Goal: Task Accomplishment & Management: Use online tool/utility

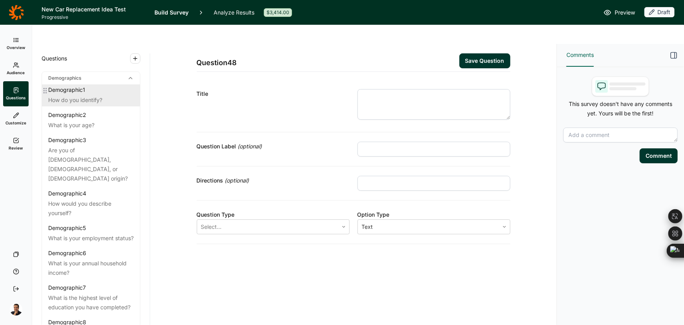
click at [70, 86] on div "Demographic 1" at bounding box center [66, 90] width 37 height 8
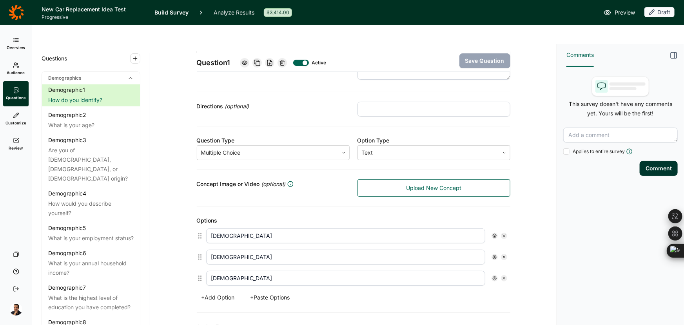
scroll to position [71, 0]
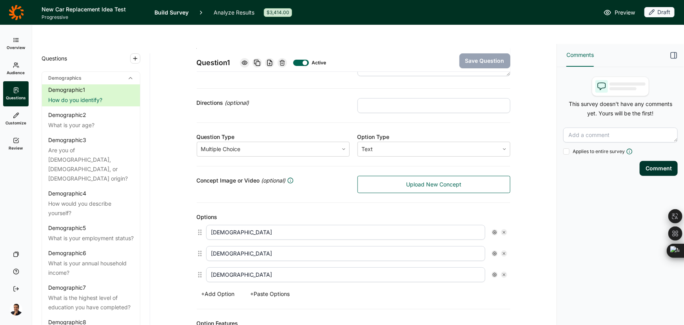
click at [17, 69] on link "Audience" at bounding box center [15, 68] width 25 height 25
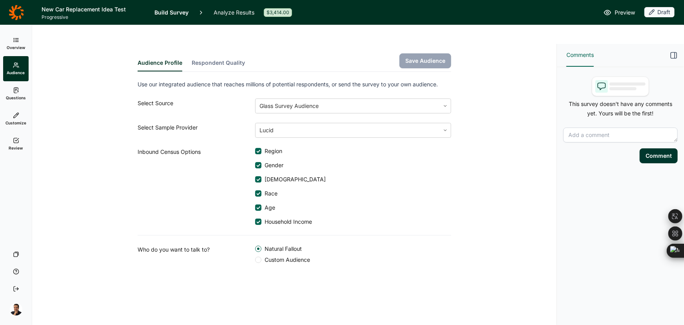
click at [503, 131] on div "Audience Profile Respondent Quality Save Audience Use our integrated audience t…" at bounding box center [295, 172] width 506 height 257
drag, startPoint x: 19, startPoint y: 95, endPoint x: 0, endPoint y: 104, distance: 20.9
click at [19, 95] on span "Questions" at bounding box center [16, 97] width 20 height 5
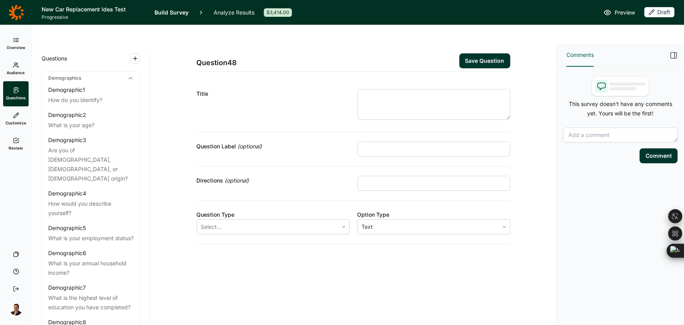
click at [11, 77] on link "Audience" at bounding box center [15, 68] width 25 height 25
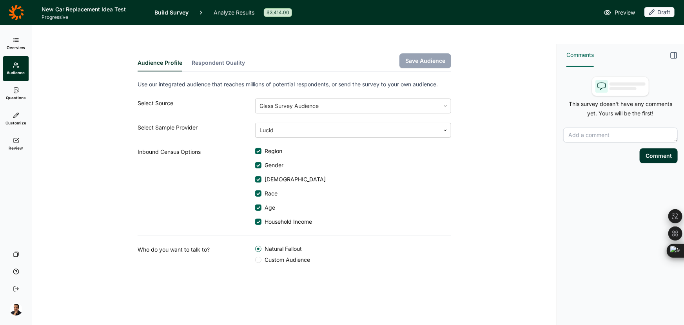
click at [277, 256] on span "Custom Audience" at bounding box center [286, 260] width 49 height 8
click at [255, 260] on input "Custom Audience" at bounding box center [255, 260] width 0 height 0
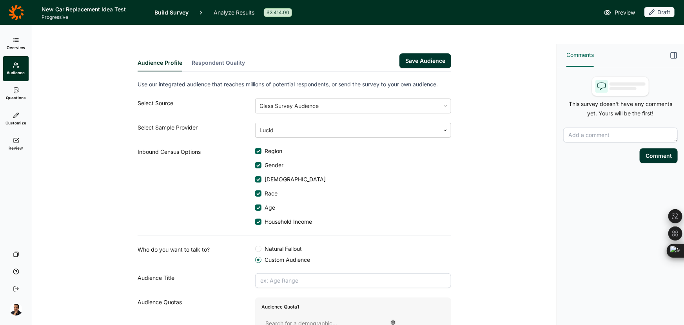
click at [280, 273] on input "text" at bounding box center [353, 280] width 196 height 15
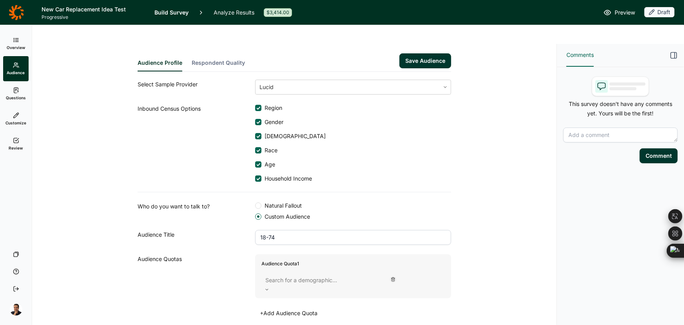
scroll to position [51, 0]
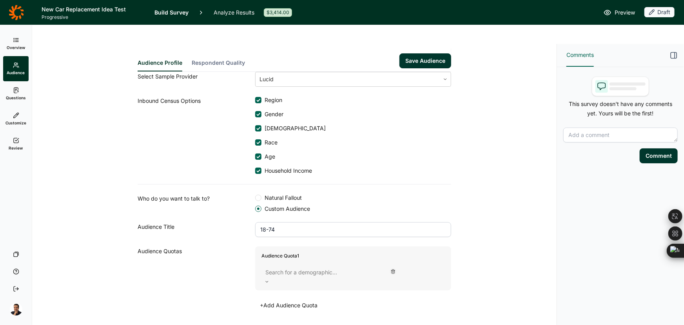
type input "18-74"
click at [315, 246] on div "Audience Quota 1 Search for a demographic..." at bounding box center [353, 268] width 196 height 44
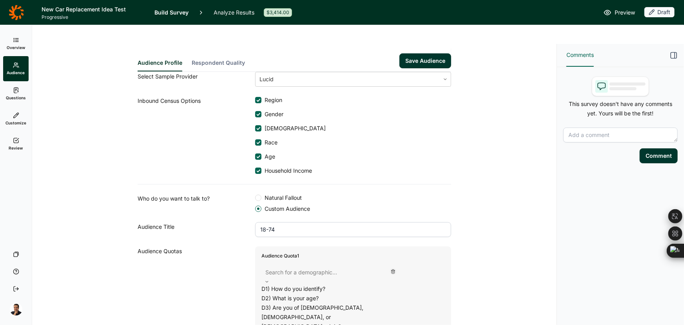
click at [315, 267] on div at bounding box center [325, 272] width 118 height 11
click at [313, 293] on div "D2) What is your age?" at bounding box center [325, 297] width 126 height 9
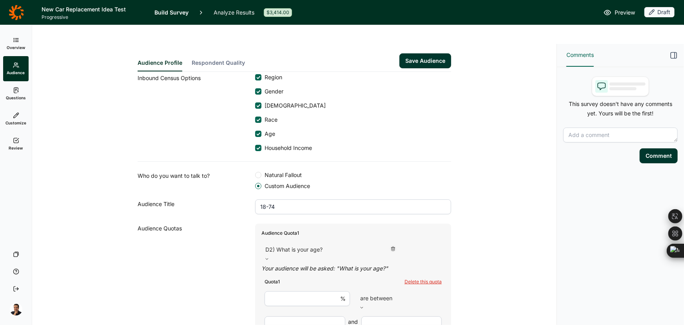
scroll to position [147, 0]
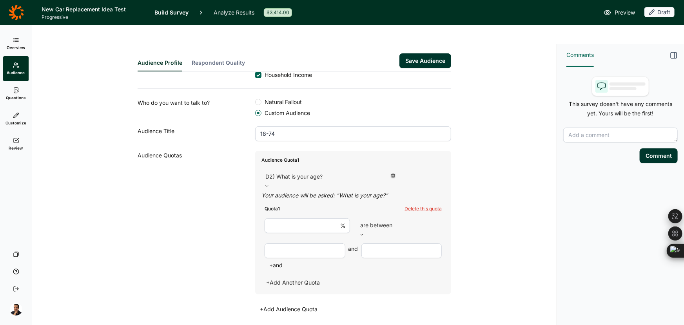
click at [306, 218] on input "number" at bounding box center [308, 225] width 86 height 15
type input "100"
click at [305, 243] on input "number" at bounding box center [305, 250] width 81 height 15
type input "18"
click at [393, 243] on input "number" at bounding box center [402, 250] width 81 height 15
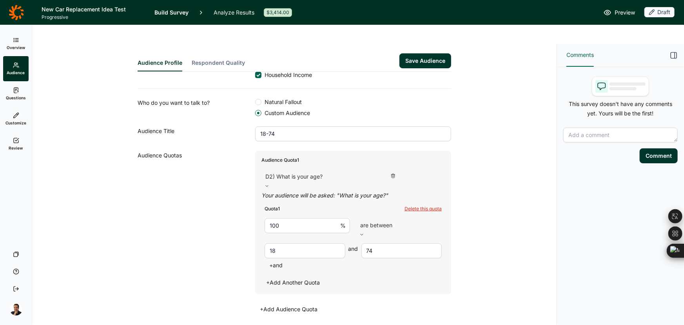
type input "74"
click at [428, 53] on button "Save Audience" at bounding box center [426, 60] width 52 height 15
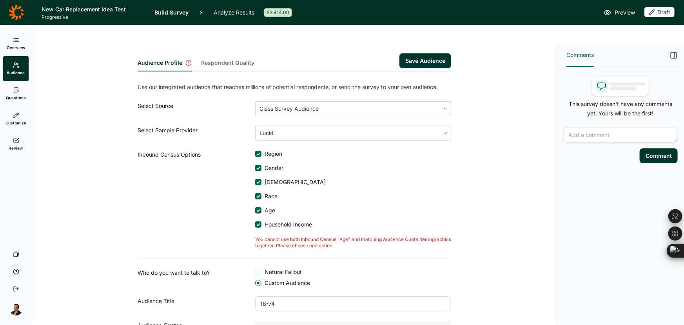
scroll to position [20, 0]
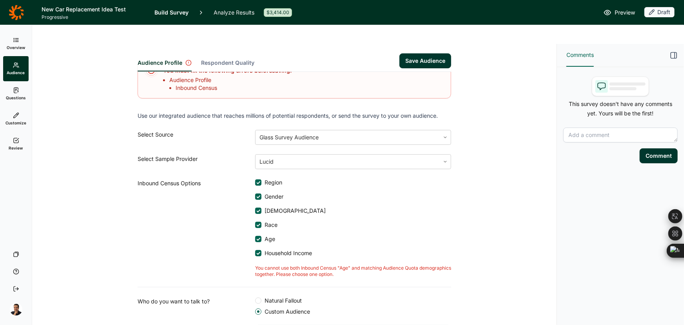
click at [264, 235] on span "Age" at bounding box center [269, 239] width 14 height 8
click at [255, 239] on input "Age" at bounding box center [255, 239] width 0 height 0
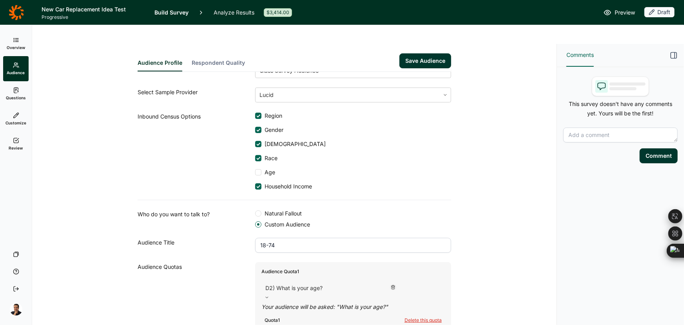
scroll to position [142, 0]
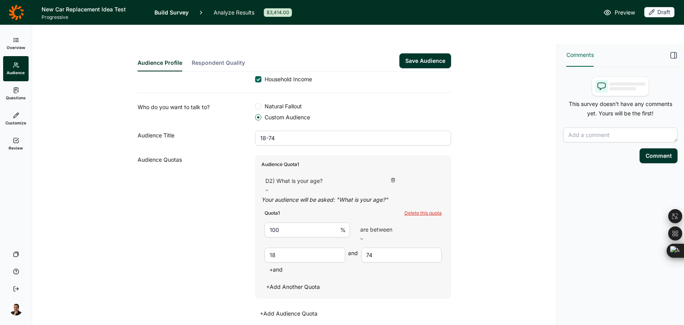
click at [425, 53] on button "Save Audience" at bounding box center [426, 60] width 52 height 15
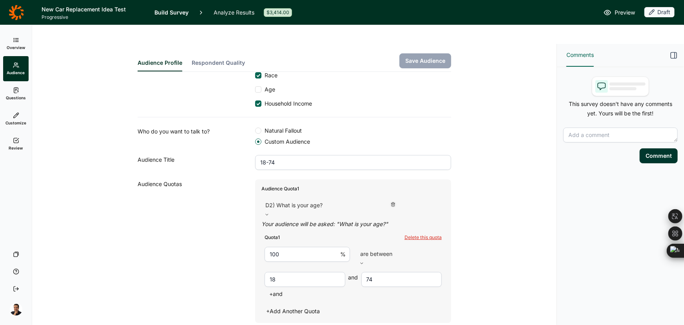
scroll to position [0, 0]
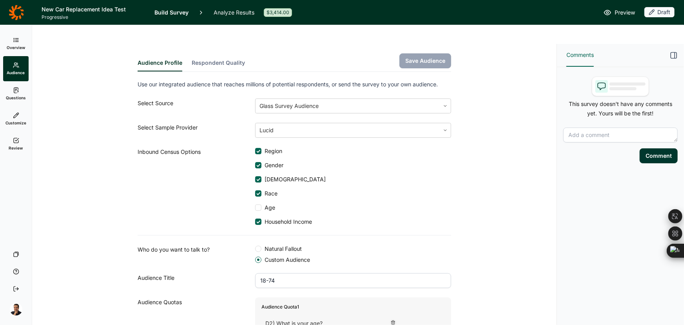
click at [19, 92] on icon at bounding box center [16, 90] width 6 height 6
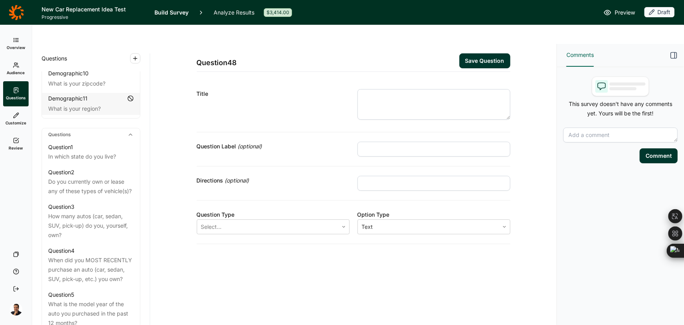
scroll to position [321, 0]
click at [156, 238] on div "Question 48 Save Question Title Question Label (optional) Directions (optional)…" at bounding box center [353, 194] width 407 height 300
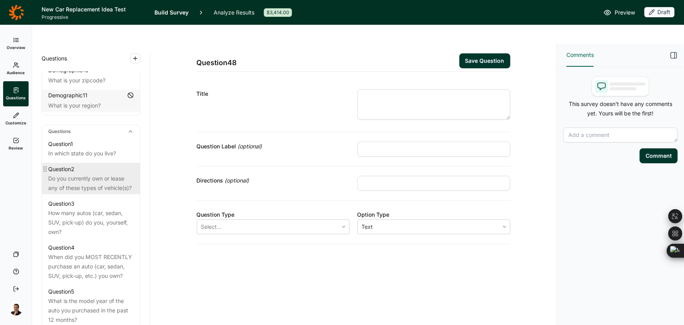
click at [75, 176] on div "Do you currently own or lease any of these types of vehicle(s)?" at bounding box center [91, 183] width 86 height 19
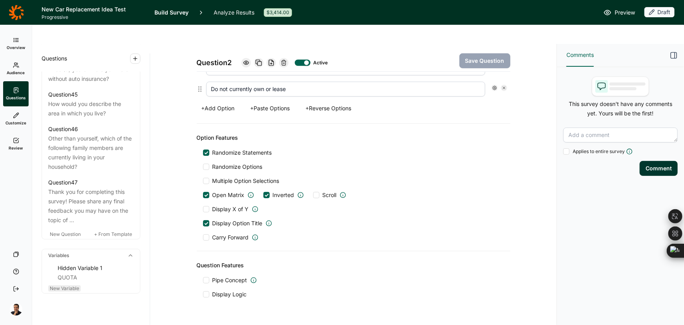
scroll to position [2557, 0]
click at [75, 273] on div "QUOTA" at bounding box center [96, 277] width 76 height 9
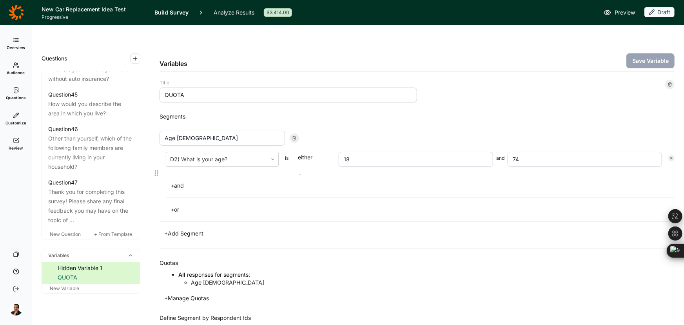
click at [205, 131] on input "Age 18-74" at bounding box center [223, 138] width 126 height 15
type input "Own an automobile"
click at [236, 154] on div at bounding box center [216, 159] width 93 height 11
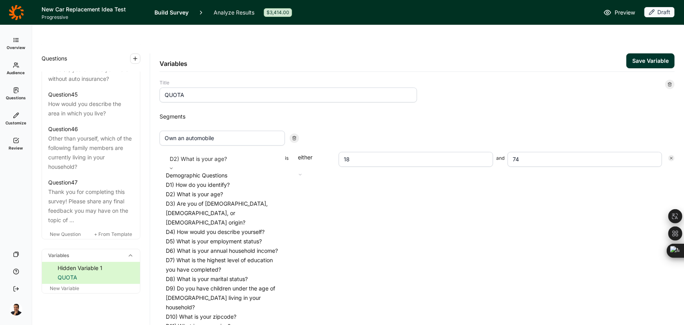
scroll to position [214, 0]
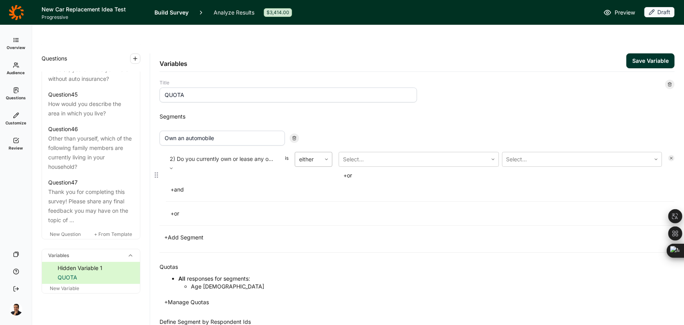
click at [318, 152] on div "either" at bounding box center [308, 159] width 26 height 14
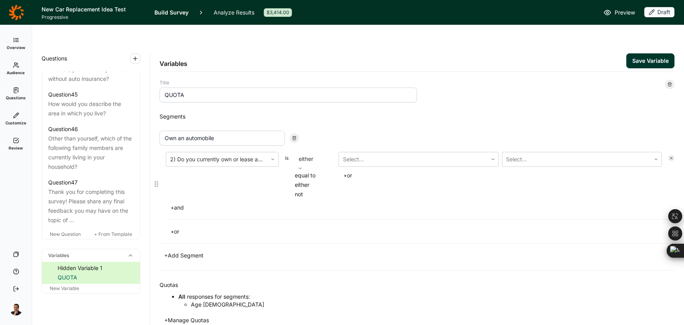
click at [308, 171] on div "equal to" at bounding box center [314, 175] width 38 height 9
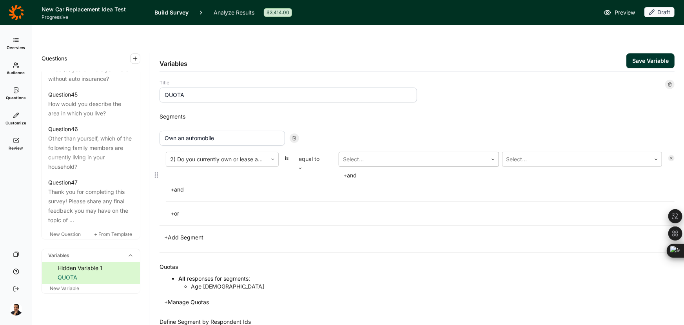
click at [342, 152] on div "Select..." at bounding box center [413, 159] width 149 height 14
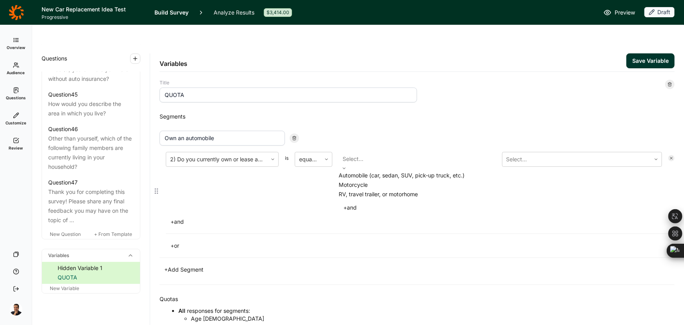
click at [362, 171] on div "Automobile (car, sedan, SUV, pick-up truck, etc.)" at bounding box center [419, 175] width 160 height 9
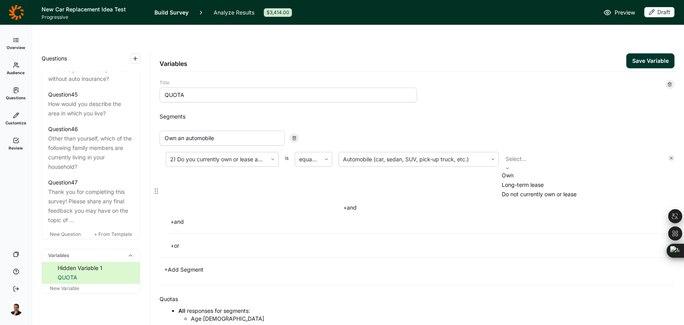
click at [558, 153] on div at bounding box center [582, 158] width 153 height 11
click at [522, 171] on div "Own" at bounding box center [582, 175] width 160 height 9
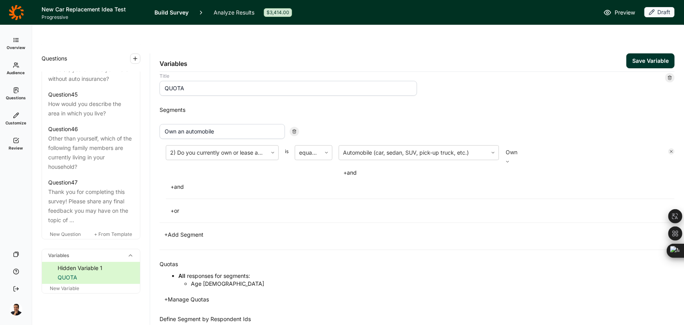
scroll to position [0, 0]
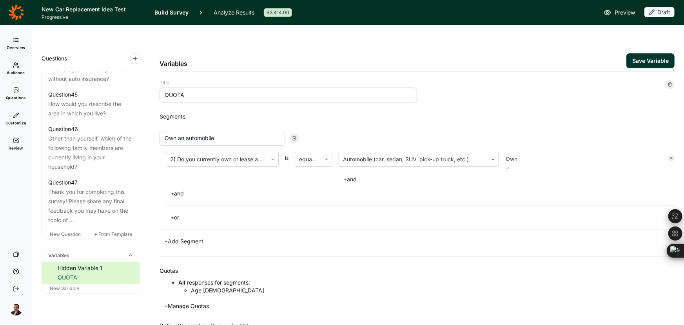
click at [653, 53] on button "Save Variable" at bounding box center [651, 60] width 48 height 15
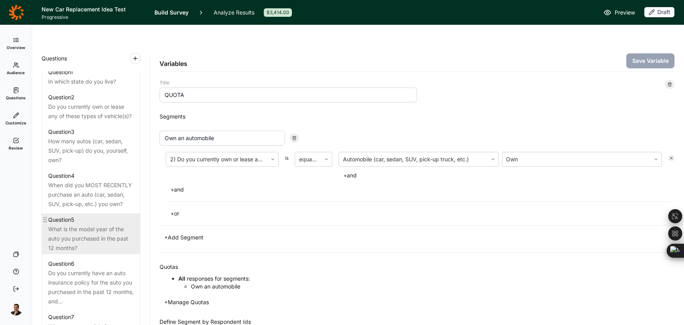
scroll to position [382, 0]
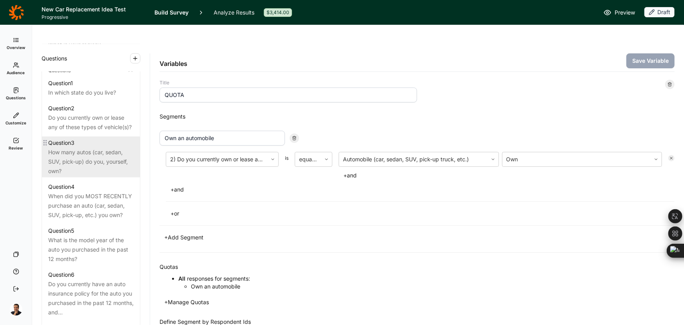
click at [75, 154] on div "How many autos (car, sedan, SUV, pick-up) do you, yourself, own?" at bounding box center [91, 161] width 86 height 28
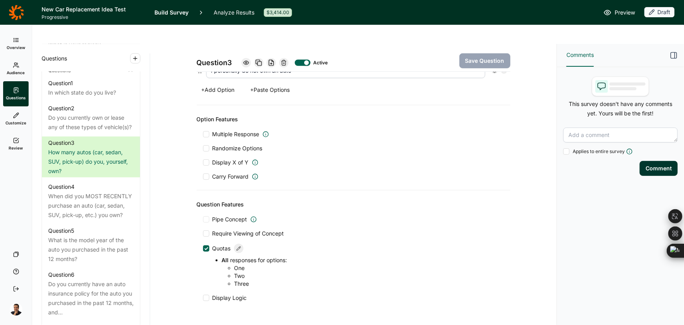
scroll to position [341, 0]
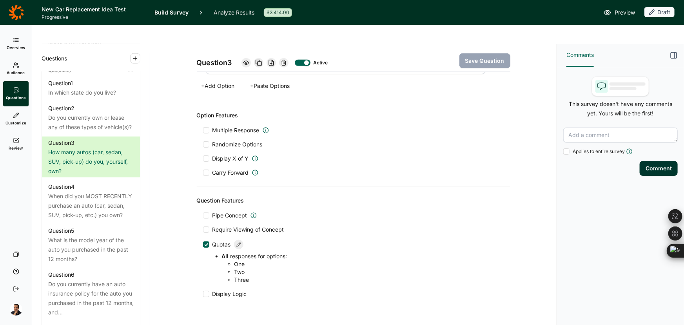
click at [237, 242] on icon at bounding box center [239, 244] width 5 height 5
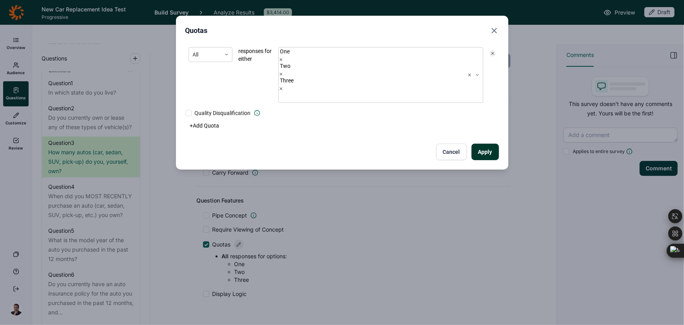
click at [212, 120] on button "+ Add Quota" at bounding box center [205, 125] width 39 height 11
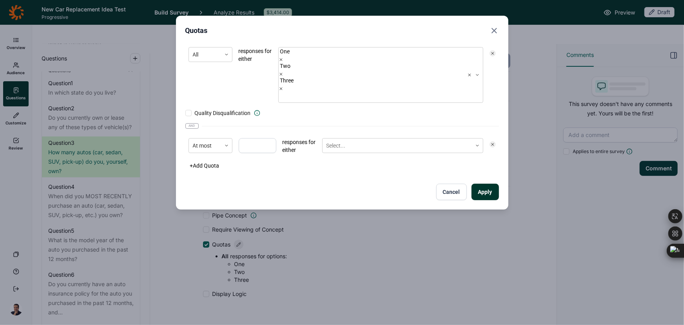
click at [498, 135] on div "At most responses for either Select..." at bounding box center [343, 146] width 314 height 22
click at [493, 142] on icon at bounding box center [493, 144] width 5 height 5
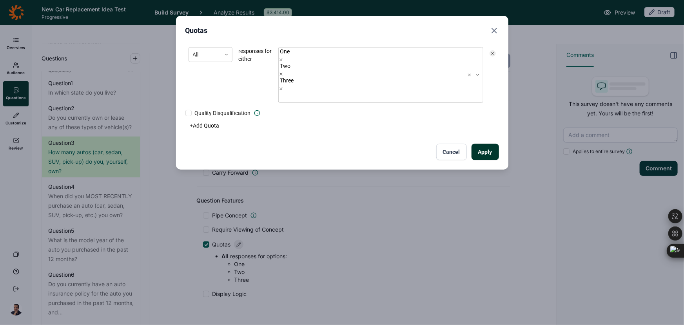
click at [486, 144] on button "Apply" at bounding box center [485, 152] width 27 height 16
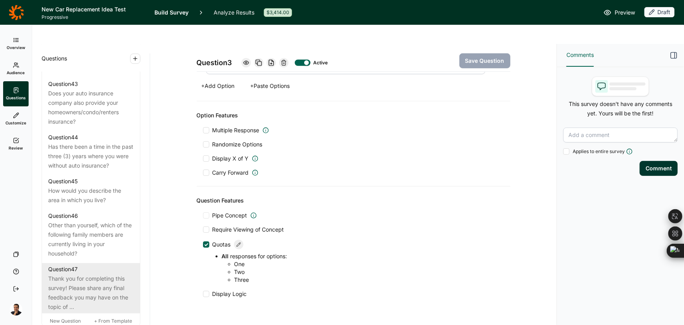
scroll to position [2557, 0]
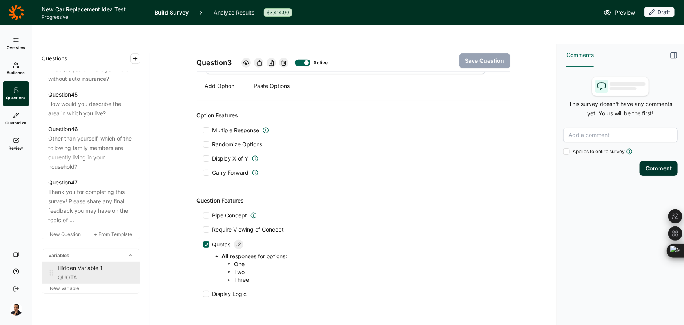
click at [99, 263] on div "Hidden Variable 1" at bounding box center [96, 267] width 76 height 9
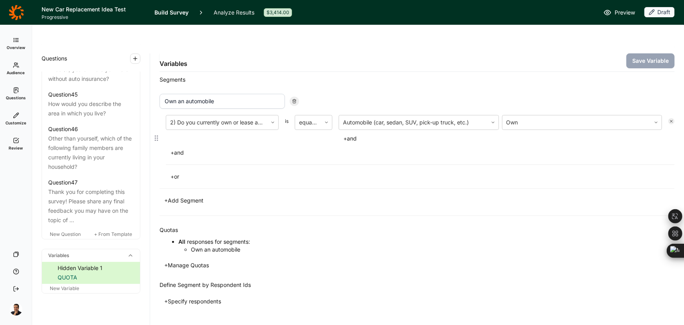
click at [198, 94] on input "Own an automobile" at bounding box center [223, 101] width 126 height 15
click at [185, 195] on button "+ Add Segment" at bounding box center [184, 200] width 49 height 11
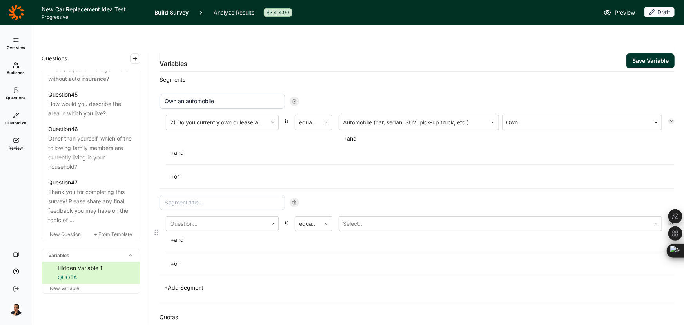
click at [189, 195] on input at bounding box center [223, 202] width 126 height 15
paste input "Own an automobile"
type input "Own an automobile 2"
click at [233, 218] on div at bounding box center [216, 223] width 93 height 11
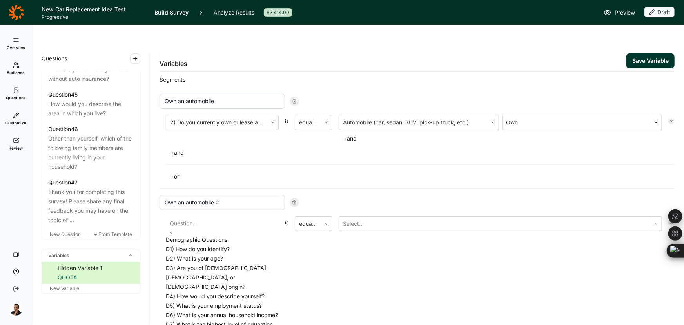
scroll to position [285, 0]
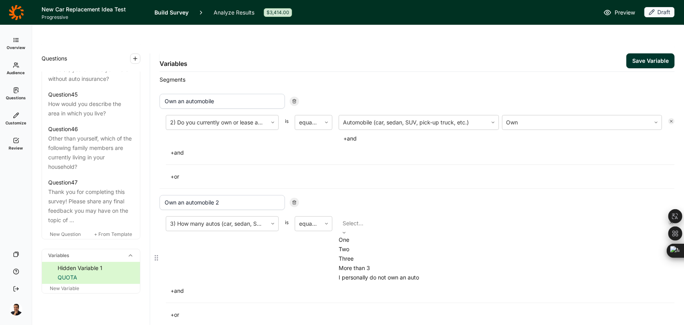
click at [404, 218] on div at bounding box center [501, 223] width 316 height 11
click at [383, 282] on div "I personally do not own an auto" at bounding box center [501, 277] width 324 height 9
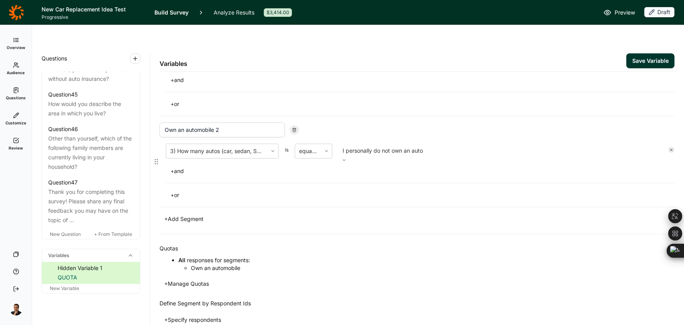
scroll to position [124, 0]
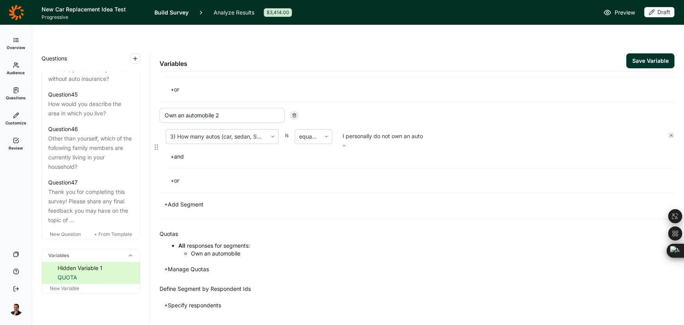
click at [201, 264] on button "+ Manage Quotas" at bounding box center [187, 269] width 54 height 11
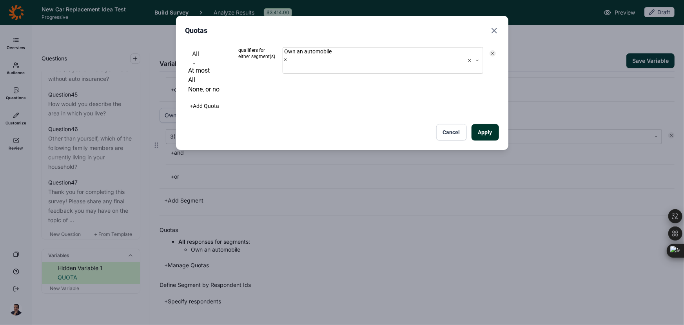
click at [218, 61] on div "All" at bounding box center [211, 56] width 44 height 19
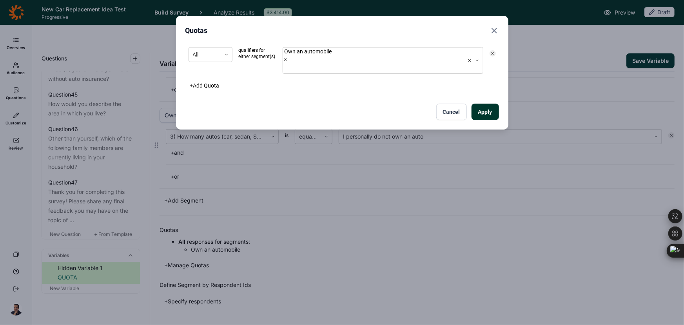
click at [217, 81] on div "All qualifiers for either segment(s) Own an automobile + Add Quota Apply Cancel" at bounding box center [343, 82] width 314 height 76
click at [215, 80] on button "+ Add Quota" at bounding box center [205, 85] width 39 height 11
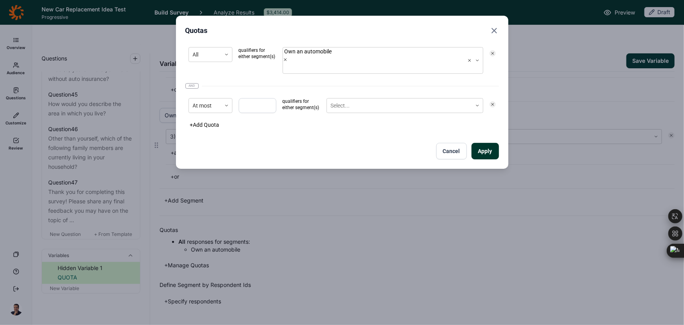
click at [494, 102] on icon at bounding box center [493, 104] width 5 height 5
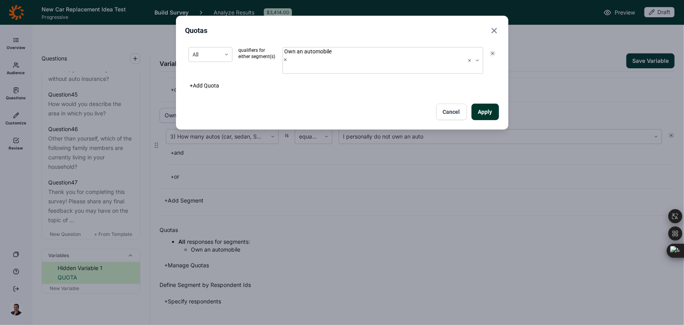
click at [447, 104] on button "Cancel" at bounding box center [452, 112] width 31 height 16
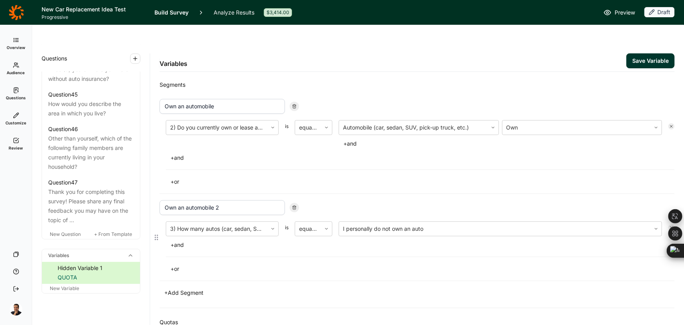
scroll to position [88, 0]
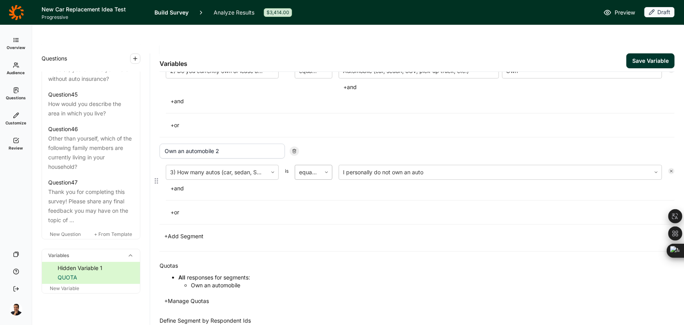
click at [332, 165] on div at bounding box center [326, 172] width 11 height 14
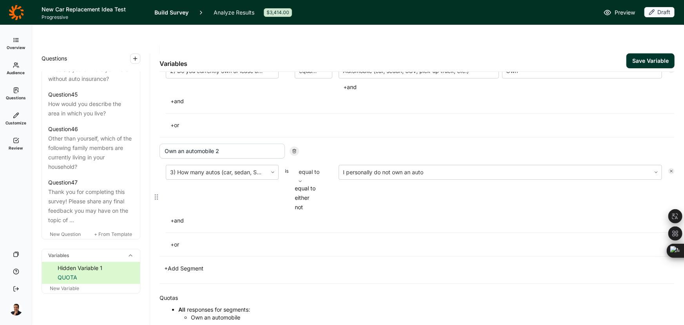
click at [319, 193] on div "either" at bounding box center [314, 197] width 38 height 9
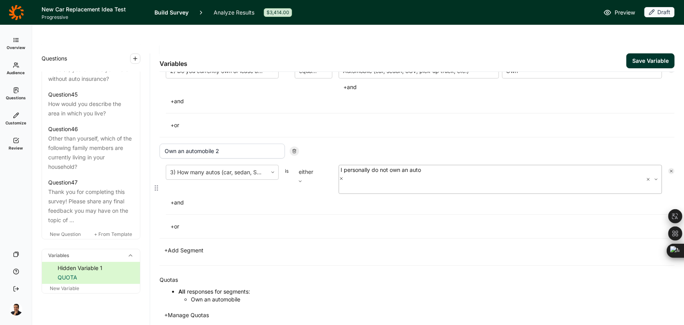
click at [343, 177] on use "Remove I personally do not own an auto" at bounding box center [341, 178] width 2 height 2
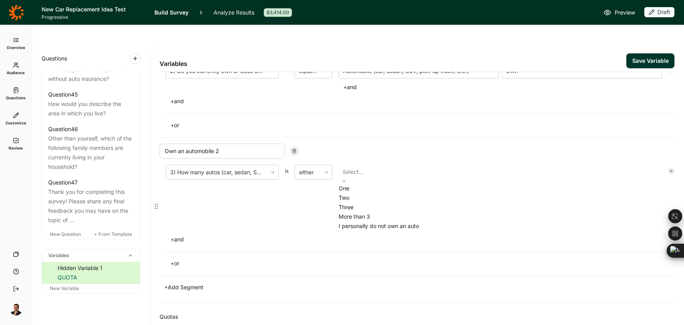
click at [395, 166] on div at bounding box center [501, 171] width 316 height 11
click at [383, 184] on div "One" at bounding box center [501, 188] width 324 height 9
click at [382, 198] on div "Two" at bounding box center [501, 202] width 324 height 9
click at [382, 213] on div "Three" at bounding box center [501, 217] width 324 height 9
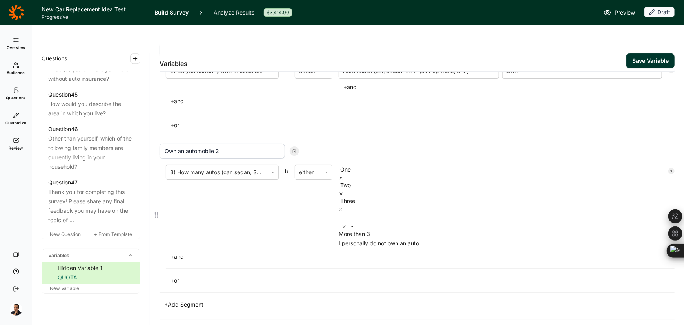
click at [381, 229] on div "More than 3" at bounding box center [501, 233] width 324 height 9
click at [367, 223] on div "Segments Own an automobile 2) Do you currently own or lease any of these types …" at bounding box center [417, 169] width 515 height 311
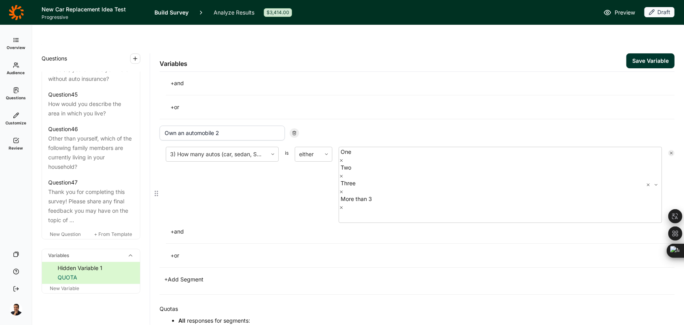
scroll to position [124, 0]
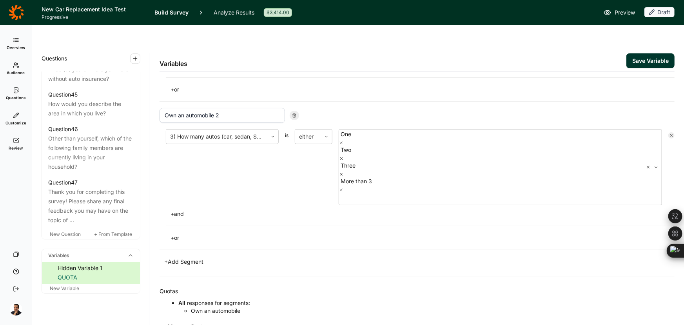
click at [182, 321] on button "+ Manage Quotas" at bounding box center [187, 326] width 54 height 11
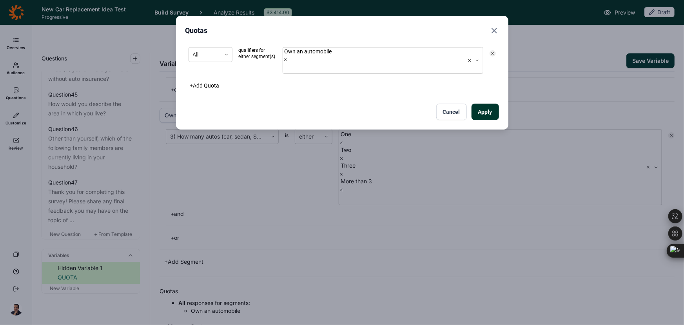
click at [217, 80] on button "+ Add Quota" at bounding box center [205, 85] width 39 height 11
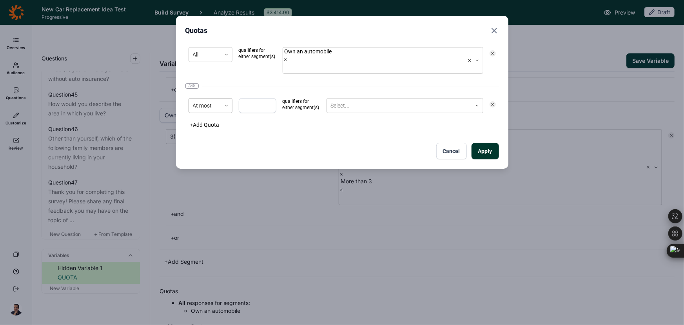
click at [217, 99] on div "At most" at bounding box center [205, 105] width 32 height 13
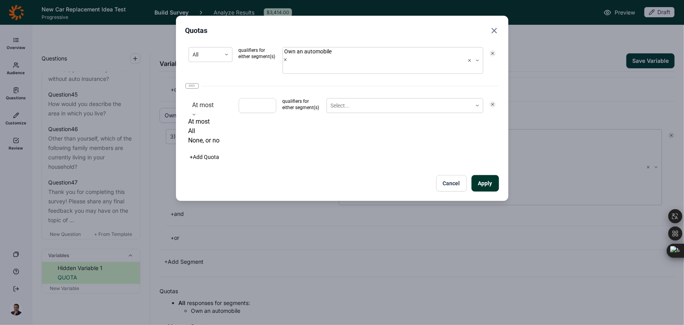
click at [212, 126] on div "All" at bounding box center [211, 130] width 44 height 9
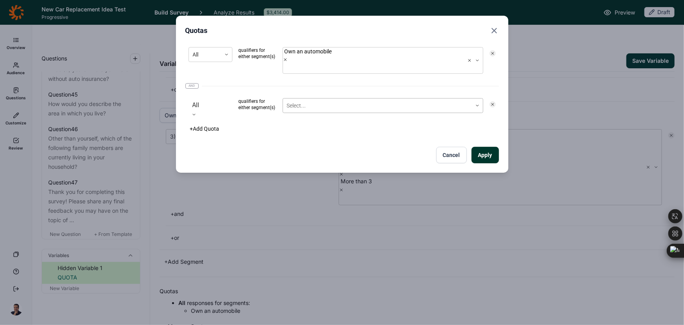
click at [315, 101] on div at bounding box center [377, 106] width 181 height 10
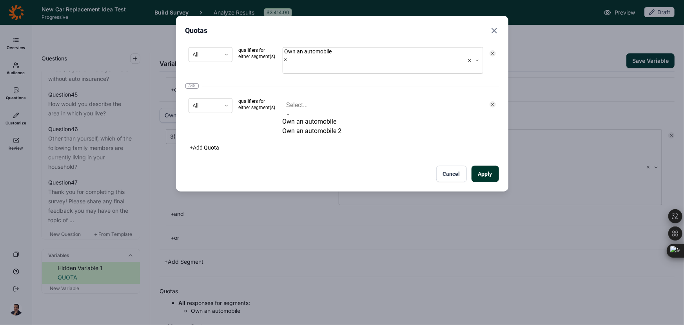
click at [312, 126] on div "Own an automobile 2" at bounding box center [383, 130] width 201 height 9
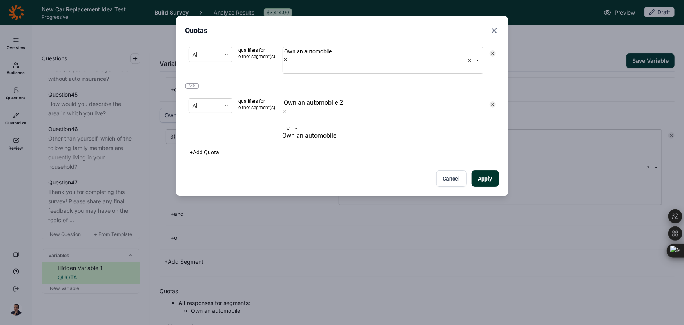
click at [305, 129] on div "All qualifiers for either segment(s) Own an automobile and All qualifiers for e…" at bounding box center [343, 115] width 314 height 143
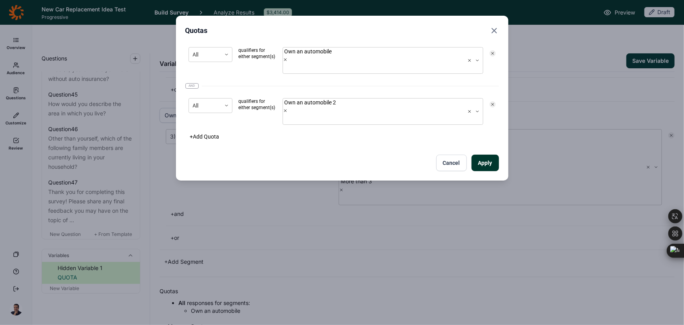
click at [482, 155] on button "Apply" at bounding box center [485, 163] width 27 height 16
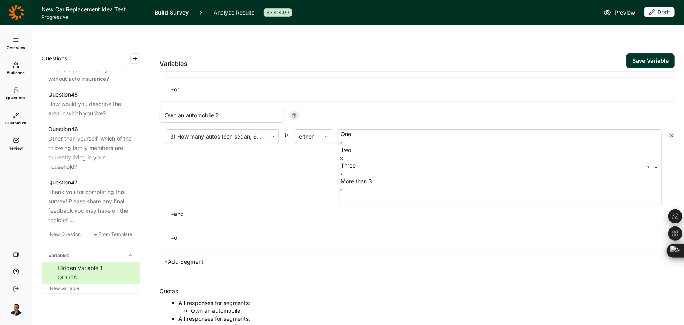
click at [646, 53] on button "Save Variable" at bounding box center [651, 60] width 48 height 15
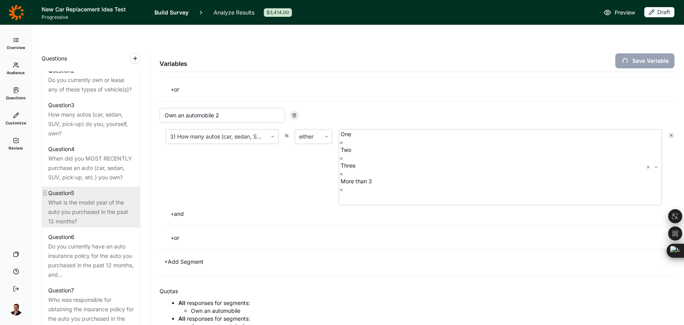
scroll to position [417, 0]
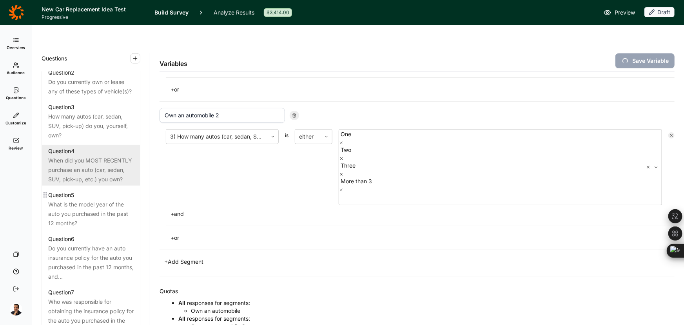
click at [84, 175] on div "When did you MOST RECENTLY purchase an auto (car, sedan, SUV, pick-up, etc.) yo…" at bounding box center [91, 170] width 86 height 28
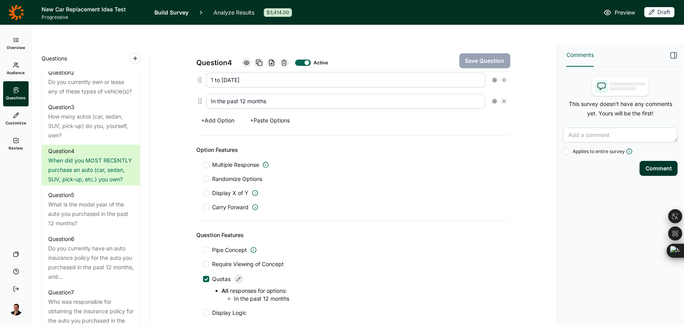
scroll to position [302, 0]
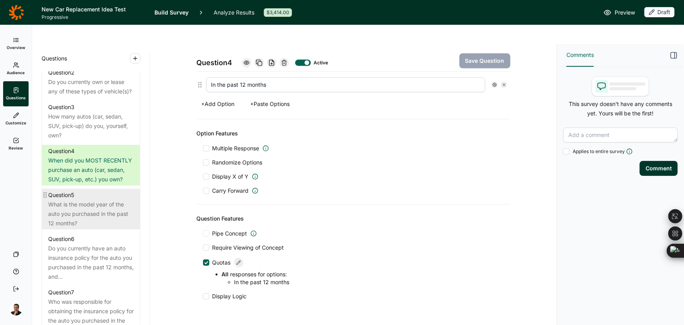
click at [94, 211] on div "What is the model year of the auto you purchased in the past 12 months?" at bounding box center [91, 214] width 86 height 28
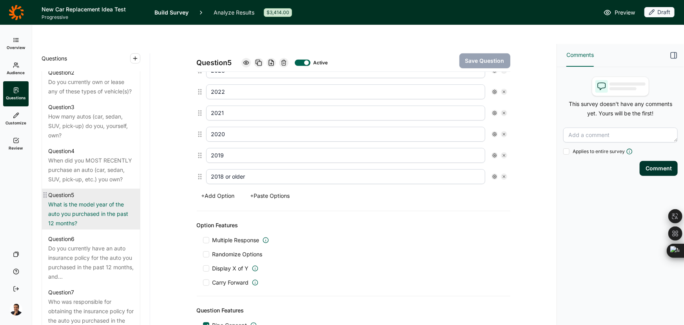
click at [89, 209] on div "What is the model year of the auto you purchased in the past 12 months?" at bounding box center [91, 214] width 86 height 28
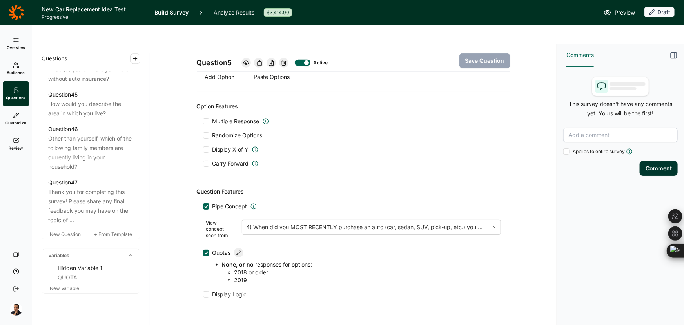
scroll to position [2557, 0]
click at [73, 231] on span "New Question" at bounding box center [65, 234] width 31 height 6
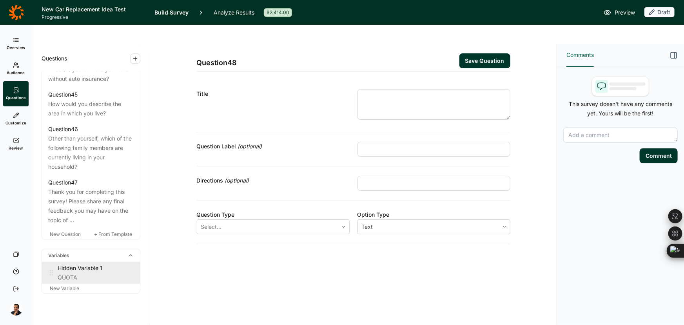
click at [91, 263] on div "Hidden Variable 1" at bounding box center [96, 267] width 76 height 9
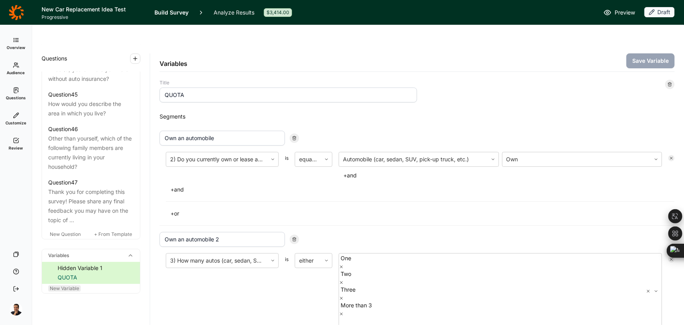
click at [71, 285] on span "New Variable" at bounding box center [64, 288] width 29 height 6
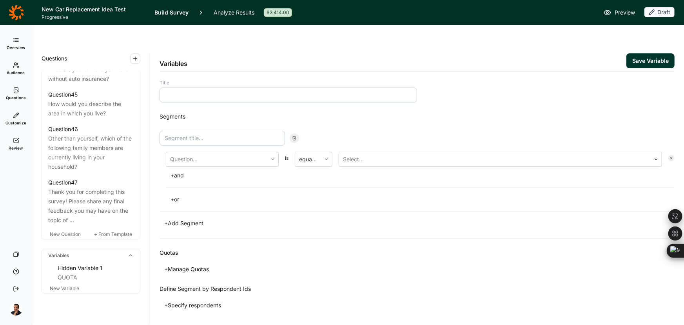
click at [180, 87] on input at bounding box center [289, 94] width 258 height 15
type input "OLDER VS NEWER CARS"
click at [204, 131] on input at bounding box center [223, 138] width 126 height 15
drag, startPoint x: 245, startPoint y: 73, endPoint x: 121, endPoint y: 67, distance: 124.1
click at [117, 65] on div "Questions Demographics Demographic 1 How do you identify? Demographic 2 What is…" at bounding box center [358, 194] width 652 height 300
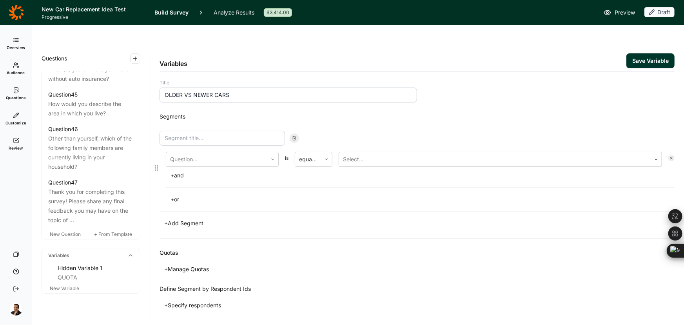
click at [190, 131] on input at bounding box center [223, 138] width 126 height 15
paste input "OLDER VS NEWER CARS"
click at [216, 154] on div at bounding box center [216, 159] width 93 height 11
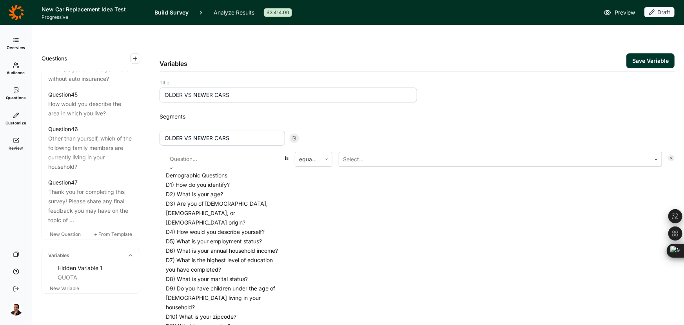
scroll to position [357, 0]
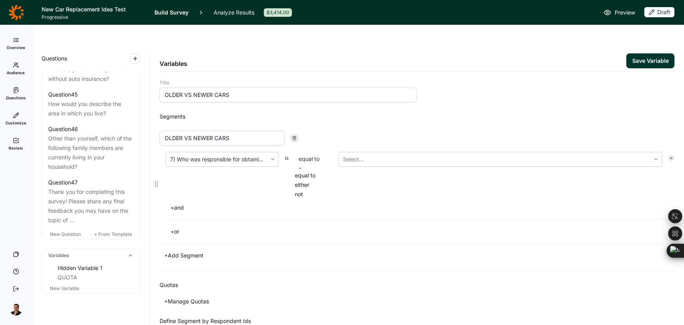
click at [322, 166] on div at bounding box center [314, 168] width 38 height 5
click at [239, 131] on input "OLDER VS NEWER CARS" at bounding box center [223, 138] width 126 height 15
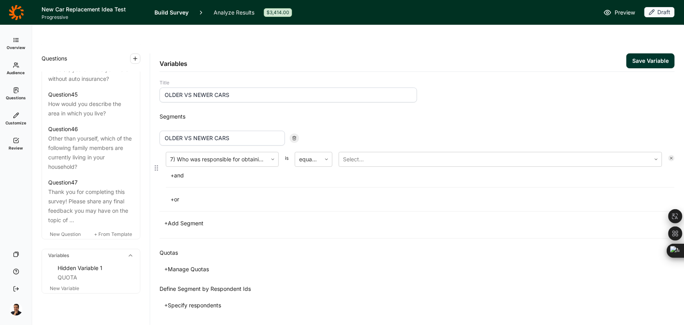
drag, startPoint x: 240, startPoint y: 116, endPoint x: 182, endPoint y: 116, distance: 57.7
click at [182, 131] on input "OLDER VS NEWER CARS" at bounding box center [223, 138] width 126 height 15
click at [208, 131] on input "OLDER VS NEWER CARS" at bounding box center [223, 138] width 126 height 15
drag, startPoint x: 214, startPoint y: 121, endPoint x: 181, endPoint y: 122, distance: 32.6
click at [181, 131] on input "OLDER VS NEWER CARS" at bounding box center [223, 138] width 126 height 15
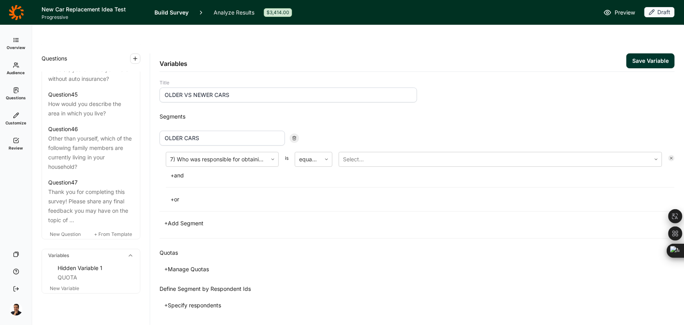
type input "OLDER CARS"
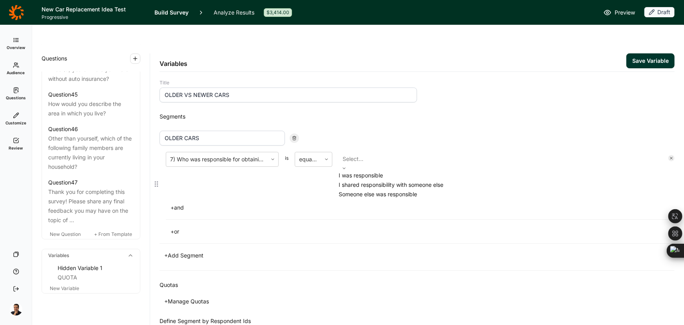
click at [364, 153] on div at bounding box center [501, 158] width 316 height 11
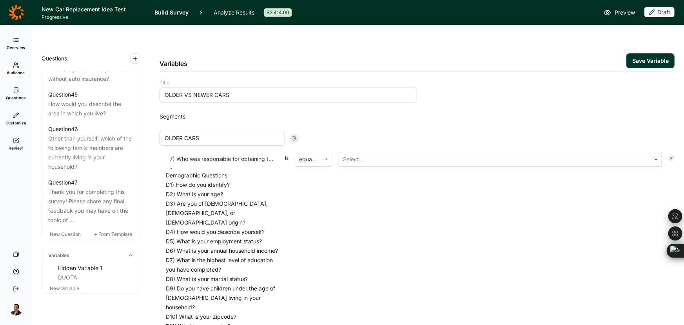
click at [252, 153] on div at bounding box center [222, 158] width 105 height 11
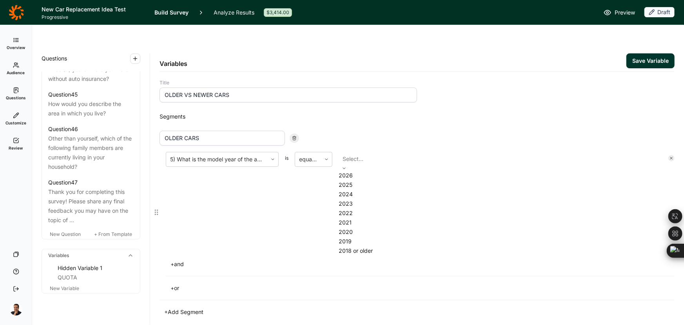
click at [359, 153] on div at bounding box center [501, 158] width 316 height 11
click at [305, 154] on div at bounding box center [308, 159] width 18 height 11
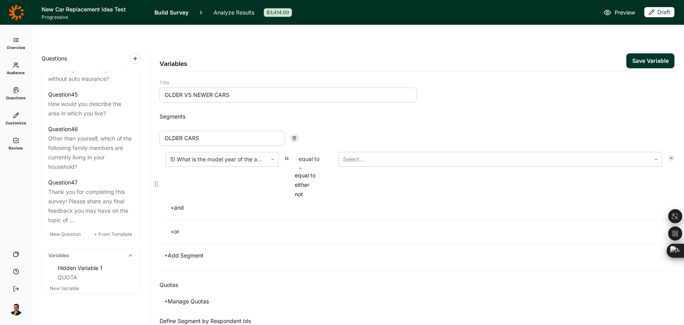
click at [312, 180] on div "either" at bounding box center [314, 184] width 38 height 9
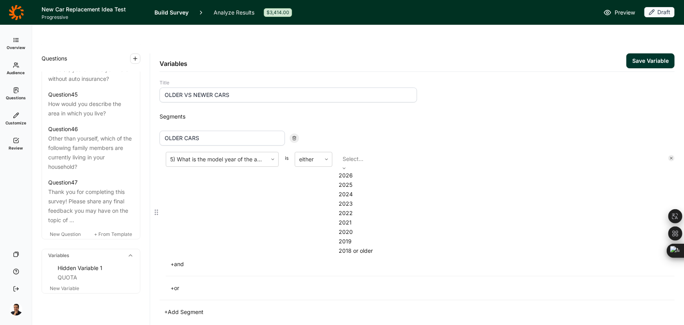
click at [359, 153] on div at bounding box center [501, 158] width 316 height 11
click at [361, 237] on div "2020" at bounding box center [501, 231] width 324 height 9
click at [358, 236] on div "2021" at bounding box center [501, 236] width 324 height 9
click at [354, 238] on div "2022" at bounding box center [501, 242] width 324 height 9
click at [243, 166] on div "5) What is the model year of the auto you purchased in the past 12 months? is e…" at bounding box center [417, 231] width 515 height 159
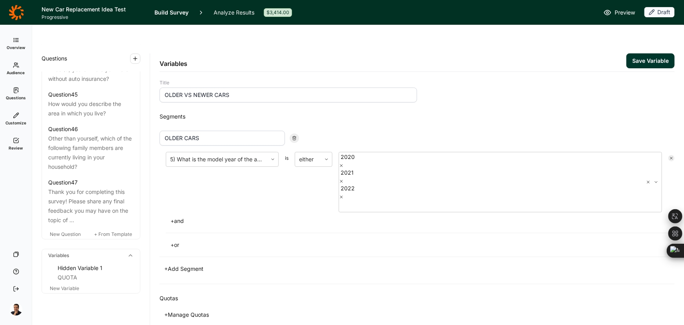
click at [192, 263] on button "+ Add Segment" at bounding box center [184, 268] width 49 height 11
drag, startPoint x: 230, startPoint y: 73, endPoint x: 193, endPoint y: 72, distance: 36.5
click at [193, 87] on input "OLDER VS NEWER CARS" at bounding box center [289, 94] width 258 height 15
click at [189, 263] on input at bounding box center [223, 270] width 126 height 15
paste input "NEWER CARS"
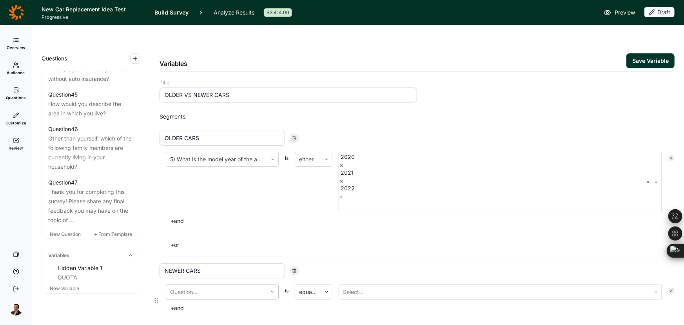
type input "NEWER CARS"
click at [206, 286] on div at bounding box center [222, 291] width 105 height 11
drag, startPoint x: 203, startPoint y: 312, endPoint x: 207, endPoint y: 311, distance: 4.5
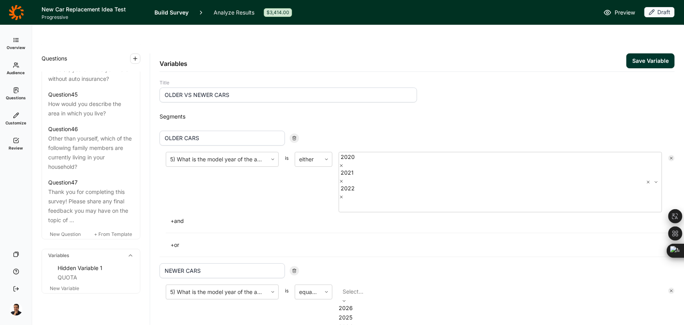
click at [365, 284] on div "Select..." at bounding box center [501, 291] width 324 height 14
click at [362, 303] on div "2026" at bounding box center [501, 307] width 324 height 9
click at [306, 286] on div at bounding box center [308, 291] width 18 height 11
click at [313, 313] on div "either" at bounding box center [314, 317] width 38 height 9
click at [342, 301] on div at bounding box center [341, 306] width 2 height 11
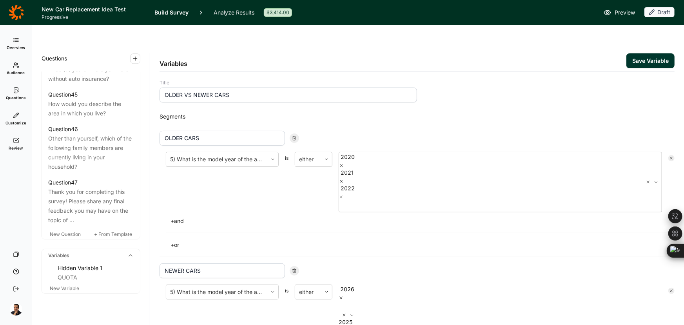
click at [368, 317] on div "2025" at bounding box center [501, 321] width 324 height 9
click at [426, 187] on div "OLDER CARS 5) What is the model year of the auto you purchased in the past 12 m…" at bounding box center [417, 190] width 515 height 133
click at [631, 53] on button "Save Variable" at bounding box center [651, 60] width 48 height 15
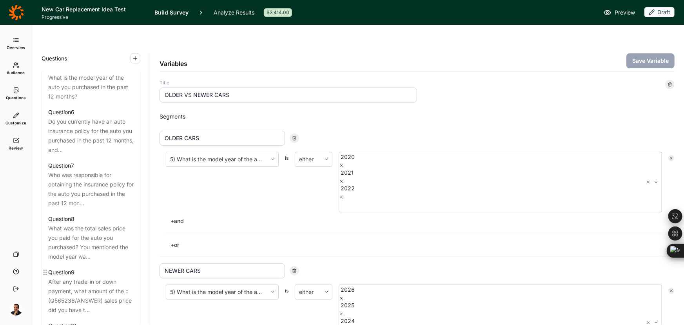
scroll to position [524, 0]
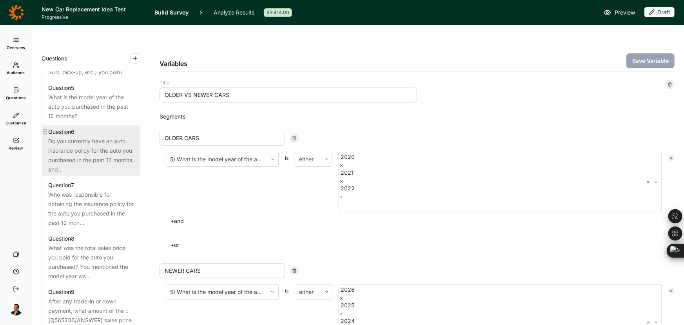
click at [73, 167] on div "Do you currently have an auto insurance policy for the auto you purchased in th…" at bounding box center [91, 155] width 86 height 38
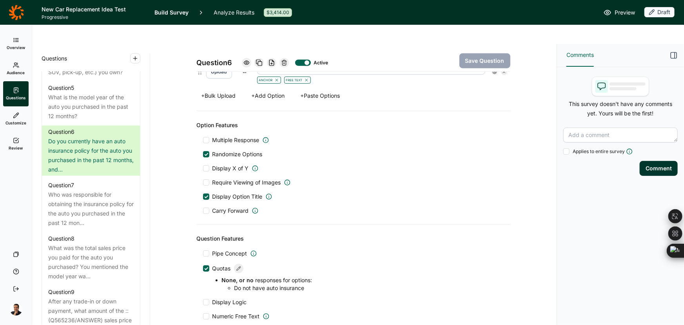
scroll to position [507, 0]
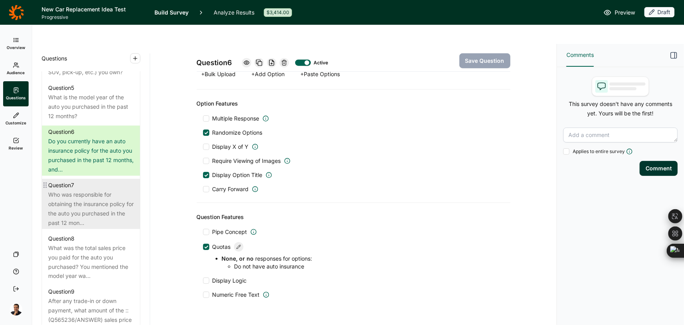
click at [63, 198] on div "Who was responsible for obtaining the insurance policy for the auto you purchas…" at bounding box center [91, 209] width 86 height 38
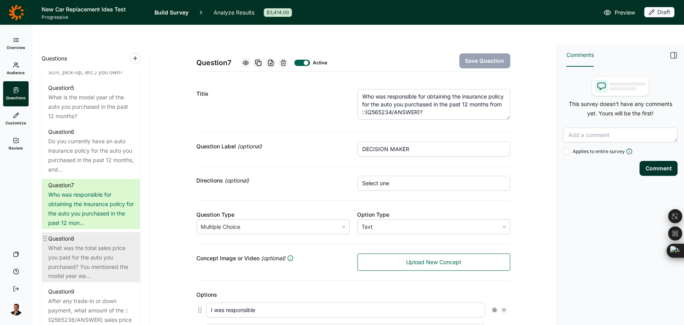
click at [92, 243] on div "What was the total sales price you paid for the auto you purchased? You mention…" at bounding box center [91, 262] width 86 height 38
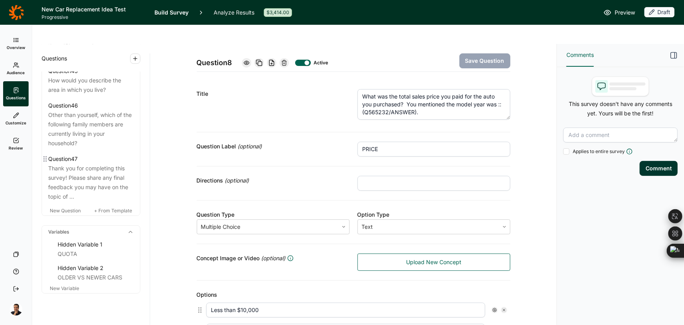
scroll to position [2580, 0]
click at [66, 207] on span "New Question" at bounding box center [65, 210] width 31 height 6
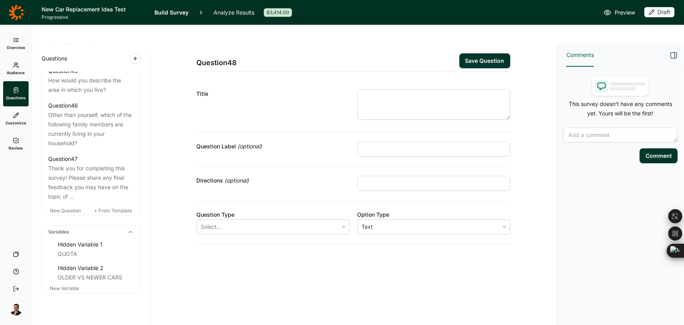
click at [387, 89] on textarea at bounding box center [434, 104] width 153 height 31
paste textarea "What amount did you finance (i.e., borrow from a bank or the dealership's finan…"
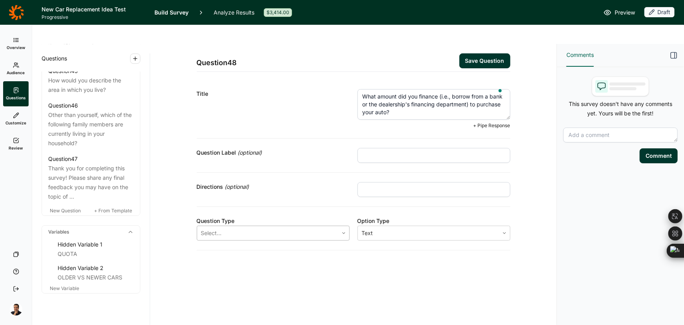
type textarea "What amount did you finance (i.e., borrow from a bank or the dealership's finan…"
click at [227, 226] on div "Select..." at bounding box center [267, 233] width 141 height 14
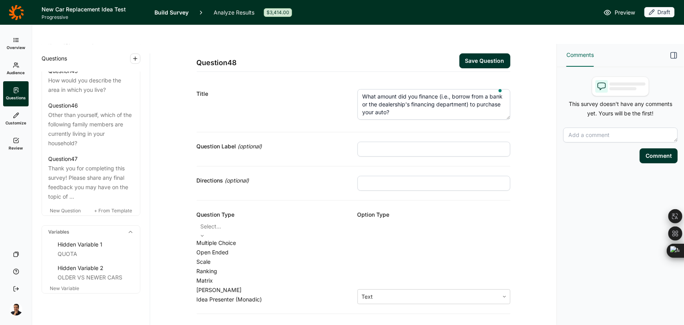
click at [229, 247] on div "Open Ended" at bounding box center [273, 251] width 153 height 9
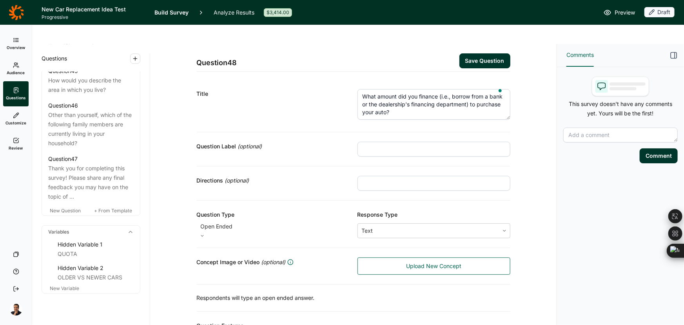
click at [227, 221] on div at bounding box center [273, 226] width 145 height 11
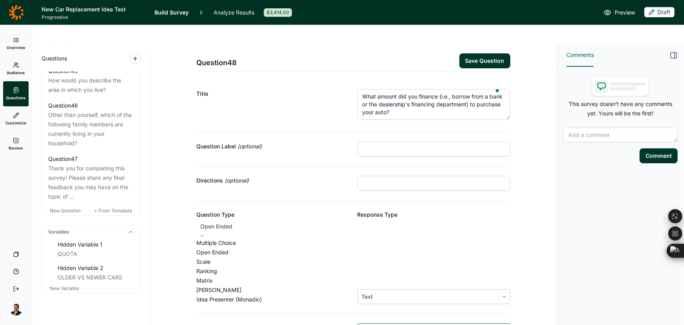
click at [224, 238] on div "Multiple Choice" at bounding box center [273, 242] width 153 height 9
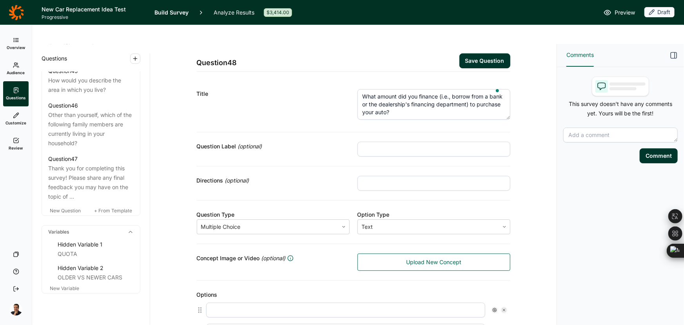
click at [244, 302] on input "text" at bounding box center [345, 309] width 279 height 15
paste input "None;Paid in cash"
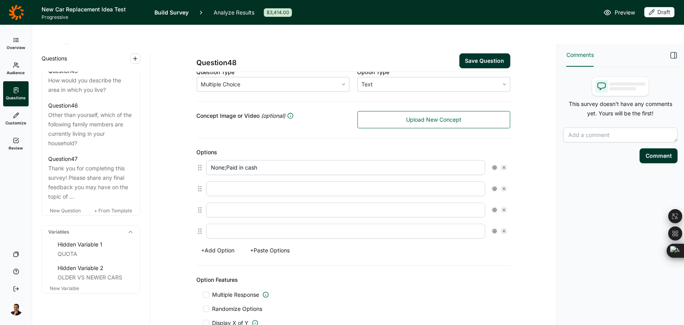
scroll to position [205, 0]
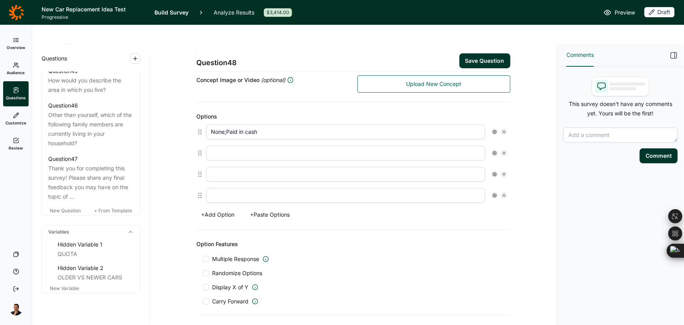
click at [224, 297] on span "Carry Forward" at bounding box center [231, 301] width 36 height 8
click at [203, 301] on input "Carry Forward" at bounding box center [203, 301] width 0 height 0
click at [258, 317] on div at bounding box center [259, 322] width 49 height 11
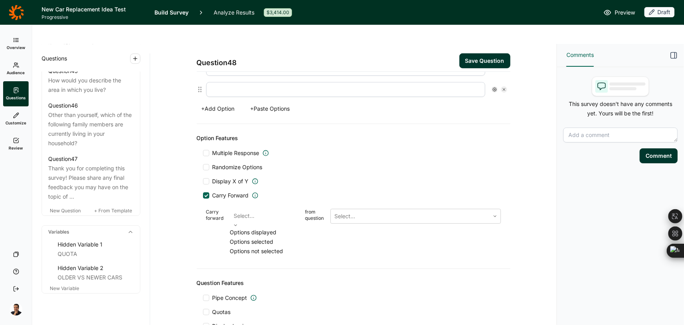
click at [267, 227] on div "Options displayed" at bounding box center [264, 231] width 69 height 9
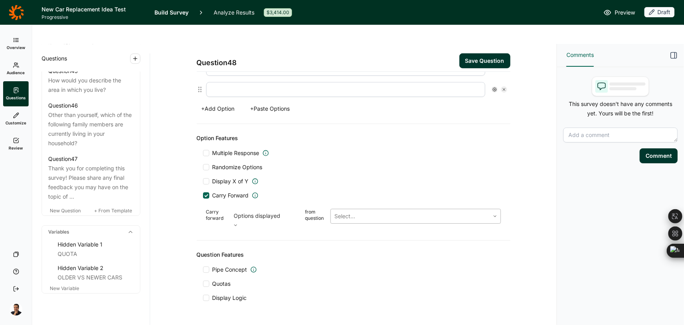
click at [344, 211] on div at bounding box center [410, 216] width 151 height 11
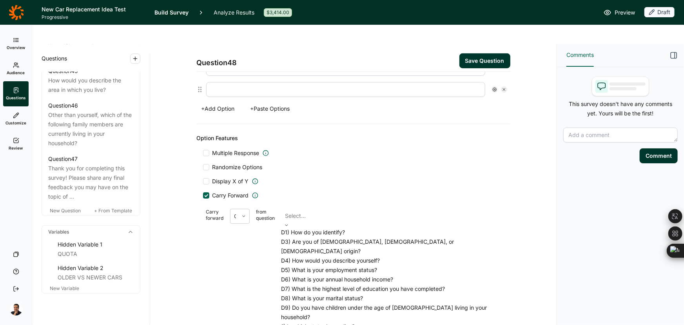
type input "Less than $10,000"
type input "$10,000 - $14,999"
type input "$15,000-$19,999"
type input "$20,000-$24,999"
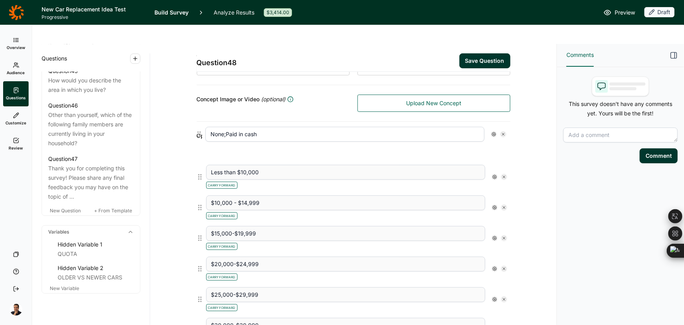
drag, startPoint x: 197, startPoint y: 318, endPoint x: 199, endPoint y: 130, distance: 188.3
click at [199, 140] on div "Less than $10,000 Carry Forward $10,000 - $14,999 Carry Forward $15,000-$19,999…" at bounding box center [354, 303] width 314 height 327
type input "None;Paid in cash"
type input "Less than $10,000"
type input "$10,000 - $14,999"
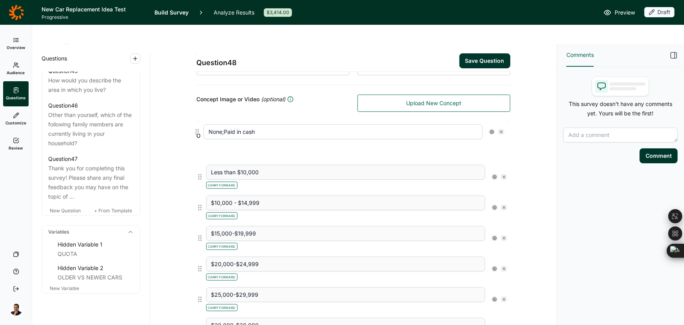
type input "$15,000-$19,999"
type input "$20,000-$24,999"
type input "$25,000-$29,999"
type input "$30,000-$39,999"
type input "$40,000-$49,999"
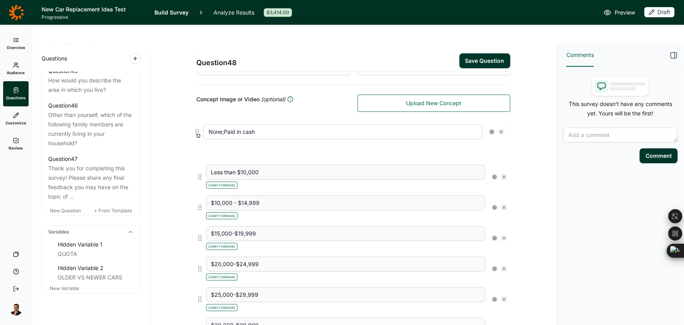
type input "$50,000-$59,999"
type input "$60,000-$69,999"
type input "$70,000 or more"
click at [467, 53] on button "Save Question" at bounding box center [485, 60] width 51 height 15
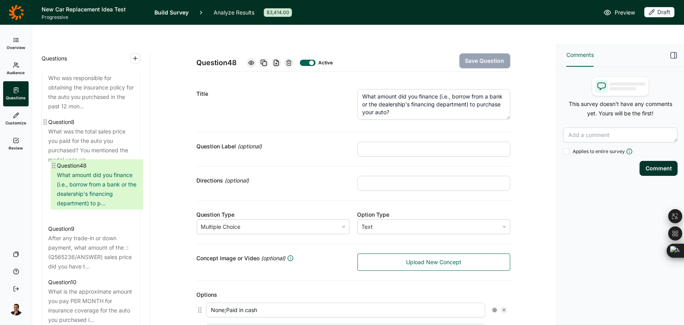
drag, startPoint x: 44, startPoint y: 194, endPoint x: 51, endPoint y: 169, distance: 26.5
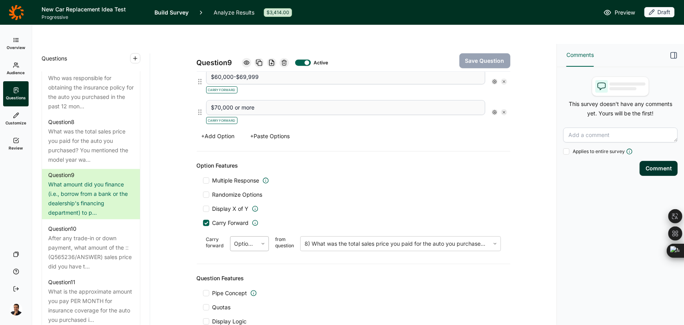
click at [260, 241] on div at bounding box center [263, 243] width 11 height 5
click at [284, 194] on div "Multiple Response Randomize Options Display X of Y Carry Forward Carry forward …" at bounding box center [353, 216] width 301 height 78
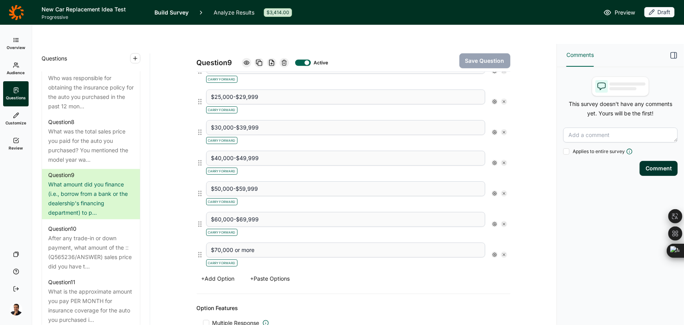
click at [493, 253] on use at bounding box center [495, 255] width 4 height 4
click at [496, 248] on div at bounding box center [499, 248] width 6 height 6
click at [496, 248] on input "Display Logic" at bounding box center [496, 248] width 0 height 0
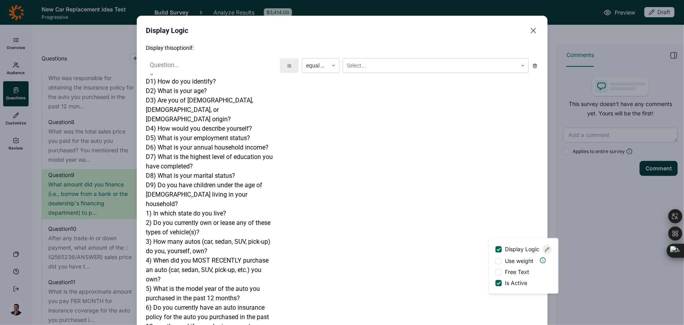
click at [181, 67] on div at bounding box center [211, 65] width 123 height 11
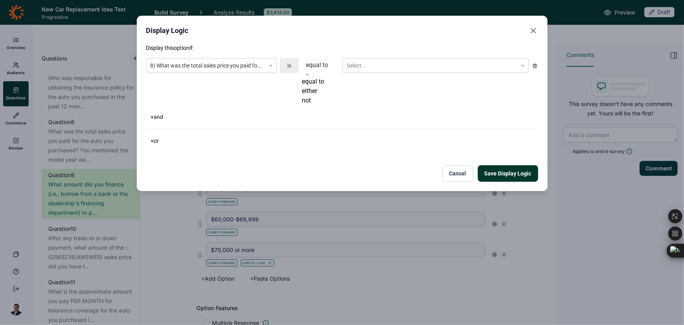
click at [313, 72] on div at bounding box center [307, 74] width 11 height 5
click at [374, 111] on div "+ and" at bounding box center [342, 116] width 392 height 11
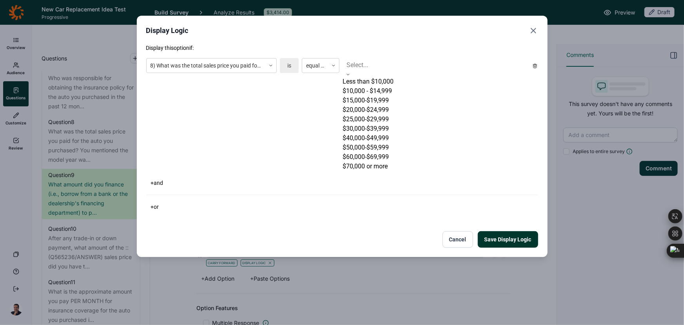
click at [367, 63] on div at bounding box center [436, 65] width 178 height 11
click at [316, 67] on div at bounding box center [315, 66] width 18 height 10
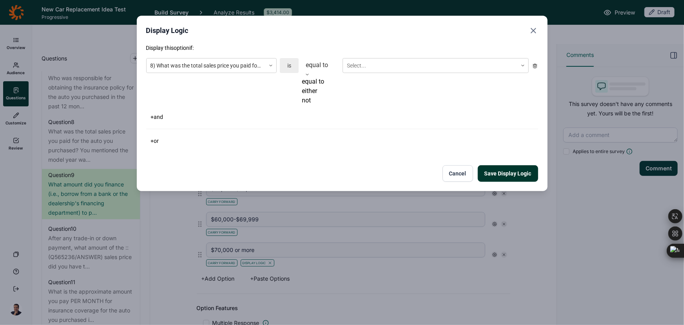
click at [316, 96] on div "either" at bounding box center [321, 90] width 38 height 9
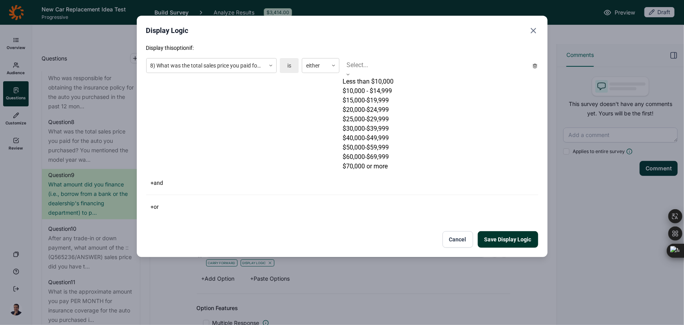
click at [379, 67] on div at bounding box center [436, 65] width 178 height 11
click at [375, 171] on div "$70,000 or more" at bounding box center [436, 166] width 186 height 9
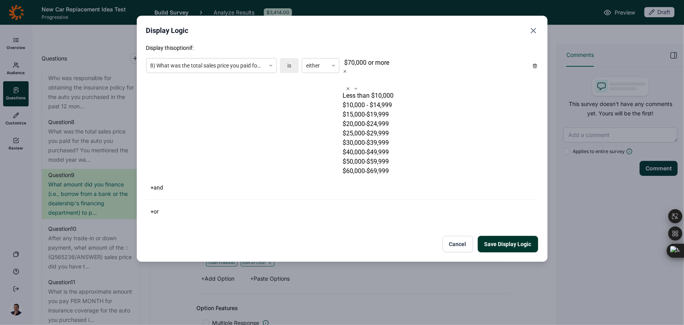
click at [374, 176] on div "$60,000-$69,999" at bounding box center [436, 170] width 186 height 9
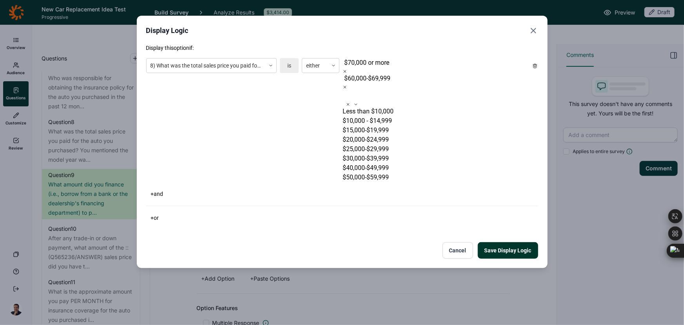
click at [374, 180] on div "$50,000-$59,999" at bounding box center [436, 177] width 186 height 9
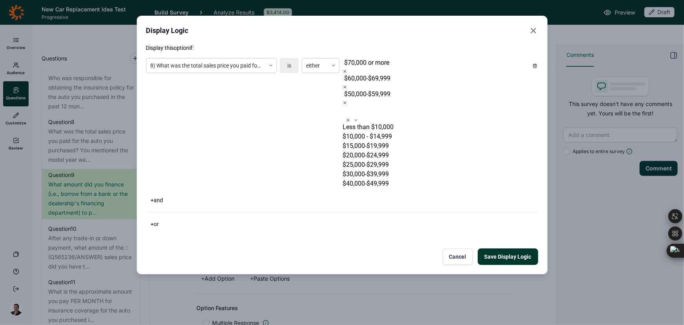
click at [374, 180] on div "$40,000-$49,999" at bounding box center [436, 183] width 186 height 9
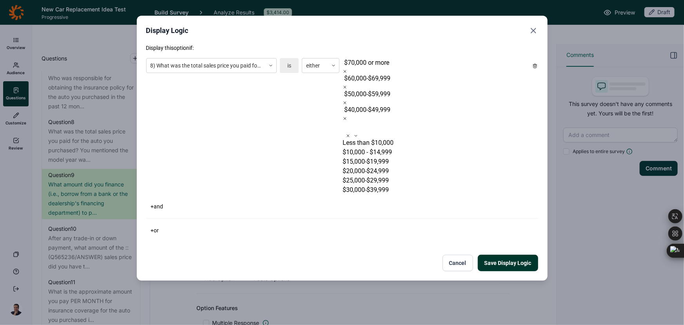
click at [373, 185] on div "$30,000-$39,999" at bounding box center [436, 189] width 186 height 9
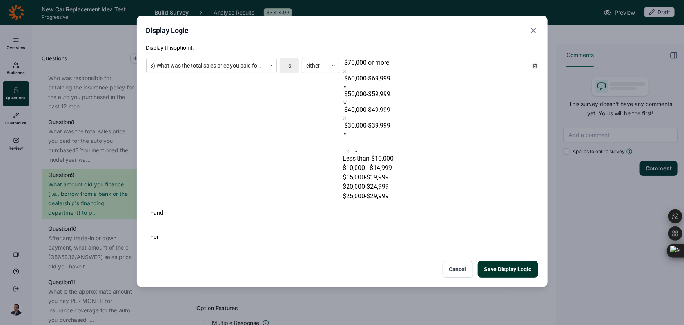
click at [368, 191] on div "$25,000-$29,999" at bounding box center [436, 195] width 186 height 9
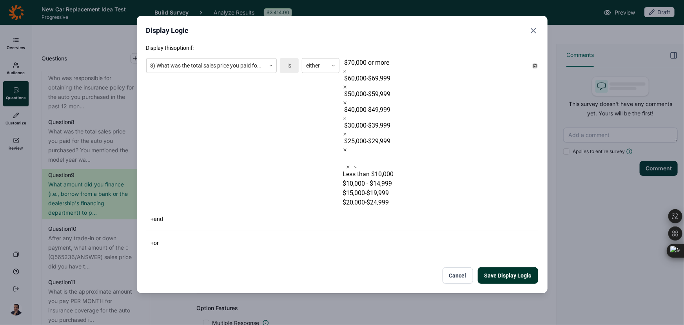
click at [366, 198] on div "$20,000-$24,999" at bounding box center [436, 202] width 186 height 9
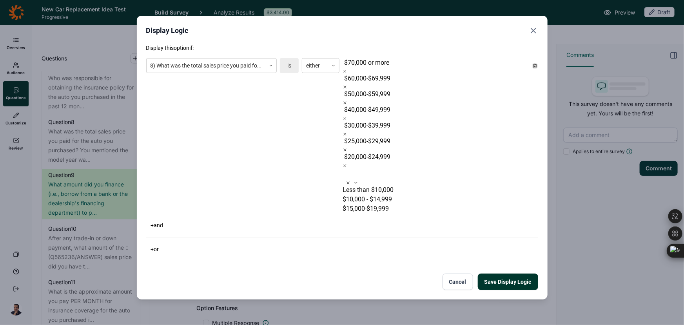
click at [366, 204] on div "$15,000-$19,999" at bounding box center [436, 208] width 186 height 9
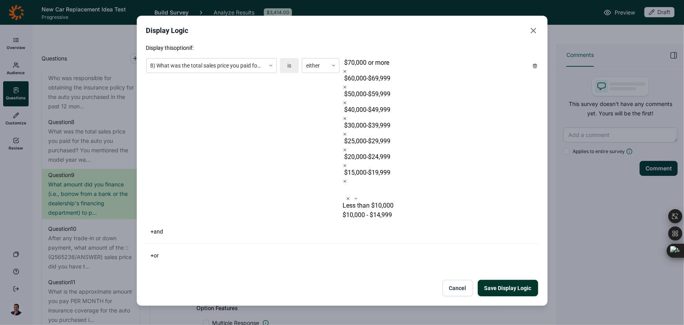
click at [364, 210] on div "$10,000 - $14,999" at bounding box center [436, 214] width 186 height 9
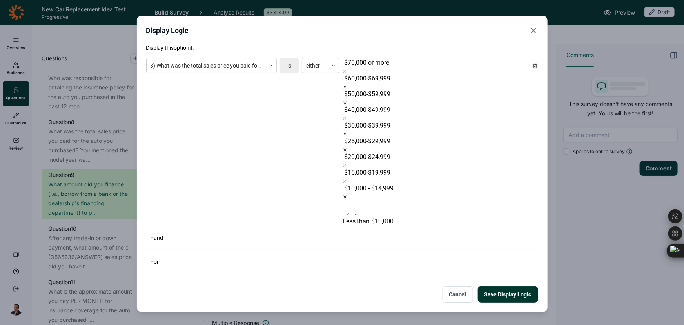
click at [364, 217] on div "Less than $10,000" at bounding box center [436, 221] width 186 height 9
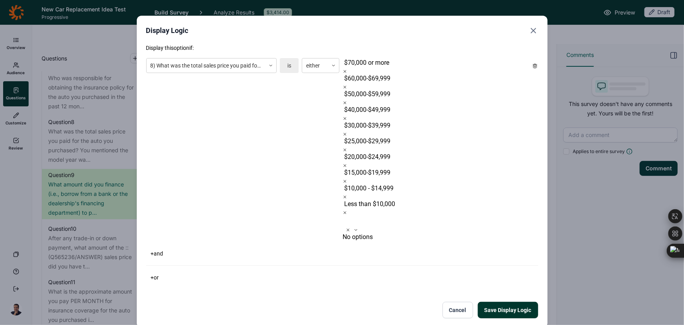
click at [385, 144] on div "Display this option if: 8) What was the total sales price you paid for the auto…" at bounding box center [342, 181] width 392 height 274
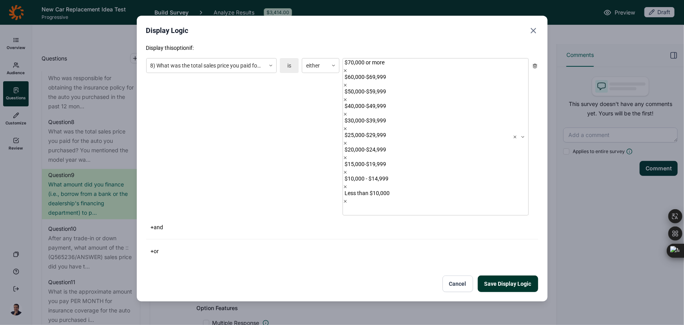
click at [505, 275] on button "Save Display Logic" at bounding box center [508, 283] width 60 height 16
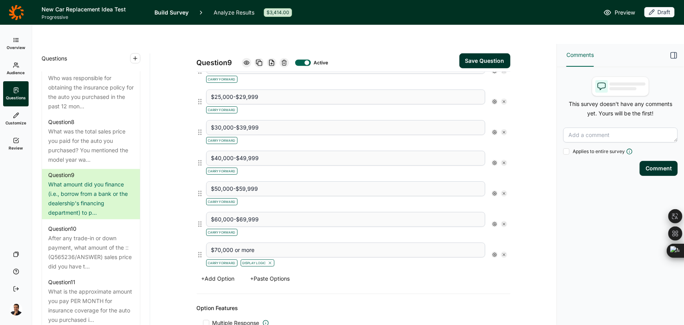
click at [493, 222] on icon at bounding box center [495, 224] width 5 height 5
click at [504, 219] on span "Display Logic" at bounding box center [522, 218] width 41 height 8
click at [496, 218] on input "Display Logic" at bounding box center [496, 218] width 0 height 0
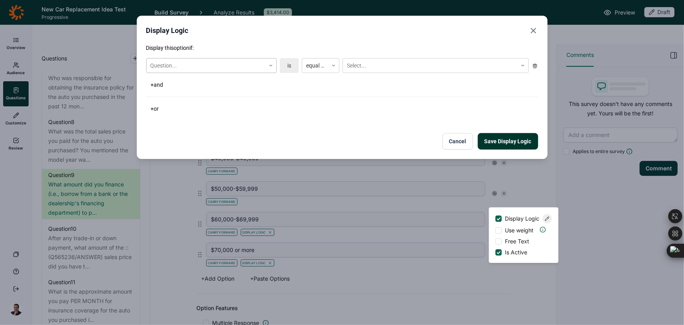
click at [214, 62] on div at bounding box center [206, 66] width 111 height 10
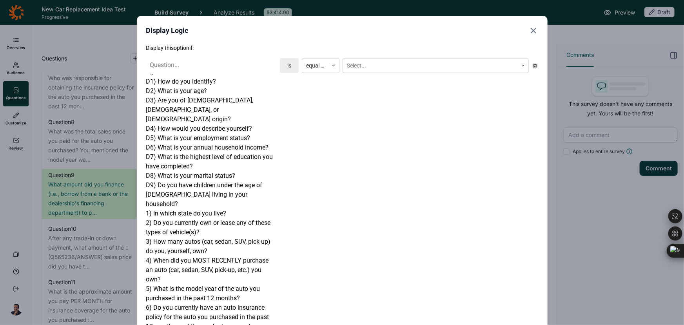
scroll to position [322, 0]
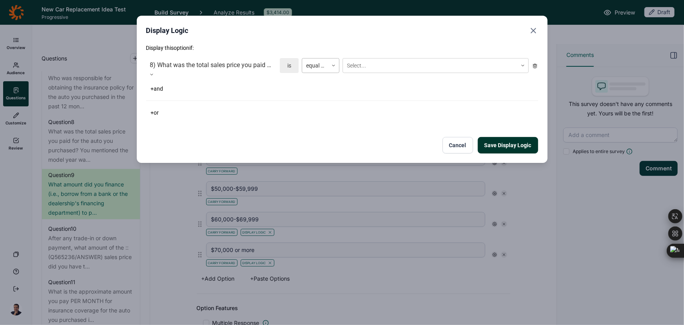
click at [320, 63] on div at bounding box center [315, 66] width 18 height 10
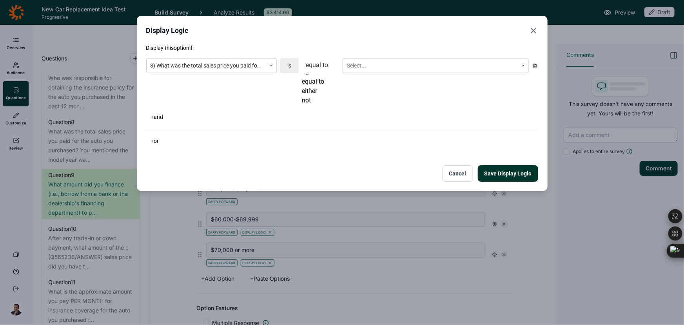
click at [321, 96] on div "either" at bounding box center [321, 90] width 38 height 9
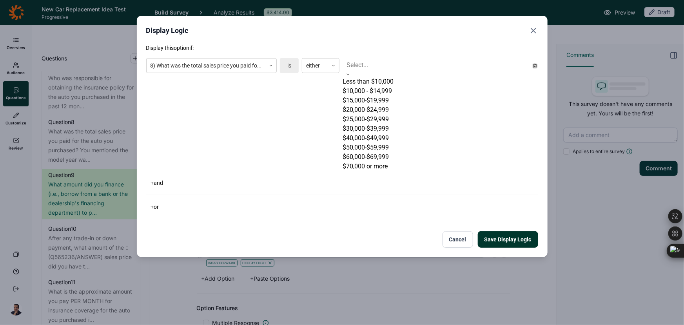
click at [430, 58] on div "Select..." at bounding box center [436, 67] width 186 height 19
click at [382, 162] on div "$60,000-$69,999" at bounding box center [436, 156] width 186 height 9
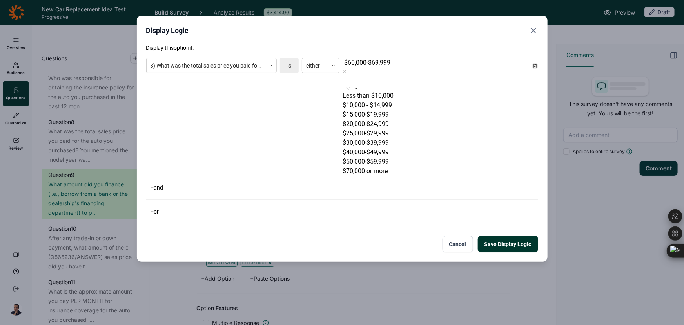
click at [379, 164] on div "$50,000-$59,999" at bounding box center [436, 161] width 186 height 9
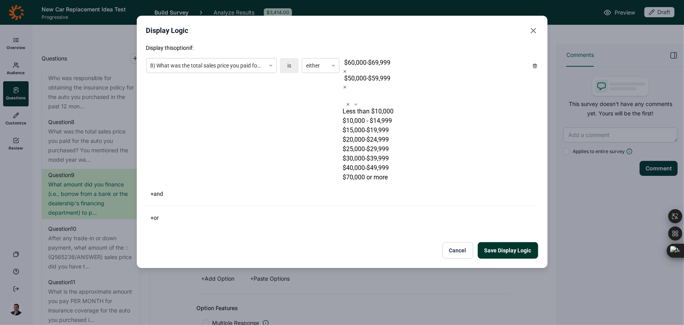
scroll to position [11, 0]
click at [379, 164] on div "$40,000-$49,999" at bounding box center [436, 167] width 186 height 9
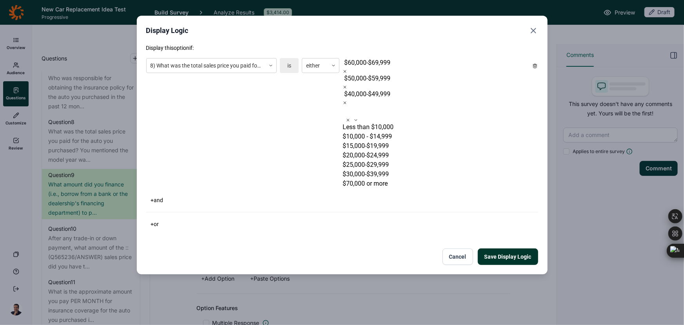
scroll to position [0, 0]
click at [379, 169] on div "$30,000-$39,999" at bounding box center [436, 173] width 186 height 9
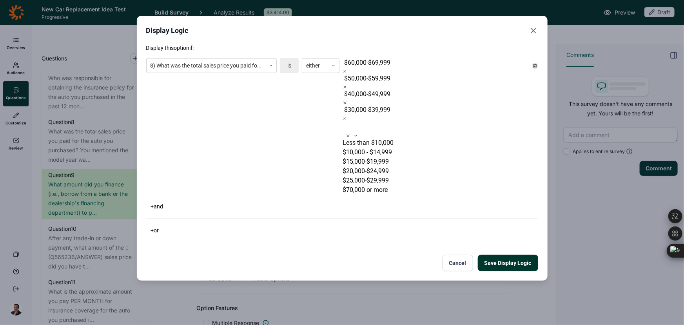
click at [372, 176] on div "$25,000-$29,999" at bounding box center [436, 180] width 186 height 9
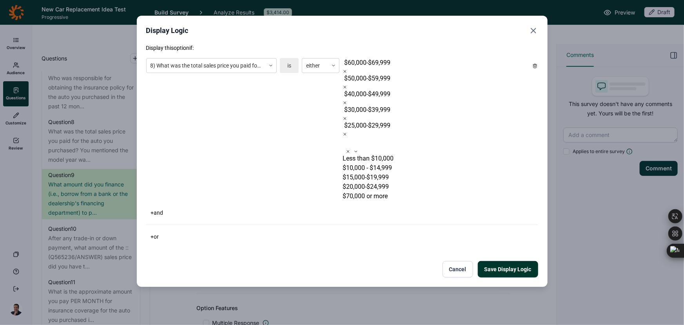
click at [369, 182] on div "$20,000-$24,999" at bounding box center [436, 186] width 186 height 9
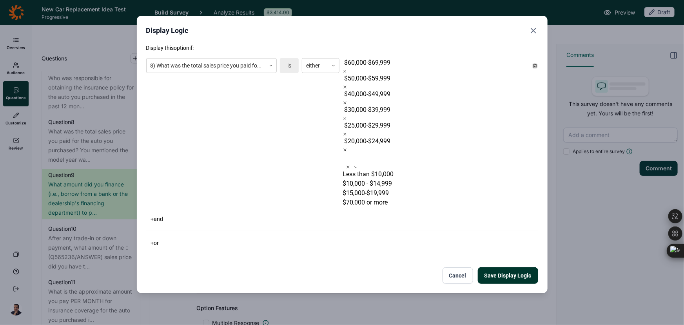
drag, startPoint x: 369, startPoint y: 123, endPoint x: 369, endPoint y: 116, distance: 6.7
click at [369, 188] on div "$15,000-$19,999" at bounding box center [436, 192] width 186 height 9
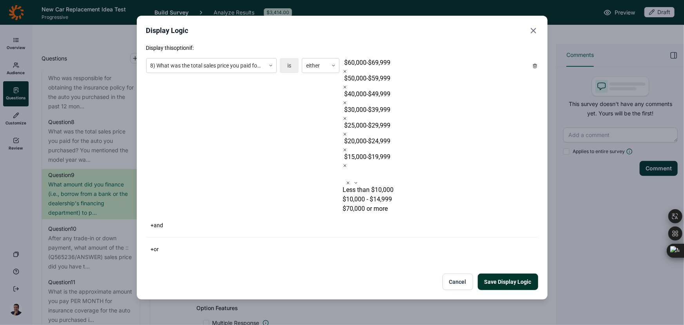
click at [369, 195] on div "$10,000 - $14,999" at bounding box center [436, 199] width 186 height 9
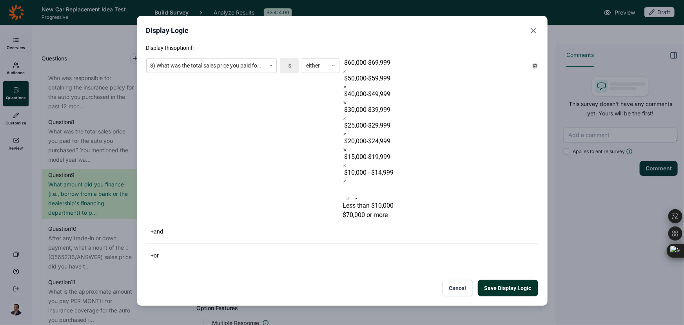
click at [368, 201] on div "Less than $10,000" at bounding box center [436, 205] width 186 height 9
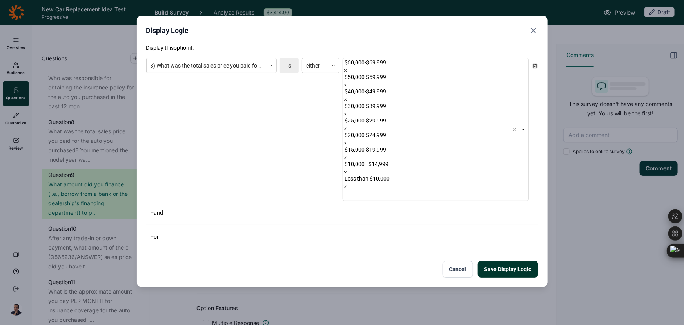
click at [351, 147] on div "Display this option if: 8) What was the total sales price you paid for the auto…" at bounding box center [342, 160] width 392 height 233
click at [492, 261] on button "Save Display Logic" at bounding box center [508, 269] width 60 height 16
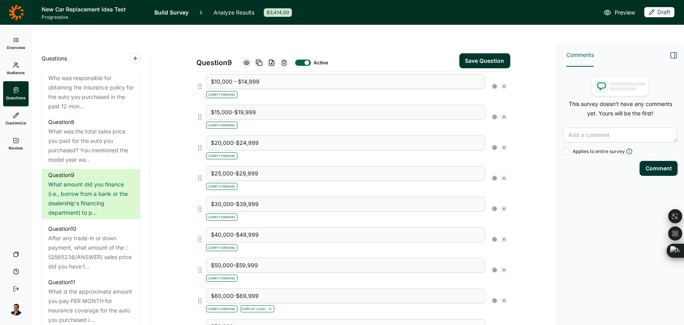
scroll to position [285, 0]
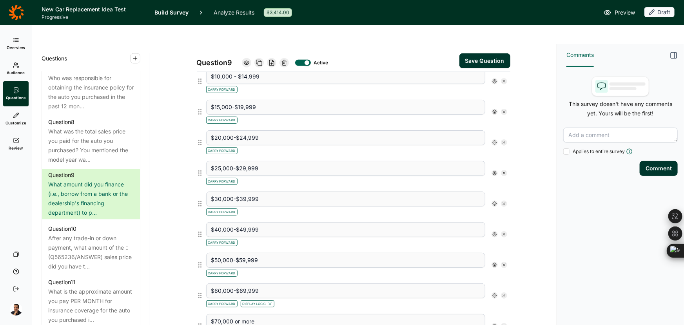
click at [493, 262] on icon at bounding box center [495, 264] width 5 height 5
click at [520, 255] on span "Display Logic" at bounding box center [522, 259] width 35 height 8
click at [496, 259] on input "Display Logic" at bounding box center [496, 259] width 0 height 0
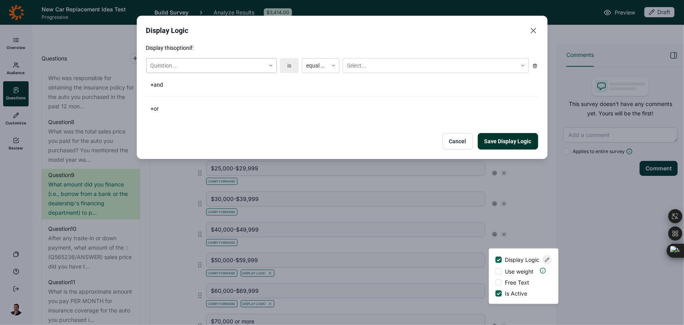
click at [185, 64] on div at bounding box center [206, 66] width 111 height 10
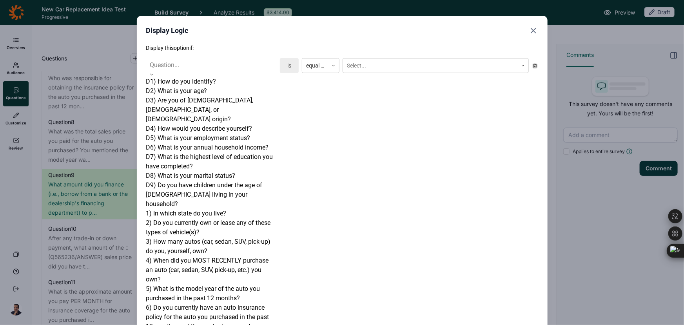
scroll to position [322, 0]
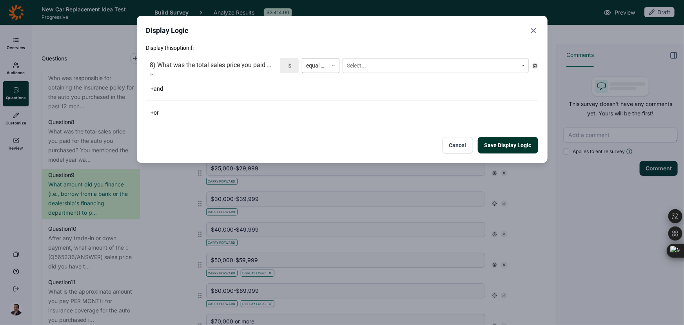
click at [319, 64] on div at bounding box center [315, 66] width 18 height 10
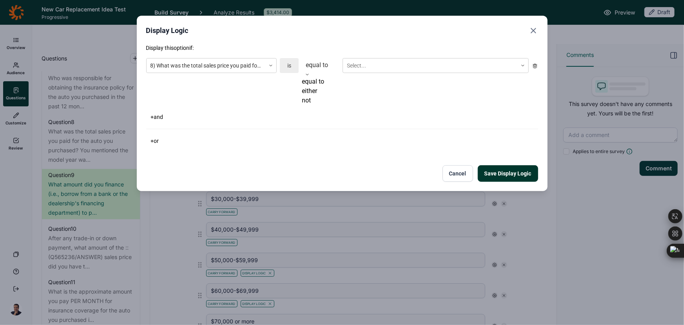
click at [333, 96] on div "either" at bounding box center [321, 90] width 38 height 9
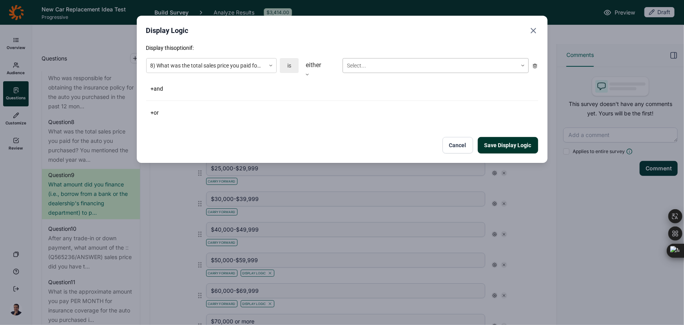
click at [362, 61] on div at bounding box center [430, 66] width 167 height 10
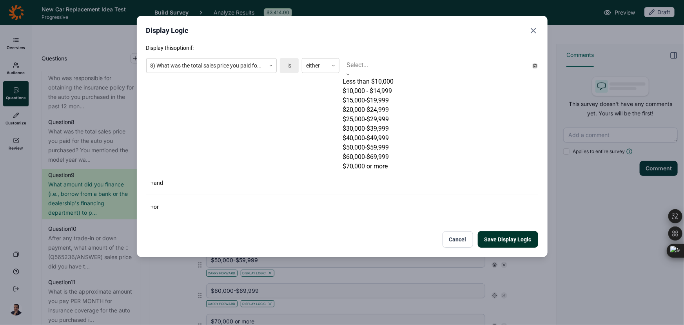
click at [374, 152] on div "$50,000-$59,999" at bounding box center [436, 147] width 186 height 9
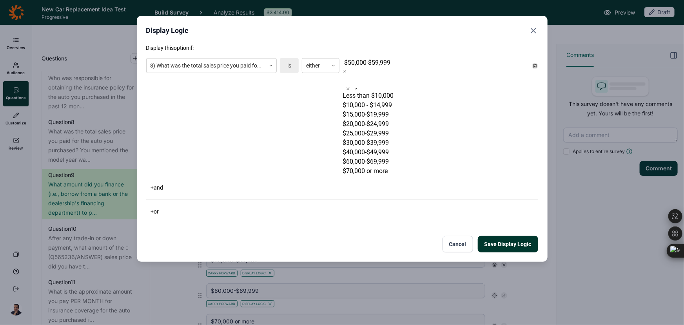
click at [375, 149] on div "$40,000-$49,999" at bounding box center [436, 151] width 186 height 9
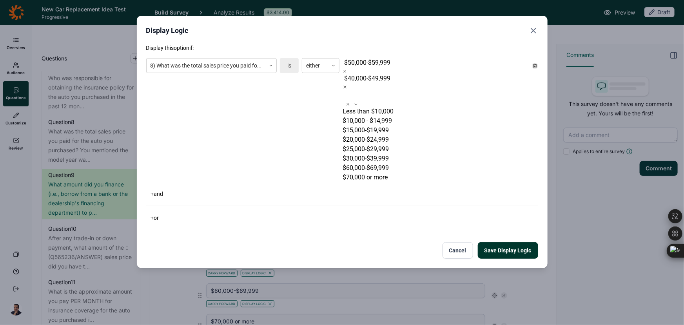
click at [375, 154] on div "$30,000-$39,999" at bounding box center [436, 158] width 186 height 9
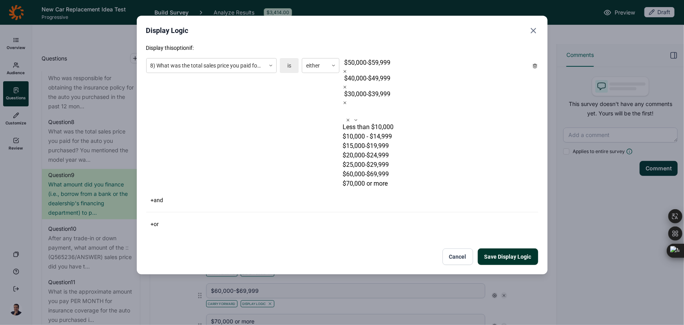
scroll to position [0, 0]
click at [374, 160] on div "$25,000-$29,999" at bounding box center [436, 164] width 186 height 9
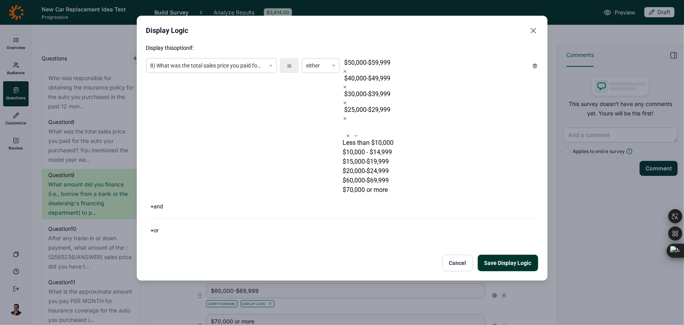
click at [373, 166] on div "$20,000-$24,999" at bounding box center [436, 170] width 186 height 9
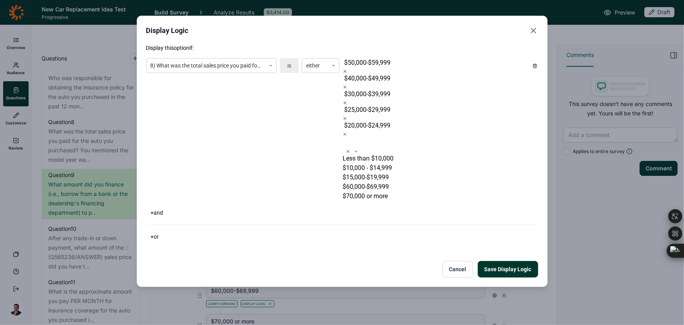
click at [370, 173] on div "$15,000-$19,999" at bounding box center [436, 177] width 186 height 9
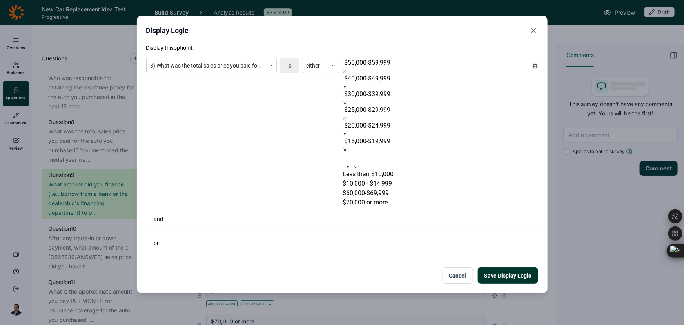
click at [363, 179] on div "$10,000 - $14,999" at bounding box center [436, 183] width 186 height 9
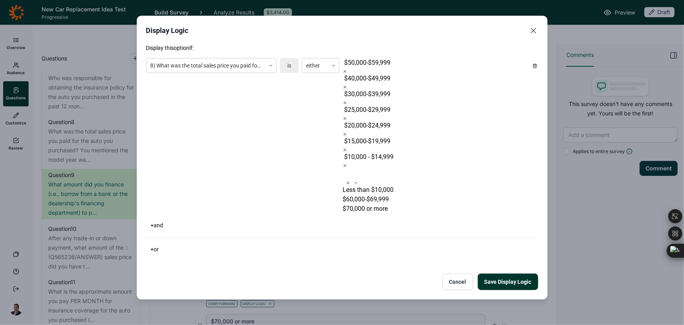
click at [364, 185] on div "Less than $10,000" at bounding box center [436, 189] width 186 height 9
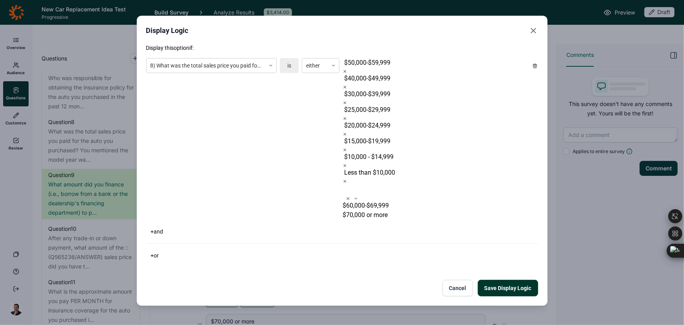
click at [512, 280] on button "Save Display Logic" at bounding box center [508, 288] width 60 height 16
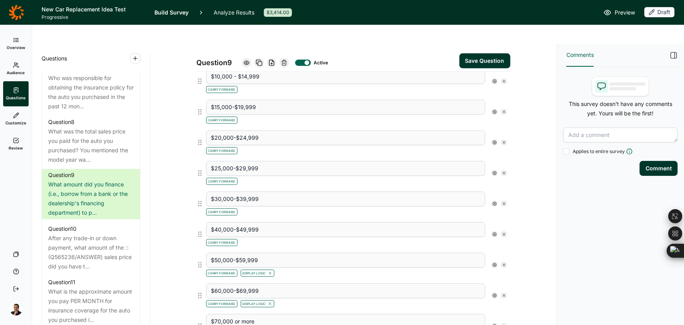
click at [493, 232] on icon at bounding box center [495, 234] width 5 height 5
click at [510, 224] on span "Display Logic" at bounding box center [522, 228] width 35 height 8
click at [496, 228] on input "Display Logic" at bounding box center [496, 228] width 0 height 0
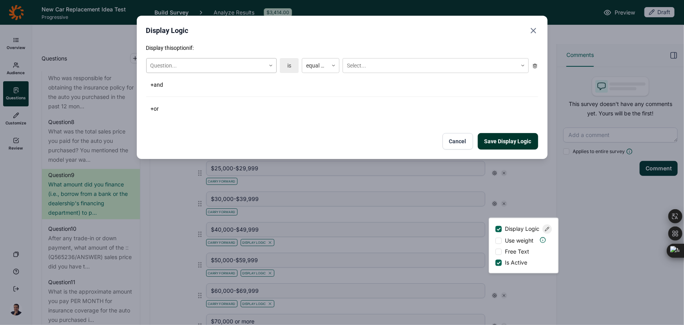
click at [235, 71] on div "Question..." at bounding box center [206, 65] width 119 height 13
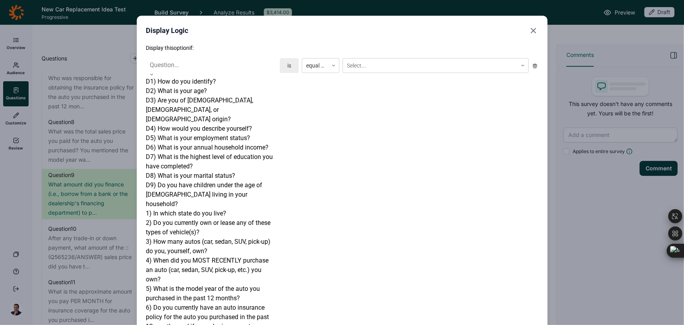
scroll to position [322, 0]
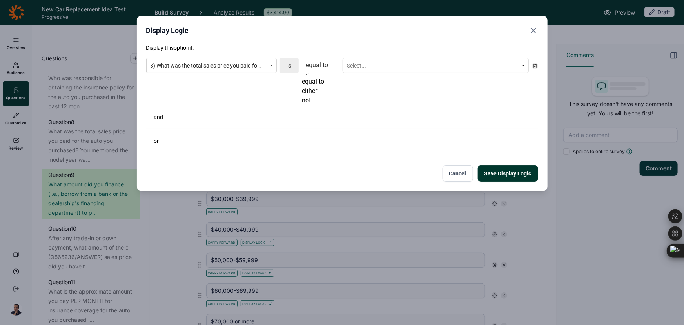
click at [326, 71] on div "equal to" at bounding box center [321, 67] width 38 height 19
click at [320, 96] on div "either" at bounding box center [321, 90] width 38 height 9
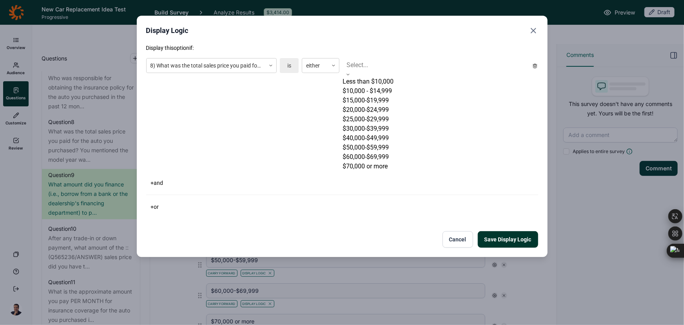
click at [385, 61] on div at bounding box center [436, 65] width 178 height 11
click at [374, 86] on div "Less than $10,000" at bounding box center [436, 81] width 186 height 9
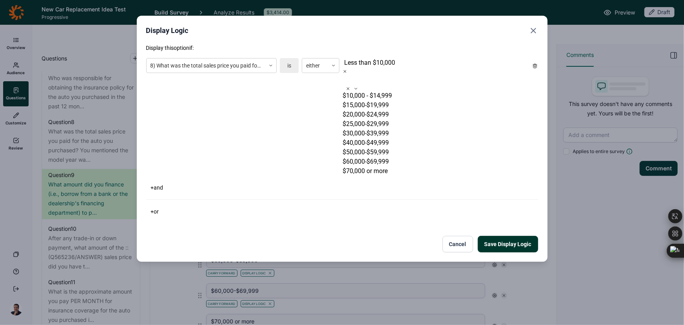
click at [374, 91] on div "$10,000 - $14,999" at bounding box center [436, 95] width 186 height 9
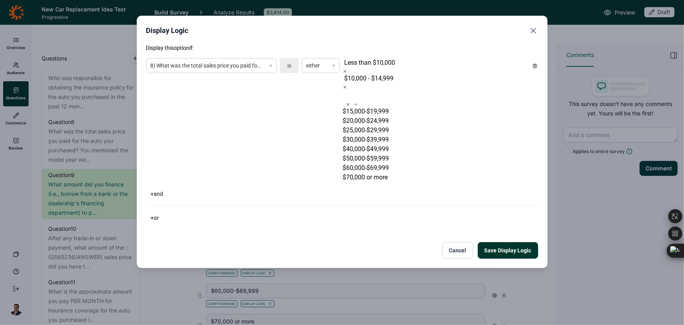
click at [374, 107] on div "$15,000-$19,999" at bounding box center [436, 111] width 186 height 9
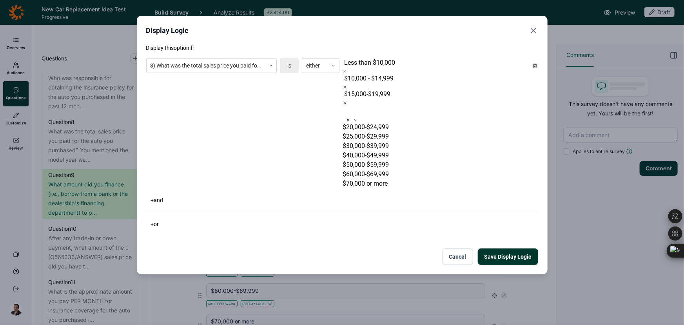
click at [374, 122] on div "$20,000-$24,999" at bounding box center [436, 126] width 186 height 9
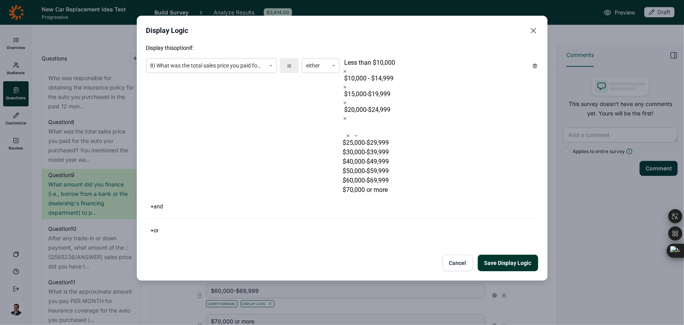
click at [374, 138] on div "$25,000-$29,999" at bounding box center [436, 142] width 186 height 9
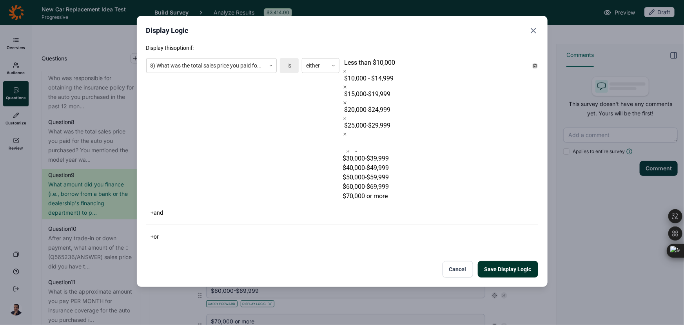
click at [374, 154] on div "$30,000-$39,999" at bounding box center [436, 158] width 186 height 9
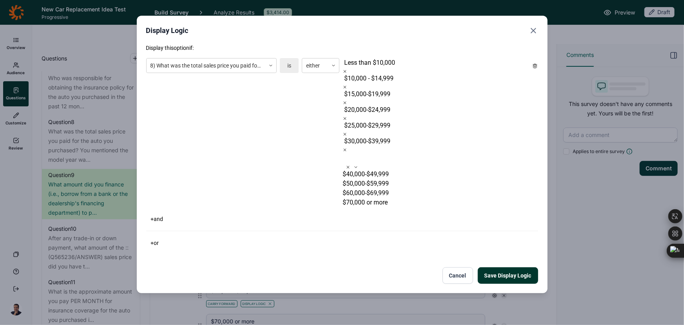
click at [374, 169] on div "$40,000-$49,999" at bounding box center [436, 173] width 186 height 9
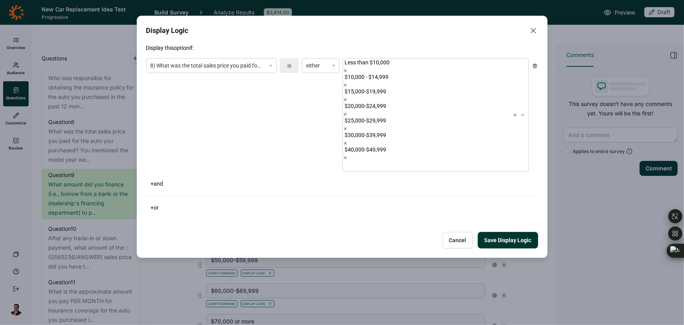
click at [243, 178] on div "+ and" at bounding box center [342, 183] width 392 height 11
click at [511, 232] on button "Save Display Logic" at bounding box center [508, 240] width 60 height 16
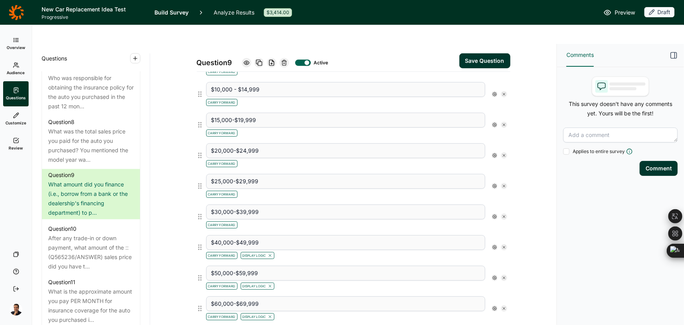
scroll to position [249, 0]
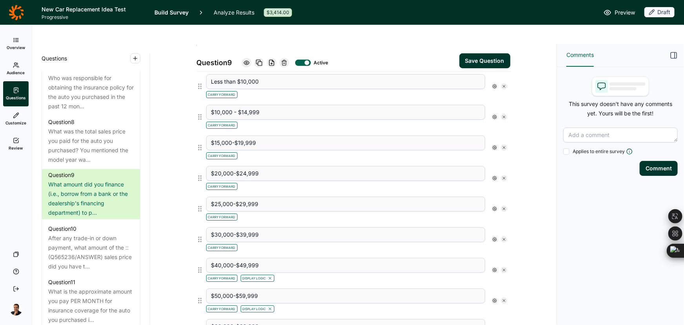
click at [493, 237] on icon at bounding box center [495, 239] width 5 height 5
click at [521, 231] on span "Display Logic" at bounding box center [522, 233] width 35 height 8
click at [496, 233] on input "Display Logic" at bounding box center [496, 233] width 0 height 0
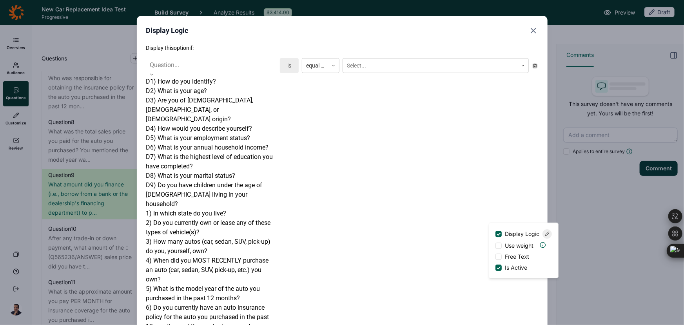
click at [213, 60] on div at bounding box center [211, 65] width 123 height 11
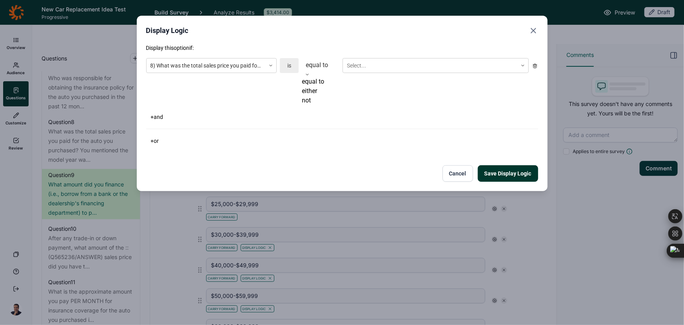
click at [309, 64] on div at bounding box center [321, 65] width 30 height 11
click at [317, 96] on div "either" at bounding box center [321, 90] width 38 height 9
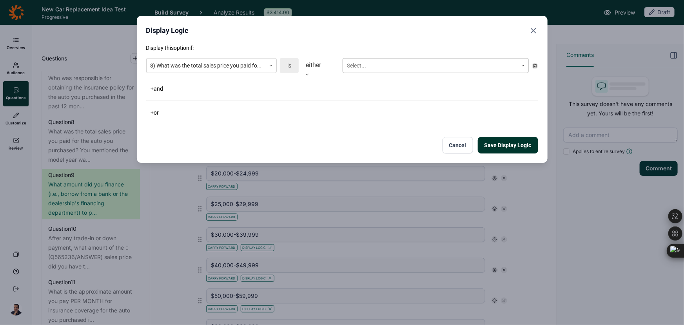
click at [384, 63] on div at bounding box center [430, 66] width 167 height 10
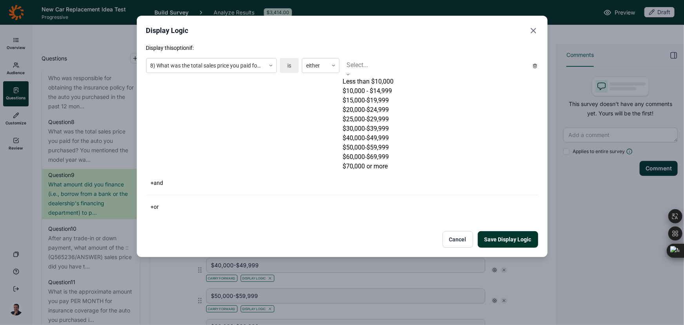
click at [375, 83] on div "Less than $10,000" at bounding box center [436, 81] width 186 height 9
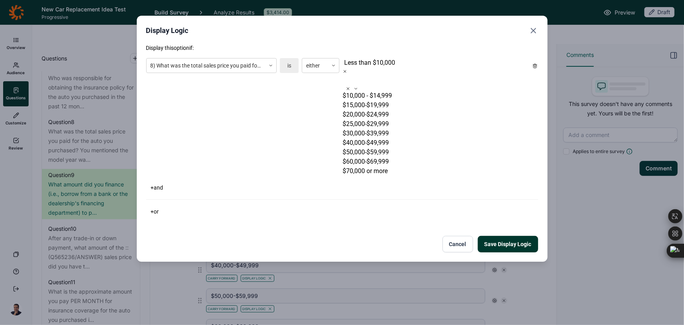
click at [375, 91] on div "$10,000 - $14,999" at bounding box center [436, 95] width 186 height 9
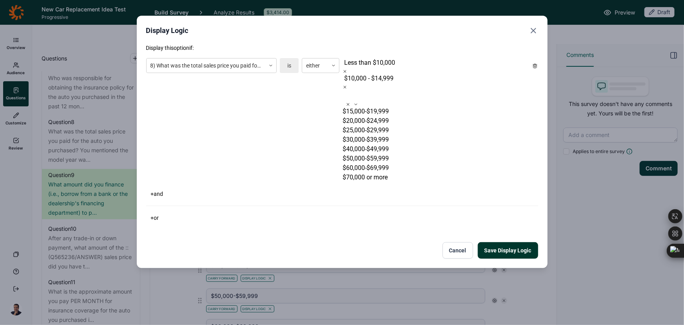
click at [375, 107] on div "$15,000-$19,999" at bounding box center [436, 111] width 186 height 9
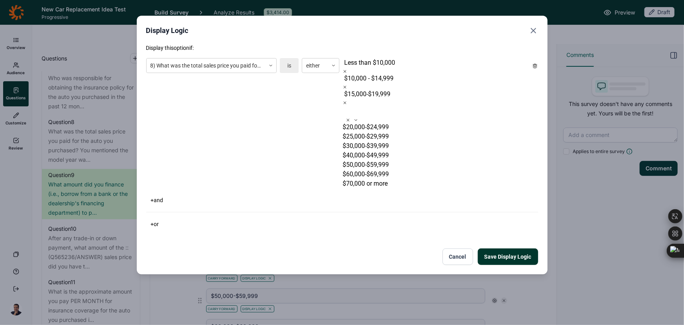
click at [375, 122] on div "$20,000-$24,999" at bounding box center [436, 126] width 186 height 9
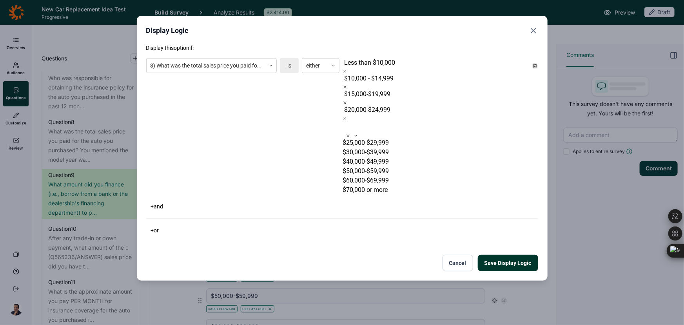
click at [375, 138] on div "$25,000-$29,999" at bounding box center [436, 142] width 186 height 9
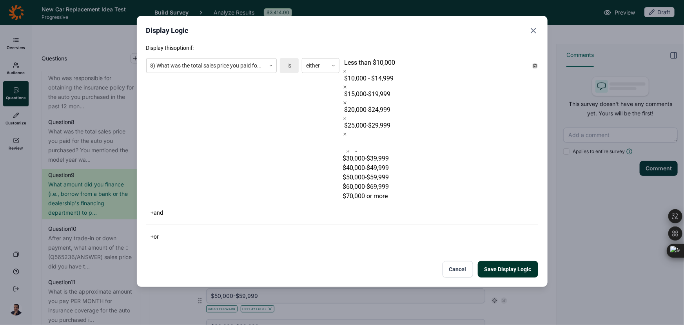
click at [375, 154] on div "$30,000-$39,999" at bounding box center [436, 158] width 186 height 9
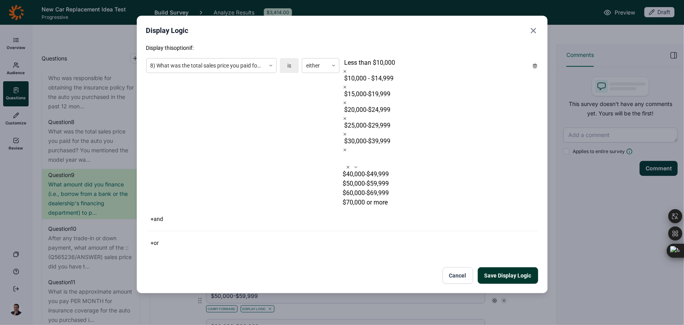
click at [275, 107] on div "Display this option if: 8) What was the total sales price you paid for the auto…" at bounding box center [342, 146] width 392 height 204
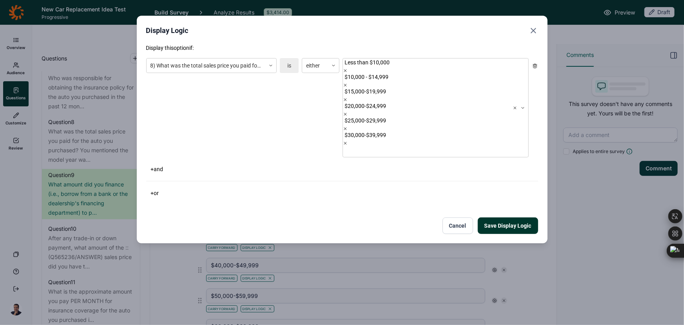
click at [501, 141] on div "Display this option if: 8) What was the total sales price you paid for the auto…" at bounding box center [342, 139] width 392 height 190
click at [503, 217] on button "Save Display Logic" at bounding box center [508, 225] width 60 height 16
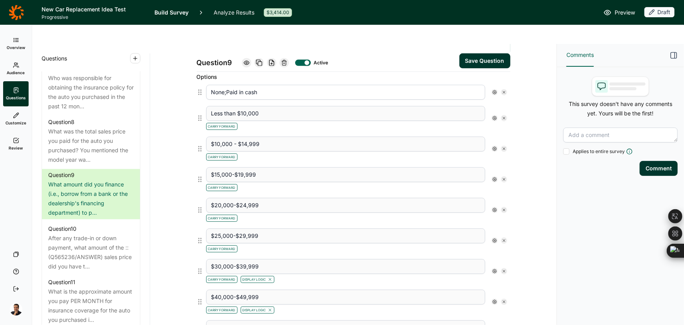
scroll to position [214, 0]
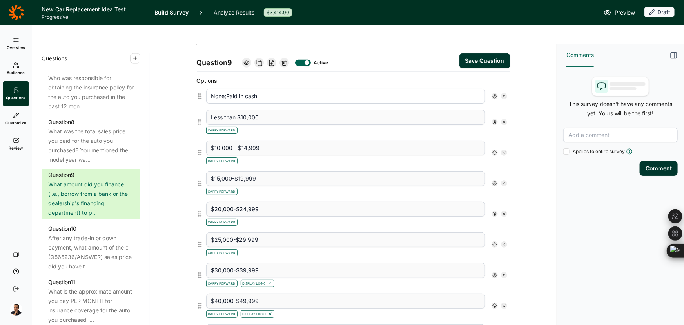
click at [493, 242] on icon at bounding box center [495, 244] width 5 height 5
click at [515, 239] on span "Display Logic" at bounding box center [522, 239] width 35 height 8
click at [496, 238] on input "Display Logic" at bounding box center [496, 238] width 0 height 0
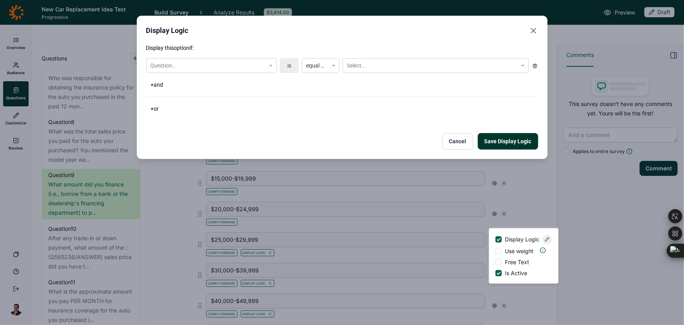
click at [247, 57] on div "Question... is equal to Select..." at bounding box center [342, 65] width 392 height 21
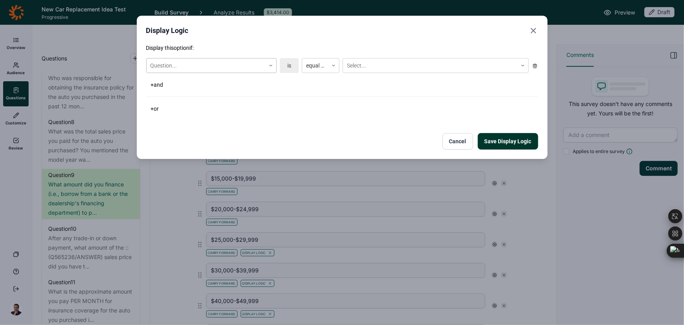
click at [245, 62] on div at bounding box center [206, 66] width 111 height 10
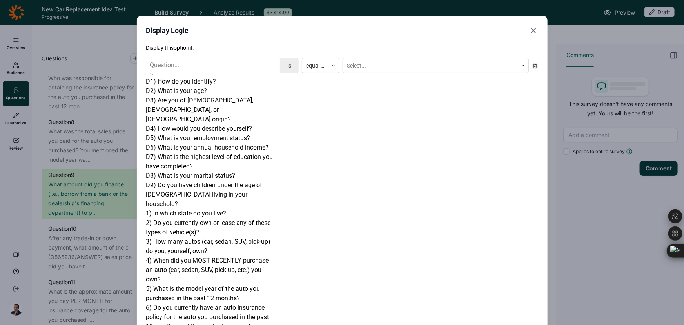
scroll to position [322, 0]
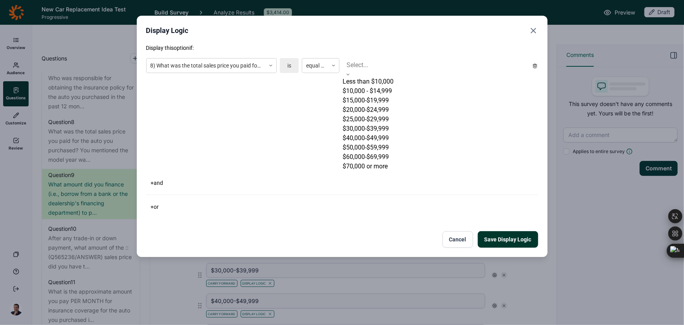
click at [380, 71] on div "Select..." at bounding box center [436, 65] width 186 height 14
click at [379, 171] on div "$70,000 or more" at bounding box center [436, 166] width 186 height 9
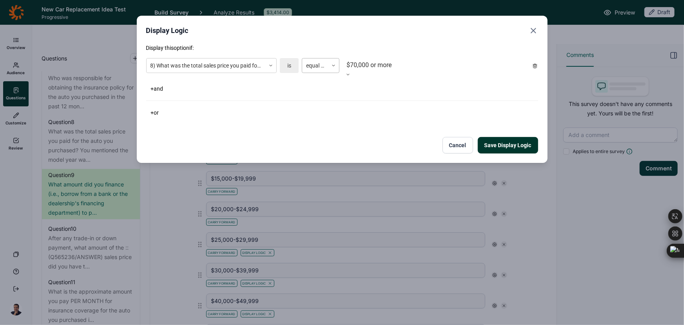
click at [314, 68] on div at bounding box center [315, 66] width 18 height 10
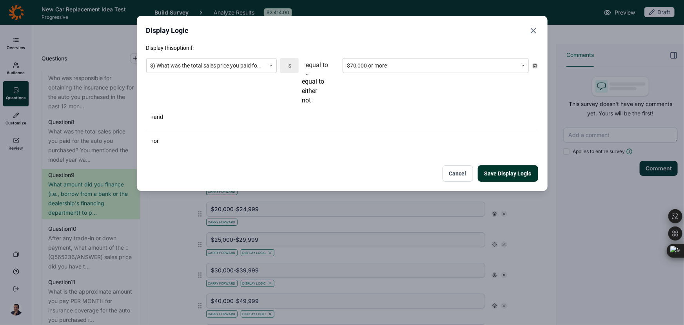
click at [322, 96] on div "either" at bounding box center [321, 90] width 38 height 9
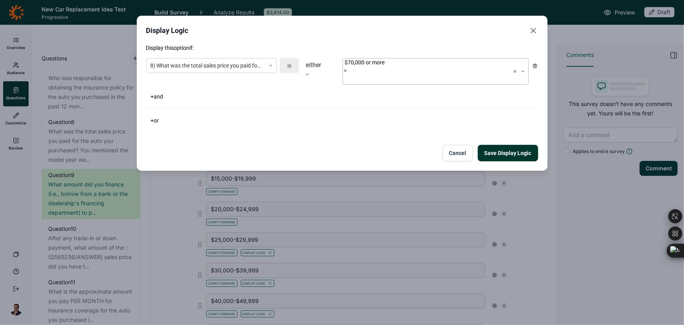
click at [345, 74] on div at bounding box center [344, 79] width 1 height 10
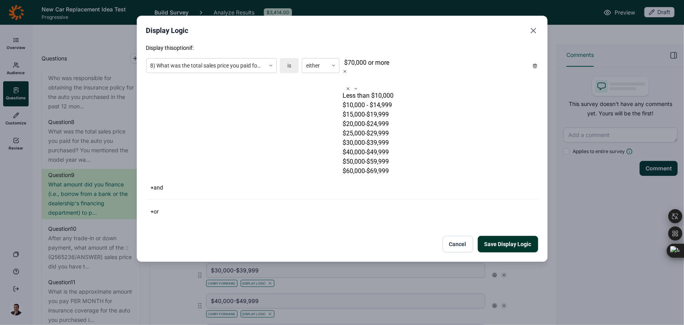
click at [375, 176] on div "$60,000-$69,999" at bounding box center [436, 170] width 186 height 9
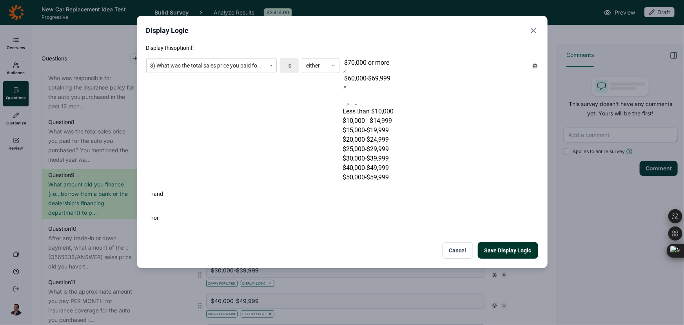
click at [373, 178] on div "$50,000-$59,999" at bounding box center [436, 177] width 186 height 9
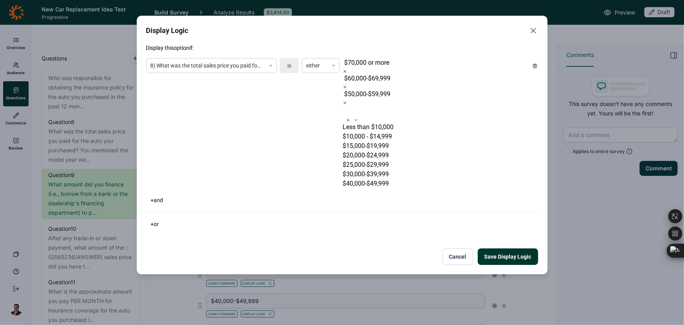
click at [373, 179] on div "$40,000-$49,999" at bounding box center [436, 183] width 186 height 9
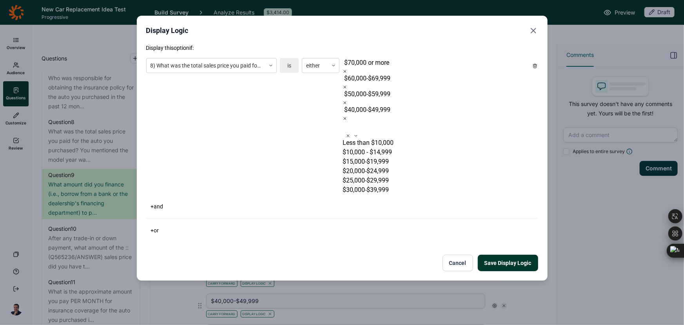
click at [373, 185] on div "$30,000-$39,999" at bounding box center [436, 189] width 186 height 9
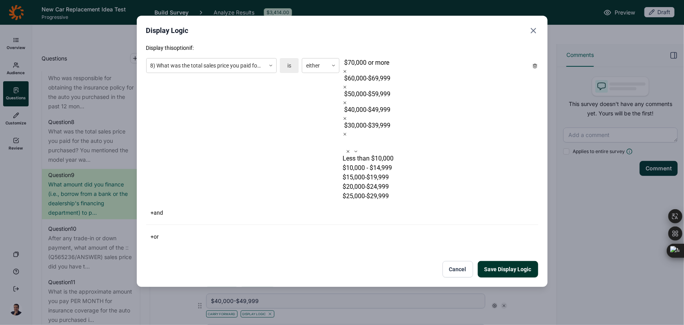
click at [373, 191] on div "$25,000-$29,999" at bounding box center [436, 195] width 186 height 9
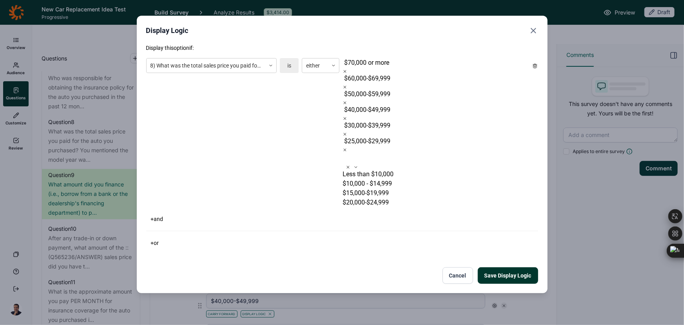
click at [304, 133] on div "Display this option if: 8) What was the total sales price you paid for the auto…" at bounding box center [342, 164] width 392 height 240
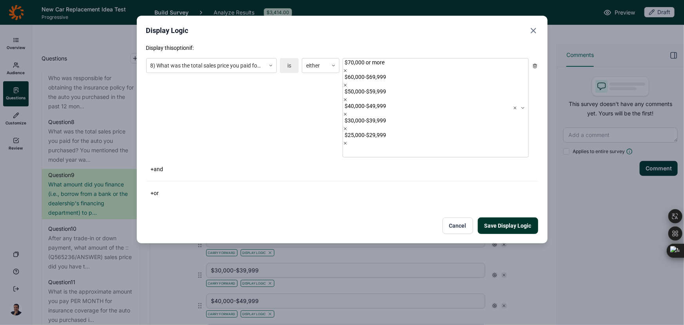
click at [521, 217] on button "Save Display Logic" at bounding box center [508, 225] width 60 height 16
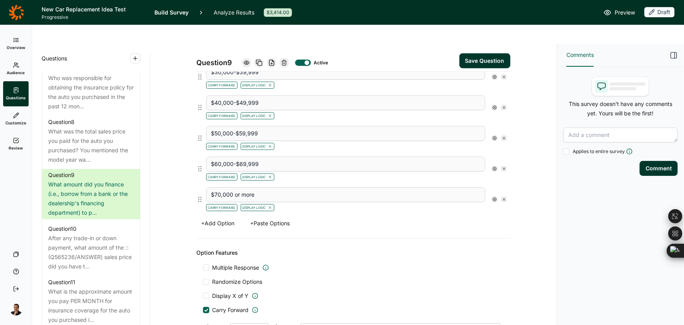
scroll to position [357, 0]
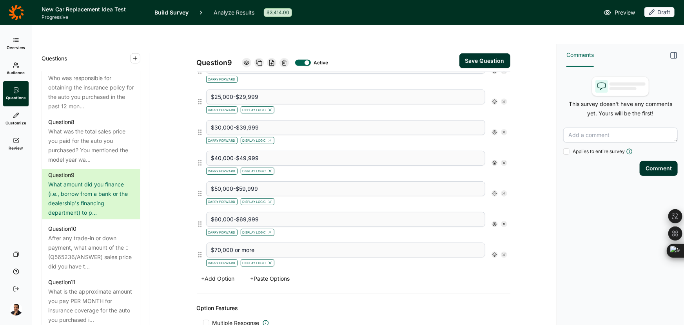
click at [493, 252] on icon at bounding box center [495, 254] width 5 height 5
click at [548, 251] on icon at bounding box center [547, 249] width 5 height 5
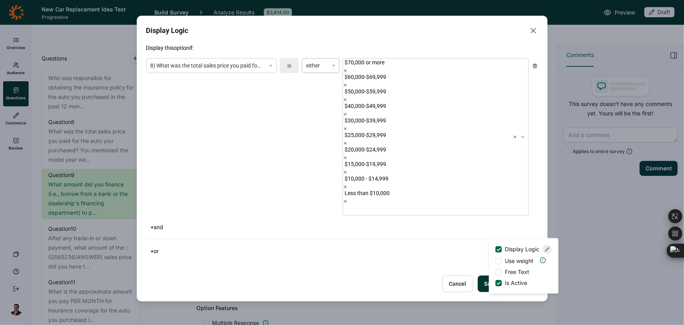
click at [328, 70] on div at bounding box center [333, 65] width 11 height 14
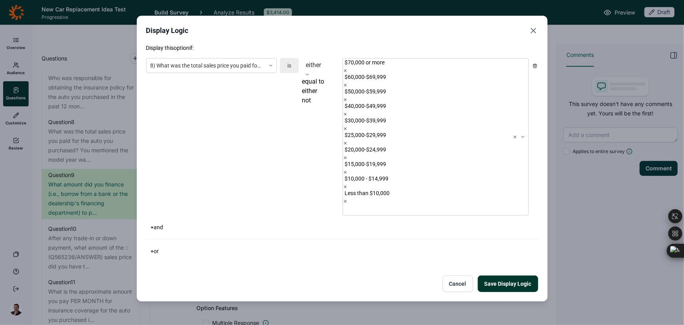
click at [317, 86] on div "equal to" at bounding box center [321, 81] width 38 height 9
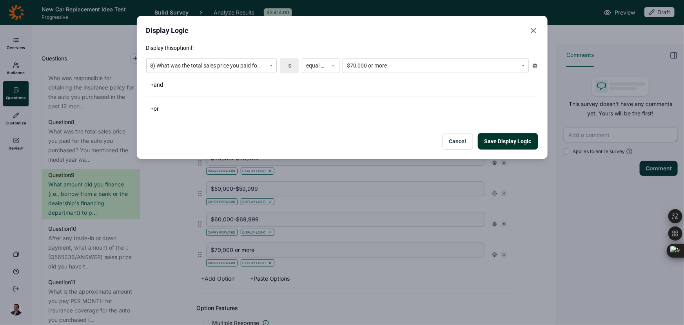
click at [519, 141] on button "Save Display Logic" at bounding box center [508, 141] width 60 height 16
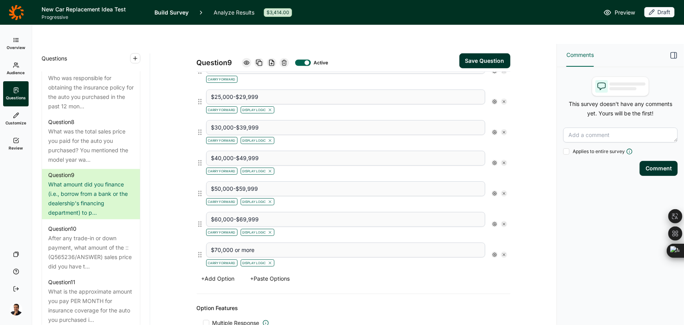
click at [494, 222] on icon at bounding box center [495, 224] width 5 height 5
click at [549, 220] on icon at bounding box center [547, 218] width 5 height 5
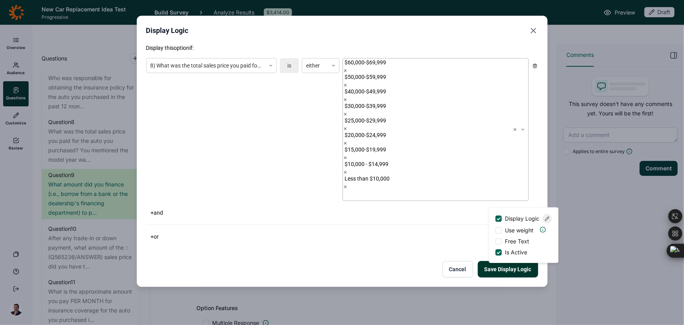
click at [516, 127] on icon at bounding box center [515, 129] width 5 height 5
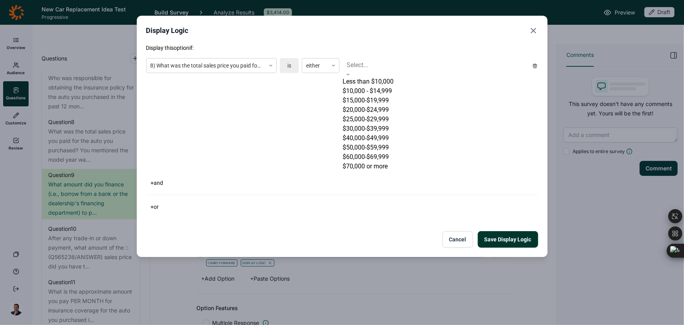
scroll to position [42, 0]
click at [395, 171] on div "$70,000 or more" at bounding box center [436, 166] width 186 height 9
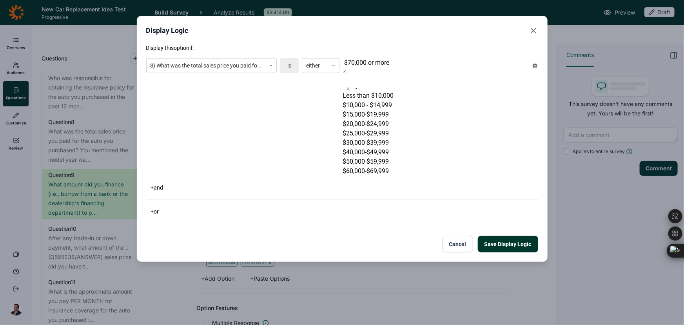
click at [387, 176] on div "$60,000-$69,999" at bounding box center [436, 170] width 186 height 9
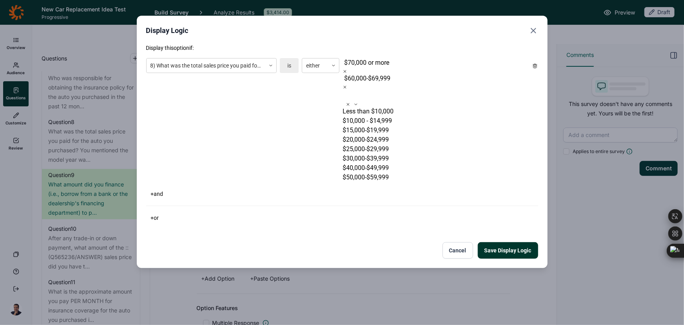
click at [285, 212] on div "+ or" at bounding box center [342, 217] width 392 height 11
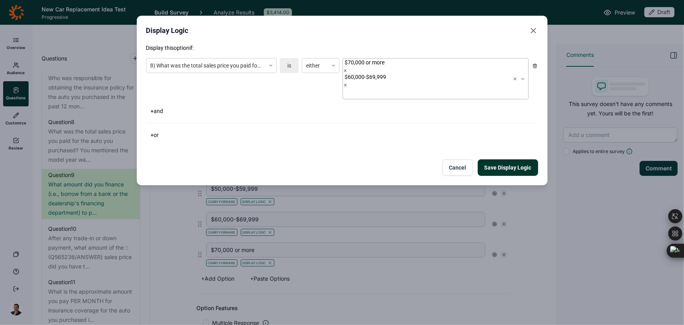
click at [522, 159] on button "Save Display Logic" at bounding box center [508, 167] width 60 height 16
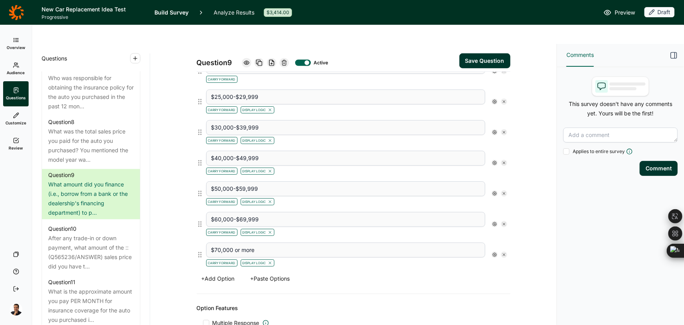
click at [493, 191] on icon at bounding box center [495, 193] width 5 height 5
click at [549, 191] on icon at bounding box center [547, 188] width 5 height 5
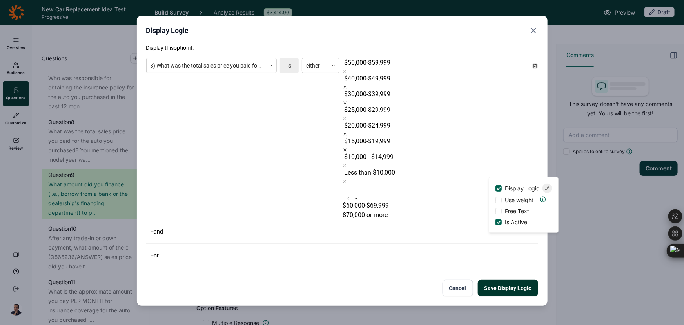
click at [351, 196] on icon at bounding box center [348, 198] width 5 height 5
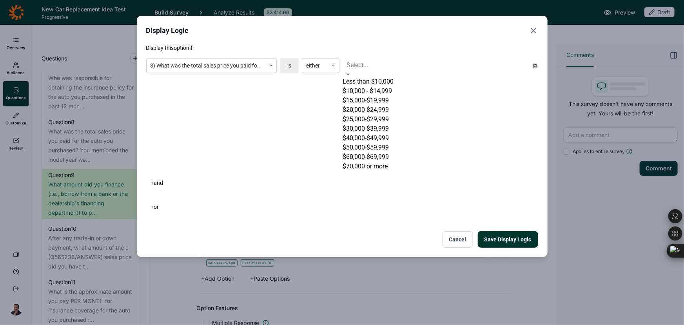
scroll to position [42, 0]
click at [389, 152] on div "$50,000-$59,999" at bounding box center [436, 147] width 186 height 9
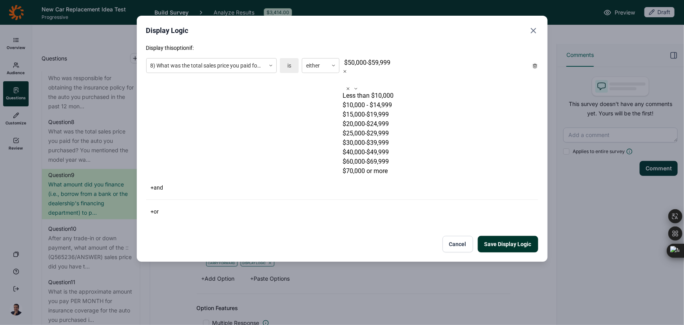
click at [385, 166] on div "$60,000-$69,999" at bounding box center [436, 161] width 186 height 9
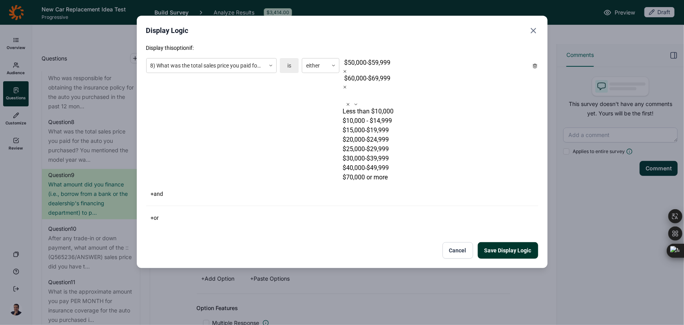
click at [384, 177] on div "$70,000 or more" at bounding box center [436, 177] width 186 height 9
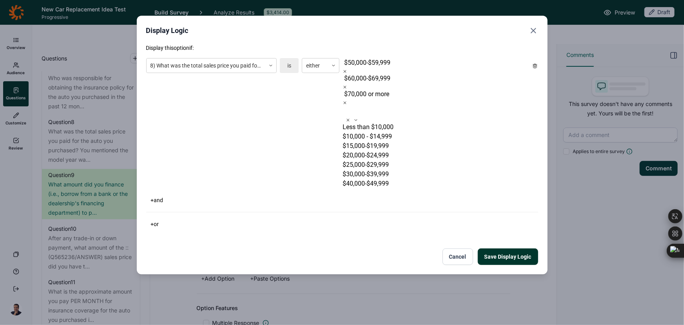
click at [322, 248] on div "Save Display Logic Cancel" at bounding box center [342, 256] width 392 height 16
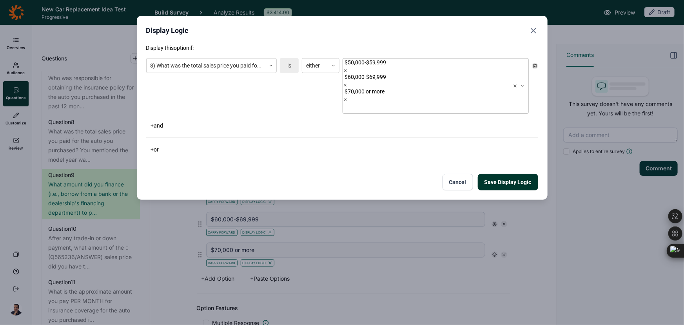
click at [502, 174] on button "Save Display Logic" at bounding box center [508, 182] width 60 height 16
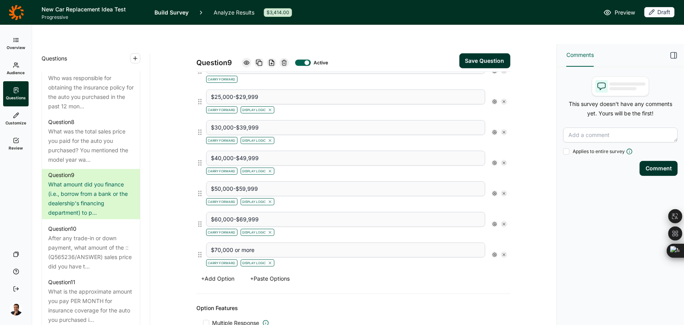
click at [493, 160] on icon at bounding box center [495, 162] width 5 height 5
click at [550, 160] on icon at bounding box center [547, 157] width 5 height 5
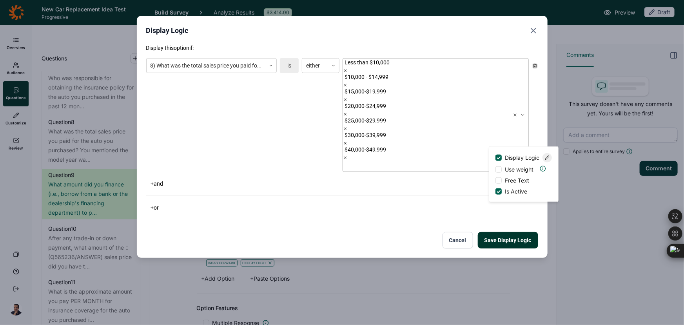
click at [517, 113] on icon at bounding box center [515, 115] width 5 height 5
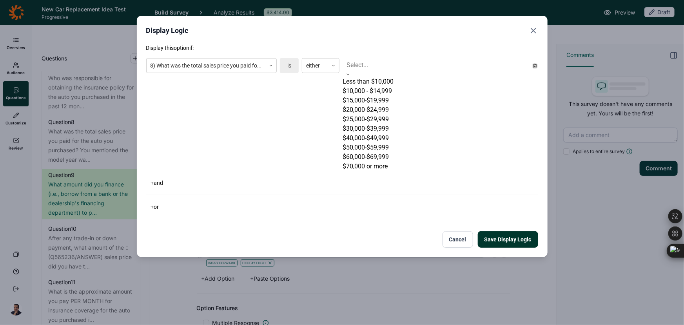
click at [395, 171] on div "$70,000 or more" at bounding box center [436, 166] width 186 height 9
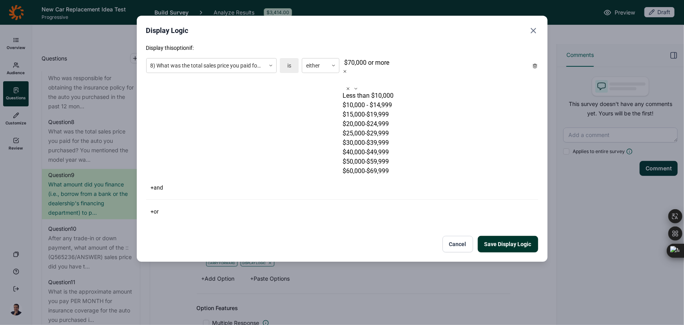
click at [395, 176] on div "$60,000-$69,999" at bounding box center [436, 170] width 186 height 9
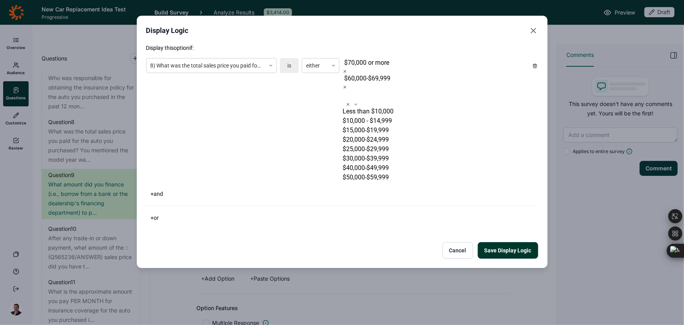
scroll to position [11, 0]
click at [395, 182] on div "$50,000-$59,999" at bounding box center [436, 177] width 186 height 9
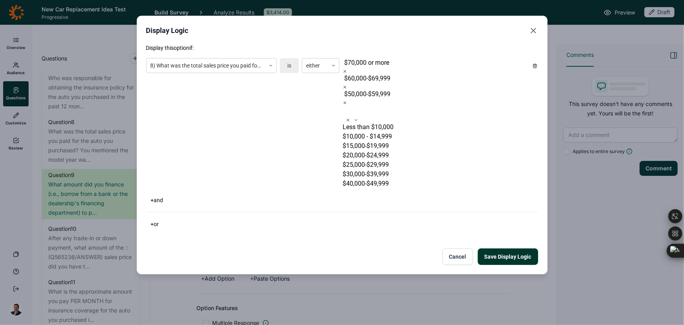
scroll to position [0, 0]
click at [395, 183] on div "$40,000-$49,999" at bounding box center [436, 183] width 186 height 9
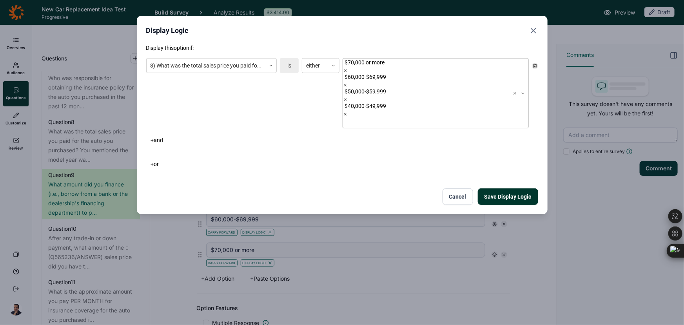
click at [322, 188] on div "Save Display Logic Cancel" at bounding box center [342, 196] width 392 height 16
click at [514, 188] on button "Save Display Logic" at bounding box center [508, 196] width 60 height 16
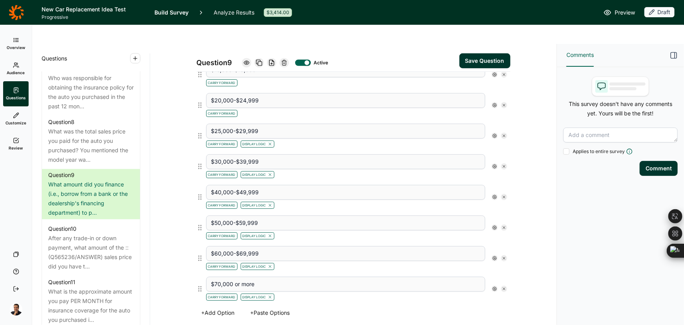
scroll to position [321, 0]
click at [493, 196] on icon at bounding box center [495, 198] width 5 height 5
click at [547, 196] on icon at bounding box center [547, 193] width 5 height 5
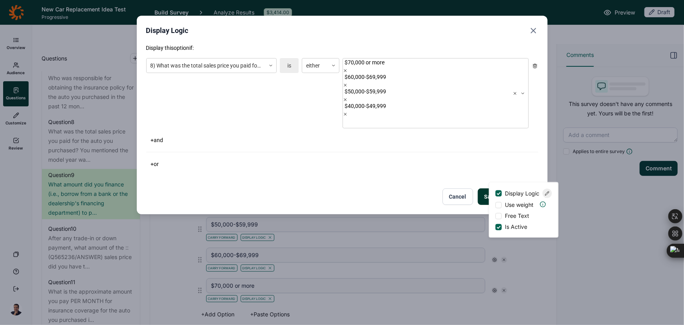
click at [537, 28] on icon "Close" at bounding box center [533, 30] width 9 height 9
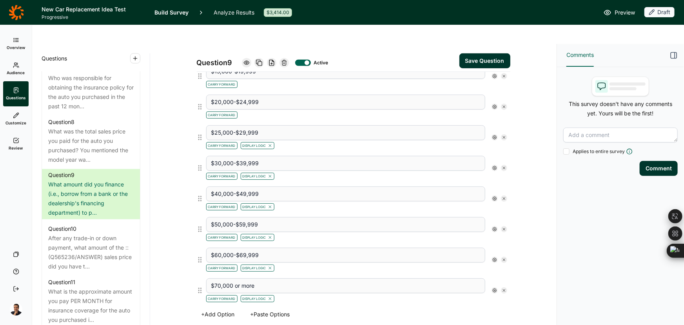
click at [493, 166] on icon at bounding box center [495, 168] width 5 height 5
click at [547, 164] on icon at bounding box center [547, 162] width 5 height 5
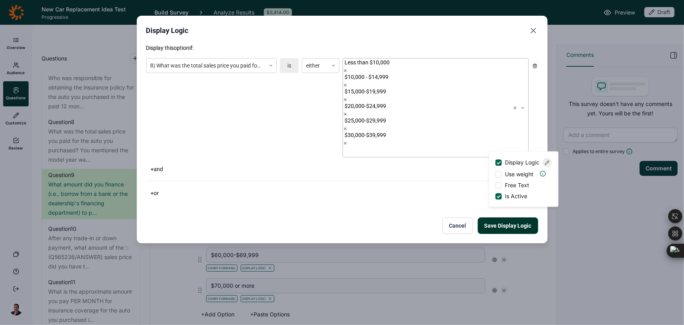
click at [516, 106] on icon at bounding box center [515, 108] width 5 height 5
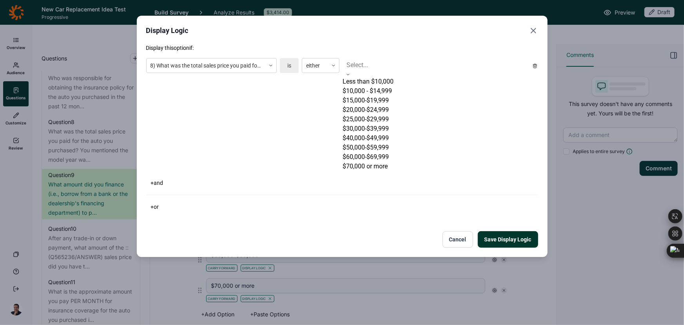
scroll to position [42, 0]
click at [422, 171] on div "$70,000 or more" at bounding box center [436, 166] width 186 height 9
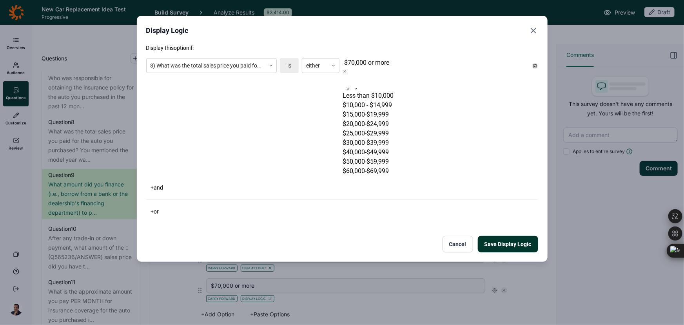
click at [416, 176] on div "$60,000-$69,999" at bounding box center [436, 170] width 186 height 9
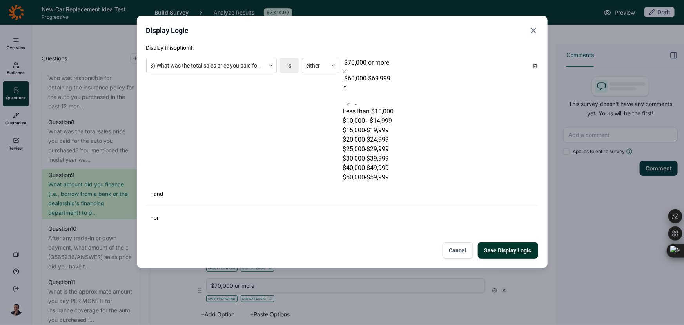
click at [416, 177] on div "$50,000-$59,999" at bounding box center [436, 177] width 186 height 9
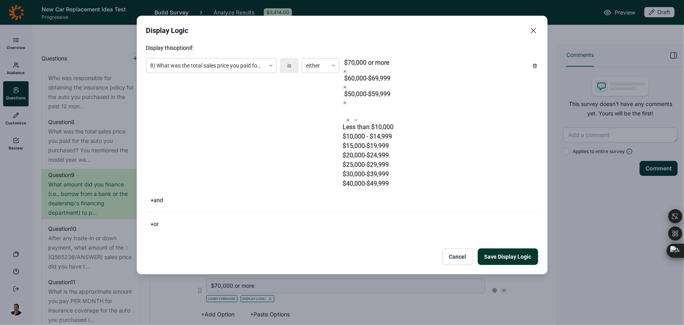
scroll to position [0, 0]
click at [416, 179] on div "$40,000-$49,999" at bounding box center [436, 183] width 186 height 9
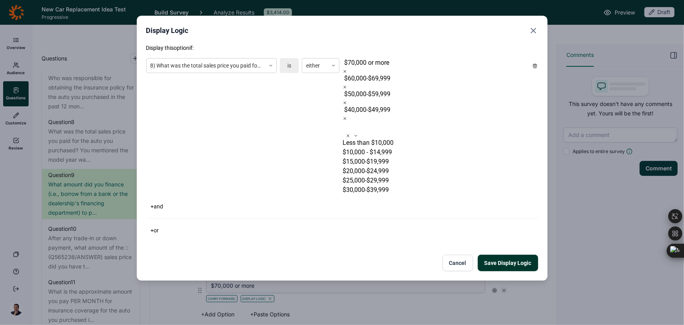
click at [416, 185] on div "$30,000-$39,999" at bounding box center [436, 189] width 186 height 9
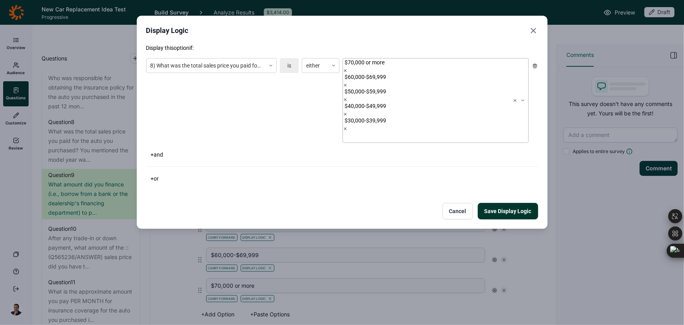
click at [540, 135] on div "Display Logic Display this option if: 8) What was the total sales price you pai…" at bounding box center [342, 122] width 411 height 213
click at [522, 203] on button "Save Display Logic" at bounding box center [508, 211] width 60 height 16
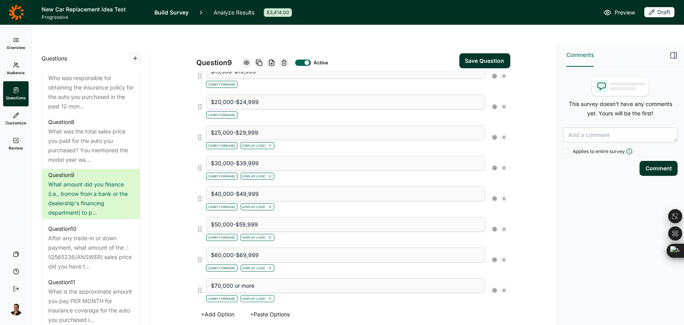
click at [494, 135] on use at bounding box center [495, 137] width 4 height 4
click at [544, 136] on div at bounding box center [547, 131] width 9 height 9
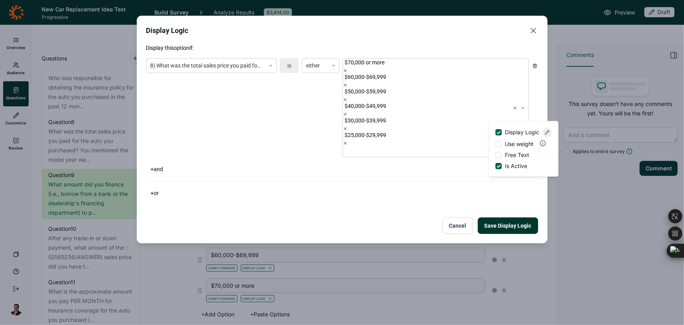
click at [468, 187] on div "+ or" at bounding box center [342, 192] width 392 height 11
click at [528, 28] on div "Display Logic" at bounding box center [342, 30] width 392 height 11
click at [535, 31] on icon "Close" at bounding box center [533, 30] width 9 height 9
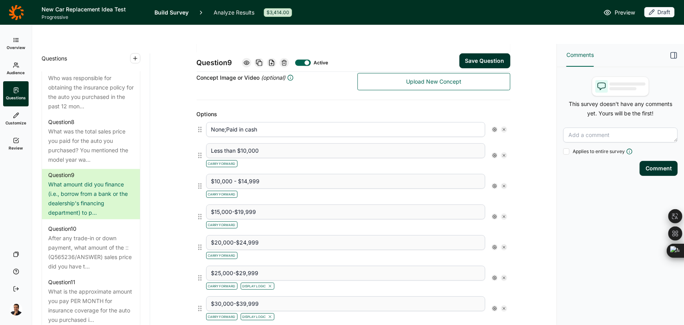
scroll to position [178, 0]
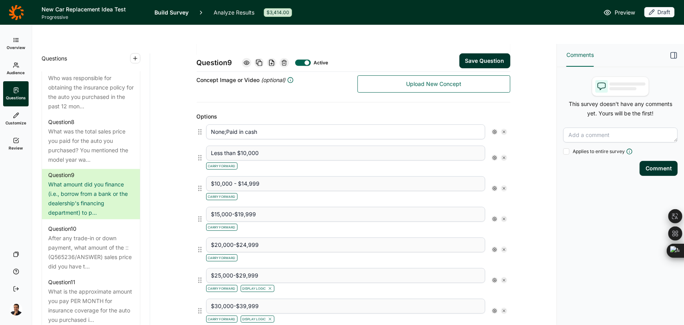
click at [493, 247] on icon at bounding box center [495, 249] width 5 height 5
click at [531, 244] on span "Display Logic" at bounding box center [522, 244] width 35 height 8
click at [496, 244] on input "Display Logic" at bounding box center [496, 244] width 0 height 0
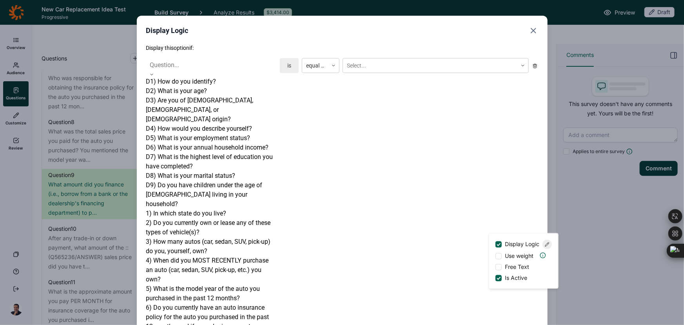
click at [154, 72] on icon at bounding box center [151, 74] width 5 height 5
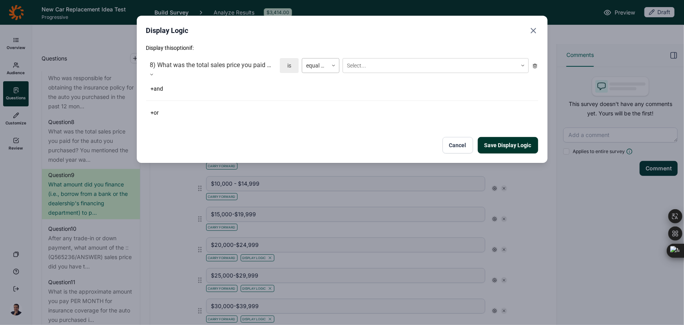
click at [321, 66] on div at bounding box center [315, 66] width 18 height 10
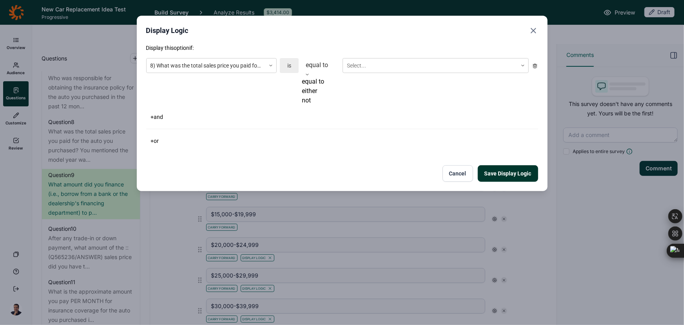
click at [319, 95] on div "either" at bounding box center [321, 90] width 38 height 9
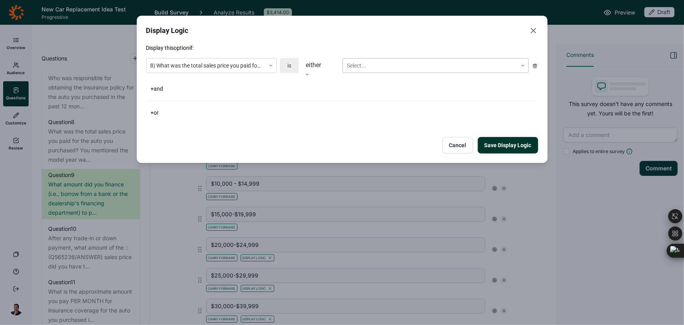
drag, startPoint x: 359, startPoint y: 66, endPoint x: 363, endPoint y: 73, distance: 7.7
click at [359, 66] on div at bounding box center [430, 66] width 167 height 10
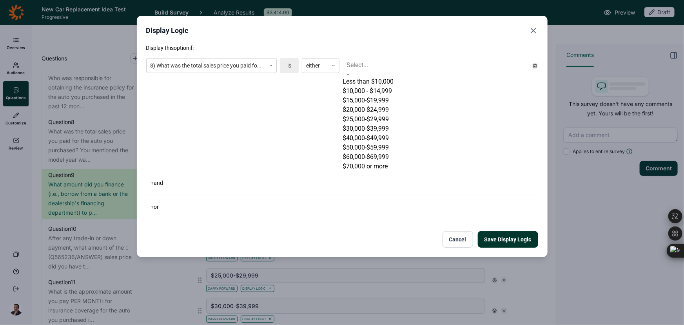
scroll to position [42, 0]
drag, startPoint x: 379, startPoint y: 192, endPoint x: 379, endPoint y: 179, distance: 12.6
click at [379, 171] on div "$70,000 or more" at bounding box center [436, 166] width 186 height 9
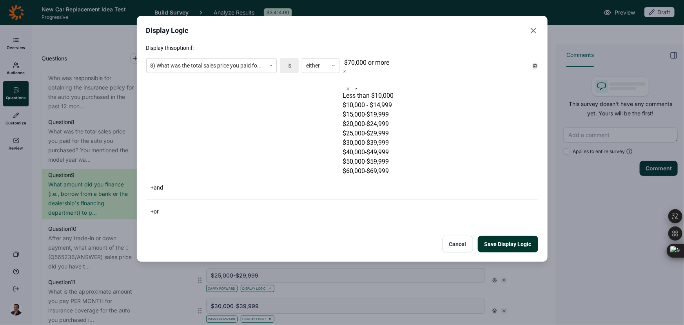
click at [377, 176] on div "$60,000-$69,999" at bounding box center [436, 170] width 186 height 9
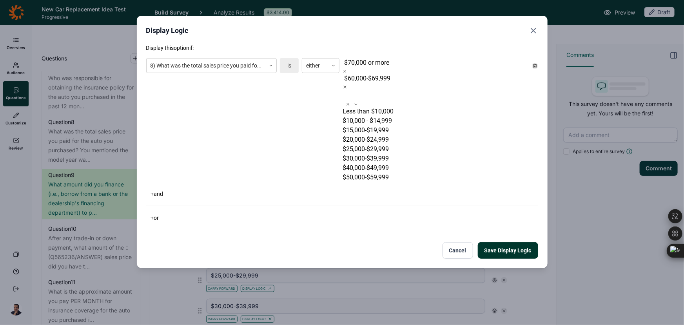
scroll to position [11, 0]
click at [377, 180] on div "$50,000-$59,999" at bounding box center [436, 177] width 186 height 9
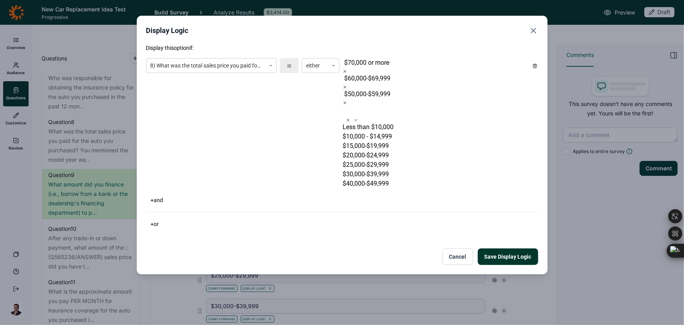
scroll to position [0, 0]
click at [377, 179] on div "$40,000-$49,999" at bounding box center [436, 183] width 186 height 9
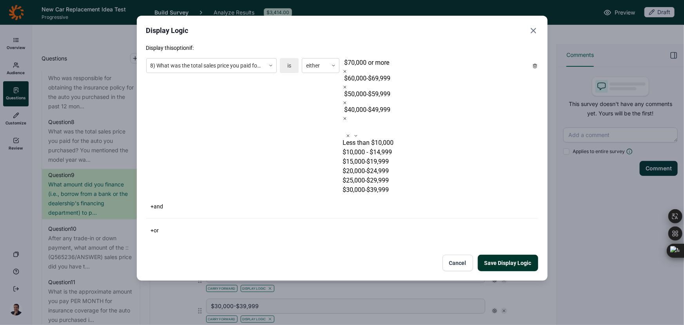
click at [375, 185] on div "$30,000-$39,999" at bounding box center [436, 189] width 186 height 9
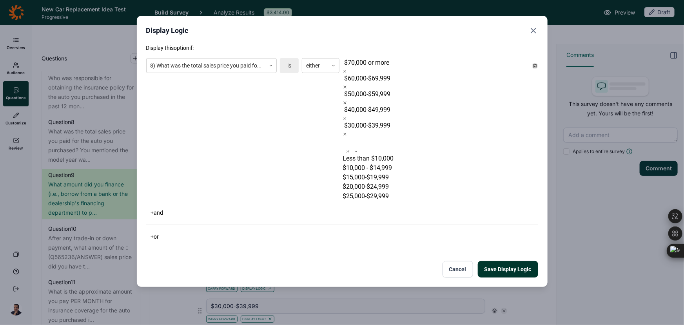
click at [373, 191] on div "$25,000-$29,999" at bounding box center [436, 195] width 186 height 9
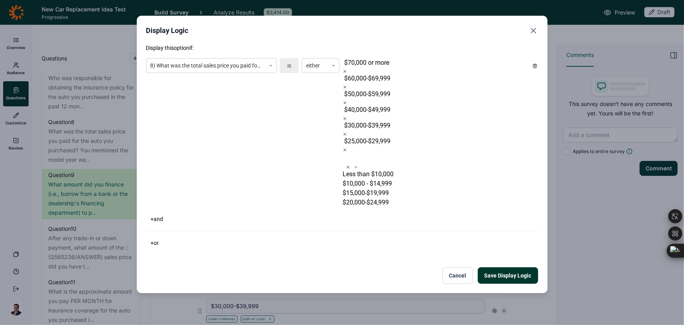
click at [370, 198] on div "$20,000-$24,999" at bounding box center [436, 202] width 186 height 9
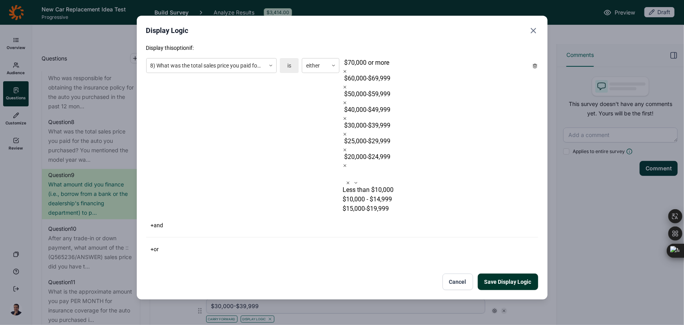
click at [303, 134] on div "Display this option if: 8) What was the total sales price you paid for the auto…" at bounding box center [342, 167] width 392 height 246
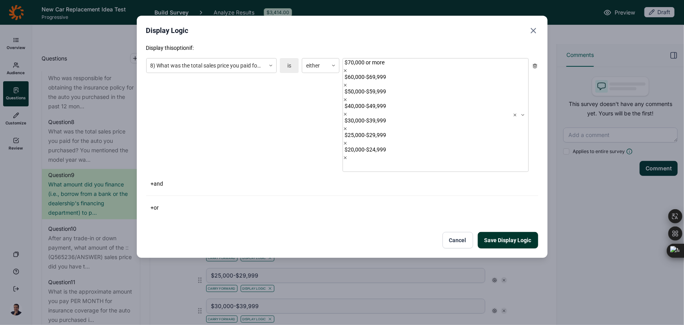
click at [510, 232] on button "Save Display Logic" at bounding box center [508, 240] width 60 height 16
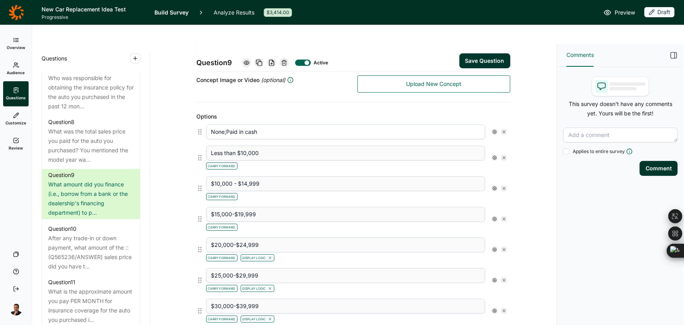
click at [493, 217] on icon at bounding box center [495, 219] width 5 height 5
click at [530, 215] on span "Display Logic" at bounding box center [522, 213] width 35 height 8
click at [496, 213] on input "Display Logic" at bounding box center [496, 213] width 0 height 0
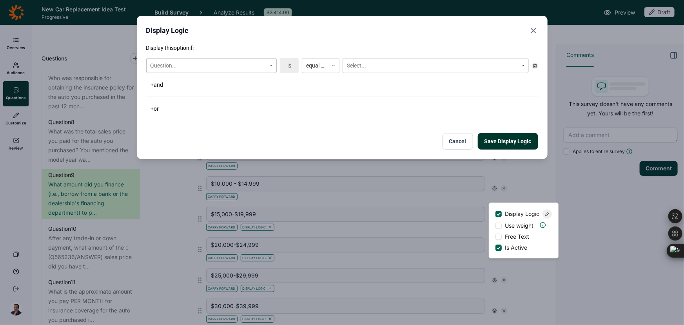
click at [229, 62] on div at bounding box center [206, 66] width 111 height 10
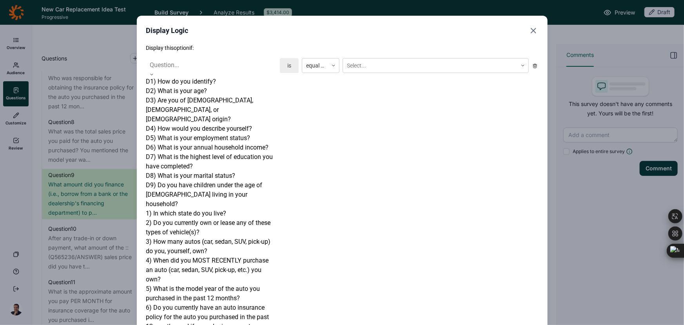
scroll to position [322, 0]
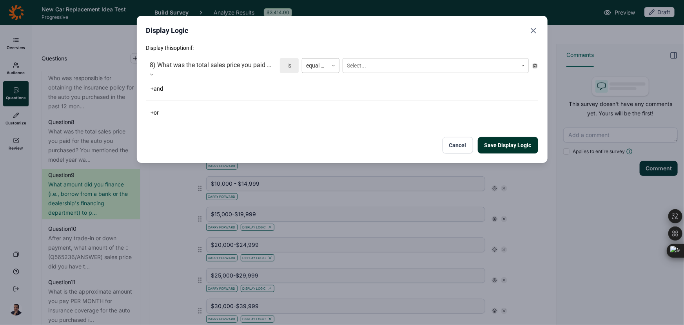
click at [311, 59] on div "equal to" at bounding box center [315, 65] width 26 height 13
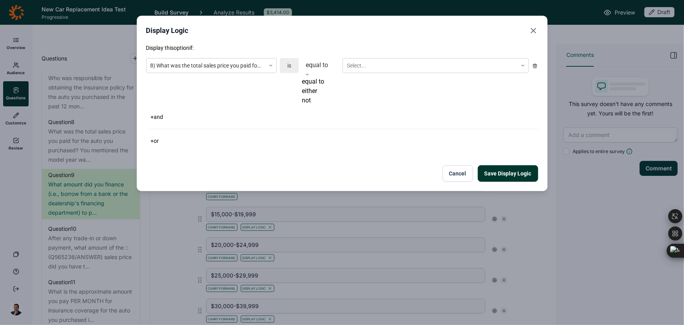
click at [320, 96] on div "either" at bounding box center [321, 90] width 38 height 9
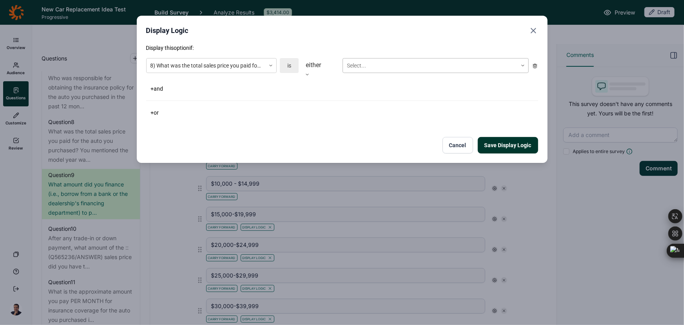
click at [359, 65] on div at bounding box center [430, 66] width 167 height 10
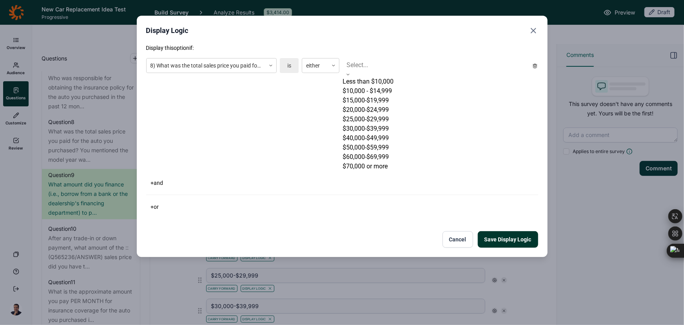
scroll to position [42, 0]
click at [377, 105] on div "$20,000-$24,999" at bounding box center [436, 109] width 186 height 9
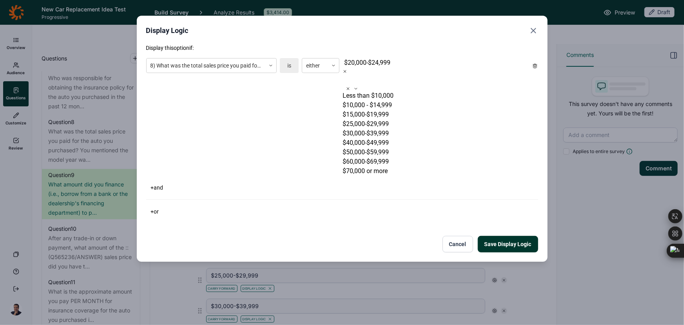
click at [377, 119] on div "$25,000-$29,999" at bounding box center [436, 123] width 186 height 9
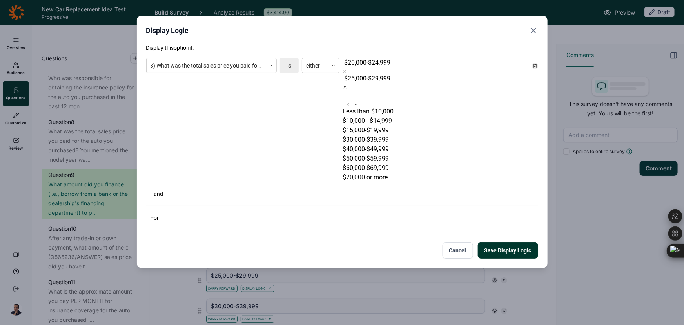
click at [375, 135] on div "$30,000-$39,999" at bounding box center [436, 139] width 186 height 9
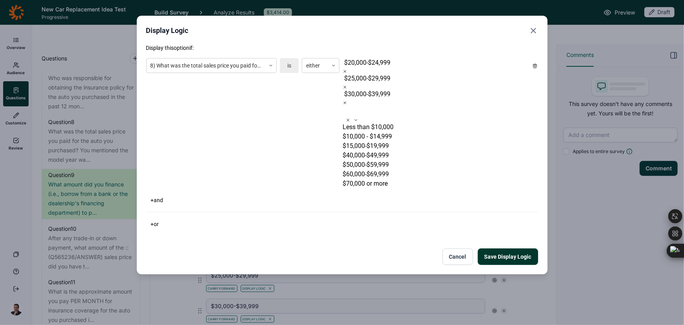
click at [373, 151] on div "$40,000-$49,999" at bounding box center [436, 155] width 186 height 9
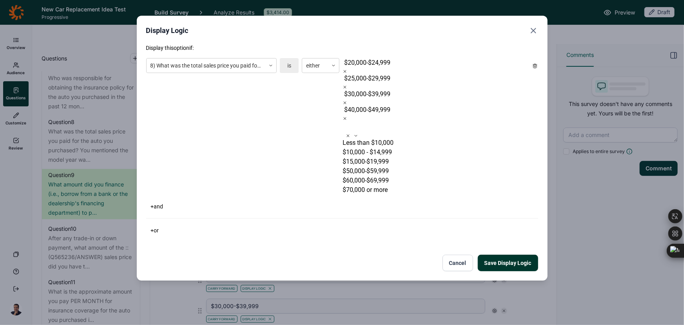
click at [372, 166] on div "$50,000-$59,999" at bounding box center [436, 170] width 186 height 9
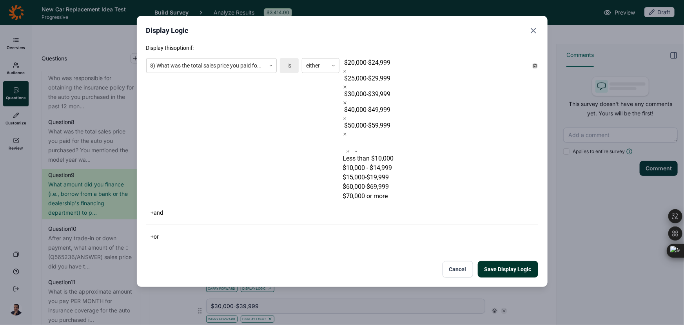
click at [368, 182] on div "$60,000-$69,999" at bounding box center [436, 186] width 186 height 9
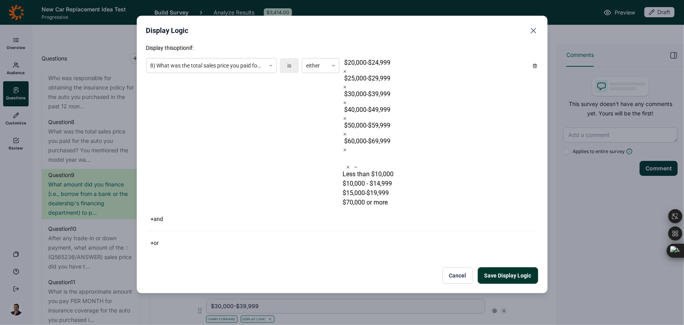
click at [364, 198] on div "$70,000 or more" at bounding box center [436, 202] width 186 height 9
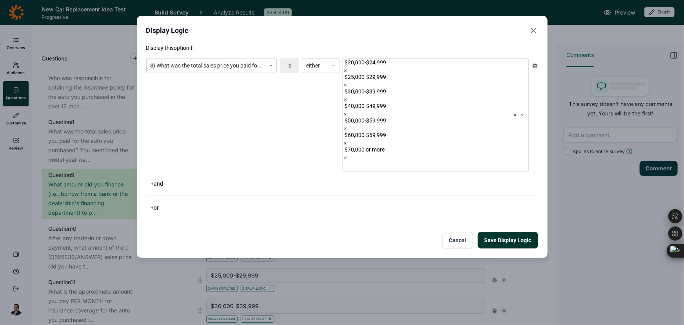
click at [304, 232] on div "Save Display Logic Cancel" at bounding box center [342, 240] width 392 height 16
click at [498, 167] on div "Display Logic Display this option if: 8) What was the total sales price you pai…" at bounding box center [342, 137] width 411 height 242
click at [498, 232] on button "Save Display Logic" at bounding box center [508, 240] width 60 height 16
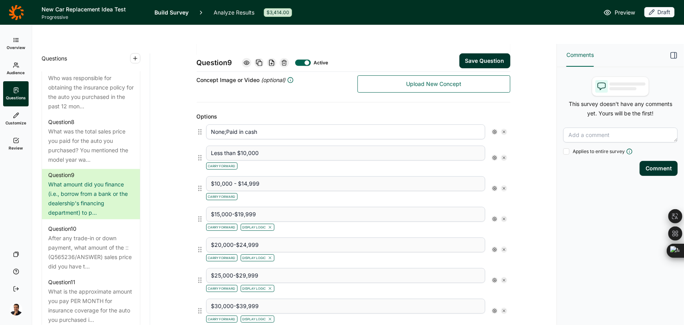
click at [493, 217] on use at bounding box center [495, 219] width 4 height 4
click at [550, 218] on div at bounding box center [547, 213] width 9 height 9
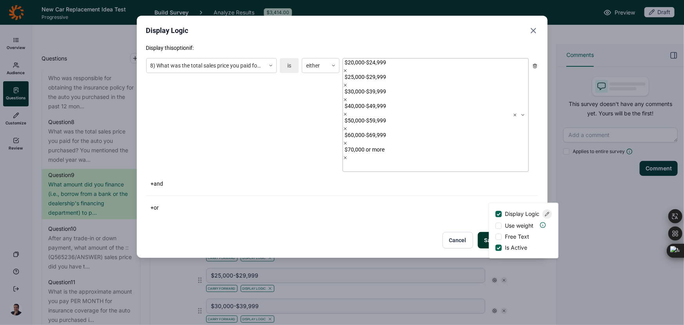
click at [522, 113] on icon at bounding box center [523, 115] width 5 height 5
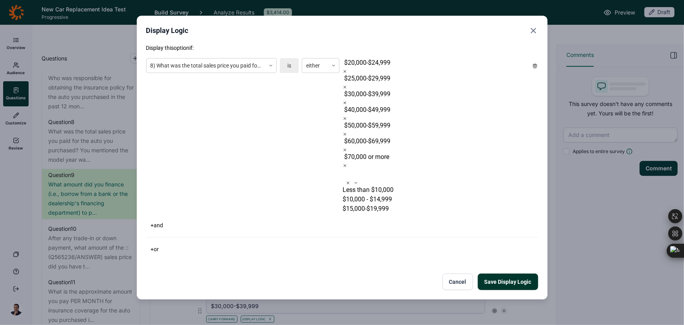
click at [408, 204] on div "$15,000-$19,999" at bounding box center [436, 208] width 186 height 9
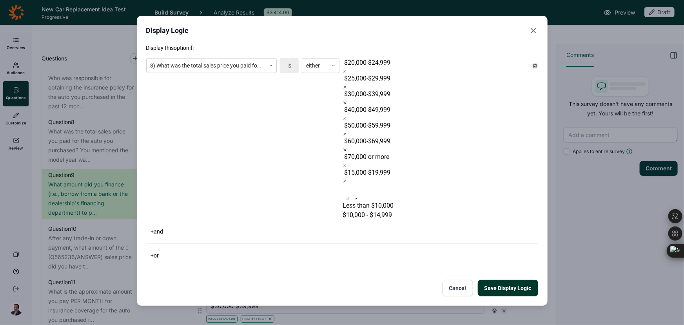
click at [526, 280] on button "Save Display Logic" at bounding box center [508, 288] width 60 height 16
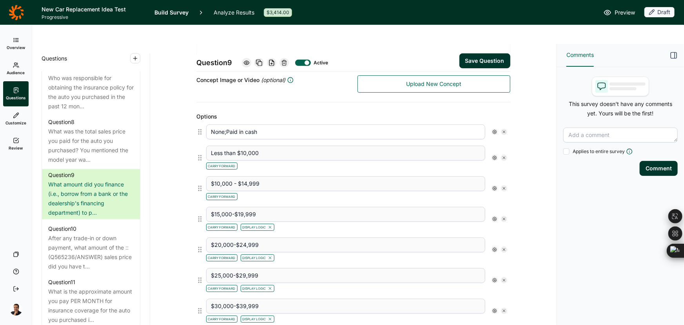
click at [493, 247] on use at bounding box center [495, 249] width 4 height 4
click at [548, 246] on use at bounding box center [548, 244] width 4 height 4
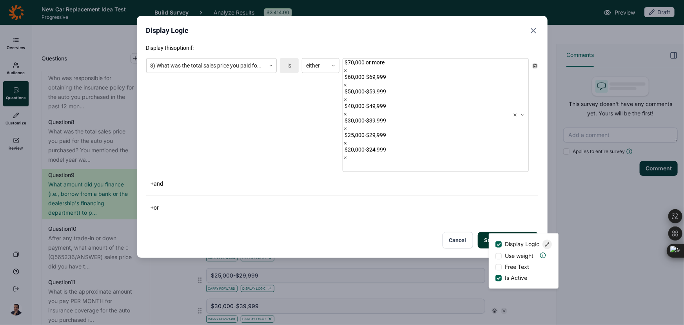
click at [537, 33] on icon "Close" at bounding box center [533, 30] width 9 height 9
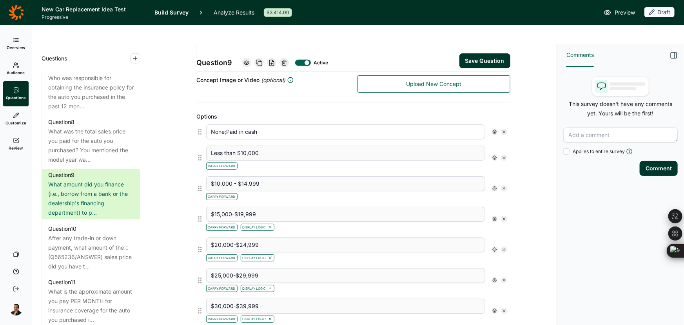
click at [494, 186] on icon at bounding box center [495, 188] width 5 height 5
click at [527, 186] on span "Display Logic" at bounding box center [522, 182] width 35 height 8
click at [496, 182] on input "Display Logic" at bounding box center [496, 182] width 0 height 0
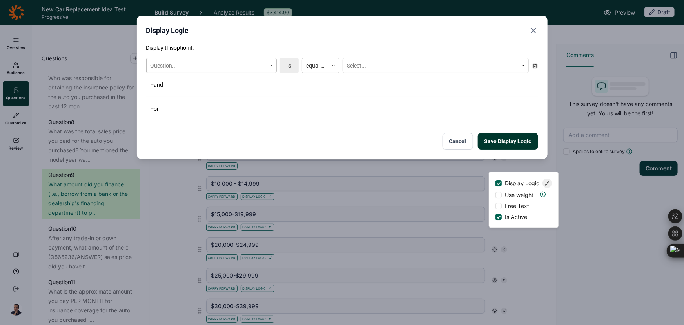
click at [246, 59] on div "Question..." at bounding box center [206, 65] width 119 height 13
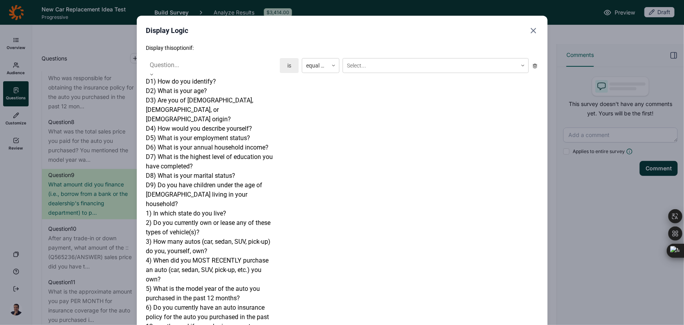
scroll to position [322, 0]
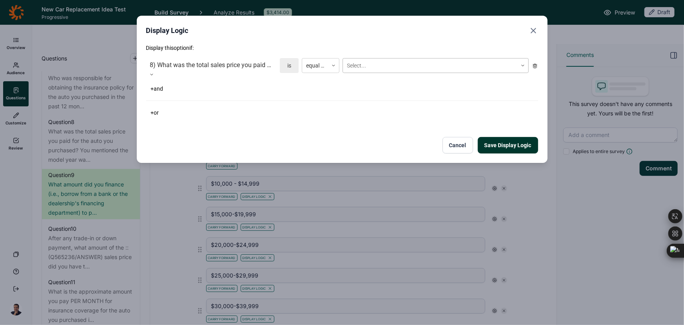
click at [413, 59] on div "Select..." at bounding box center [430, 65] width 175 height 13
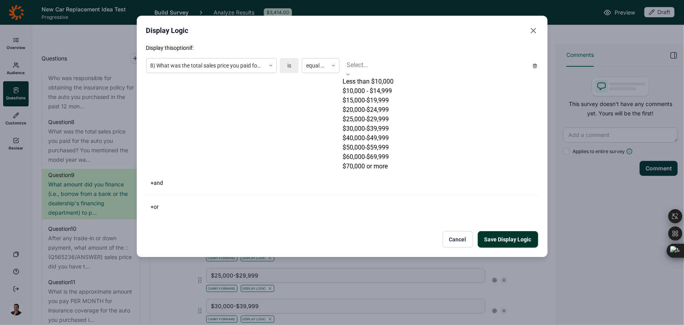
scroll to position [42, 0]
click at [388, 171] on div "$70,000 or more" at bounding box center [436, 166] width 186 height 9
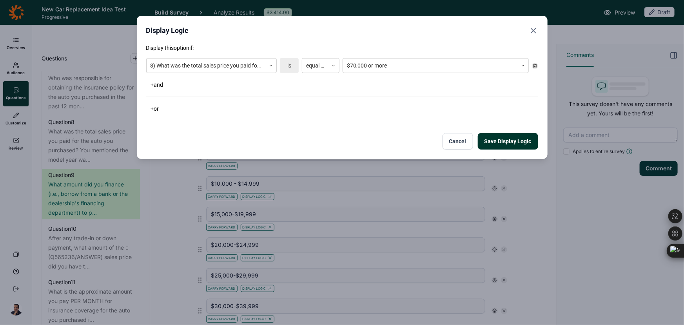
click at [312, 55] on div "Display this option if: 8) What was the total sales price you paid for the auto…" at bounding box center [342, 79] width 392 height 70
click at [313, 64] on div at bounding box center [315, 66] width 18 height 10
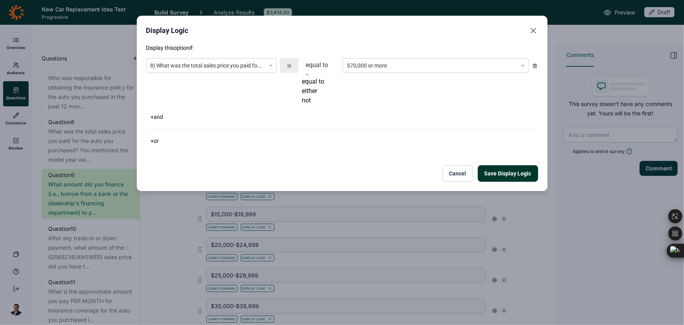
click at [321, 96] on div "either" at bounding box center [321, 90] width 38 height 9
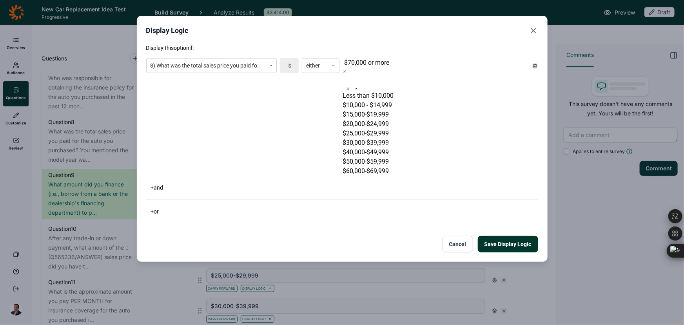
click at [345, 75] on div at bounding box center [345, 80] width 2 height 11
click at [379, 176] on div "$60,000-$69,999" at bounding box center [436, 170] width 186 height 9
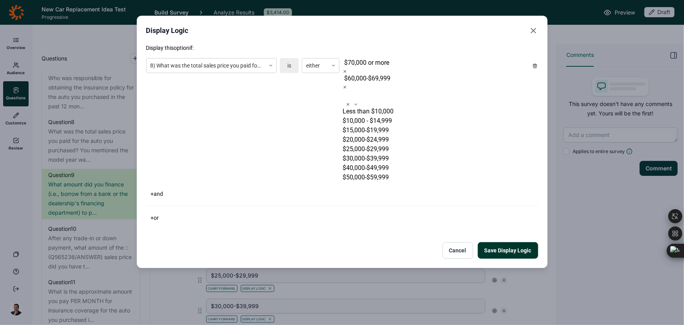
click at [376, 179] on div "$50,000-$59,999" at bounding box center [436, 177] width 186 height 9
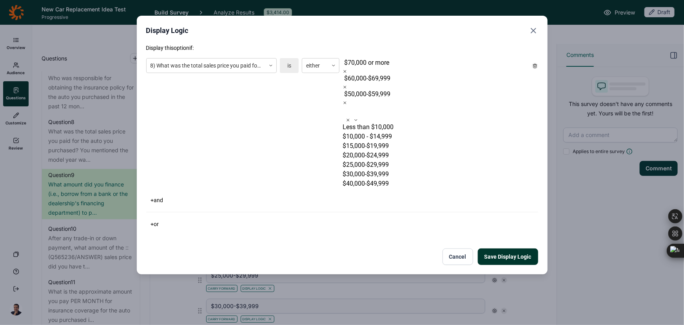
scroll to position [0, 0]
click at [376, 180] on div "$40,000-$49,999" at bounding box center [436, 183] width 186 height 9
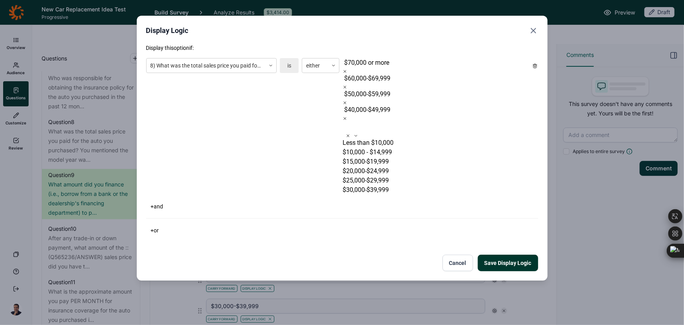
click at [377, 185] on div "$30,000-$39,999" at bounding box center [436, 189] width 186 height 9
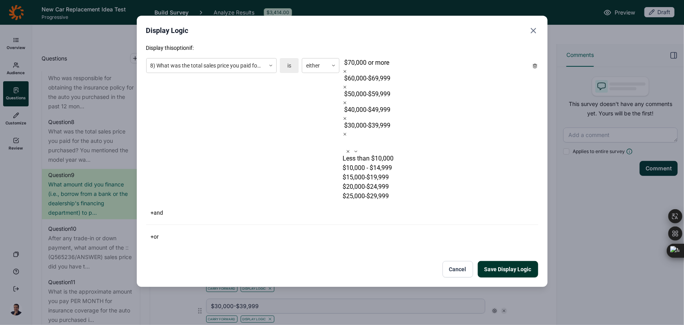
click at [369, 191] on div "$25,000-$29,999" at bounding box center [436, 195] width 186 height 9
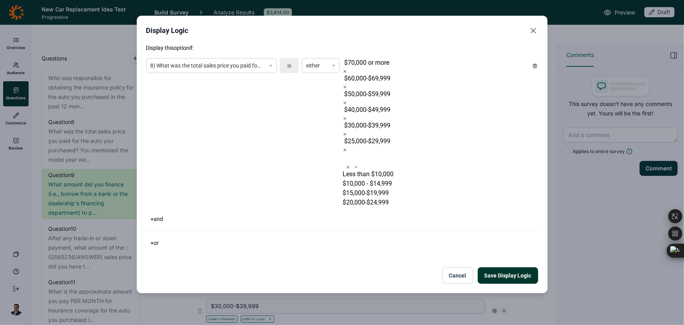
click at [368, 198] on div "$20,000-$24,999" at bounding box center [436, 202] width 186 height 9
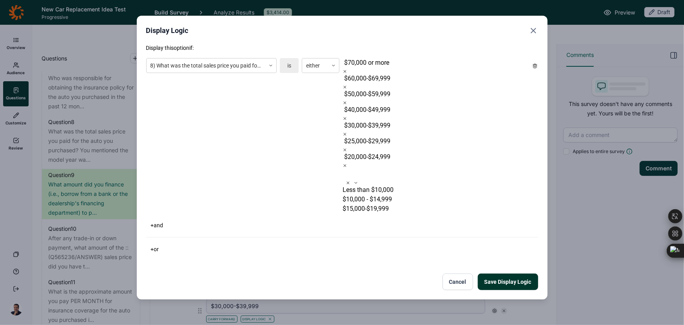
click at [366, 204] on div "$15,000-$19,999" at bounding box center [436, 208] width 186 height 9
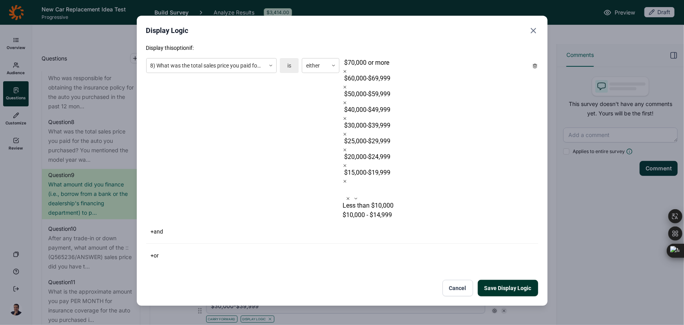
click at [364, 210] on div "$10,000 - $14,999" at bounding box center [436, 214] width 186 height 9
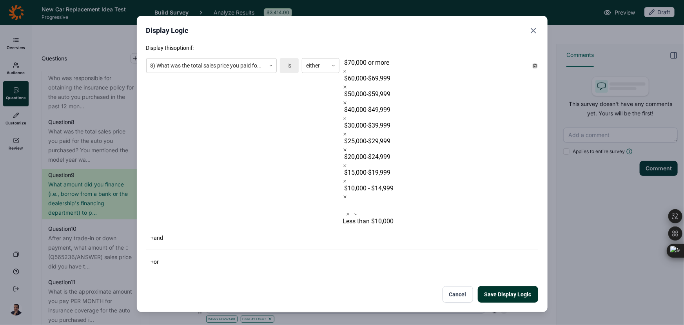
click at [465, 137] on div "Display this option if: 8) What was the total sales price you paid for the auto…" at bounding box center [342, 173] width 392 height 258
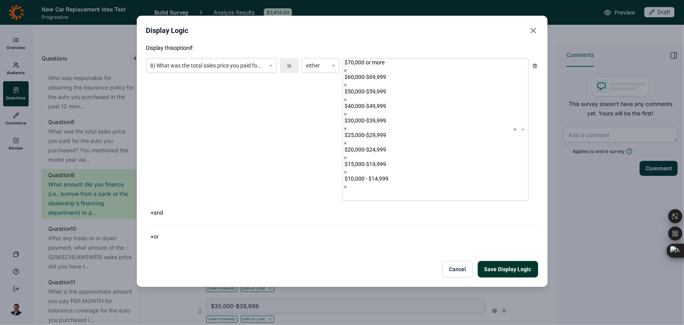
click at [505, 261] on button "Save Display Logic" at bounding box center [508, 269] width 60 height 16
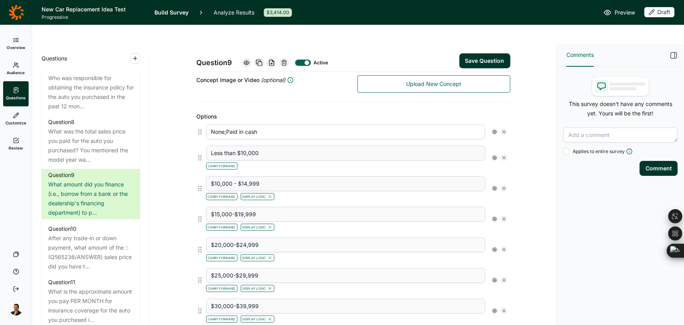
click at [493, 155] on icon at bounding box center [495, 157] width 5 height 5
click at [516, 151] on span "Display Logic" at bounding box center [522, 152] width 35 height 8
click at [496, 152] on input "Display Logic" at bounding box center [496, 152] width 0 height 0
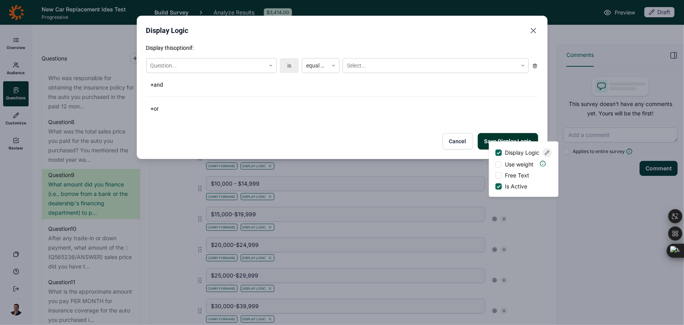
click at [198, 55] on div "Question... is equal to Select..." at bounding box center [342, 65] width 392 height 21
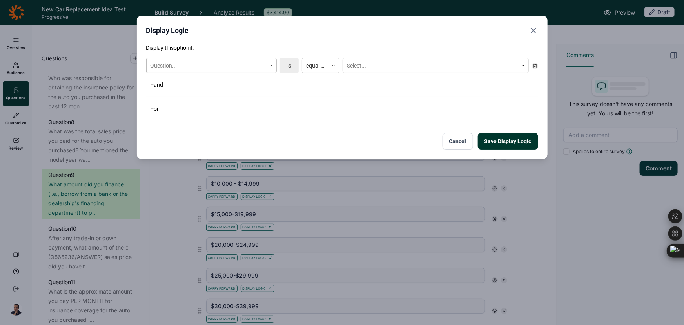
click at [199, 61] on div at bounding box center [206, 66] width 111 height 10
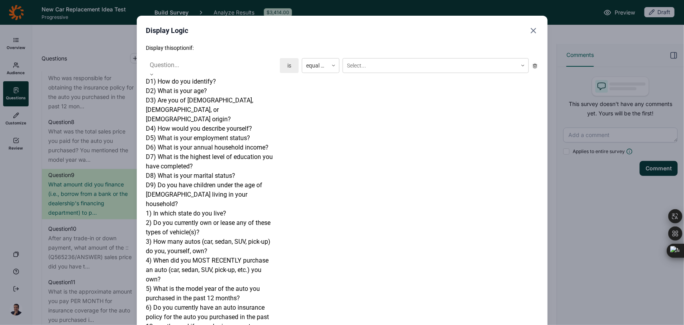
scroll to position [322, 0]
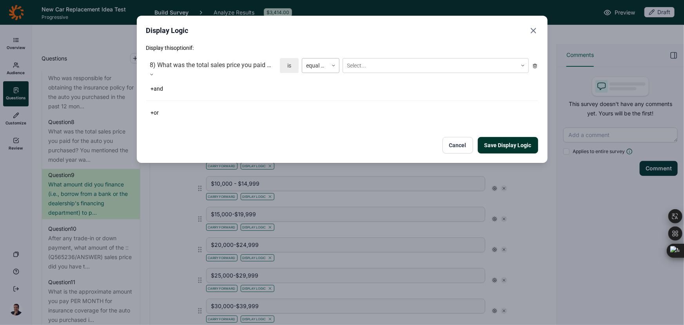
click at [324, 60] on div "equal to" at bounding box center [315, 65] width 26 height 13
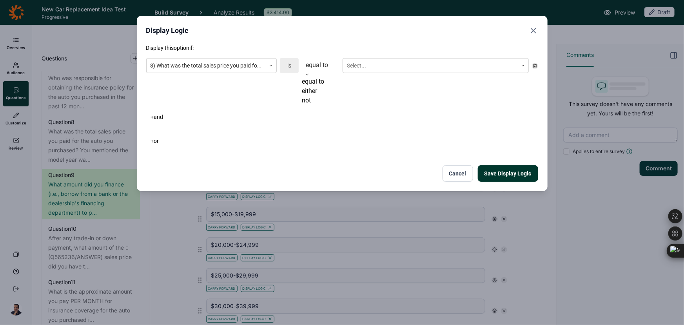
drag, startPoint x: 322, startPoint y: 100, endPoint x: 362, endPoint y: 82, distance: 43.7
click at [322, 96] on div "either" at bounding box center [321, 90] width 38 height 9
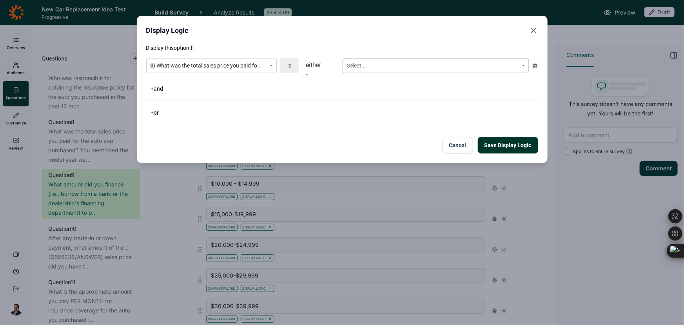
click at [376, 67] on div at bounding box center [430, 66] width 167 height 10
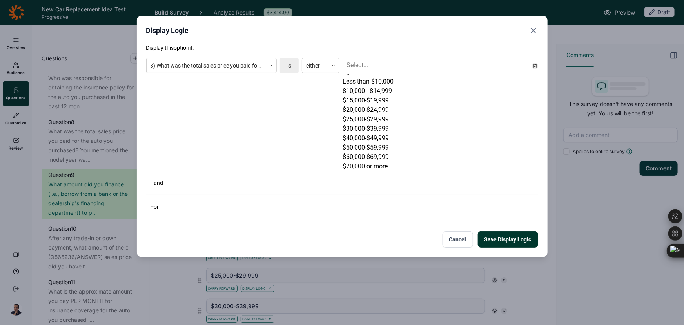
scroll to position [0, 0]
click at [364, 84] on div "Less than $10,000" at bounding box center [436, 81] width 186 height 9
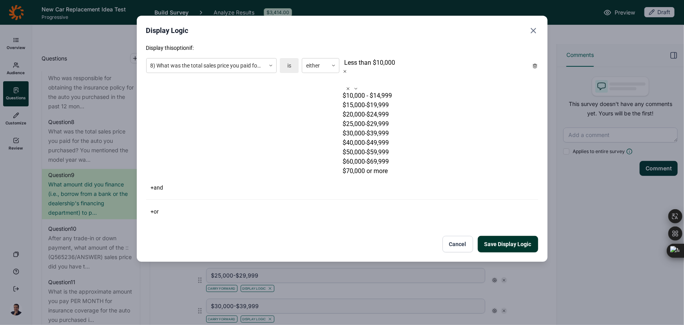
click at [364, 91] on div "$10,000 - $14,999" at bounding box center [436, 95] width 186 height 9
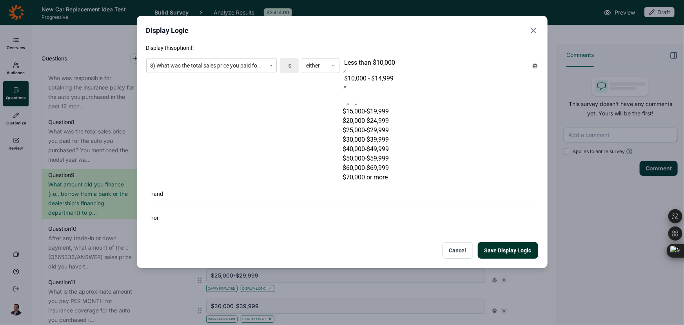
click at [364, 107] on div "$15,000-$19,999" at bounding box center [436, 111] width 186 height 9
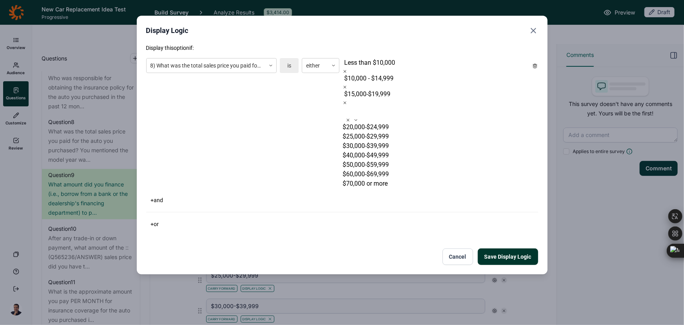
click at [364, 122] on div "$20,000-$24,999" at bounding box center [436, 126] width 186 height 9
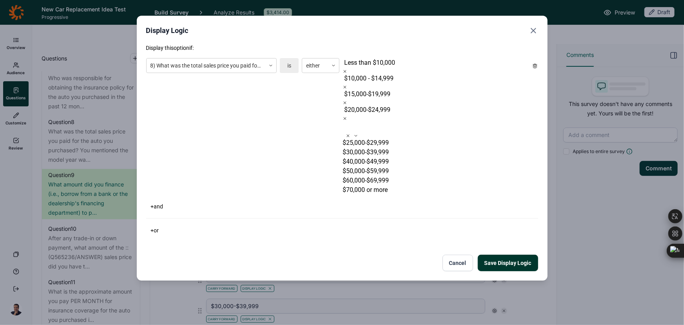
click at [364, 138] on div "$25,000-$29,999" at bounding box center [436, 142] width 186 height 9
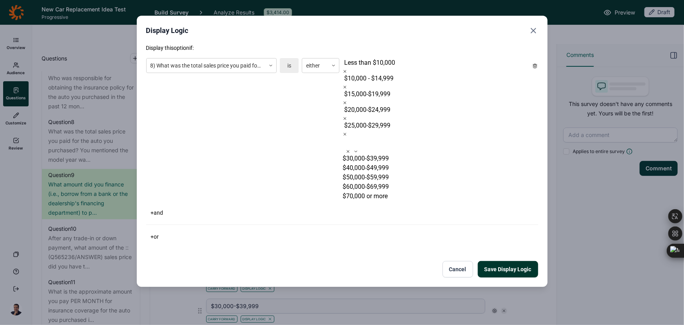
click at [364, 154] on div "$30,000-$39,999" at bounding box center [436, 158] width 186 height 9
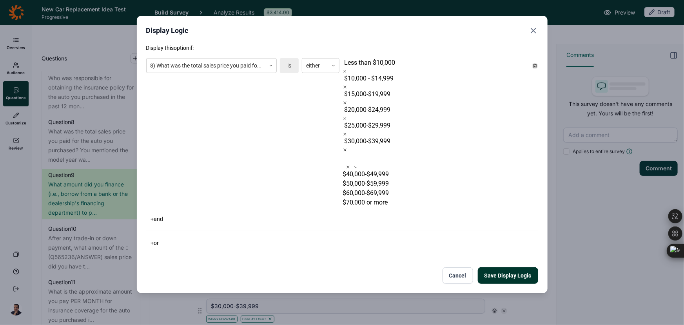
click at [364, 169] on div "$40,000-$49,999" at bounding box center [436, 173] width 186 height 9
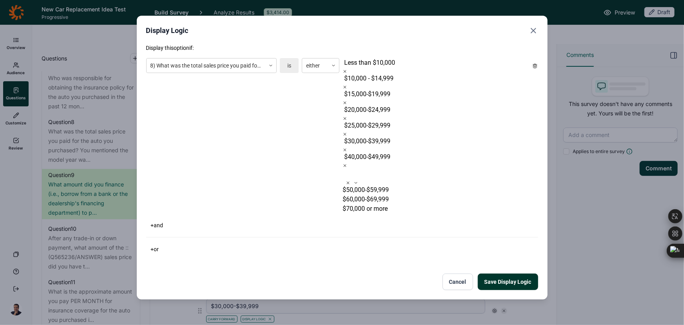
click at [364, 185] on div "$50,000-$59,999" at bounding box center [436, 189] width 186 height 9
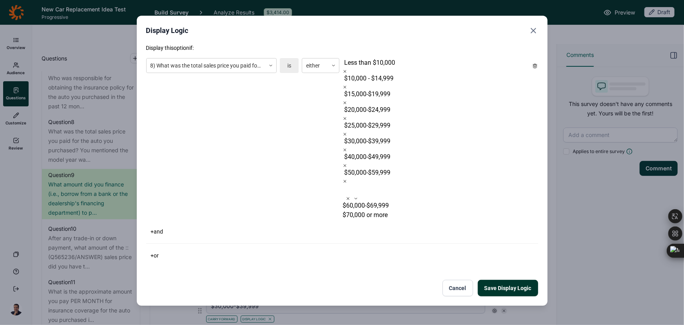
click at [364, 201] on div "$60,000-$69,999" at bounding box center [436, 205] width 186 height 9
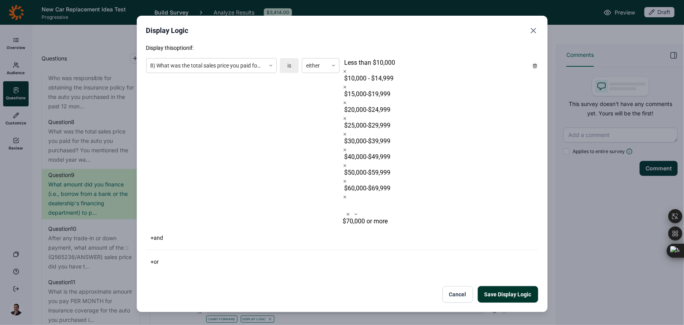
click at [363, 217] on div "$70,000 or more" at bounding box center [436, 221] width 186 height 9
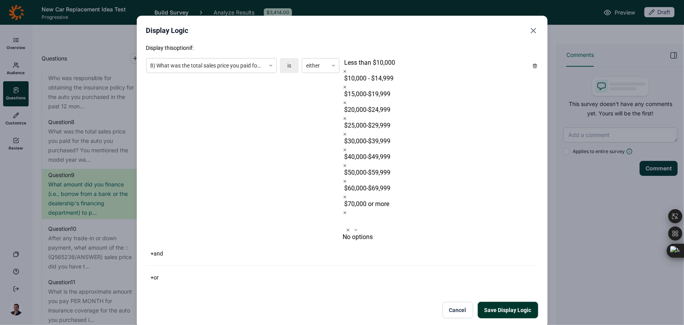
click at [355, 272] on div "+ or" at bounding box center [342, 277] width 392 height 11
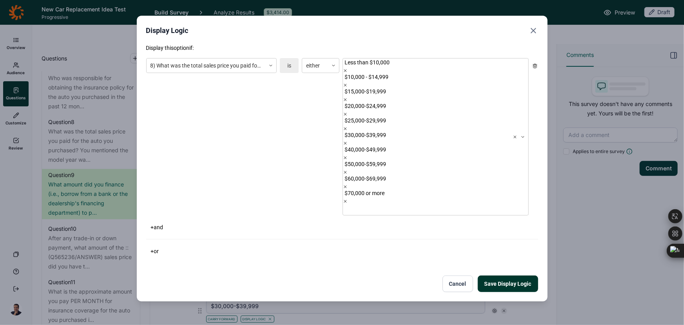
click at [502, 275] on button "Save Display Logic" at bounding box center [508, 283] width 60 height 16
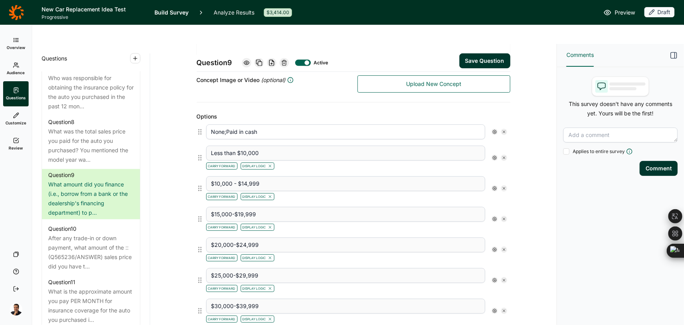
click at [551, 217] on div "Question 9 Active Save Question Title What amount did you finance (i.e., borrow…" at bounding box center [353, 194] width 407 height 300
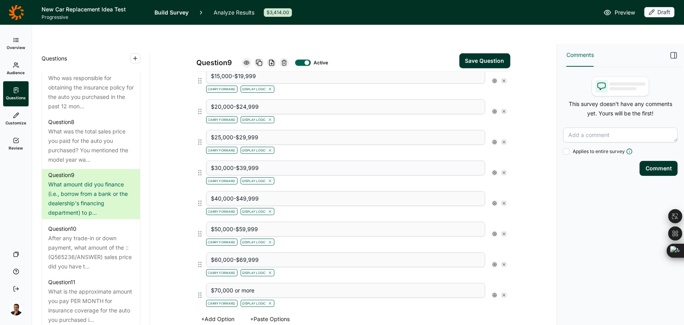
scroll to position [178, 0]
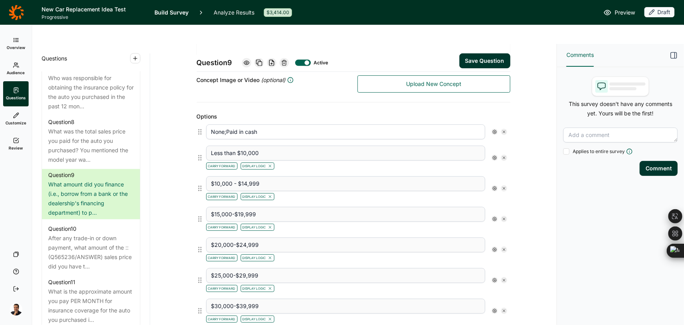
click at [490, 44] on div "Question 9 Active Save Question" at bounding box center [354, 58] width 314 height 28
click at [490, 53] on button "Save Question" at bounding box center [485, 60] width 51 height 15
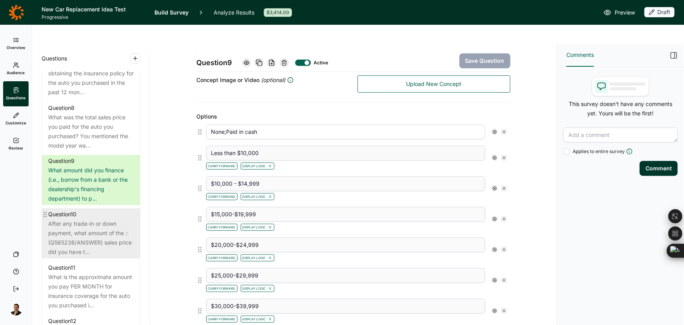
scroll to position [712, 0]
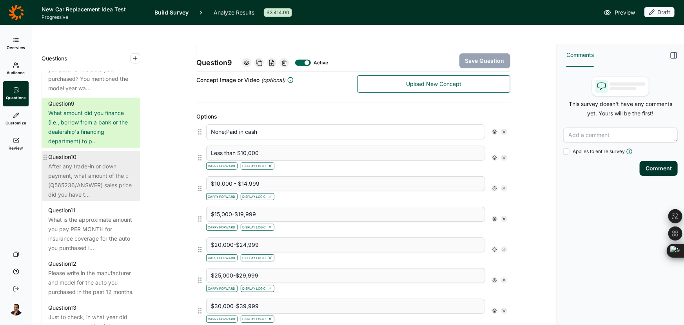
click at [94, 198] on div "After any trade-in or down payment, what amount of the ::(Q565236/ANSWER) sales…" at bounding box center [91, 181] width 86 height 38
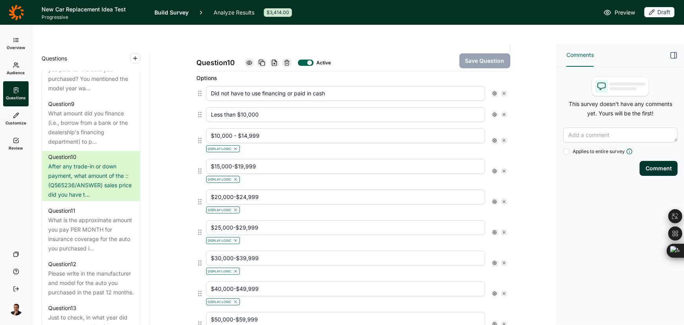
scroll to position [214, 0]
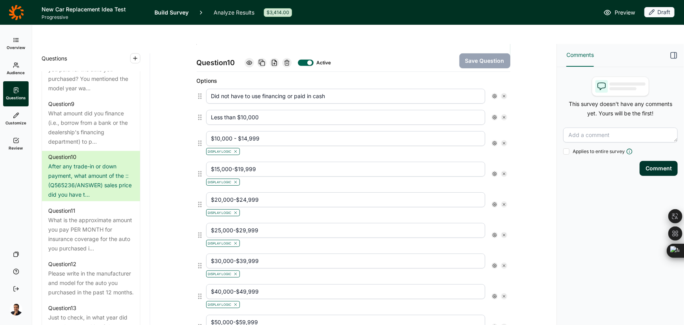
click at [493, 141] on use at bounding box center [495, 143] width 4 height 4
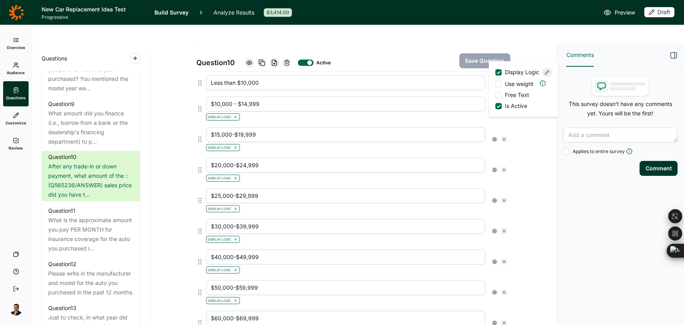
scroll to position [82, 0]
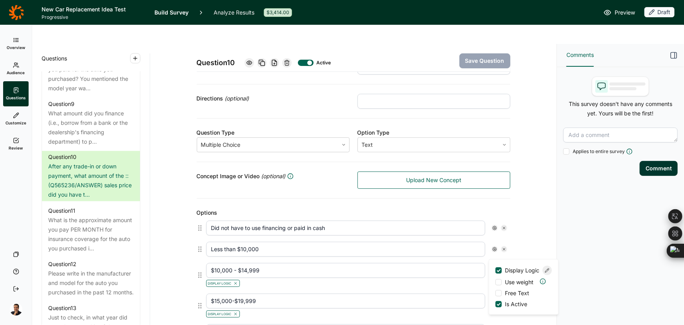
click at [550, 273] on icon at bounding box center [547, 270] width 5 height 5
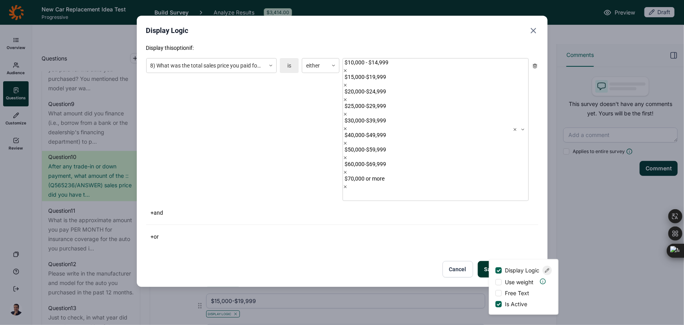
click at [529, 235] on div "Display Logic Display this option if: 8) What was the total sales price you pai…" at bounding box center [342, 162] width 684 height 325
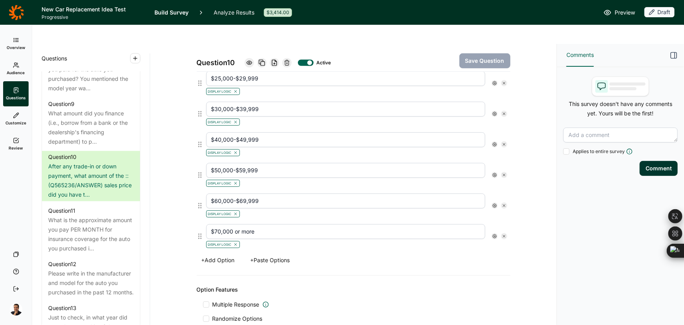
scroll to position [367, 0]
click at [493, 232] on icon at bounding box center [495, 234] width 5 height 5
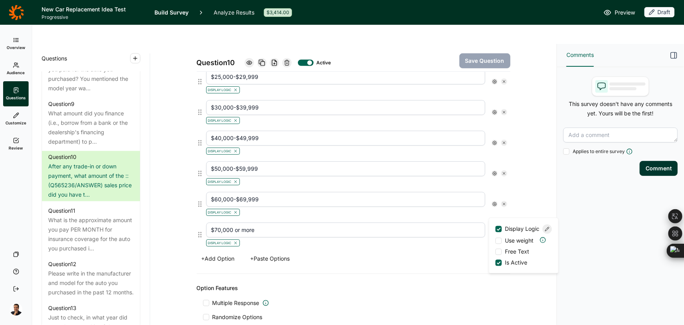
click at [549, 234] on div at bounding box center [547, 228] width 9 height 9
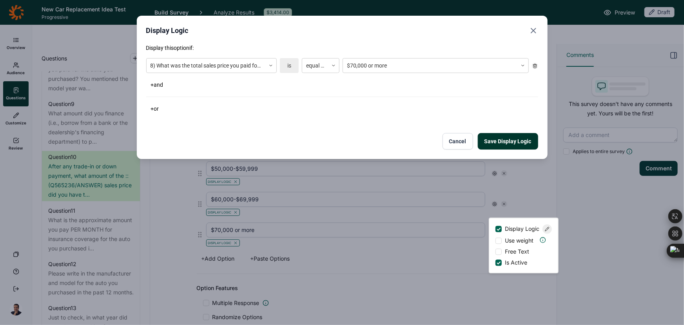
click at [455, 143] on button "Cancel" at bounding box center [458, 141] width 31 height 16
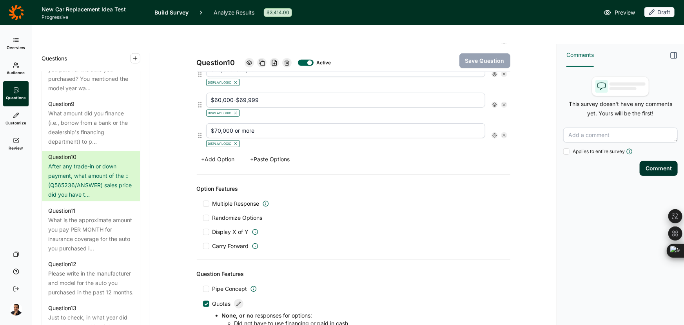
scroll to position [474, 0]
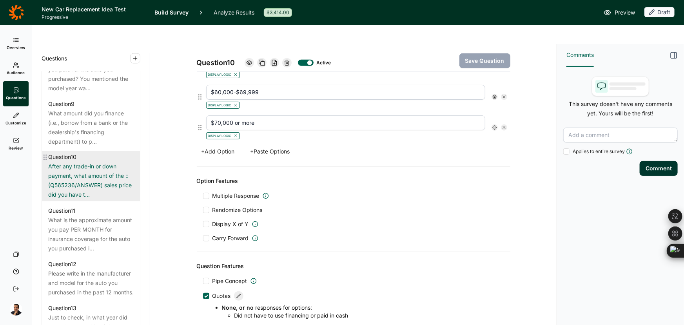
click at [74, 169] on div "After any trade-in or down payment, what amount of the ::(Q565236/ANSWER) sales…" at bounding box center [91, 181] width 86 height 38
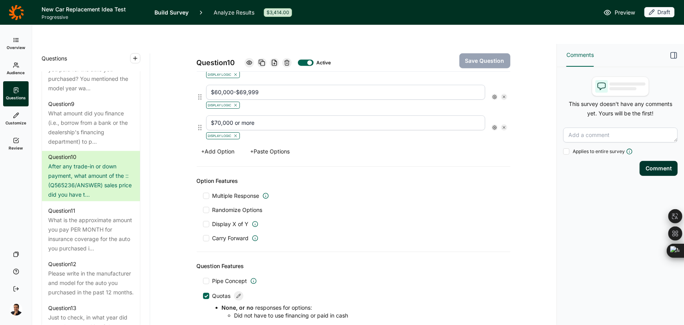
click at [288, 60] on icon at bounding box center [287, 63] width 6 height 6
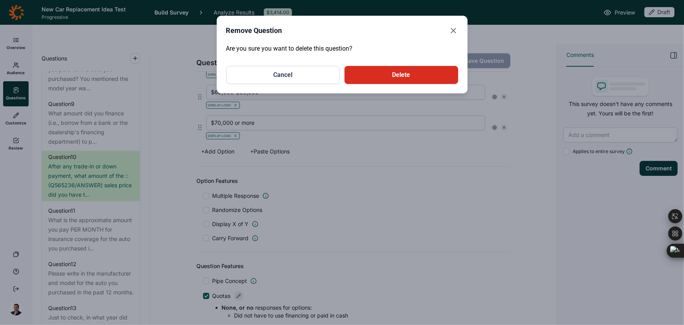
click at [367, 79] on button "Delete" at bounding box center [402, 75] width 114 height 18
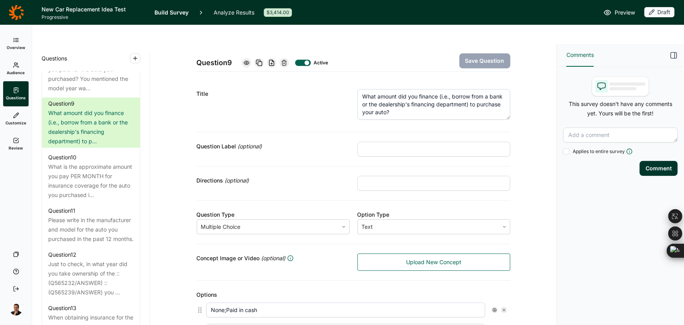
click at [279, 290] on div "Options" at bounding box center [354, 294] width 314 height 9
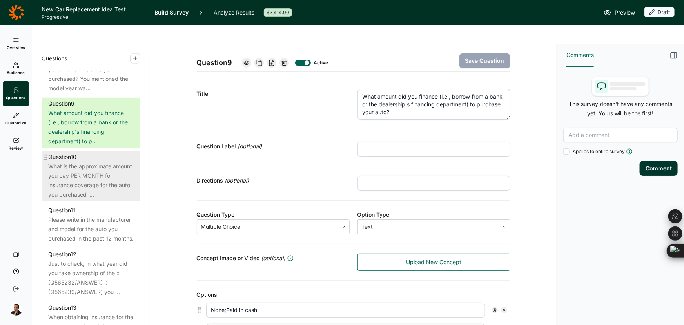
click at [92, 173] on div "What is the approximate amount you pay PER MONTH for insurance coverage for the…" at bounding box center [91, 181] width 86 height 38
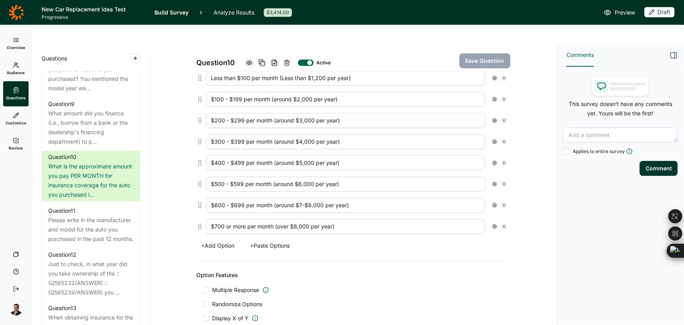
scroll to position [249, 0]
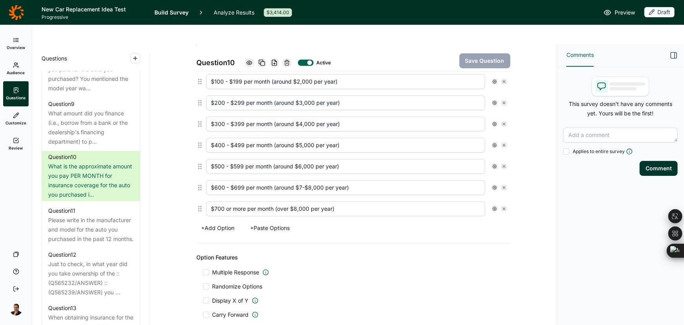
click at [186, 256] on div "Question 10 Active Save Question Title What is the approximate amount you pay P…" at bounding box center [354, 115] width 388 height 642
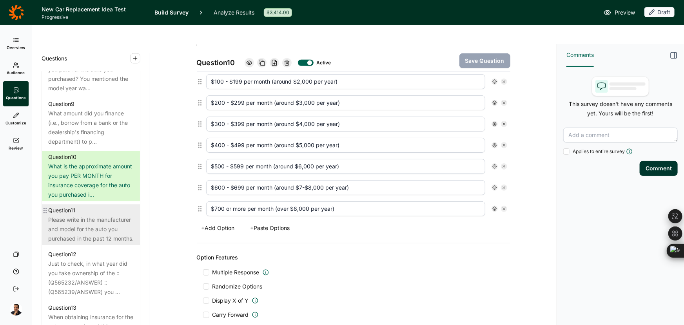
click at [106, 235] on div "Please write in the manufacturer and model for the auto you purchased in the pa…" at bounding box center [91, 229] width 86 height 28
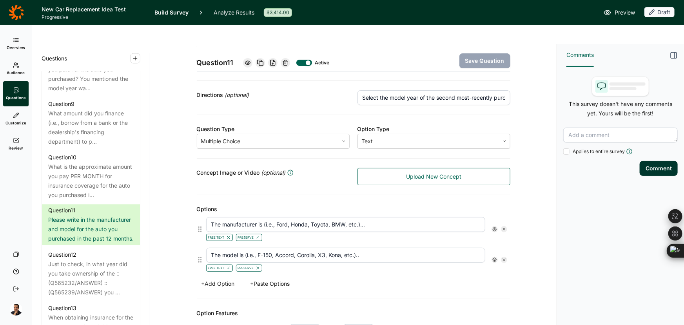
scroll to position [107, 0]
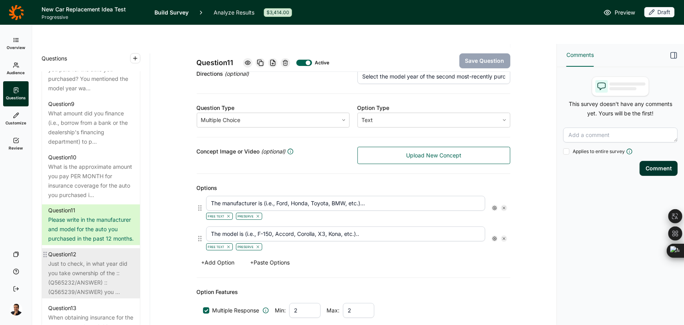
click at [93, 272] on div "Just to check, in what year did you take ownership of the ::(Q565232/ANSWER) ::…" at bounding box center [91, 278] width 86 height 38
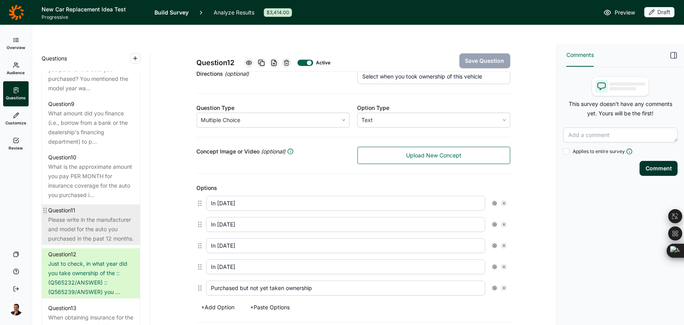
click at [92, 237] on div "Please write in the manufacturer and model for the auto you purchased in the pa…" at bounding box center [91, 229] width 86 height 28
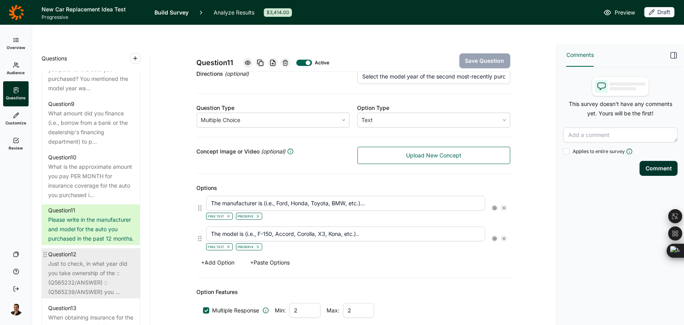
click at [95, 276] on div "Just to check, in what year did you take ownership of the ::(Q565232/ANSWER) ::…" at bounding box center [91, 278] width 86 height 38
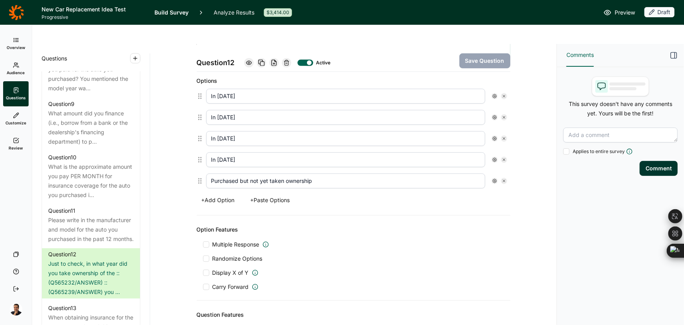
scroll to position [306, 0]
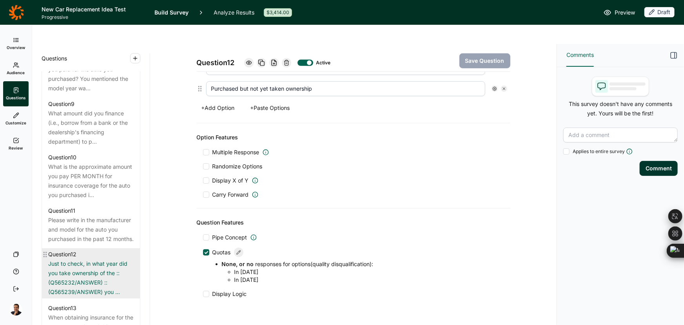
click at [96, 283] on div "Just to check, in what year did you take ownership of the ::(Q565232/ANSWER) ::…" at bounding box center [91, 278] width 86 height 38
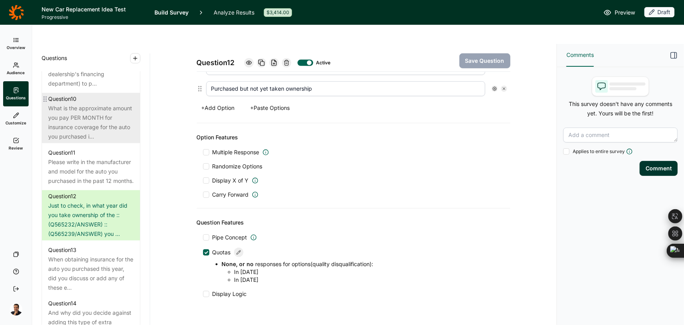
scroll to position [784, 0]
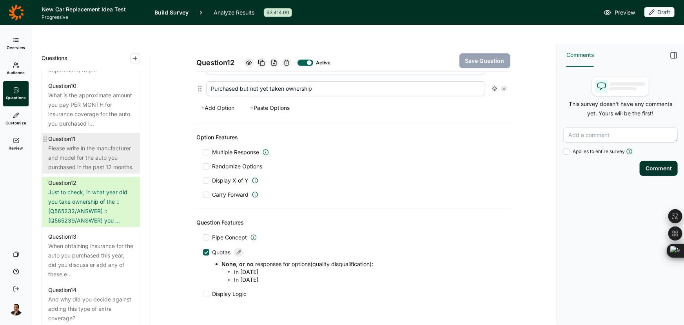
click at [65, 172] on div "Please write in the manufacturer and model for the auto you purchased in the pa…" at bounding box center [91, 158] width 86 height 28
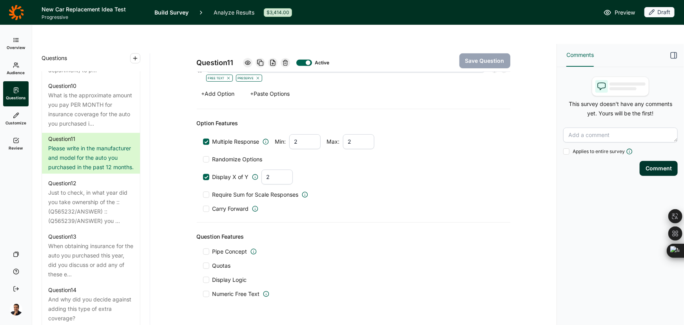
scroll to position [169, 0]
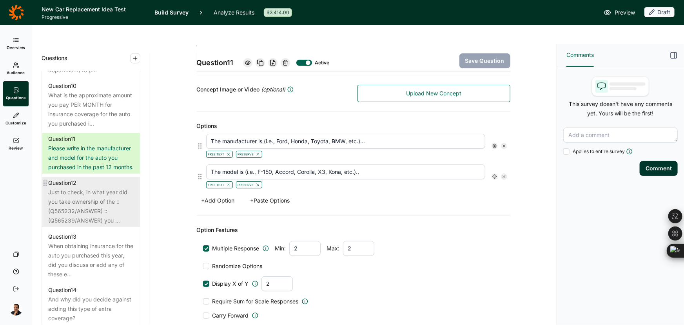
click at [63, 222] on div "Just to check, in what year did you take ownership of the ::(Q565232/ANSWER) ::…" at bounding box center [91, 207] width 86 height 38
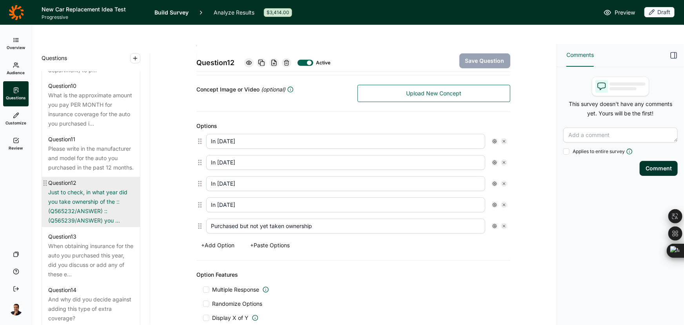
click at [89, 226] on div "Just to check, in what year did you take ownership of the ::(Q565232/ANSWER) ::…" at bounding box center [91, 207] width 86 height 38
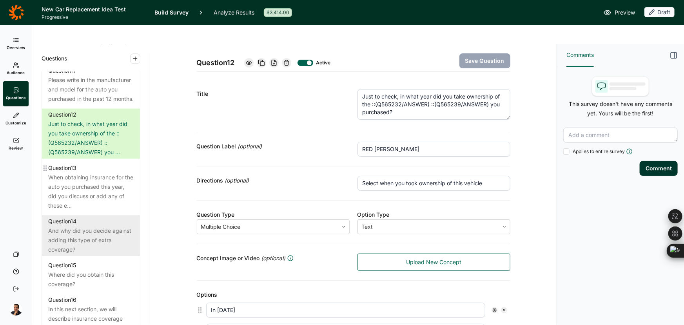
scroll to position [855, 0]
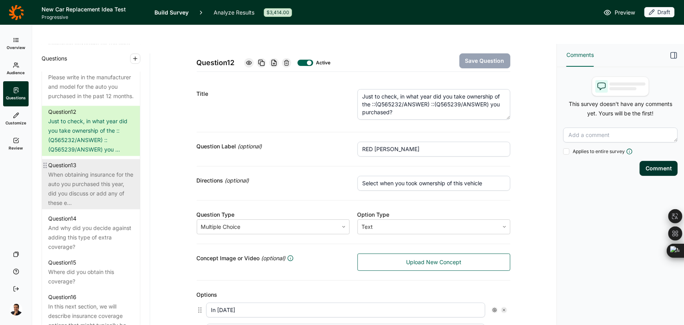
click at [80, 207] on div "When obtaining insurance for the auto you purchased this year, did you discuss …" at bounding box center [91, 189] width 86 height 38
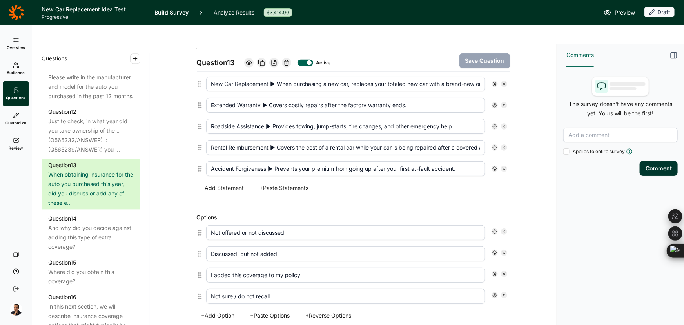
scroll to position [249, 0]
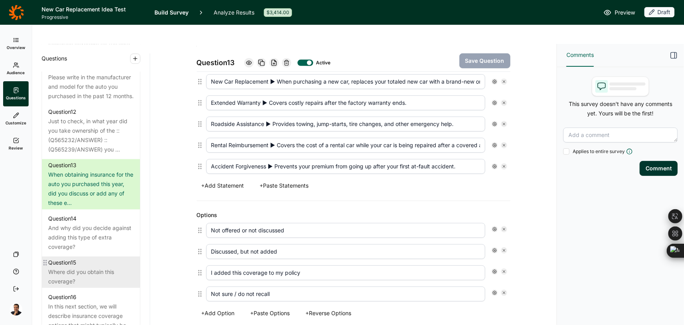
click at [71, 280] on div "Where did you obtain this coverage?" at bounding box center [91, 276] width 86 height 19
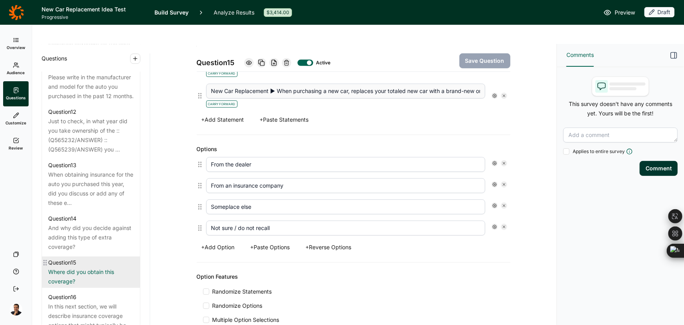
click at [82, 284] on div "Where did you obtain this coverage?" at bounding box center [91, 276] width 86 height 19
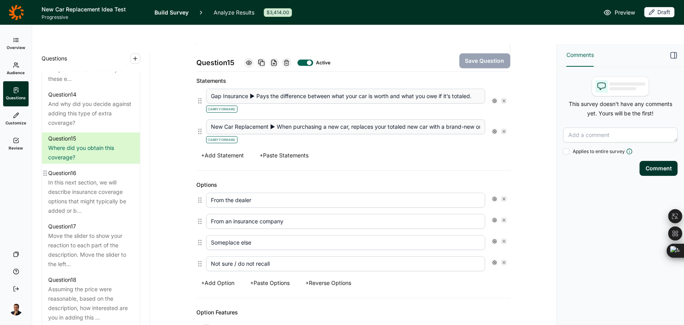
scroll to position [997, 0]
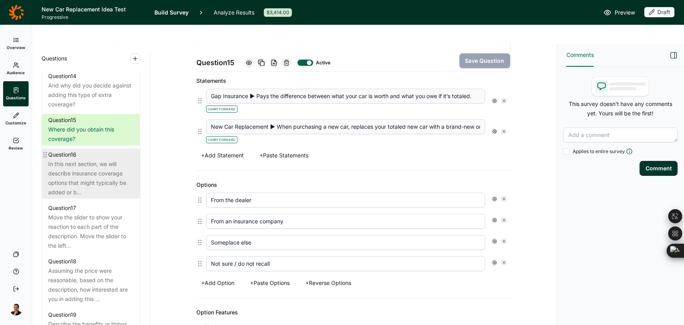
click at [75, 184] on div "In this next section, we will describe insurance coverage options that might ty…" at bounding box center [91, 178] width 86 height 38
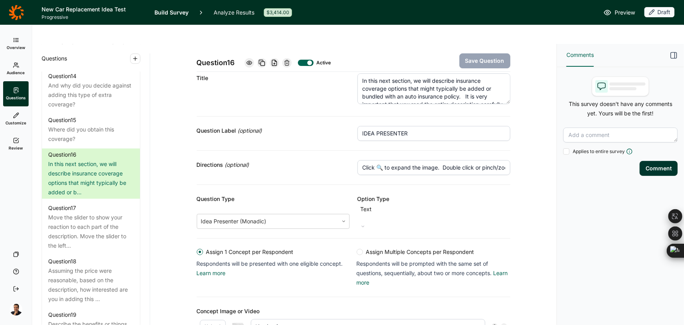
scroll to position [71, 0]
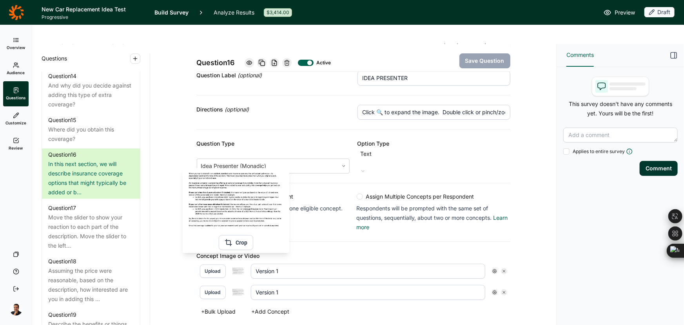
click at [235, 242] on button "Crop" at bounding box center [236, 242] width 35 height 15
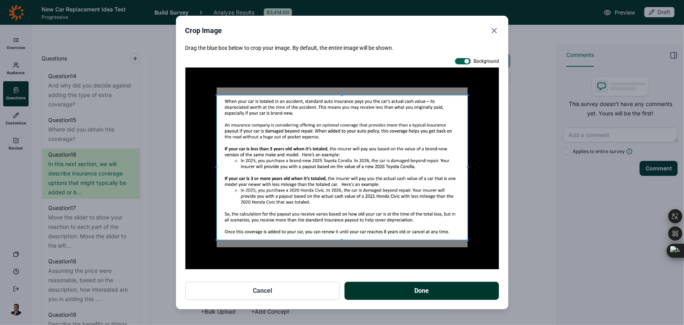
click at [494, 31] on use "Close" at bounding box center [494, 30] width 5 height 5
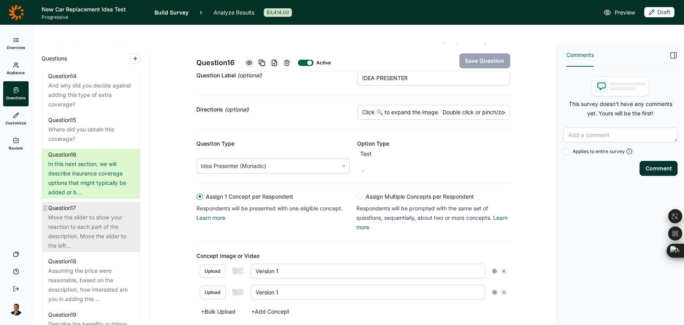
click at [78, 224] on div "Move the slider to show your reaction to each part of the description. Move the…" at bounding box center [91, 232] width 86 height 38
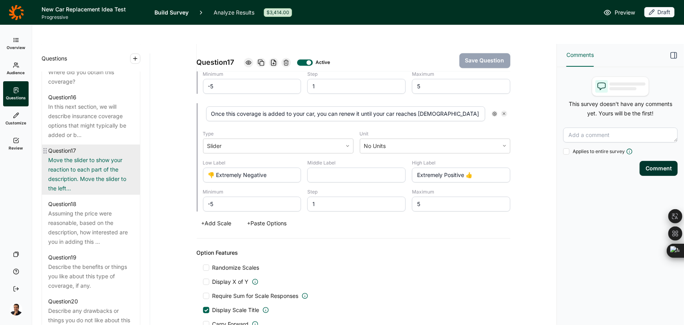
scroll to position [1069, 0]
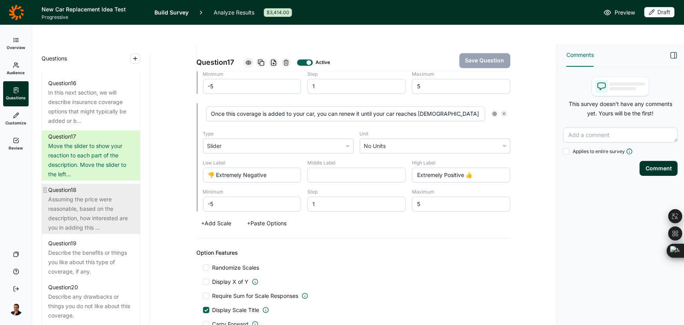
click at [110, 217] on div "Assuming the price were reasonable, based on the description, how interested ar…" at bounding box center [91, 214] width 86 height 38
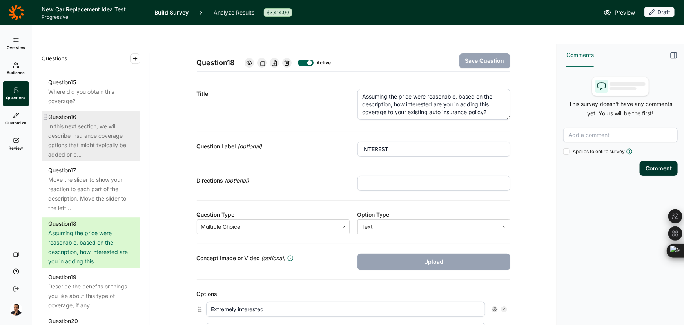
scroll to position [1033, 0]
click at [88, 137] on div "In this next section, we will describe insurance coverage options that might ty…" at bounding box center [91, 143] width 86 height 38
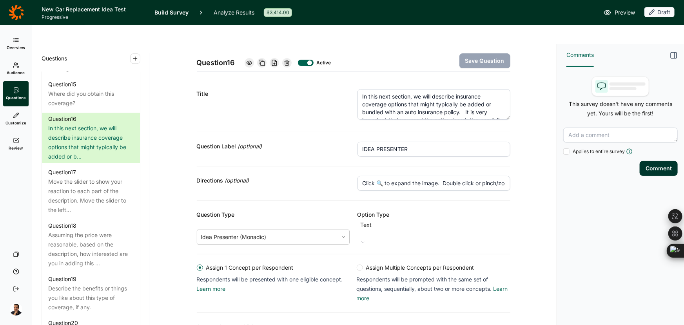
scroll to position [107, 0]
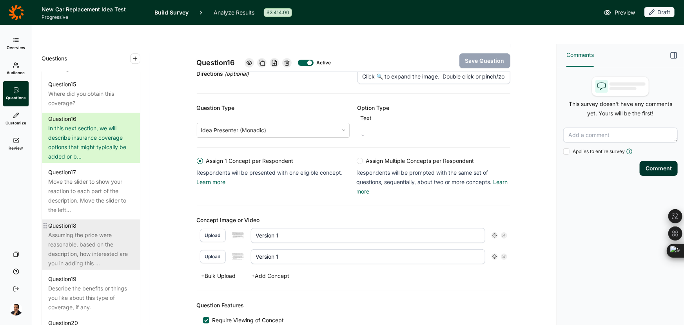
click at [75, 254] on div "Assuming the price were reasonable, based on the description, how interested ar…" at bounding box center [91, 249] width 86 height 38
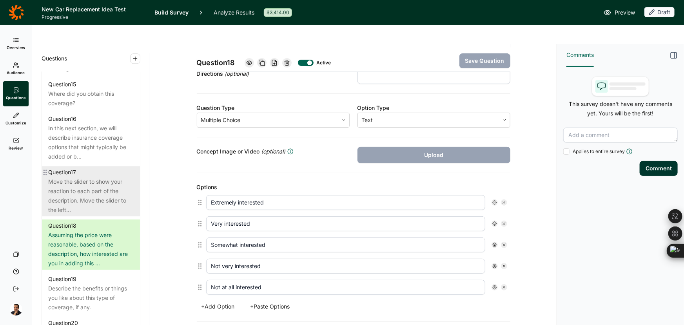
click at [74, 210] on div "Move the slider to show your reaction to each part of the description. Move the…" at bounding box center [91, 196] width 86 height 38
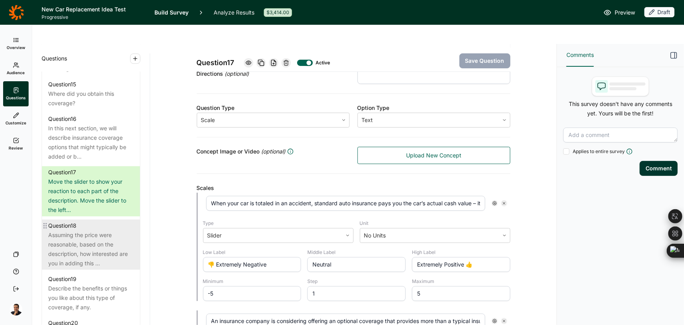
click at [71, 268] on div "Assuming the price were reasonable, based on the description, how interested ar…" at bounding box center [91, 249] width 86 height 38
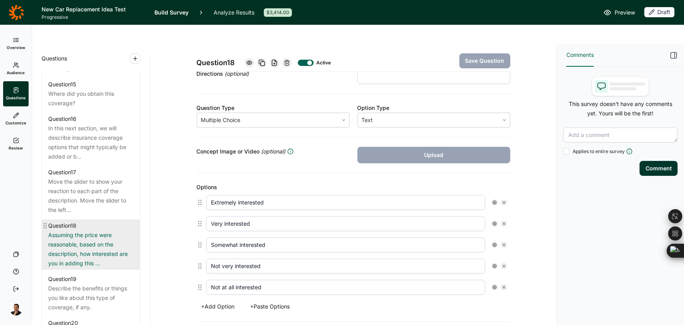
scroll to position [1105, 0]
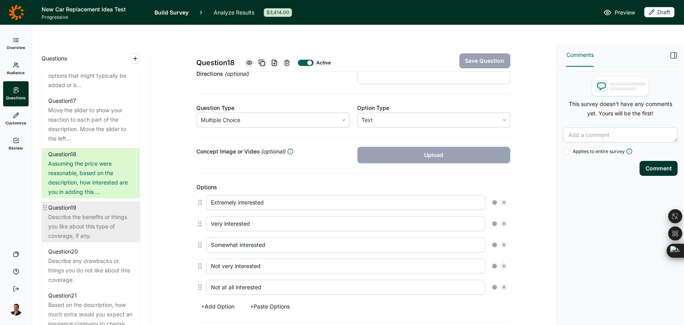
click at [75, 238] on div "Describe the benefits or things you like about this type of coverage, if any." at bounding box center [91, 226] width 86 height 28
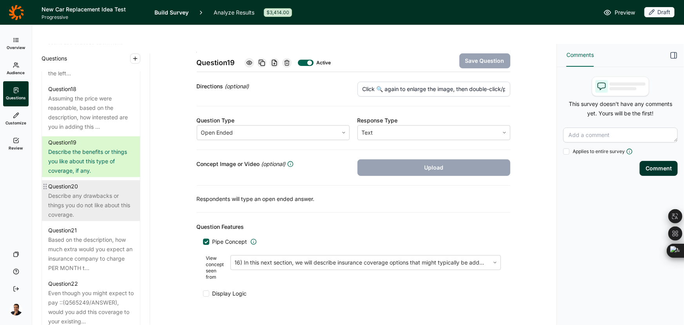
scroll to position [1176, 0]
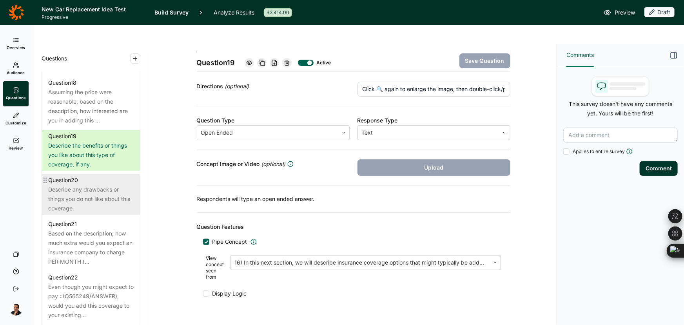
click at [81, 198] on div "Describe any drawbacks or things you do not like about this coverage." at bounding box center [91, 199] width 86 height 28
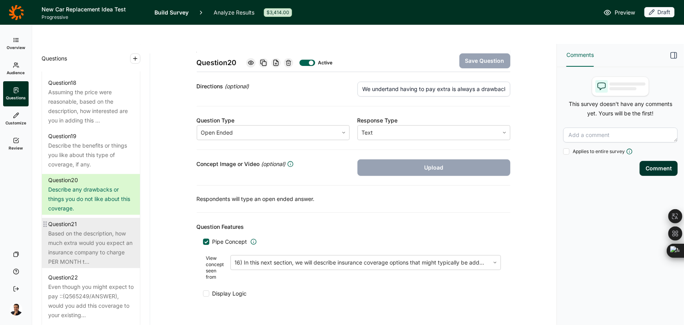
click at [63, 255] on div "Based on the description, how much extra would you expect an insurance company …" at bounding box center [91, 248] width 86 height 38
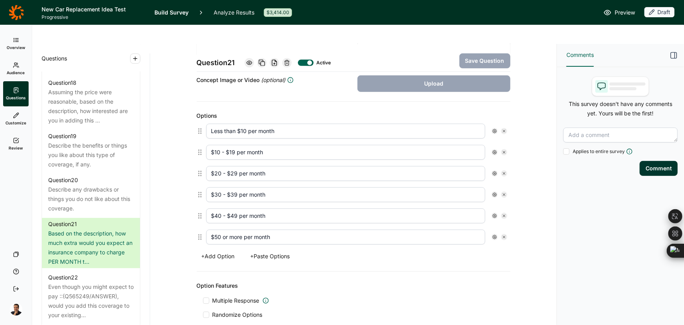
drag, startPoint x: 270, startPoint y: 218, endPoint x: 220, endPoint y: 220, distance: 49.5
click at [220, 229] on input "$50 or more per month" at bounding box center [345, 236] width 279 height 15
drag, startPoint x: 270, startPoint y: 198, endPoint x: 221, endPoint y: 193, distance: 49.6
click at [221, 208] on input "$40 - $49 per month" at bounding box center [345, 215] width 279 height 15
paste input "or more"
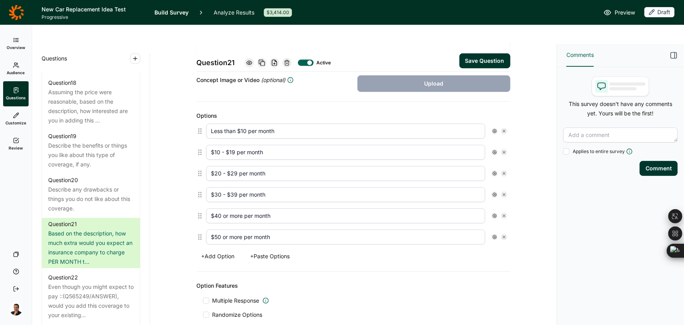
type input "$40 or more per month"
click at [502, 235] on icon at bounding box center [504, 237] width 5 height 5
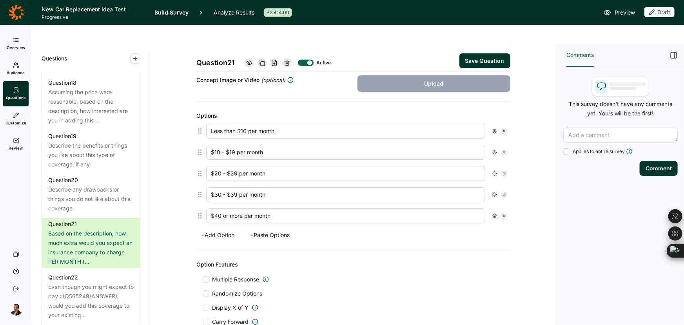
click at [475, 53] on button "Save Question" at bounding box center [485, 60] width 51 height 15
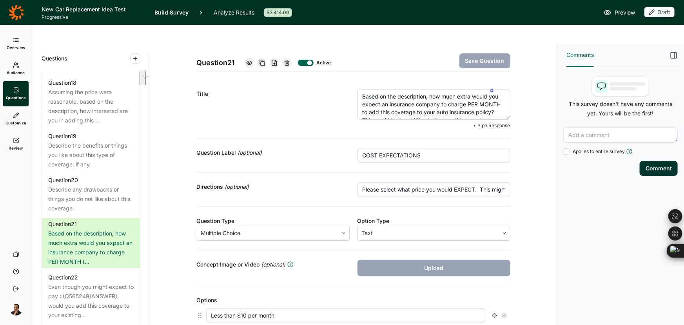
scroll to position [16, 0]
drag, startPoint x: 358, startPoint y: 77, endPoint x: 379, endPoint y: 87, distance: 23.2
click at [379, 89] on textarea "Based on the description, how much extra would you expect an insurance company …" at bounding box center [434, 104] width 153 height 31
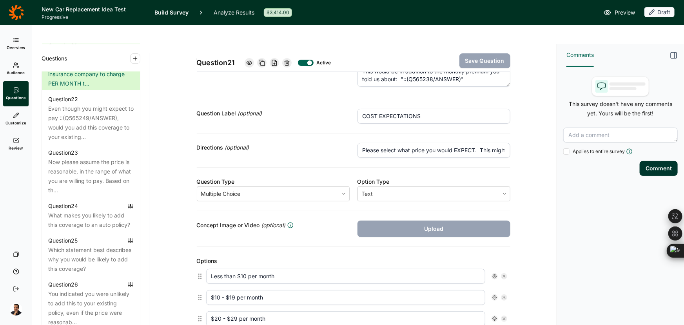
scroll to position [35, 0]
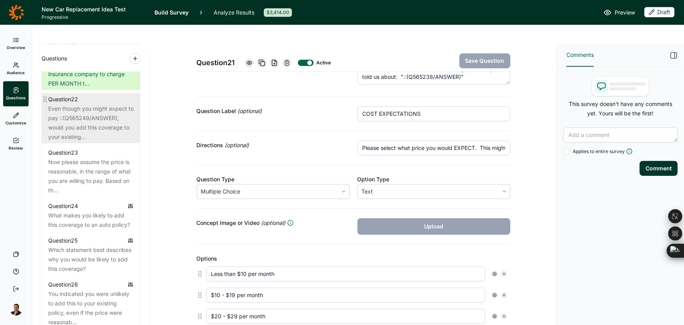
click at [83, 121] on div "Even though you might expect to pay ::(Q565249/ANSWER), would you add this cove…" at bounding box center [91, 123] width 86 height 38
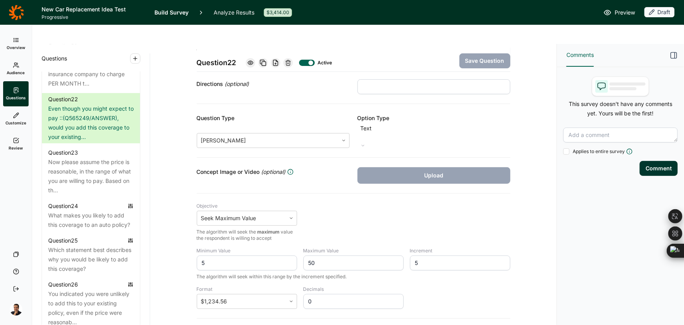
scroll to position [107, 0]
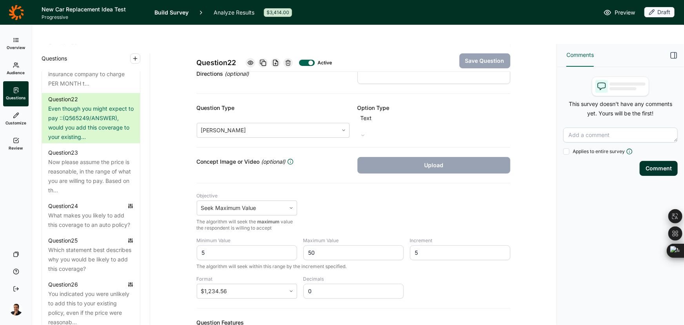
drag, startPoint x: 309, startPoint y: 227, endPoint x: 302, endPoint y: 224, distance: 7.7
click at [304, 245] on input "50" at bounding box center [354, 252] width 100 height 15
type input "50"
click at [521, 95] on div "Question 22 Active Save Question Title Even though you might expect to pay ::(Q…" at bounding box center [354, 188] width 388 height 503
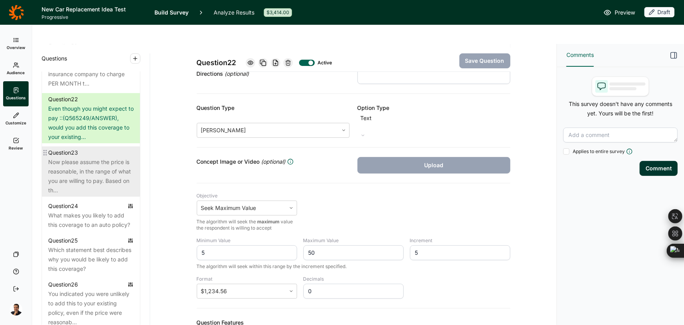
click at [84, 195] on div "Now please assume the price is reasonable, in the range of what you are willing…" at bounding box center [91, 176] width 86 height 38
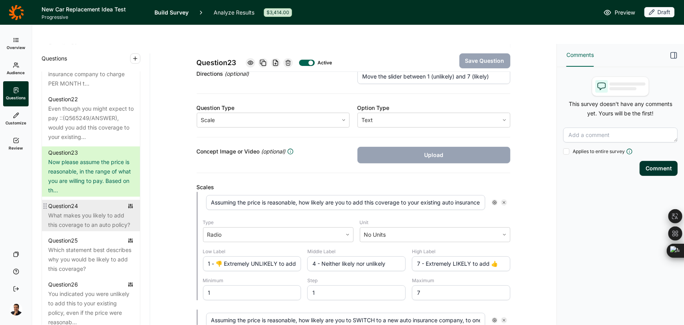
click at [59, 229] on div "What makes you likely to add this coverage to an auto policy?" at bounding box center [91, 220] width 86 height 19
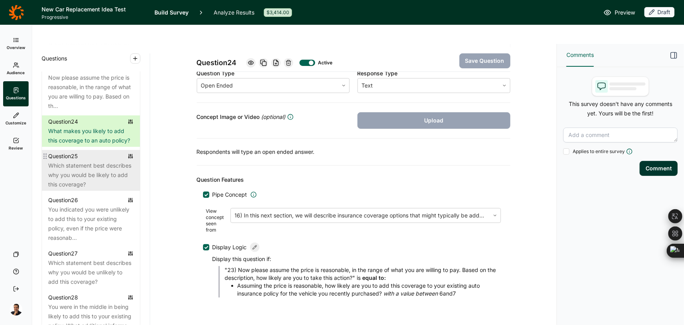
scroll to position [1461, 0]
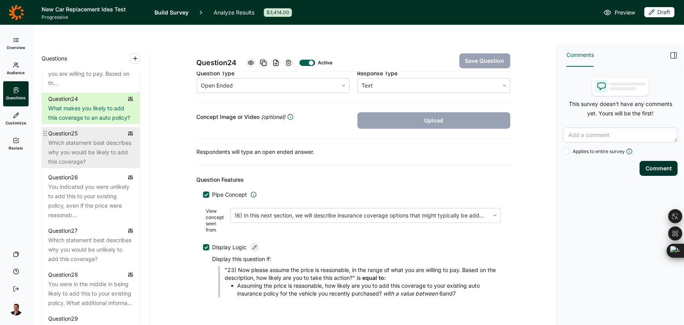
click at [73, 166] on div "Which statement best describes why you would be likely to add this coverage?" at bounding box center [91, 152] width 86 height 28
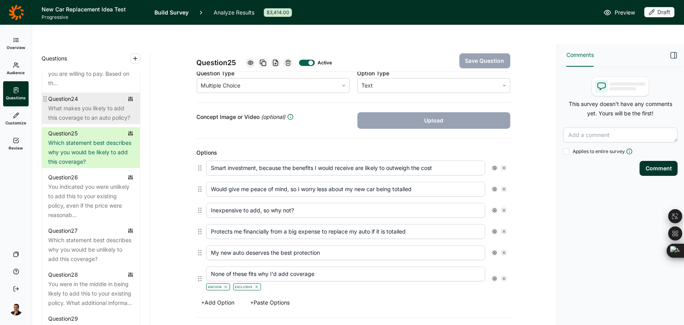
click at [118, 122] on div "What makes you likely to add this coverage to an auto policy?" at bounding box center [91, 113] width 86 height 19
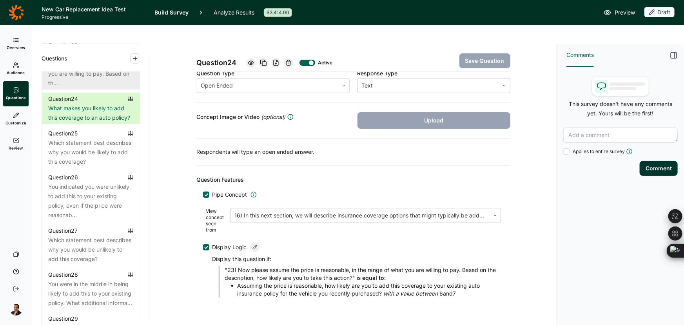
click at [111, 88] on div "Now please assume the price is reasonable, in the range of what you are willing…" at bounding box center [91, 69] width 86 height 38
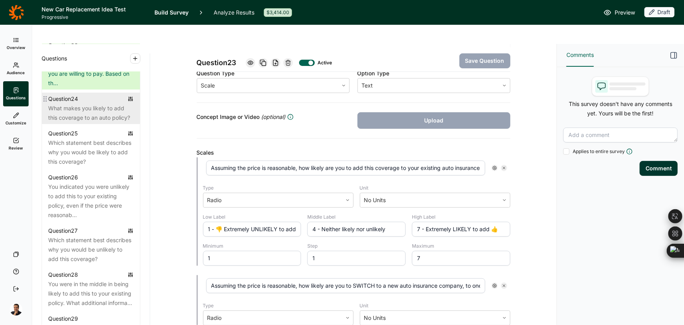
click at [86, 122] on div "What makes you likely to add this coverage to an auto policy?" at bounding box center [91, 113] width 86 height 19
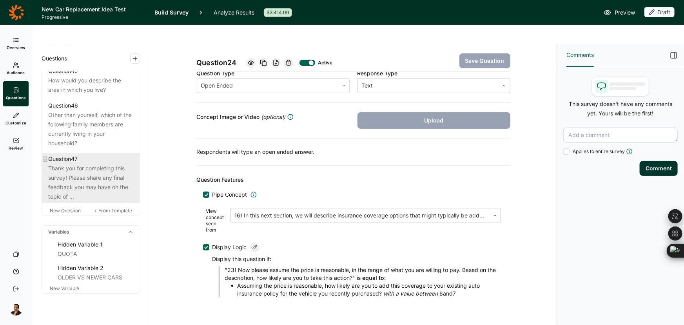
scroll to position [2580, 0]
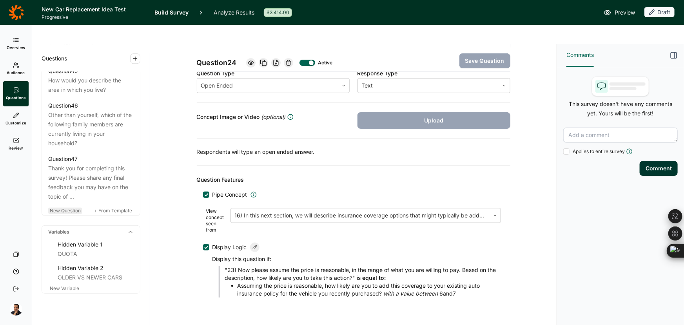
click at [66, 207] on div "New Question" at bounding box center [65, 210] width 34 height 6
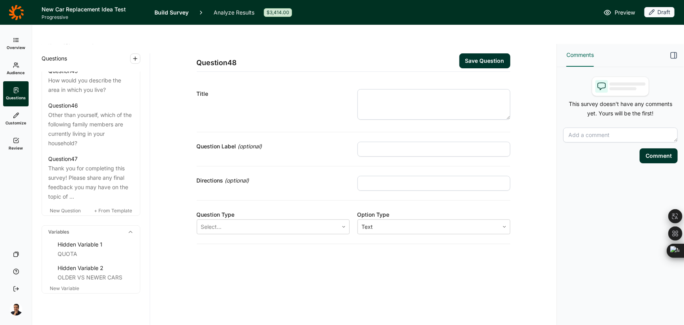
click at [370, 89] on textarea at bounding box center [434, 104] width 153 height 31
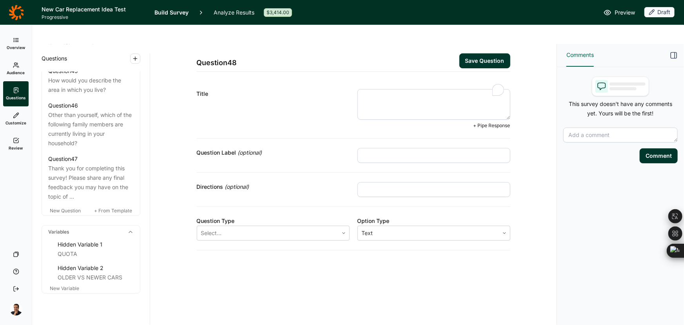
paste textarea "You said that you would not sign up for the extended warranty for $15 per month…"
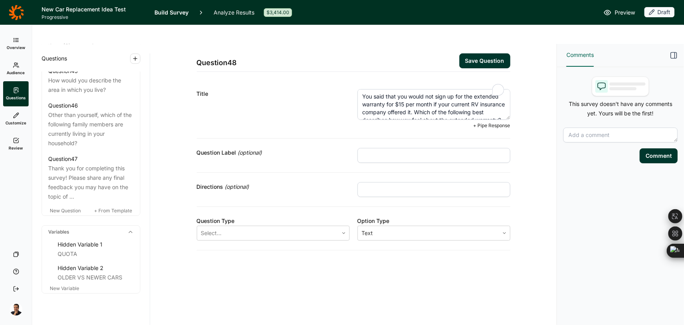
scroll to position [12, 0]
type textarea "You said that you would not sign up for the extended warranty for $15 per month…"
click at [259, 227] on div at bounding box center [267, 232] width 133 height 11
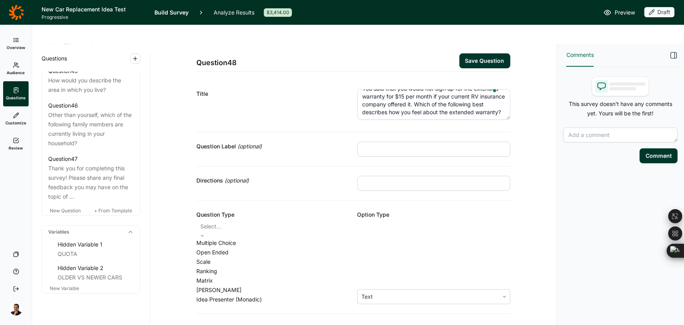
click at [245, 247] on div "Open Ended" at bounding box center [273, 251] width 153 height 9
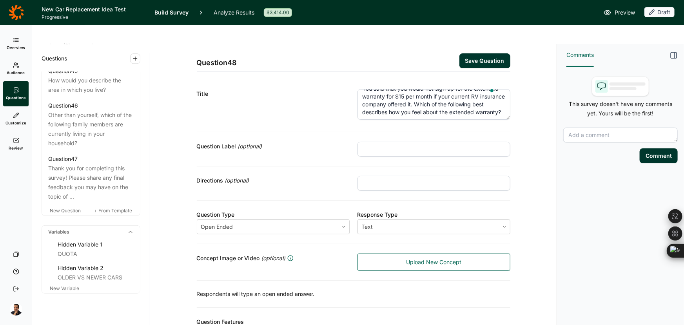
click at [471, 53] on button "Save Question" at bounding box center [485, 60] width 51 height 15
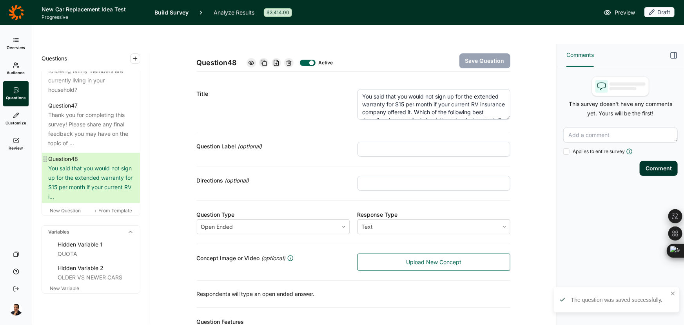
drag, startPoint x: 42, startPoint y: 192, endPoint x: 47, endPoint y: 184, distance: 9.0
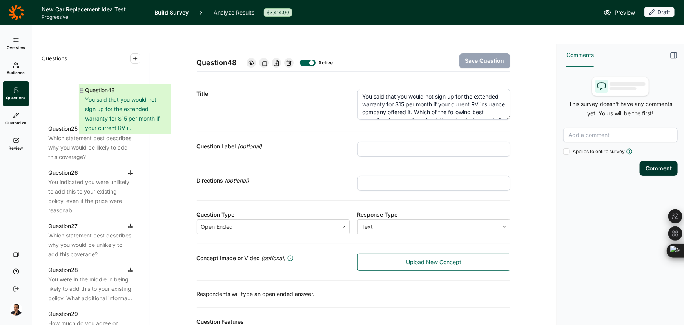
scroll to position [1519, 0]
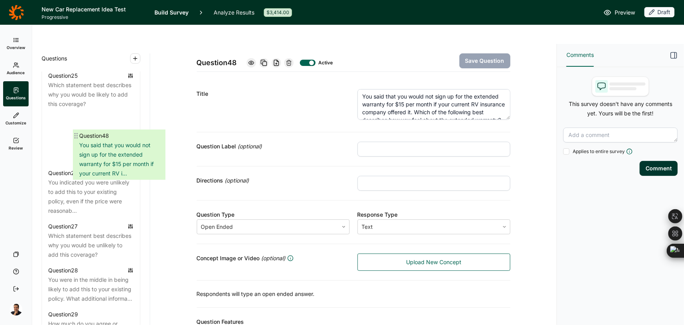
drag, startPoint x: 46, startPoint y: 196, endPoint x: 77, endPoint y: 137, distance: 66.7
click at [77, 137] on div "Question 1 In which state do you live? Question 2 Do you currently own or lease…" at bounding box center [91, 96] width 98 height 2313
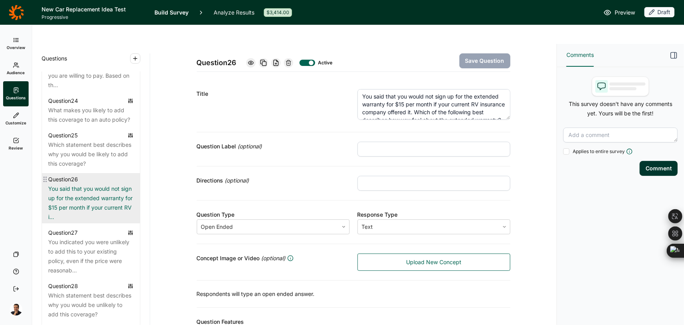
scroll to position [1447, 0]
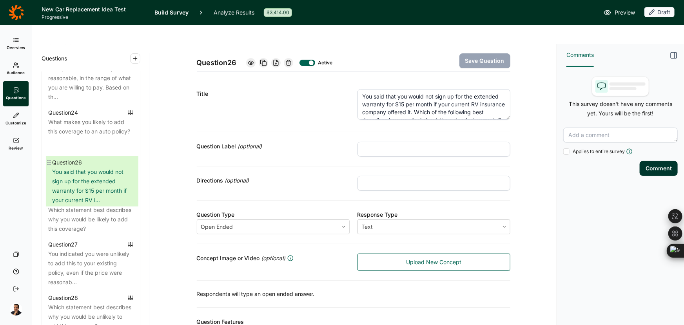
drag, startPoint x: 45, startPoint y: 208, endPoint x: 50, endPoint y: 158, distance: 50.5
click at [50, 158] on div "Question 1 In which state do you live? Question 2 Do you currently own or lease…" at bounding box center [91, 167] width 98 height 2313
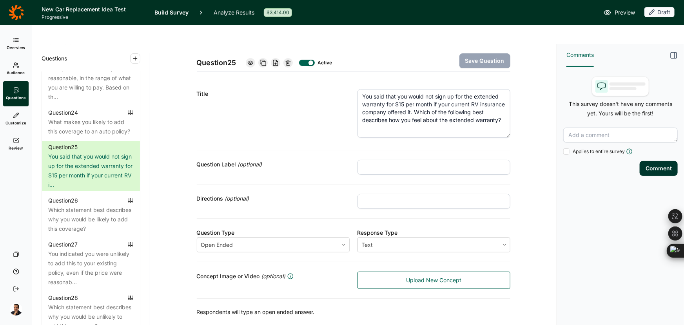
drag, startPoint x: 507, startPoint y: 98, endPoint x: 507, endPoint y: 116, distance: 18.0
click at [507, 116] on textarea "You said that you would not sign up for the extended warranty for $15 per month…" at bounding box center [434, 113] width 153 height 49
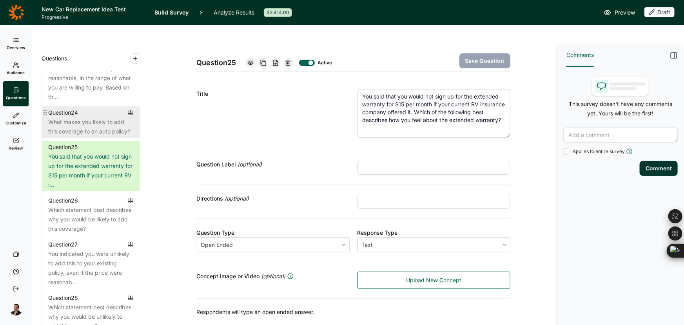
click at [102, 132] on div "What makes you likely to add this coverage to an auto policy?" at bounding box center [91, 126] width 86 height 19
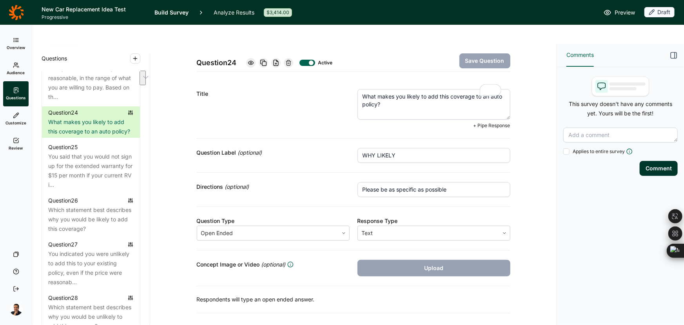
drag, startPoint x: 404, startPoint y: 75, endPoint x: 377, endPoint y: 86, distance: 29.1
click at [377, 89] on textarea "What makes you likely to add this coverage to an auto policy?" at bounding box center [434, 104] width 153 height 31
click at [395, 89] on textarea "What makes you likely to add this coverage to an auto policy?" at bounding box center [434, 104] width 153 height 31
drag, startPoint x: 394, startPoint y: 75, endPoint x: 375, endPoint y: 84, distance: 21.4
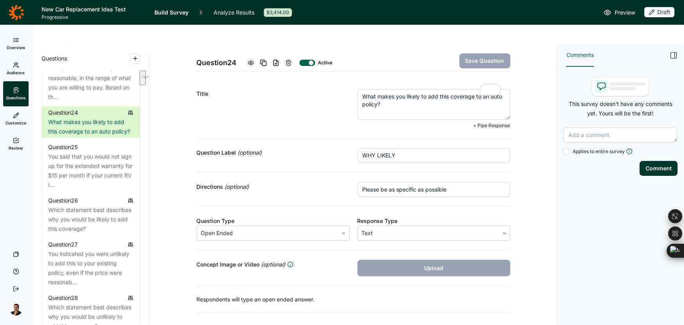
click at [375, 89] on textarea "What makes you likely to add this coverage to an auto policy?" at bounding box center [434, 104] width 153 height 31
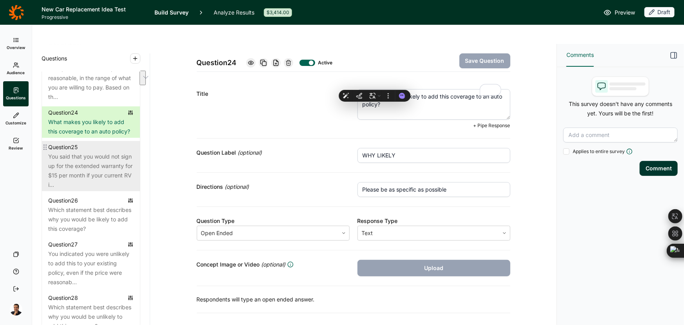
click at [86, 181] on div "You said that you would not sign up for the extended warranty for $15 per month…" at bounding box center [91, 171] width 86 height 38
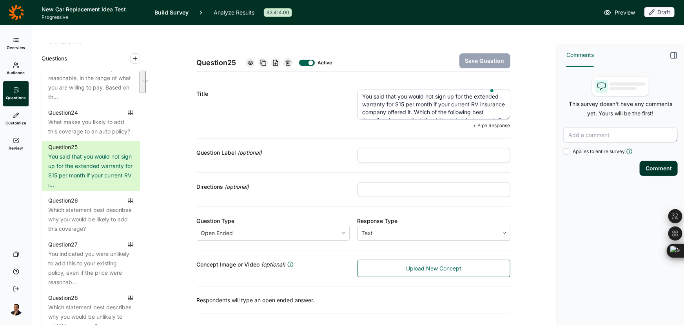
drag, startPoint x: 423, startPoint y: 76, endPoint x: 435, endPoint y: 92, distance: 20.2
click at [435, 92] on textarea "You said that you would not sign up for the extended warranty for $15 per month…" at bounding box center [434, 104] width 153 height 31
paste textarea "you likely to add this coverage to an auto policy"
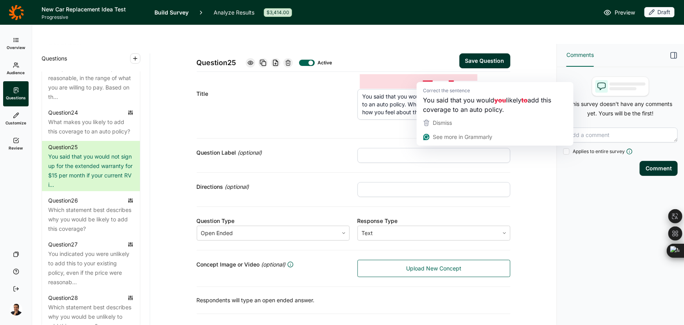
drag, startPoint x: 432, startPoint y: 77, endPoint x: 422, endPoint y: 76, distance: 9.4
click at [422, 89] on textarea "You said that you would you likely to add this coverage to an auto policy. Whic…" at bounding box center [434, 104] width 153 height 31
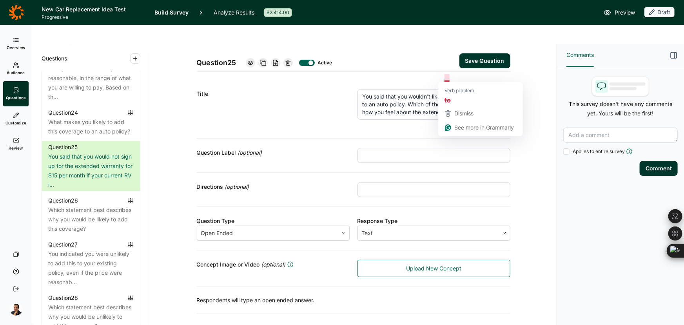
click at [446, 89] on textarea "You said that you wouldn't likely to add this coverage to an auto policy. Which…" at bounding box center [434, 104] width 153 height 31
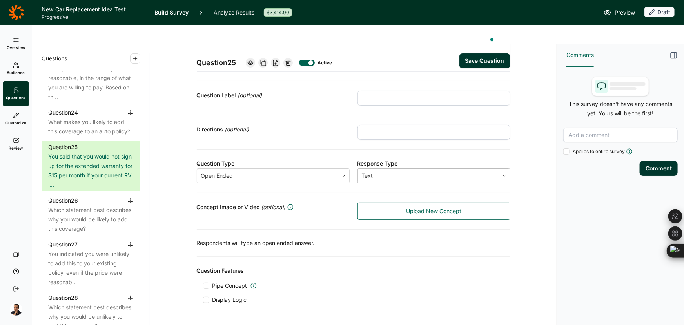
scroll to position [57, 0]
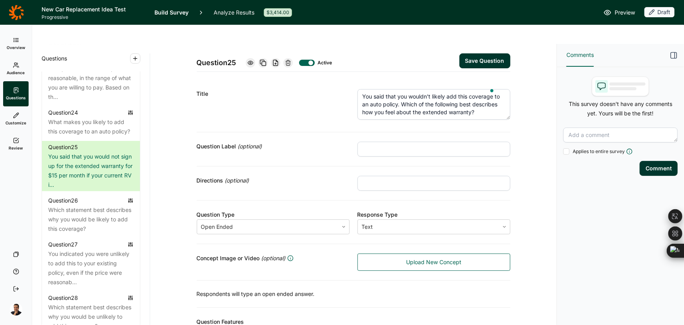
type textarea "You said that you wouldn't likely add this coverage to an auto policy. Which of…"
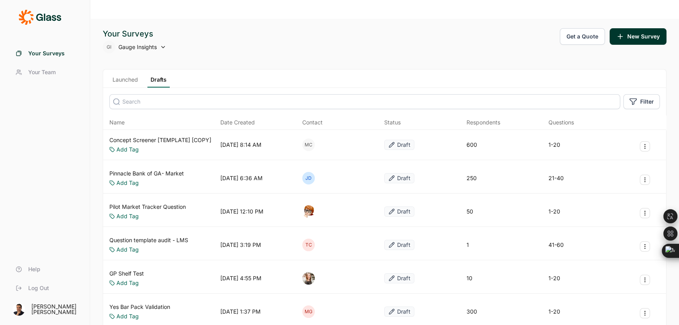
click at [153, 136] on link "Concept Screener [TEMPLATE] [COPY]" at bounding box center [160, 140] width 102 height 8
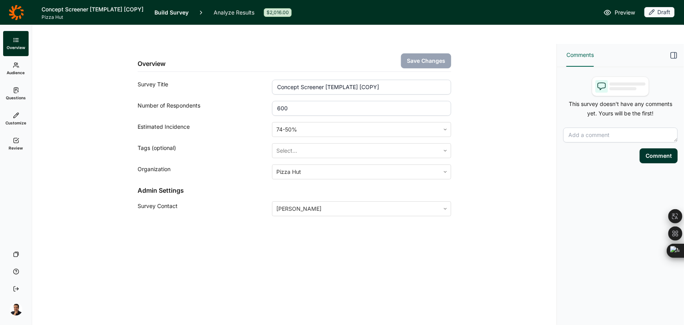
click at [16, 91] on icon at bounding box center [16, 90] width 6 height 6
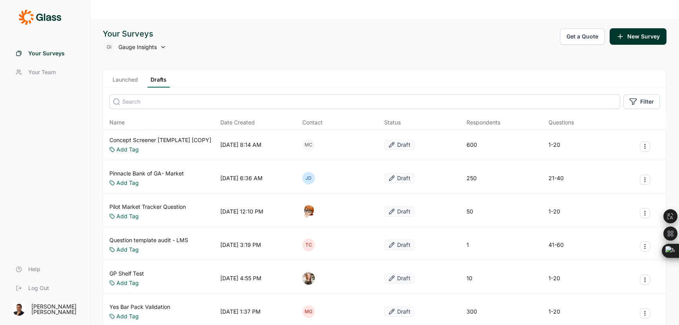
click at [126, 236] on link "Question template audit - LMS" at bounding box center [148, 240] width 79 height 8
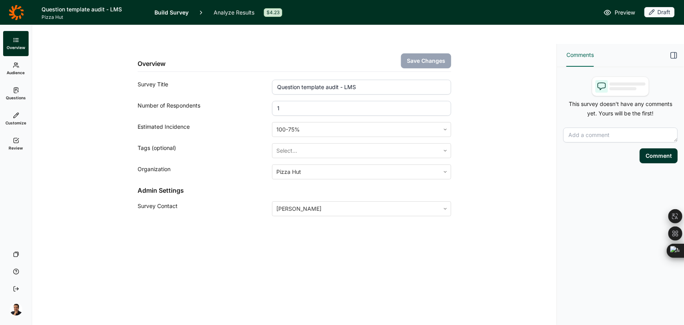
click at [18, 99] on span "Questions" at bounding box center [16, 97] width 20 height 5
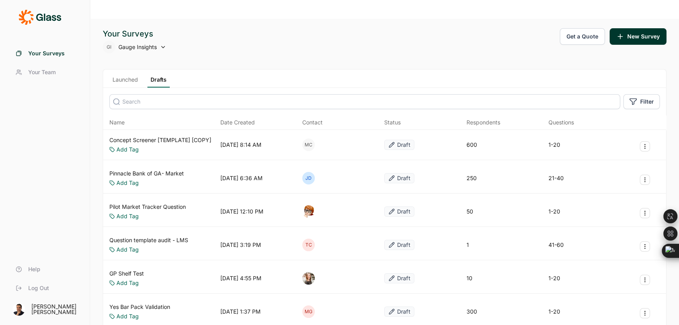
click at [139, 94] on input at bounding box center [364, 101] width 511 height 15
click at [136, 76] on link "Launched" at bounding box center [125, 82] width 32 height 12
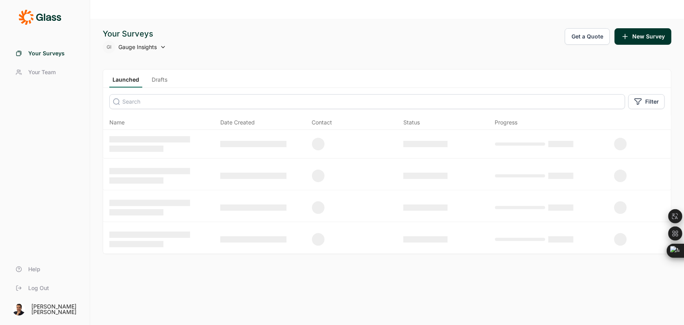
click at [137, 94] on input at bounding box center [367, 101] width 516 height 15
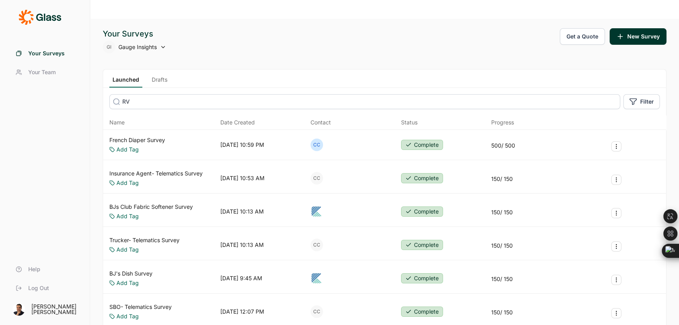
type input "RV"
click at [145, 43] on span "Gauge Insights" at bounding box center [137, 47] width 38 height 8
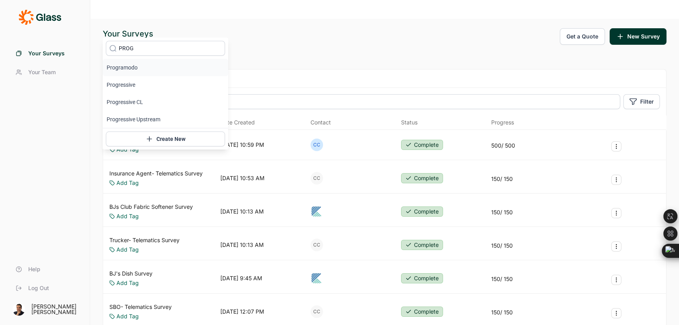
type input "PROGR"
click at [143, 84] on li "Progressive" at bounding box center [166, 84] width 126 height 17
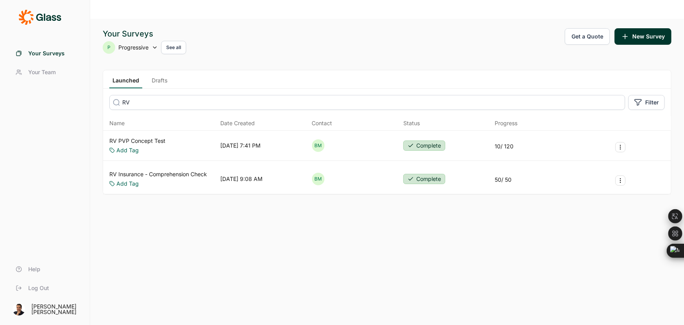
click at [140, 137] on link "RV PVP Concept Test" at bounding box center [137, 141] width 56 height 8
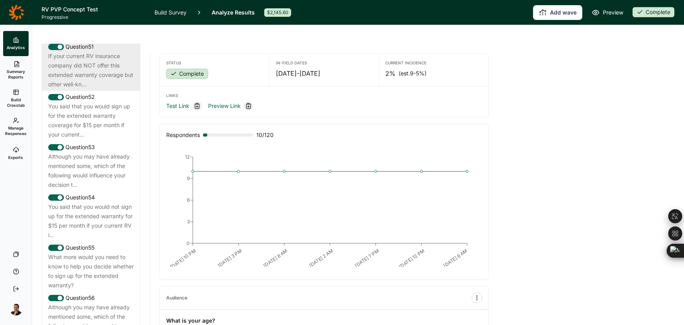
scroll to position [2389, 0]
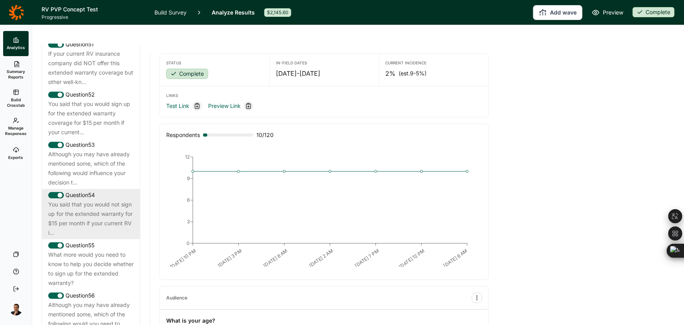
click at [110, 237] on div "You said that you would not sign up for the extended warranty for $15 per month…" at bounding box center [91, 219] width 86 height 38
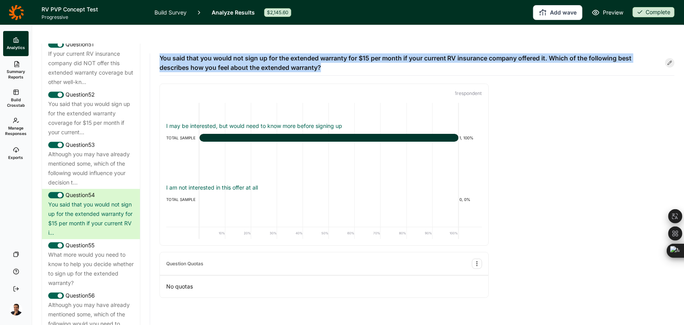
drag, startPoint x: 333, startPoint y: 49, endPoint x: 158, endPoint y: 36, distance: 175.4
click at [158, 44] on div "You said that you would not sign up for the extended warranty for $15 per month…" at bounding box center [417, 194] width 534 height 300
copy span "You said that you would not sign up for the extended warranty for $15 per month…"
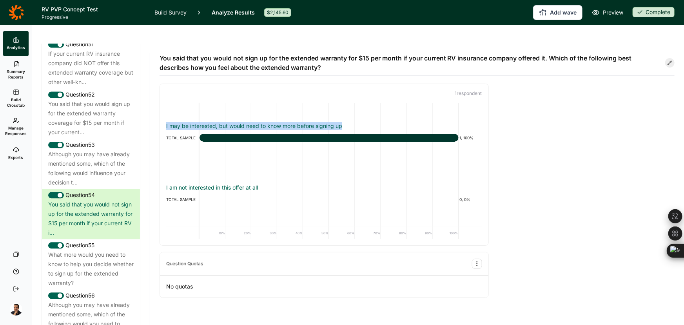
drag, startPoint x: 350, startPoint y: 104, endPoint x: 167, endPoint y: 109, distance: 183.2
click at [167, 122] on div "I may be interested, but would need to know more before signing up" at bounding box center [324, 126] width 316 height 8
click at [169, 11] on link "Build Survey" at bounding box center [171, 12] width 32 height 25
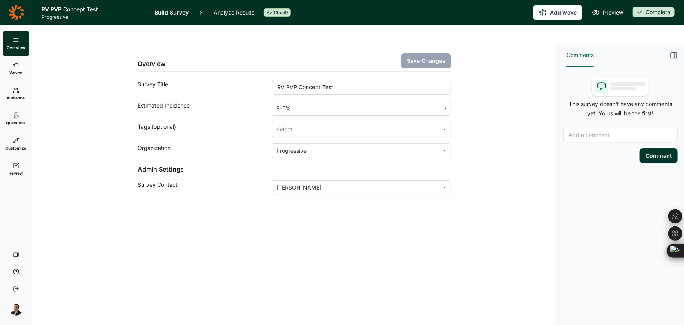
click at [21, 120] on span "Questions" at bounding box center [16, 122] width 20 height 5
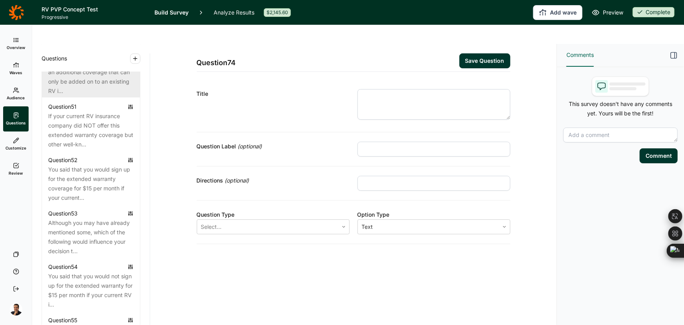
scroll to position [2638, 0]
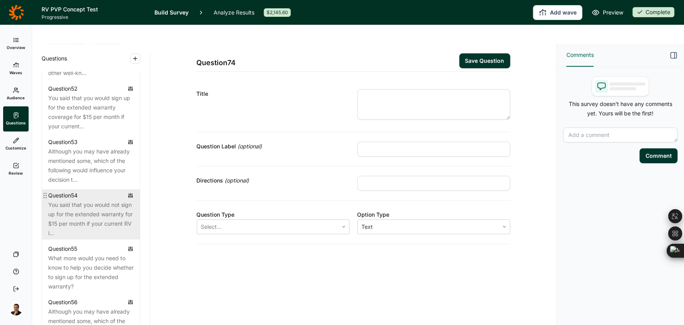
click at [96, 238] on div "You said that you would not sign up for the extended warranty for $15 per month…" at bounding box center [91, 219] width 86 height 38
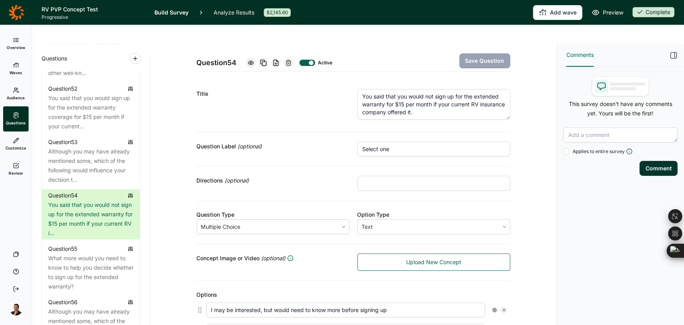
scroll to position [178, 0]
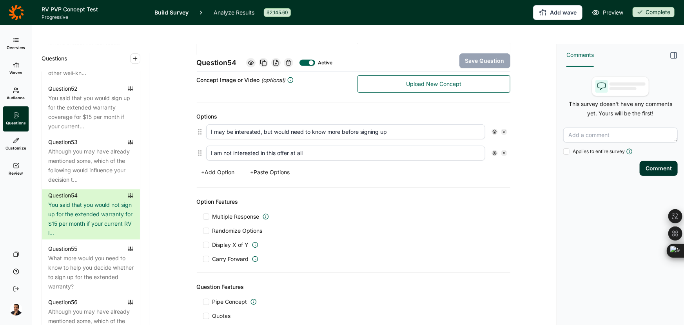
drag, startPoint x: 406, startPoint y: 116, endPoint x: 189, endPoint y: 113, distance: 216.9
click at [189, 113] on div "Question 54 Active Save Question Title You said that you would not sign up for …" at bounding box center [354, 147] width 388 height 562
drag, startPoint x: 315, startPoint y: 133, endPoint x: 195, endPoint y: 129, distance: 120.1
click at [185, 133] on div "Question 54 Active Save Question Title You said that you would not sign up for …" at bounding box center [354, 147] width 388 height 562
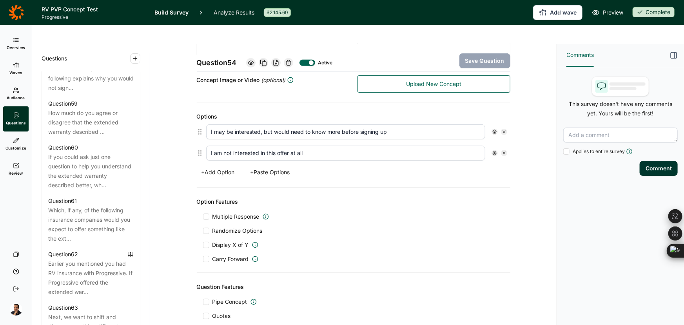
scroll to position [2995, 0]
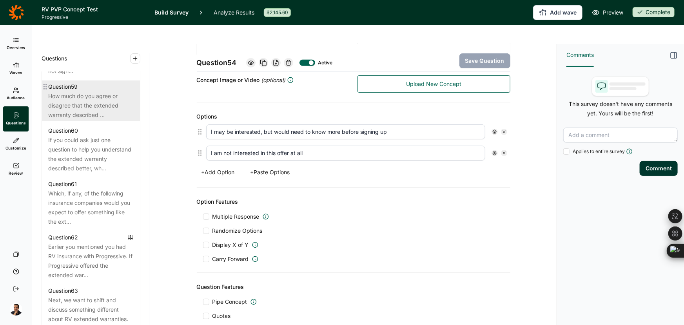
click at [101, 120] on div "How much do you agree or disagree that the extended warranty described …" at bounding box center [91, 105] width 86 height 28
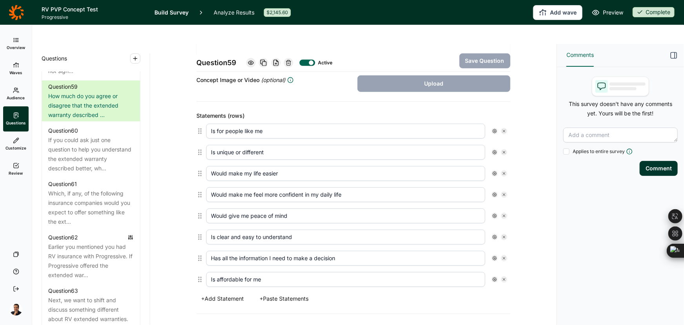
click at [431, 124] on input "Is for people like me" at bounding box center [345, 131] width 279 height 15
drag, startPoint x: 425, startPoint y: 114, endPoint x: 111, endPoint y: 110, distance: 314.2
click at [111, 110] on div "Questions Demographics Demographic 1 What is your gender? Demographic 2 What is…" at bounding box center [294, 194] width 525 height 300
drag, startPoint x: 273, startPoint y: 133, endPoint x: 200, endPoint y: 131, distance: 73.0
click at [200, 142] on div "Is unique or different" at bounding box center [354, 152] width 314 height 21
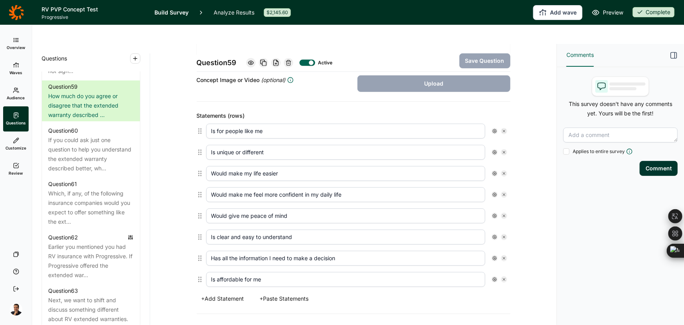
drag, startPoint x: 288, startPoint y: 155, endPoint x: 187, endPoint y: 151, distance: 101.3
click at [187, 151] on div "Question 59 Active Save Question Title How much do you agree or disagree that t…" at bounding box center [354, 287] width 388 height 842
click at [524, 153] on div "Question 59 Active Save Question Title How much do you agree or disagree that t…" at bounding box center [354, 287] width 388 height 842
drag, startPoint x: 315, startPoint y: 164, endPoint x: 156, endPoint y: 156, distance: 159.4
click at [156, 156] on div "Question 59 Active Save Question Title How much do you agree or disagree that t…" at bounding box center [353, 194] width 407 height 300
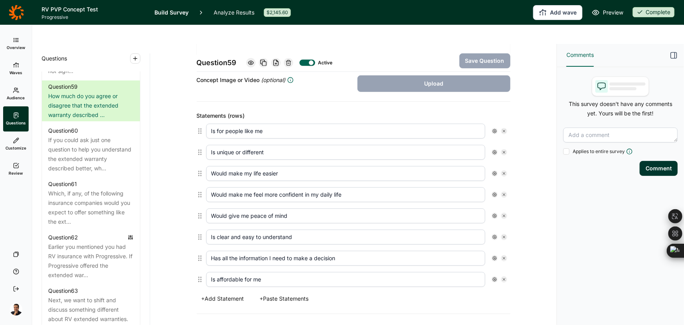
drag, startPoint x: 297, startPoint y: 193, endPoint x: 184, endPoint y: 192, distance: 113.0
click at [184, 192] on div "Question 59 Active Save Question Title How much do you agree or disagree that t…" at bounding box center [354, 287] width 388 height 842
drag, startPoint x: 311, startPoint y: 217, endPoint x: 153, endPoint y: 221, distance: 158.1
click at [153, 221] on div "Question 59 Active Save Question Title How much do you agree or disagree that t…" at bounding box center [353, 194] width 407 height 300
drag, startPoint x: 341, startPoint y: 238, endPoint x: 200, endPoint y: 237, distance: 141.2
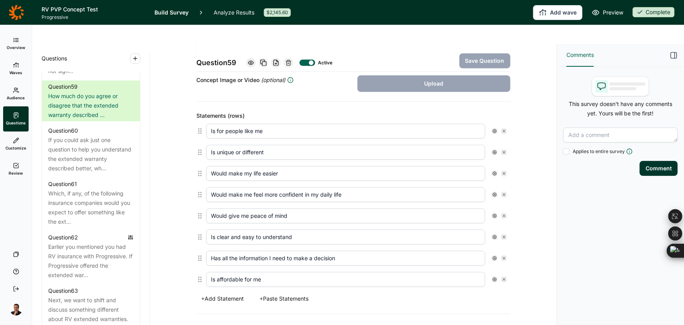
click at [200, 247] on div "Has all the information I need to make a decision" at bounding box center [354, 257] width 314 height 21
drag, startPoint x: 190, startPoint y: 254, endPoint x: 158, endPoint y: 254, distance: 31.8
click at [158, 254] on div "Question 59 Active Save Question Title How much do you agree or disagree that t…" at bounding box center [353, 194] width 407 height 300
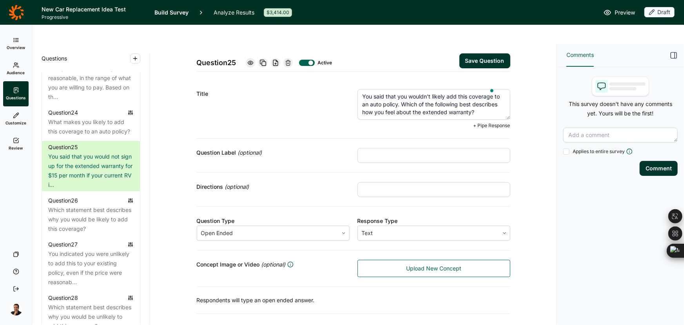
scroll to position [64, 0]
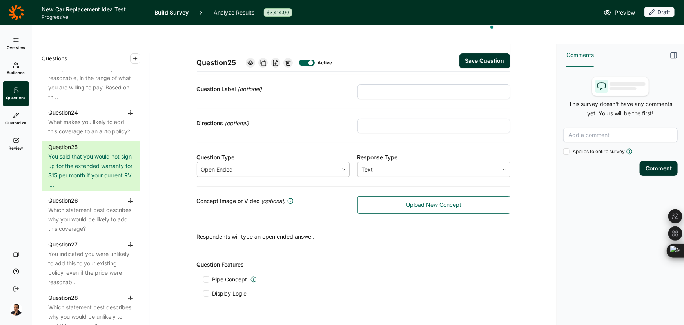
click at [276, 164] on div at bounding box center [267, 169] width 133 height 11
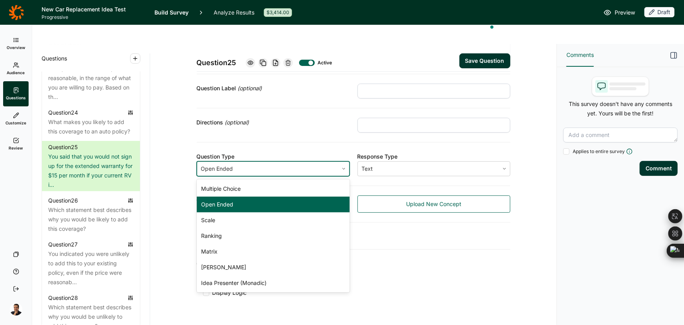
scroll to position [57, 0]
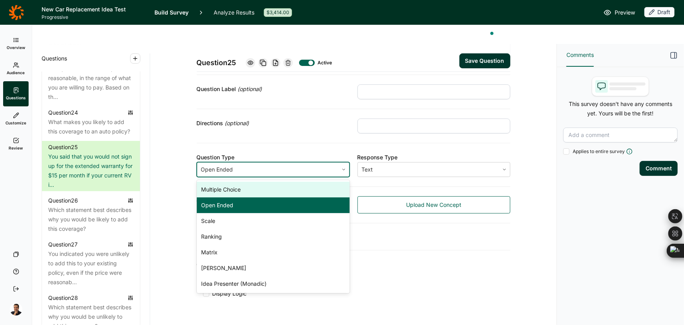
click at [244, 182] on div "Multiple Choice" at bounding box center [273, 190] width 153 height 16
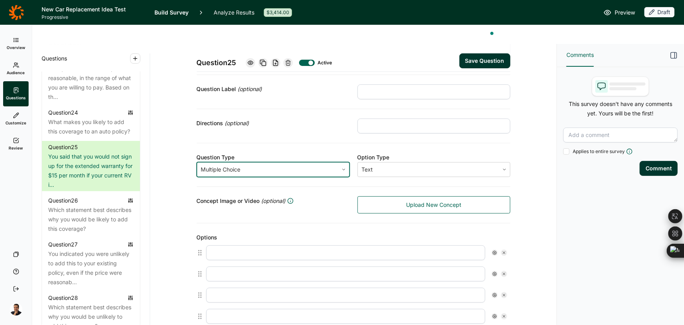
scroll to position [64, 0]
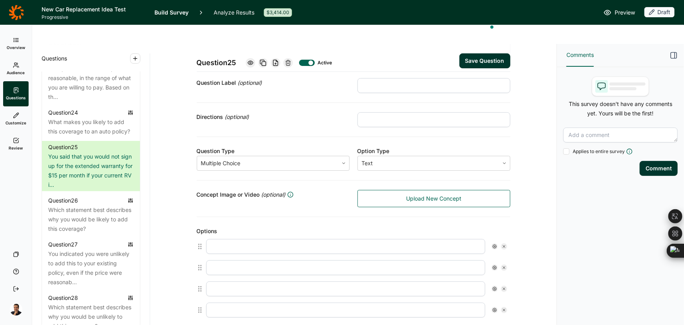
click at [221, 239] on input "text" at bounding box center [345, 246] width 279 height 15
paste input "I may be interested, but would need to know more before signing up"
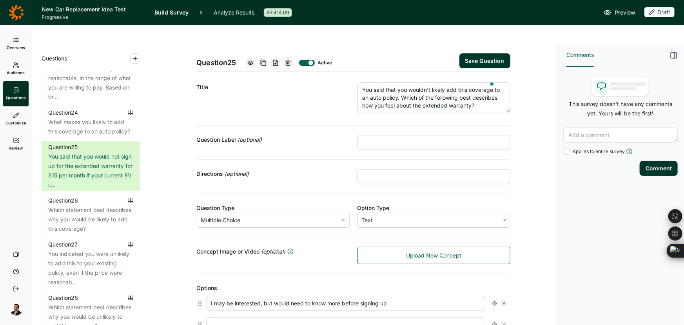
scroll to position [0, 0]
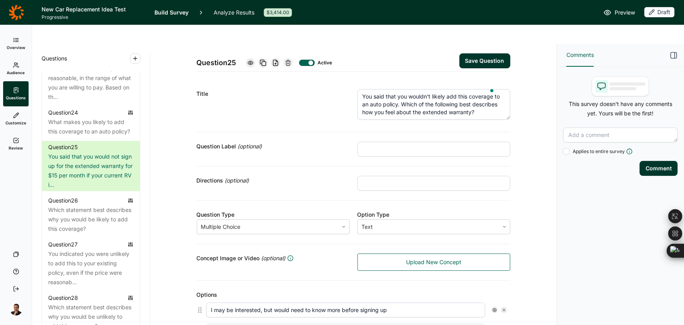
drag, startPoint x: 385, startPoint y: 292, endPoint x: 357, endPoint y: 292, distance: 27.9
click at [357, 302] on input "I may be interested, but would need to know more before signing up" at bounding box center [345, 309] width 279 height 15
type input "I may be interested, but would need to know more before adding"
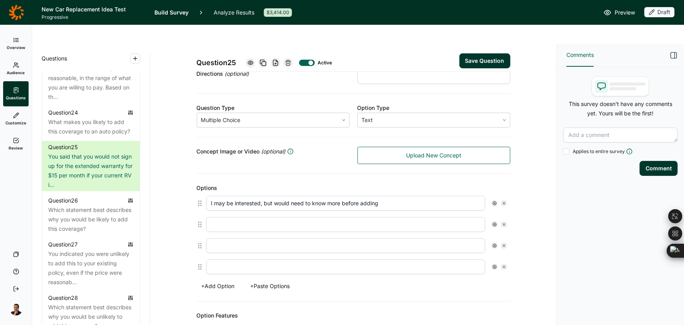
click at [245, 217] on input "text" at bounding box center [345, 224] width 279 height 15
paste input "I am not interested in this offer at all"
click at [502, 243] on icon at bounding box center [504, 245] width 5 height 5
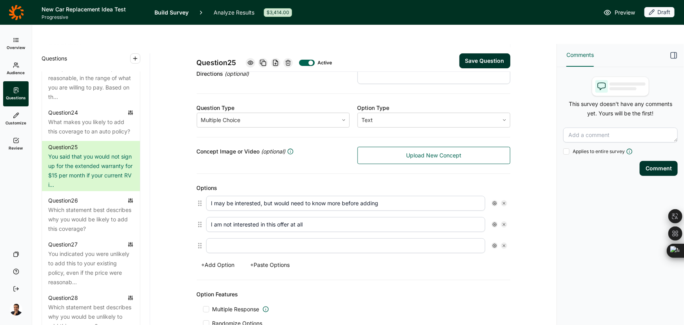
click at [502, 243] on icon at bounding box center [504, 245] width 5 height 5
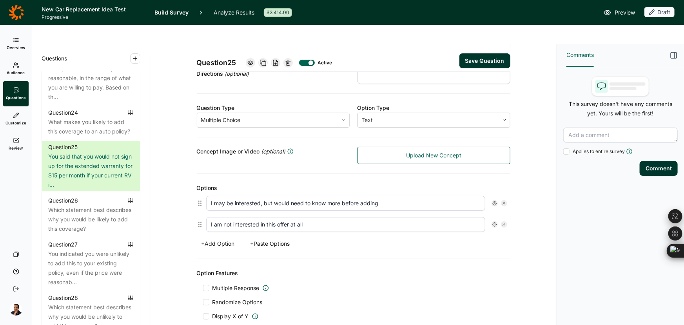
drag, startPoint x: 284, startPoint y: 206, endPoint x: 275, endPoint y: 205, distance: 9.4
click at [275, 217] on input "I am not interested in this offer at all" at bounding box center [345, 224] width 279 height 15
type input "I am not interested in this at all"
click at [481, 53] on button "Save Question" at bounding box center [485, 60] width 51 height 15
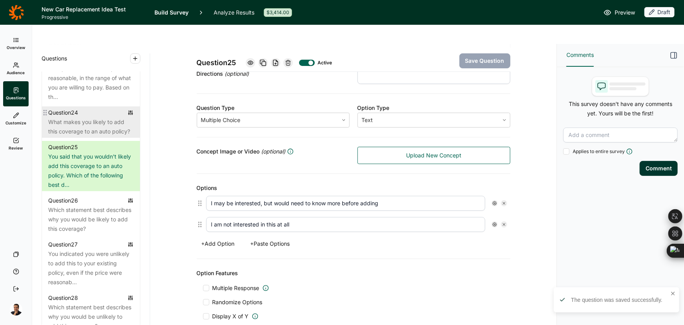
click at [100, 136] on div "What makes you likely to add this coverage to an auto policy?" at bounding box center [91, 126] width 86 height 19
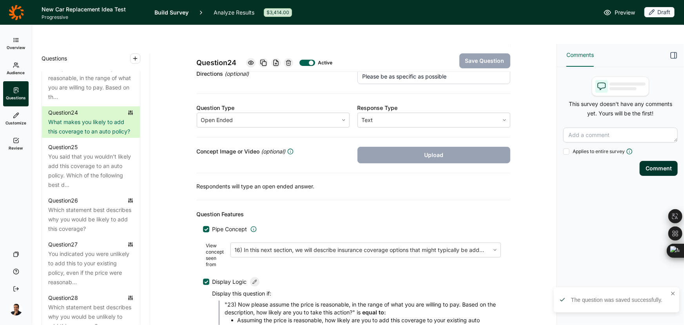
scroll to position [141, 0]
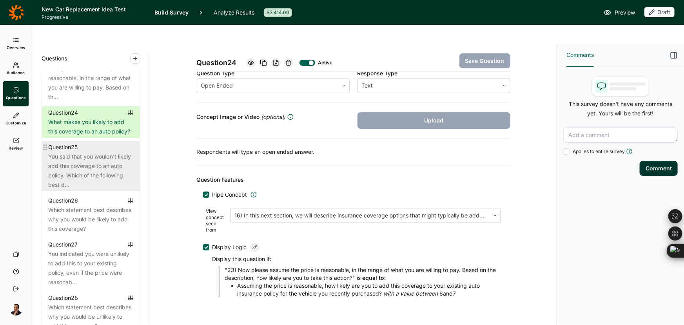
click at [85, 152] on div "Question 25" at bounding box center [91, 146] width 86 height 9
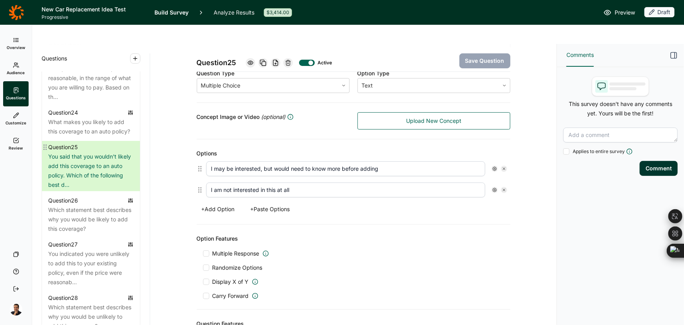
scroll to position [215, 0]
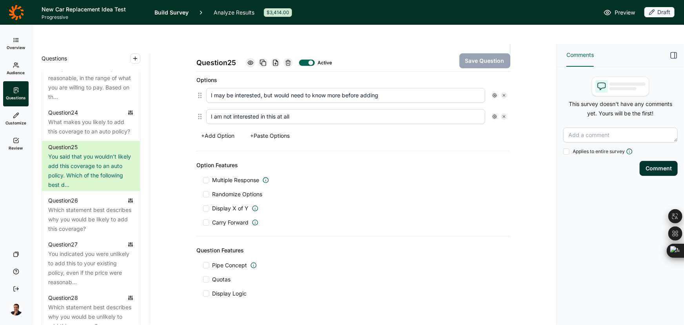
click at [225, 289] on span "Display Logic" at bounding box center [230, 293] width 35 height 8
click at [203, 293] on input "Display Logic" at bounding box center [203, 293] width 0 height 0
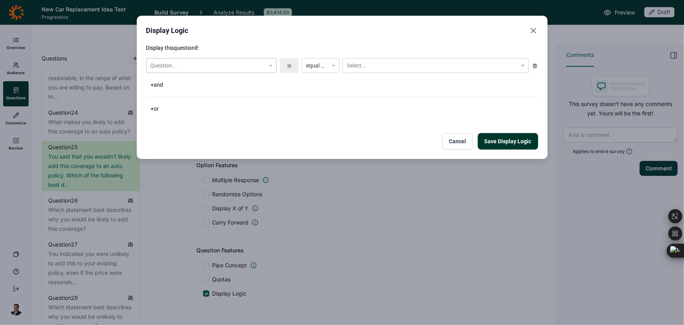
click at [202, 65] on div at bounding box center [206, 66] width 111 height 10
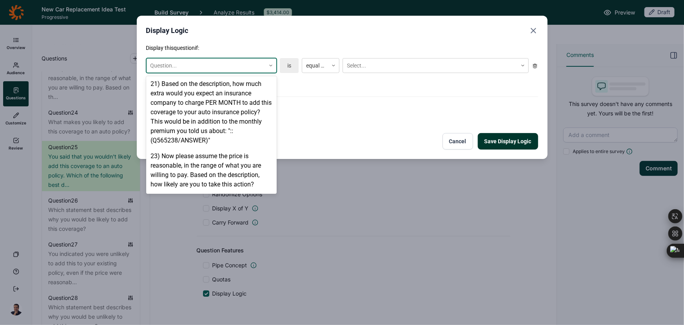
scroll to position [858, 0]
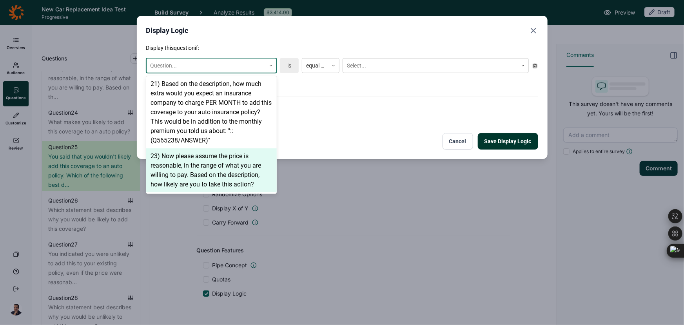
click at [204, 167] on div "23) Now please assume the price is reasonable, in the range of what you are wil…" at bounding box center [211, 170] width 131 height 44
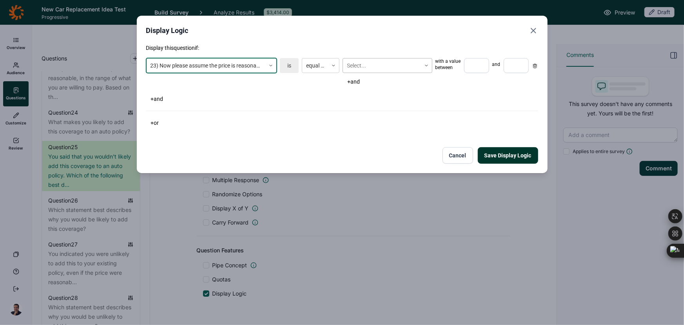
click at [360, 66] on div at bounding box center [382, 66] width 70 height 10
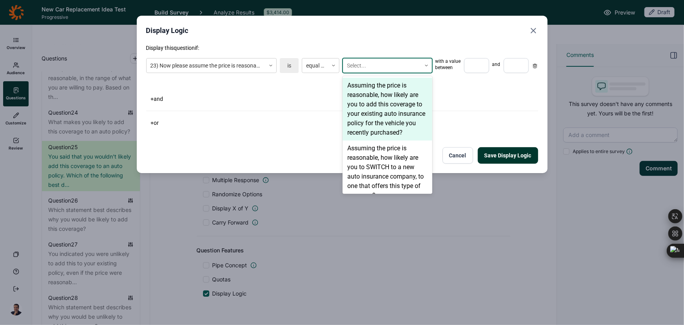
click at [373, 92] on div "Assuming the price is reasonable, how likely are you to add this coverage to yo…" at bounding box center [388, 109] width 90 height 63
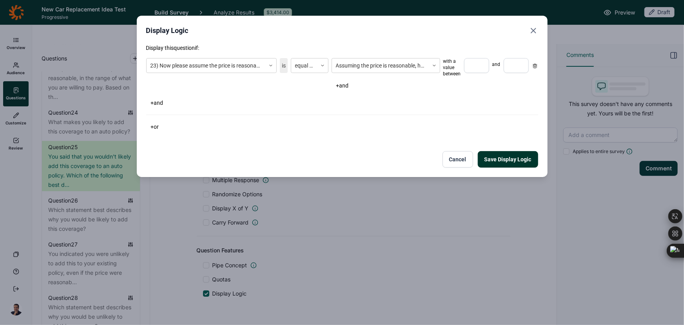
click at [486, 62] on input "number" at bounding box center [476, 65] width 25 height 15
type input "1"
click at [516, 68] on input "number" at bounding box center [516, 65] width 25 height 15
type input "3"
click at [502, 155] on button "Save Display Logic" at bounding box center [508, 159] width 60 height 16
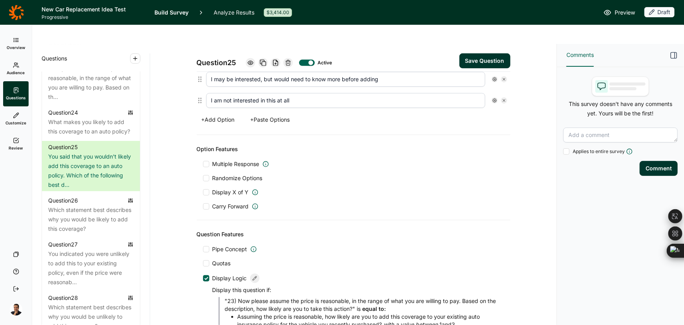
scroll to position [143, 0]
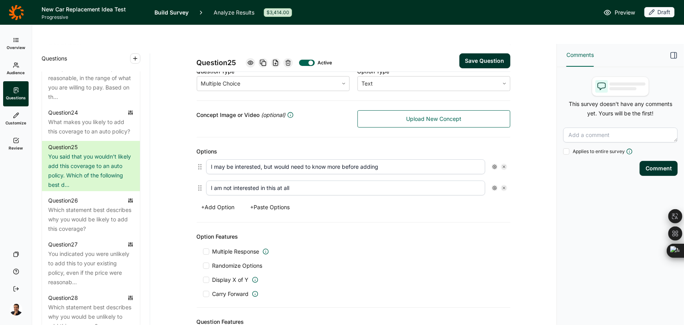
click at [486, 53] on button "Save Question" at bounding box center [485, 60] width 51 height 15
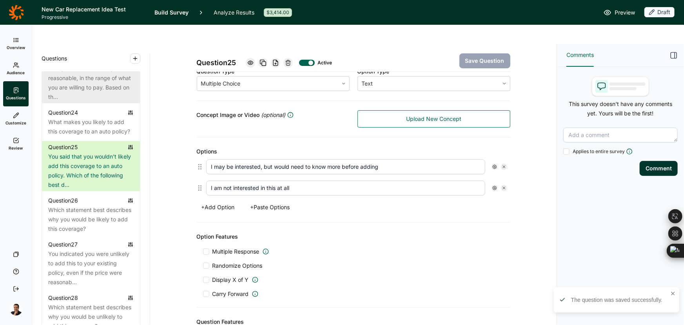
click at [80, 99] on div "Now please assume the price is reasonable, in the range of what you are willing…" at bounding box center [91, 83] width 86 height 38
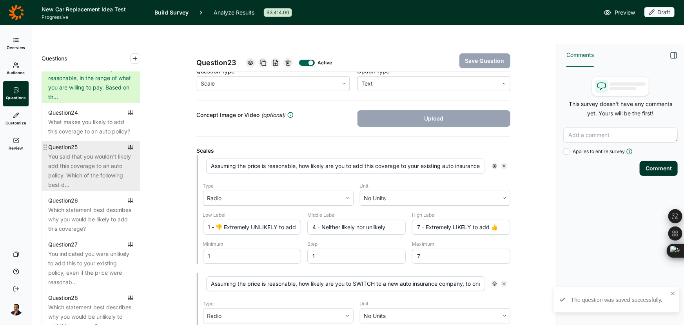
click at [77, 152] on div "Question 25" at bounding box center [62, 146] width 29 height 9
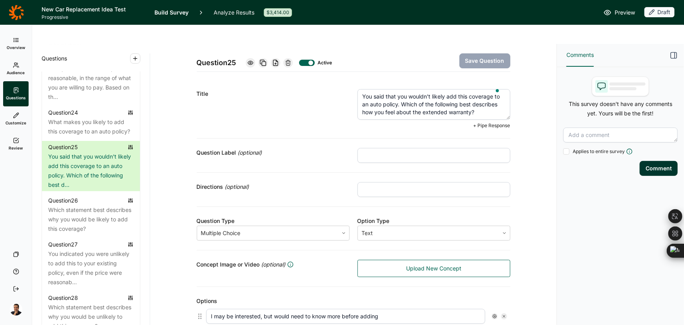
drag, startPoint x: 482, startPoint y: 89, endPoint x: 328, endPoint y: 72, distance: 155.1
click at [328, 80] on div "Title You said that you wouldn't likely add this coverage to an auto policy. Wh…" at bounding box center [354, 109] width 314 height 59
drag, startPoint x: 376, startPoint y: 66, endPoint x: 351, endPoint y: 70, distance: 25.5
click at [351, 80] on div "Title You said that you wouldn't likely add this coverage to an auto policy. Wh…" at bounding box center [354, 109] width 314 height 59
click at [471, 93] on textarea "You said that you wouldn't likely add this coverage to an auto policy. Which of…" at bounding box center [434, 104] width 153 height 31
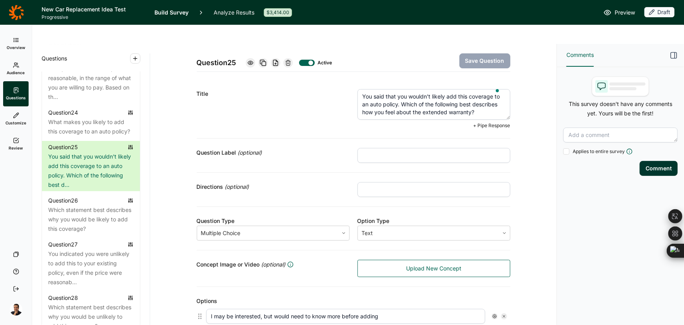
click at [471, 93] on textarea "You said that you wouldn't likely add this coverage to an auto policy. Which of…" at bounding box center [434, 104] width 153 height 31
drag, startPoint x: 471, startPoint y: 93, endPoint x: 424, endPoint y: 94, distance: 47.1
click at [424, 94] on textarea "You said that you wouldn't likely add this coverage to an auto policy. Which of…" at bounding box center [434, 104] width 153 height 31
drag, startPoint x: 469, startPoint y: 92, endPoint x: 399, endPoint y: 87, distance: 70.4
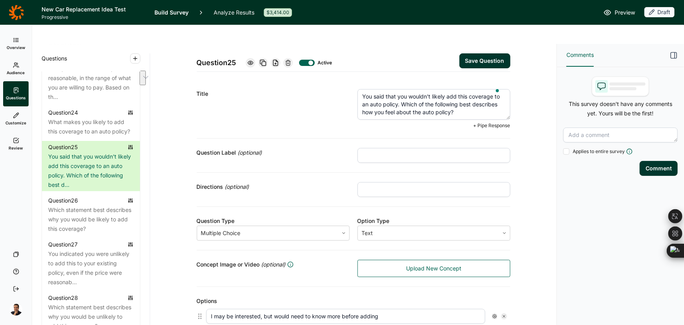
click at [399, 89] on textarea "You said that you wouldn't likely add this coverage to an auto policy. Which of…" at bounding box center [434, 104] width 153 height 31
type textarea "You said that you wouldn't likely add this coverage to an auto policy. Which of…"
click at [485, 53] on button "Save Question" at bounding box center [485, 60] width 51 height 15
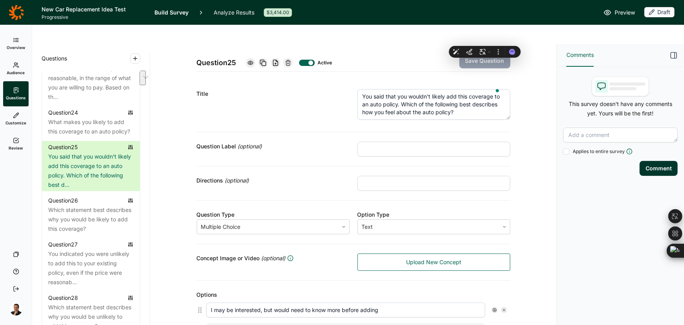
click at [16, 201] on div "Overview Audience Questions Customize Review Your Surveys Help Log Out" at bounding box center [16, 164] width 32 height 266
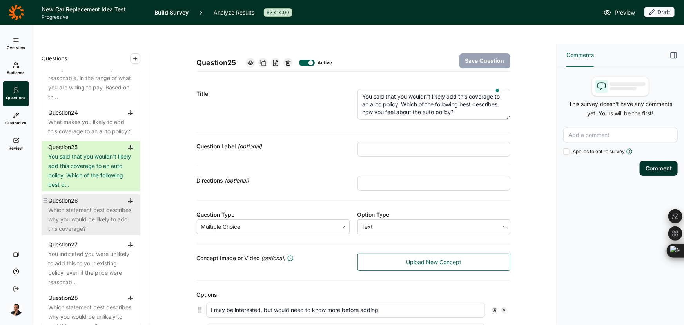
click at [70, 205] on div "Question 26" at bounding box center [63, 200] width 30 height 9
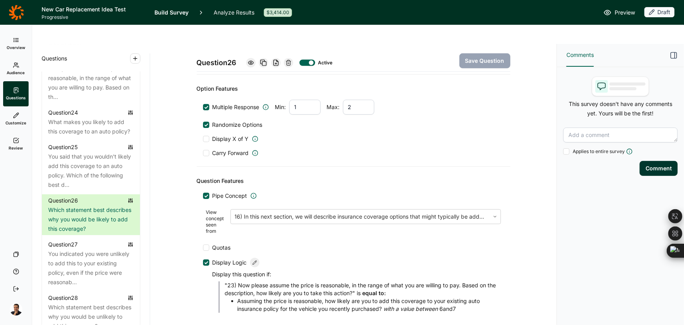
scroll to position [364, 0]
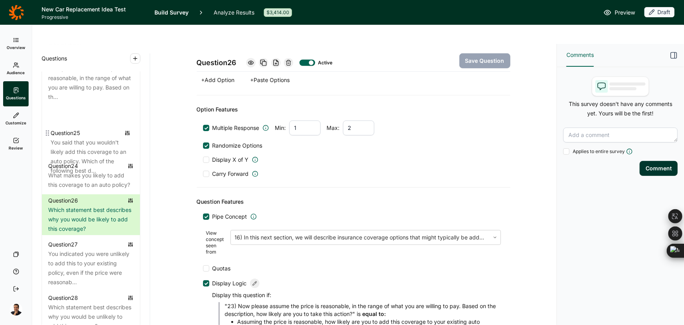
drag, startPoint x: 46, startPoint y: 168, endPoint x: 48, endPoint y: 132, distance: 36.1
click at [48, 132] on div "Question 1 In which state do you live? Question 2 Do you currently own or lease…" at bounding box center [91, 167] width 98 height 2313
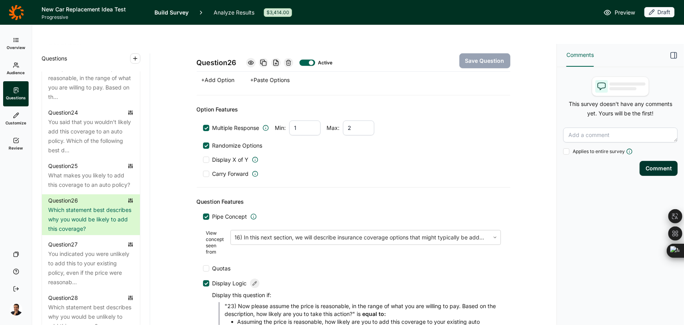
click at [165, 235] on div "Question 26 Active Save Question Title Which statement best describes why you w…" at bounding box center [354, 30] width 388 height 700
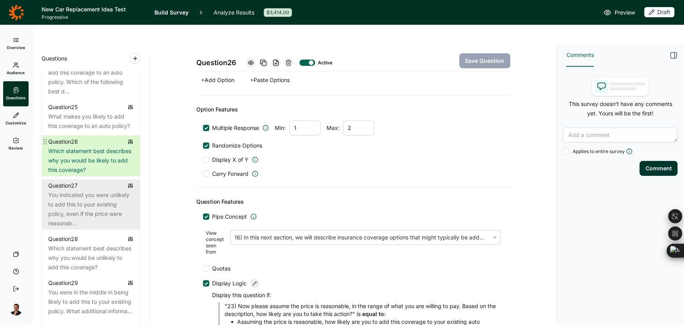
scroll to position [1519, 0]
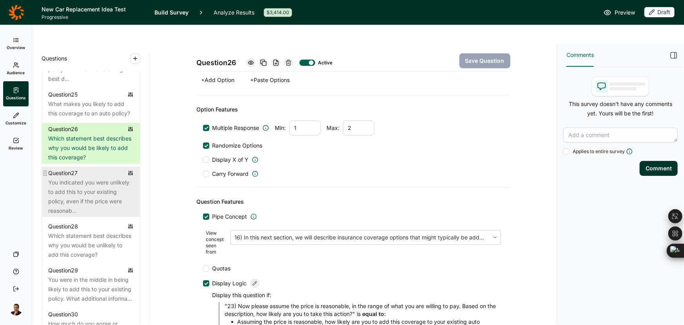
click at [75, 215] on div "You indicated you were unlikely to add this to your existing policy, even if th…" at bounding box center [91, 197] width 86 height 38
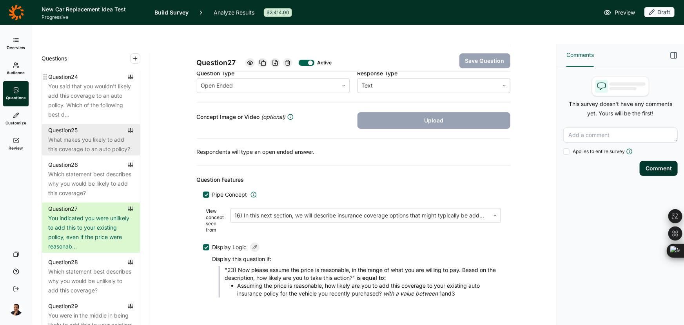
scroll to position [1483, 0]
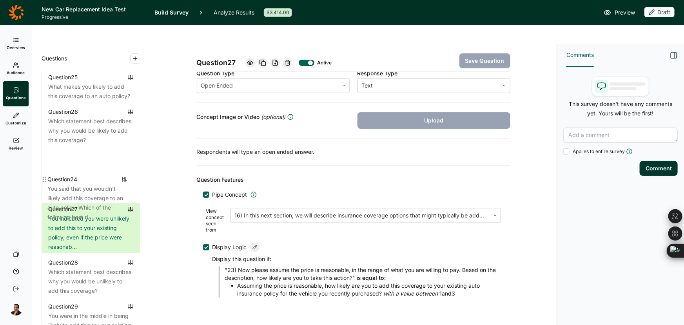
drag, startPoint x: 46, startPoint y: 86, endPoint x: 45, endPoint y: 182, distance: 96.9
click at [46, 182] on div "Question 1 In which state do you live? Question 2 Do you currently own or lease…" at bounding box center [91, 132] width 98 height 2313
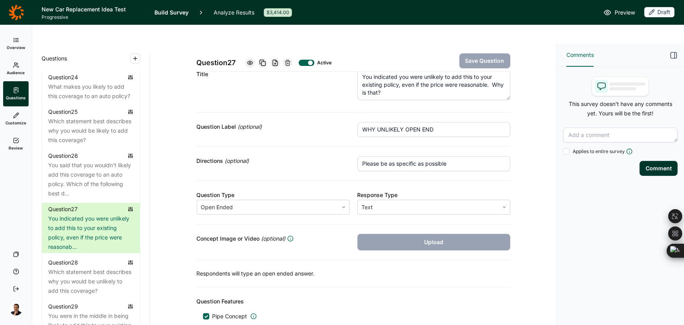
scroll to position [0, 0]
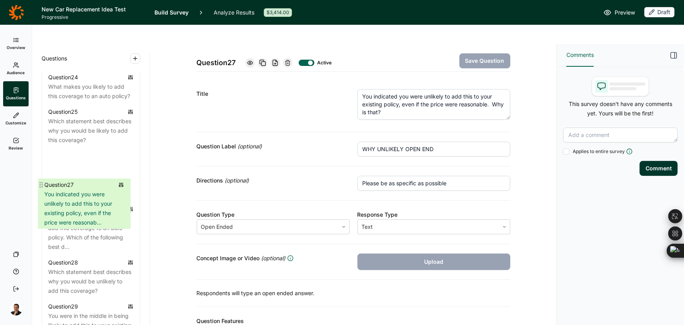
drag, startPoint x: 46, startPoint y: 225, endPoint x: 42, endPoint y: 180, distance: 44.9
click at [42, 180] on div "Question 1 In which state do you live? Question 2 Do you currently own or lease…" at bounding box center [91, 132] width 98 height 2313
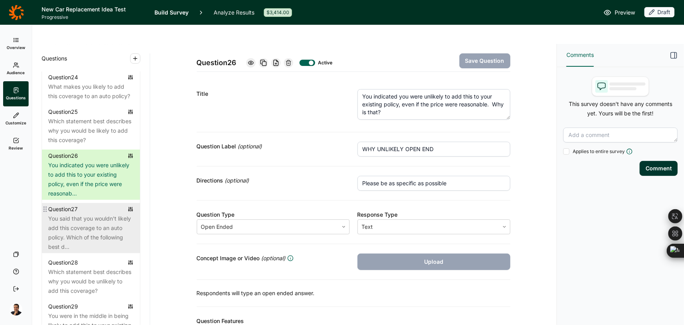
click at [106, 239] on div "You said that you wouldn't likely add this coverage to an auto policy. Which of…" at bounding box center [91, 233] width 86 height 38
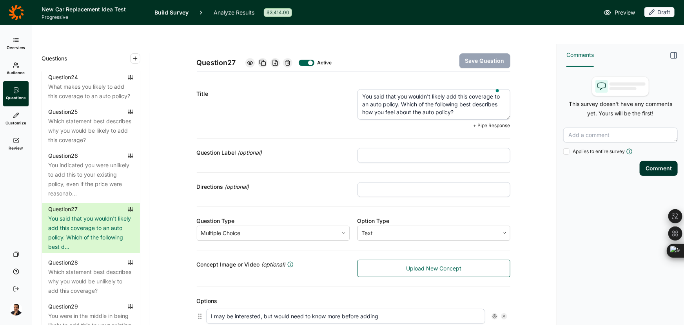
drag, startPoint x: 400, startPoint y: 85, endPoint x: 352, endPoint y: 75, distance: 49.3
click at [352, 80] on div "Title You said that you wouldn't likely add this coverage to an auto policy. Wh…" at bounding box center [354, 109] width 314 height 59
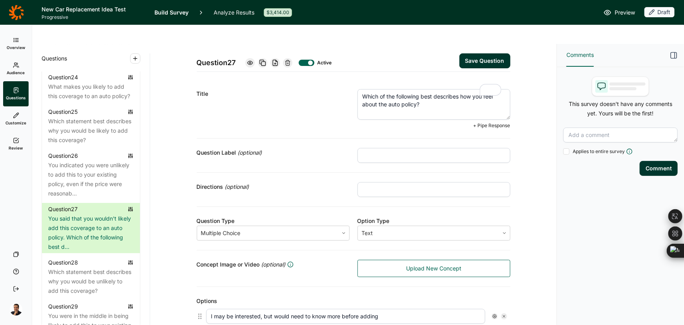
click at [470, 53] on button "Save Question" at bounding box center [485, 60] width 51 height 15
drag, startPoint x: 422, startPoint y: 89, endPoint x: 353, endPoint y: 79, distance: 70.2
click at [353, 79] on html "Text to Speech ▶ ⏪ ⏩ ⚙ Voice options Rate: 1 Pitch: 1 Voice: 🇺🇸 Microsoft David…" at bounding box center [342, 162] width 684 height 325
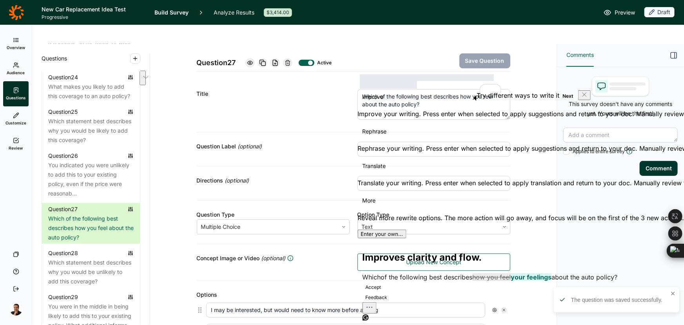
click at [296, 89] on div "Title" at bounding box center [273, 93] width 153 height 9
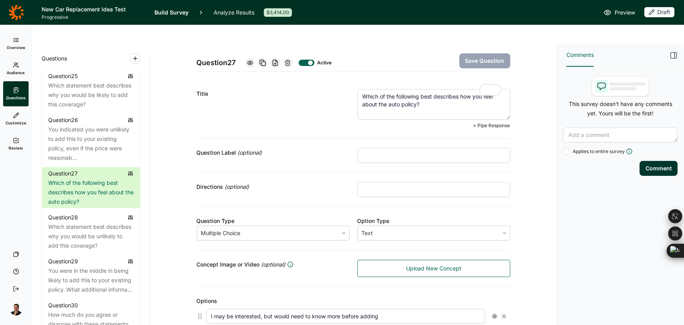
click at [382, 89] on textarea "Which of the following best describes how you feel about the auto policy?" at bounding box center [434, 104] width 153 height 31
click at [496, 53] on button "Save Question" at bounding box center [485, 60] width 51 height 15
drag, startPoint x: 424, startPoint y: 88, endPoint x: 345, endPoint y: 74, distance: 80.5
click at [345, 80] on div "Title Which of the following best describes how you feel about this auto policy…" at bounding box center [354, 109] width 314 height 59
click at [478, 89] on textarea "Which of the following best describes how you feel about this auto policy?" at bounding box center [434, 104] width 153 height 31
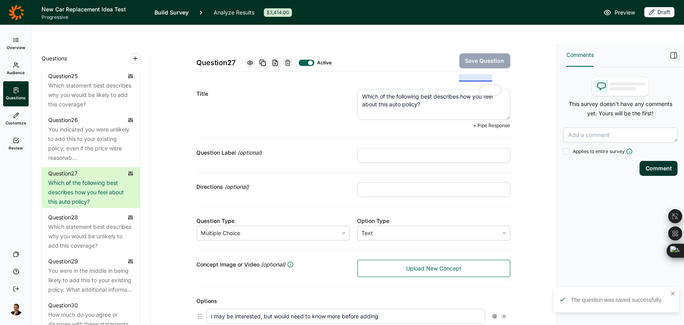
click at [477, 89] on textarea "Which of the following best describes how you feel about this auto policy?" at bounding box center [434, 104] width 153 height 31
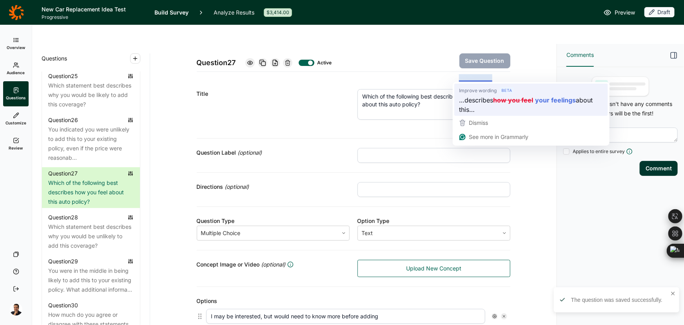
type textarea "Which of the following best describes your feelings about this auto policy?"
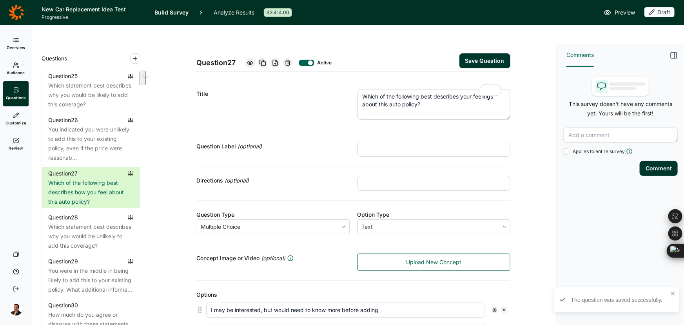
drag, startPoint x: 424, startPoint y: 89, endPoint x: 344, endPoint y: 69, distance: 81.9
click at [344, 80] on div "Title Which of the following best describes your feelings about this auto polic…" at bounding box center [354, 106] width 314 height 53
type textarea "Which of the following best describes your feelings about this auto policy?"
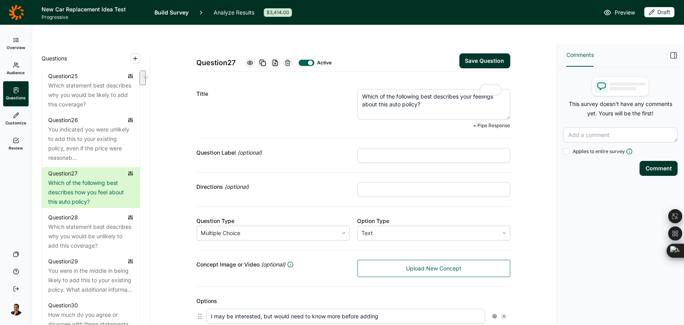
click at [28, 233] on div "Overview Audience Questions Customize Review Your Surveys Help Log Out" at bounding box center [16, 164] width 32 height 266
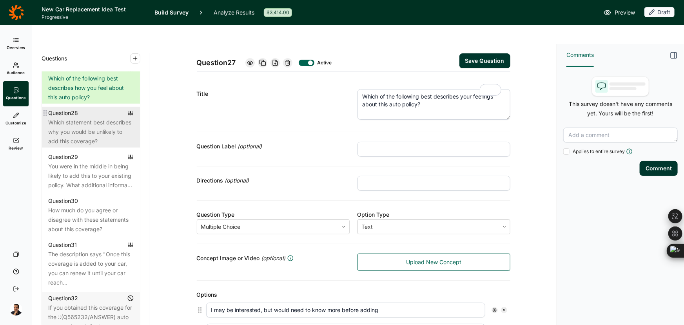
scroll to position [1625, 0]
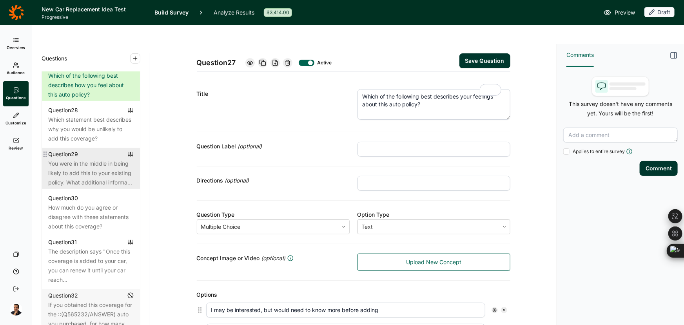
click at [105, 187] on div "You were in the middle in being likely to add this to your existing policy. Wha…" at bounding box center [91, 173] width 86 height 28
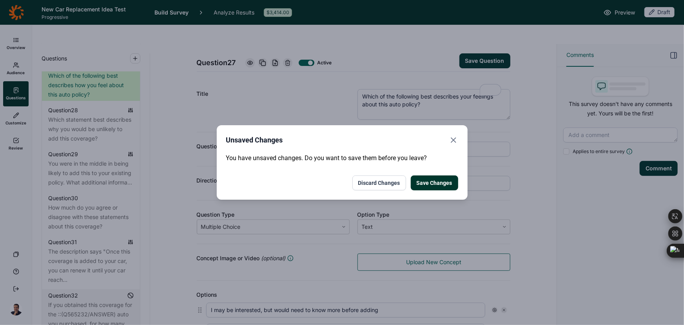
click at [438, 185] on button "Save Changes" at bounding box center [434, 182] width 47 height 15
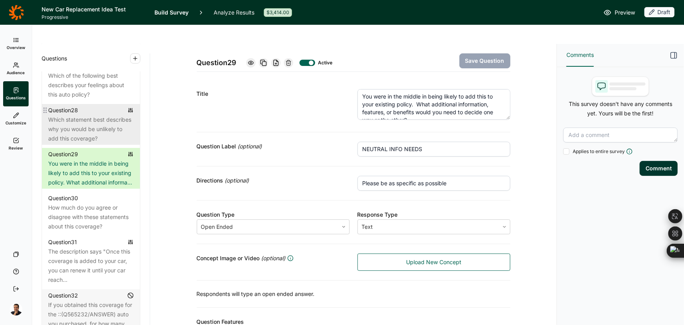
click at [95, 143] on div "Which statement best describes why you would be unlikely to add this coverage?" at bounding box center [91, 129] width 86 height 28
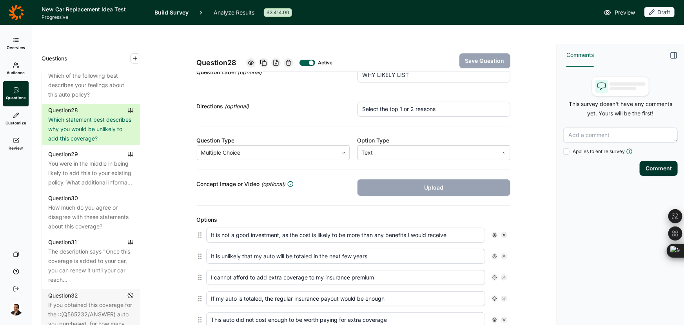
scroll to position [71, 0]
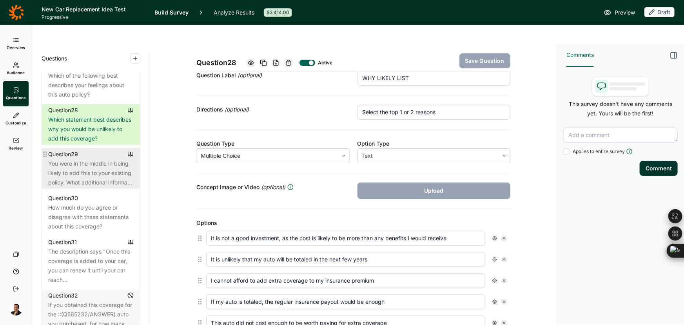
click at [74, 187] on div "You were in the middle in being likely to add this to your existing policy. Wha…" at bounding box center [91, 173] width 86 height 28
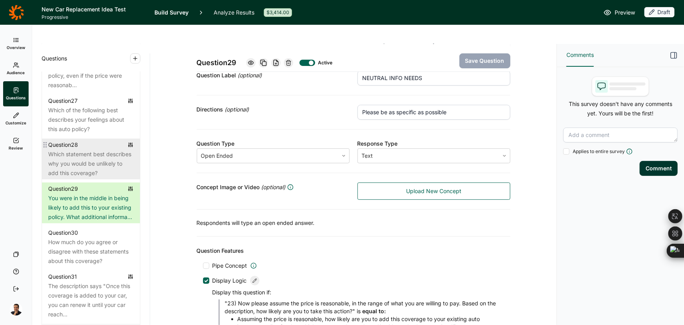
scroll to position [1590, 0]
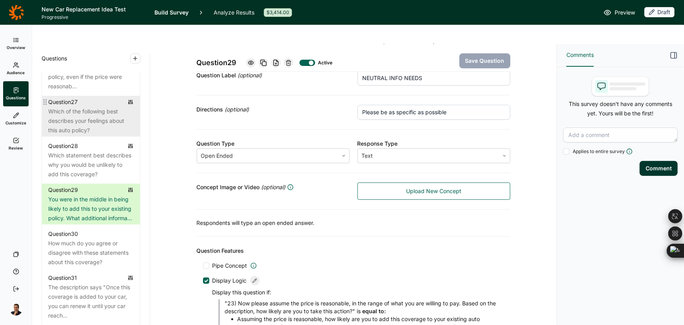
click at [84, 135] on div "Which of the following best describes your feelings about this auto policy?" at bounding box center [91, 121] width 86 height 28
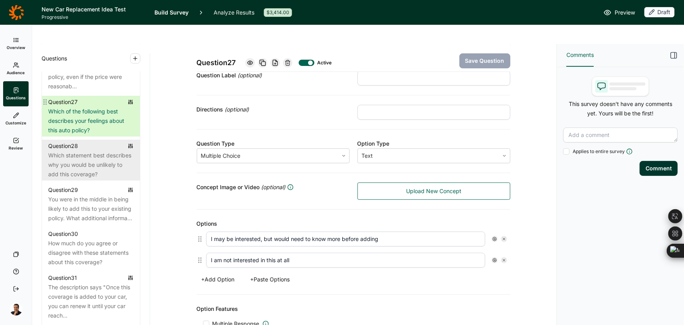
click at [84, 151] on div "Question 28" at bounding box center [91, 145] width 86 height 9
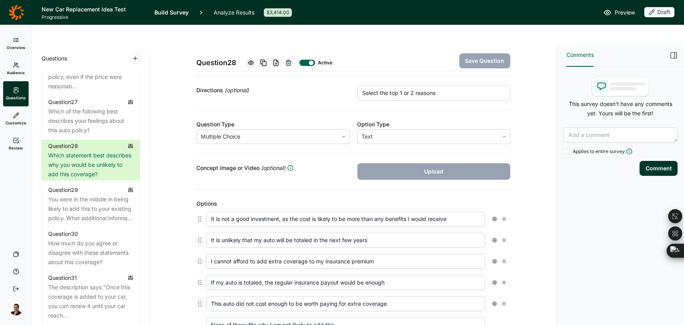
scroll to position [142, 0]
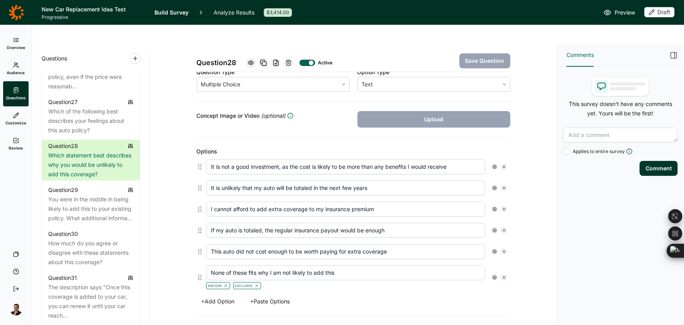
click at [258, 159] on input "It is not a good investment, as the cost is likely to be more than any benefits…" at bounding box center [345, 166] width 279 height 15
click at [257, 159] on input "It is not a good investment, as the cost is likely to be more than any benefits…" at bounding box center [345, 166] width 279 height 15
paste input "Bad investments, as the benefits I would receive are not likely to outweigh the…"
type input "Bad investments, as the benefits I would receive are not likely to outweigh the…"
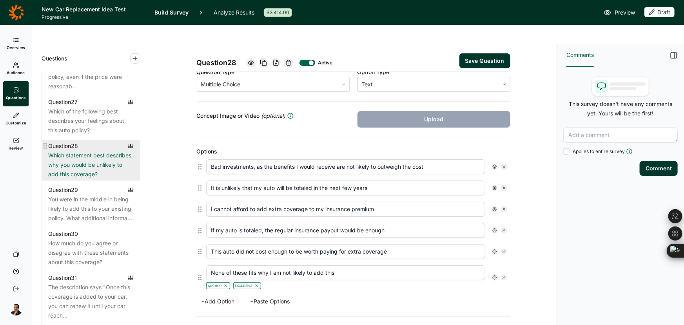
drag, startPoint x: 382, startPoint y: 190, endPoint x: 82, endPoint y: 178, distance: 299.9
click at [82, 178] on div "Questions Demographics Demographic 1 How do you identify? Demographic 2 What is…" at bounding box center [294, 194] width 525 height 300
paste input "options"
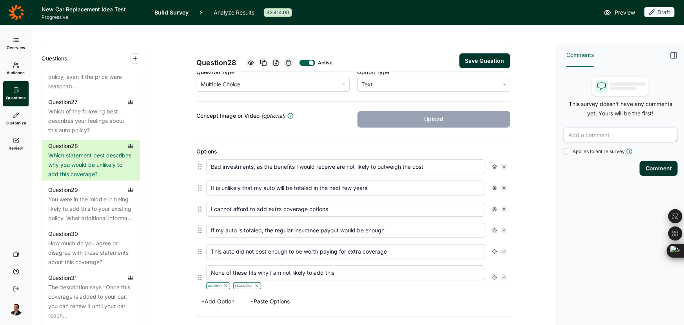
type input "I cannot afford to add extra coverage options"
drag, startPoint x: 369, startPoint y: 213, endPoint x: 150, endPoint y: 204, distance: 219.0
click at [150, 204] on div "Question 28 Active Save Question Title Which statement best describes why you w…" at bounding box center [353, 194] width 407 height 300
paste input "car is totalled, I can afford to replace this auto"
type input "If my car is totalled, I can afford to replace this auto"
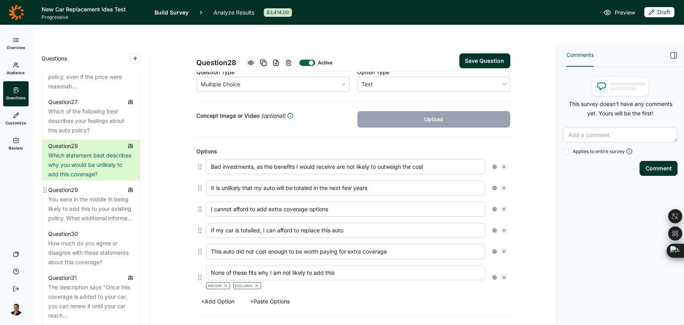
drag, startPoint x: 390, startPoint y: 232, endPoint x: 42, endPoint y: 223, distance: 348.0
click at [42, 223] on div "Questions Demographics Demographic 1 How do you identify? Demographic 2 What is…" at bounding box center [294, 194] width 525 height 300
paste input "this"
type input "This auto did not cost enough to be worth this extra coverage"
click at [499, 53] on button "Save Question" at bounding box center [485, 60] width 51 height 15
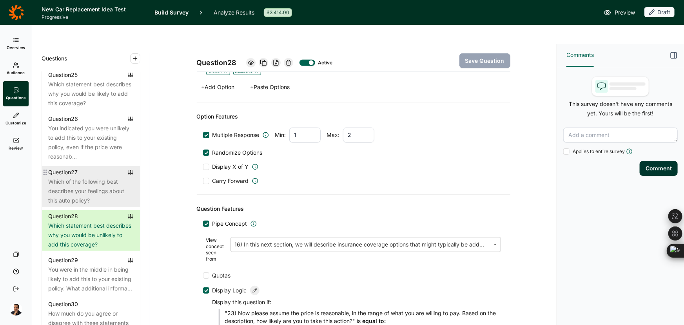
scroll to position [1518, 0]
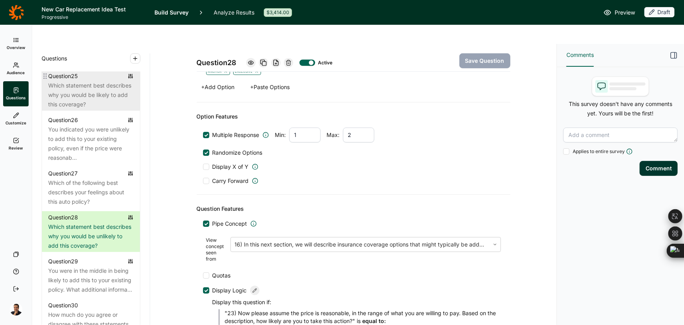
click at [112, 109] on div "Which statement best describes why you would be likely to add this coverage?" at bounding box center [91, 95] width 86 height 28
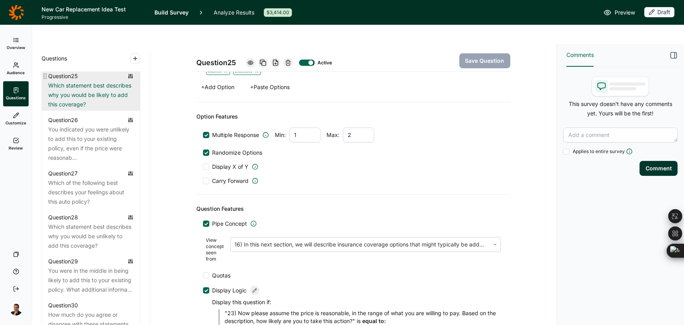
click at [112, 109] on div "Which statement best describes why you would be likely to add this coverage?" at bounding box center [91, 95] width 86 height 28
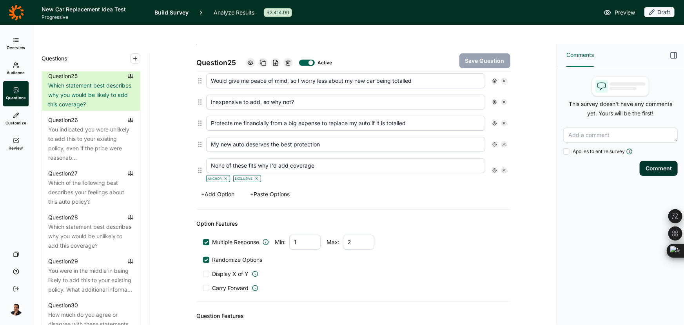
scroll to position [142, 0]
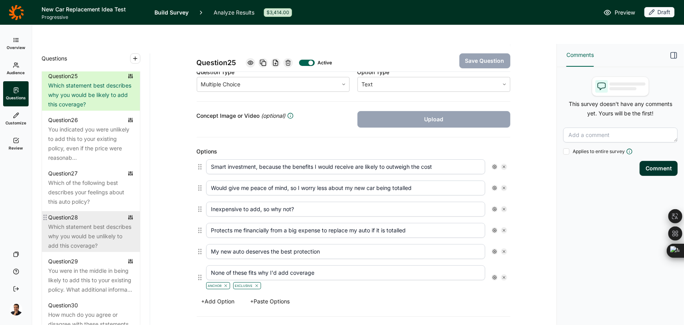
click at [81, 250] on div "Which statement best describes why you would be unlikely to add this coverage?" at bounding box center [91, 236] width 86 height 28
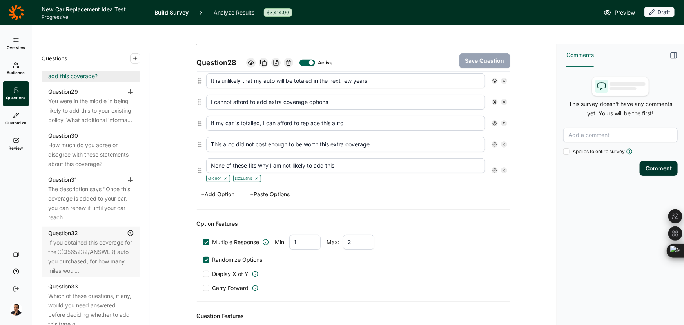
scroll to position [1697, 0]
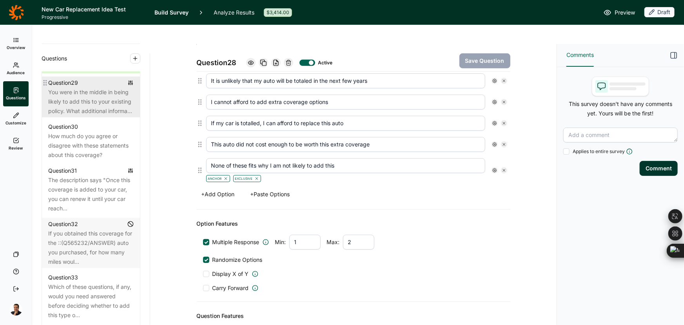
click at [94, 116] on div "You were in the middle in being likely to add this to your existing policy. Wha…" at bounding box center [91, 101] width 86 height 28
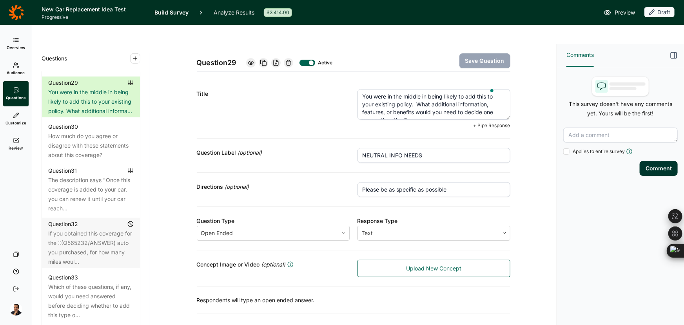
drag, startPoint x: 419, startPoint y: 90, endPoint x: 342, endPoint y: 53, distance: 85.4
click at [342, 53] on div "Question 29 Active Save Question Title You were in the middle in being likely t…" at bounding box center [354, 230] width 314 height 373
paste textarea "somewhat"
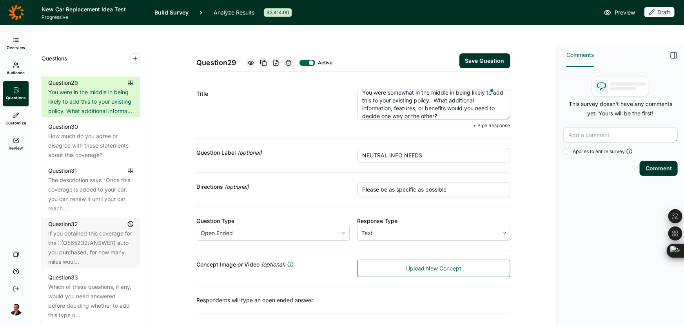
type textarea "You were somewhat in the middle in being likely to add this to your existing po…"
click at [479, 53] on button "Save Question" at bounding box center [485, 60] width 51 height 15
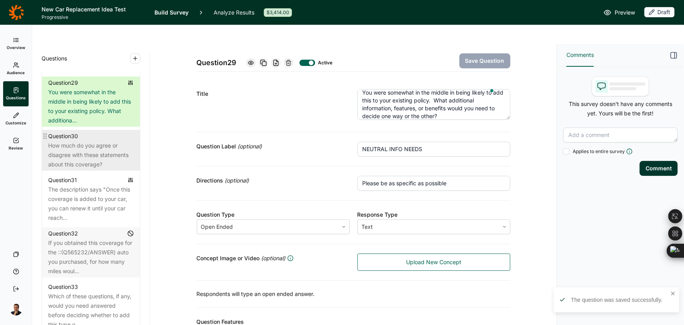
click at [82, 164] on div "How much do you agree or disagree with these statements about this coverage?" at bounding box center [91, 155] width 86 height 28
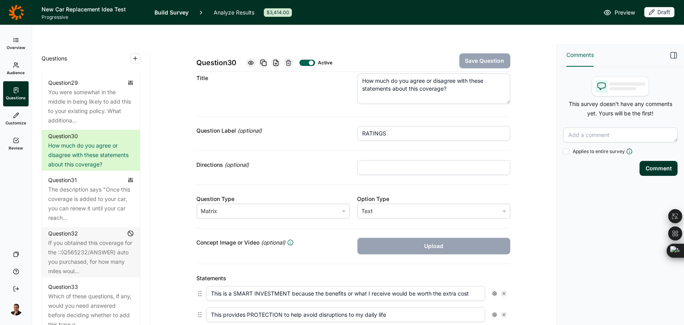
scroll to position [71, 0]
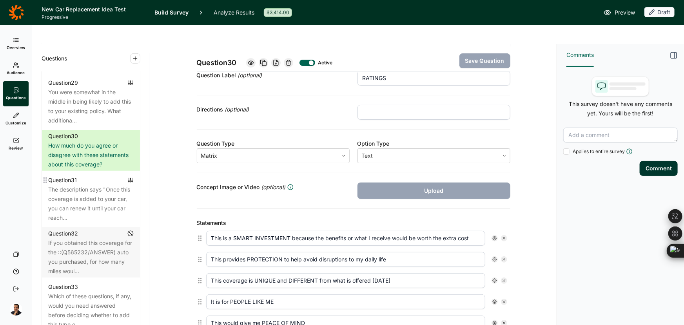
drag, startPoint x: 79, startPoint y: 203, endPoint x: 45, endPoint y: 207, distance: 34.3
click at [80, 202] on div "Question 31 The description says "Once this coverage is added to your car, you …" at bounding box center [91, 199] width 98 height 50
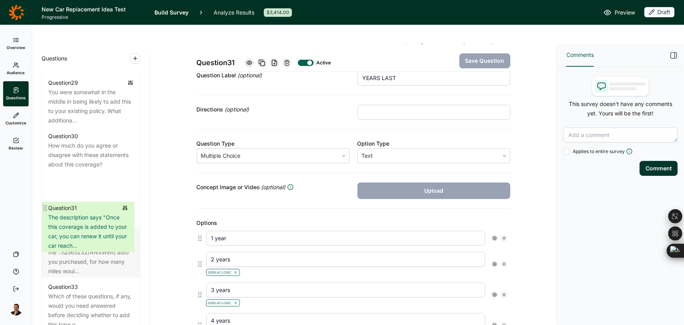
click at [40, 163] on div "Questions Demographics Demographic 1 How do you identify? Demographic 2 What is…" at bounding box center [91, 194] width 118 height 300
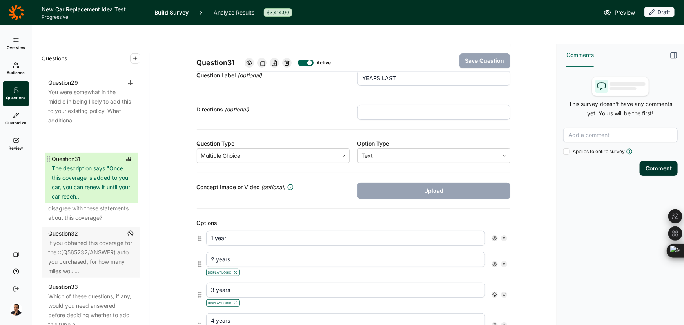
drag, startPoint x: 46, startPoint y: 207, endPoint x: 50, endPoint y: 156, distance: 51.1
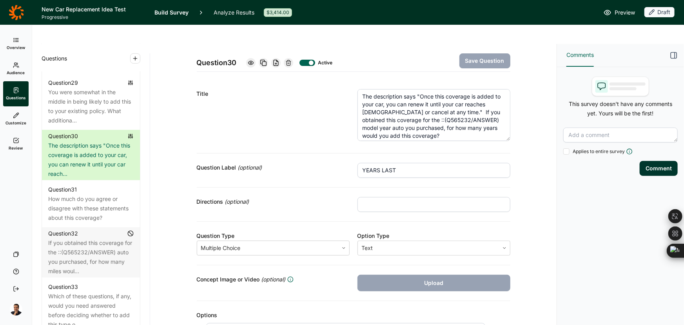
drag, startPoint x: 504, startPoint y: 98, endPoint x: 513, endPoint y: 119, distance: 22.7
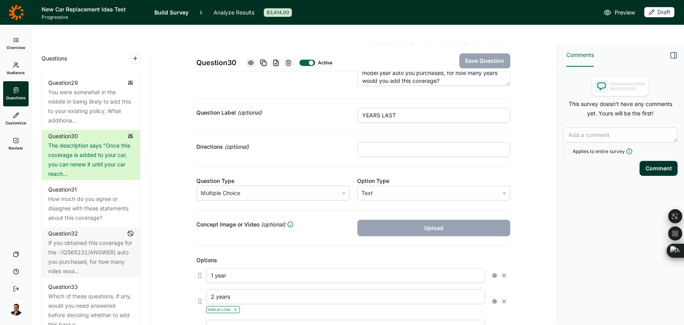
scroll to position [142, 0]
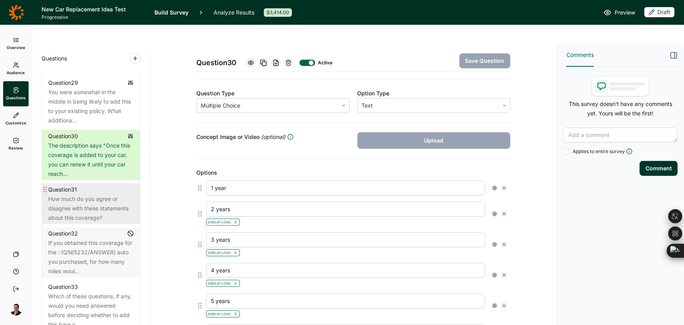
click at [72, 222] on div "How much do you agree or disagree with these statements about this coverage?" at bounding box center [91, 208] width 86 height 28
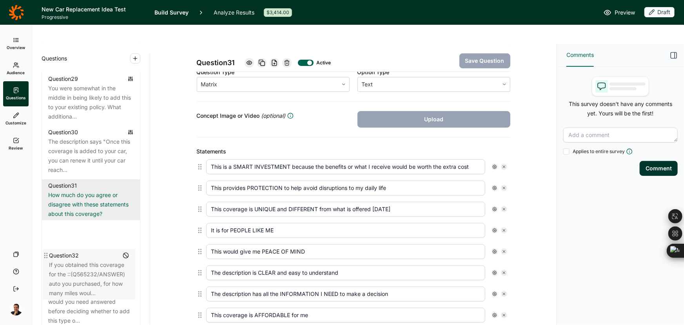
scroll to position [1707, 0]
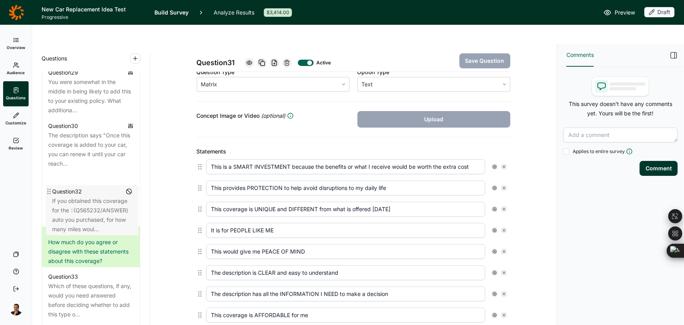
drag, startPoint x: 45, startPoint y: 264, endPoint x: 49, endPoint y: 192, distance: 71.9
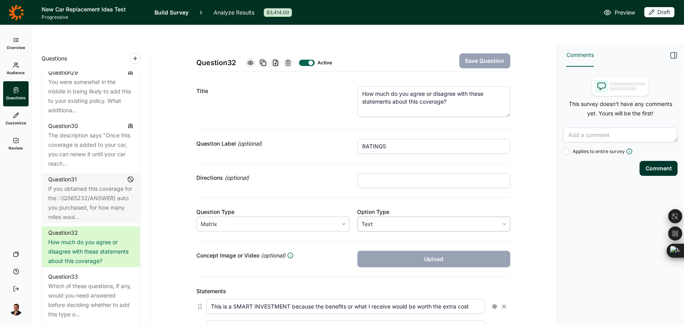
scroll to position [0, 0]
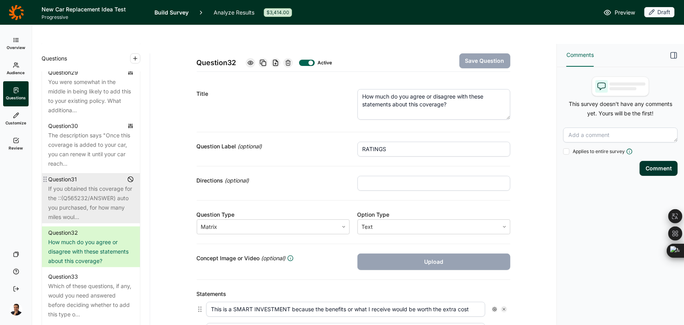
click at [102, 222] on div "If you obtained this coverage for the ::(Q565232/ANSWER) auto you purchased, fo…" at bounding box center [91, 203] width 86 height 38
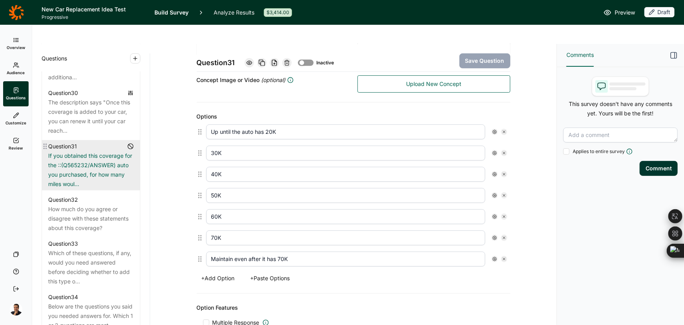
scroll to position [1743, 0]
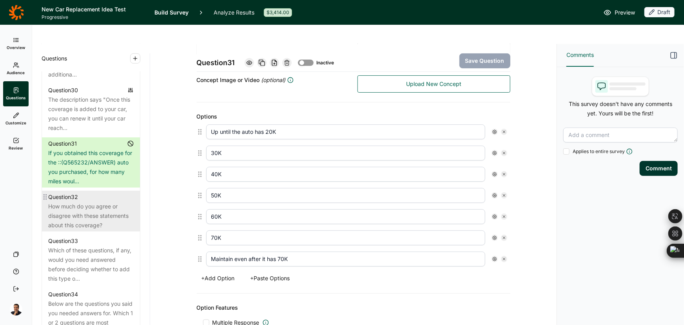
click at [93, 220] on div "How much do you agree or disagree with these statements about this coverage?" at bounding box center [91, 216] width 86 height 28
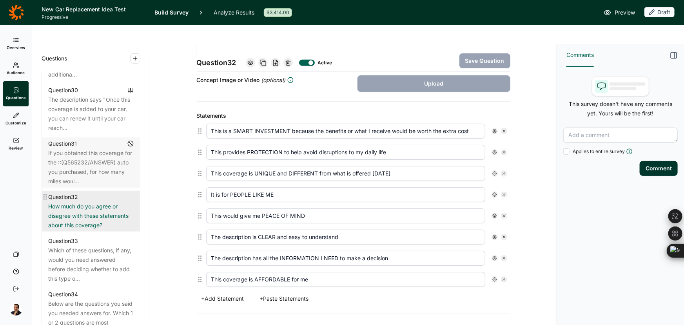
scroll to position [1850, 0]
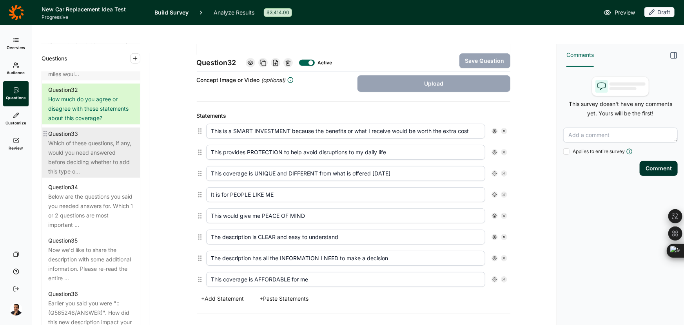
click at [79, 174] on div "Which of these questions, if any, would you need answered before deciding wheth…" at bounding box center [91, 157] width 86 height 38
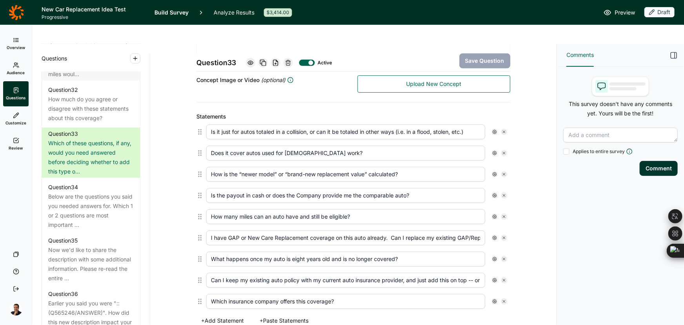
click at [502, 235] on icon at bounding box center [504, 237] width 5 height 5
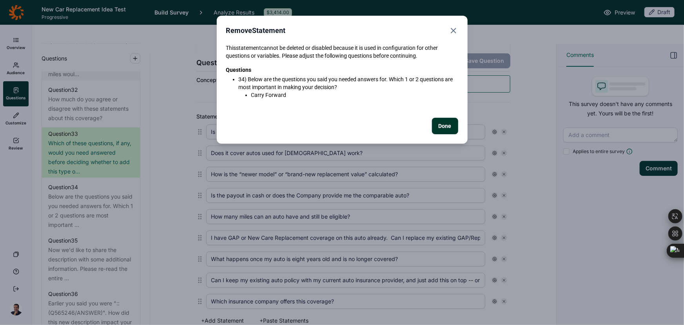
click at [438, 126] on button "Done" at bounding box center [445, 126] width 26 height 16
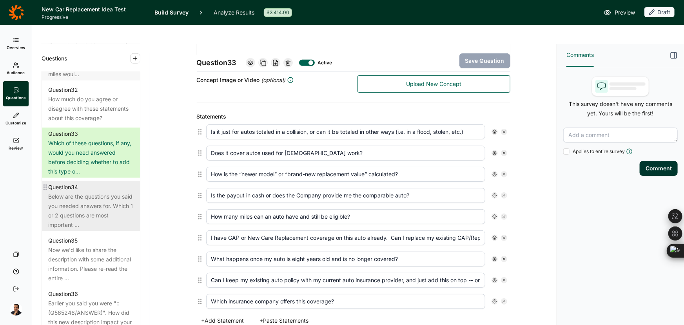
click at [80, 229] on div "Below are the questions you said you needed answers for. Which 1 or 2 questions…" at bounding box center [91, 211] width 86 height 38
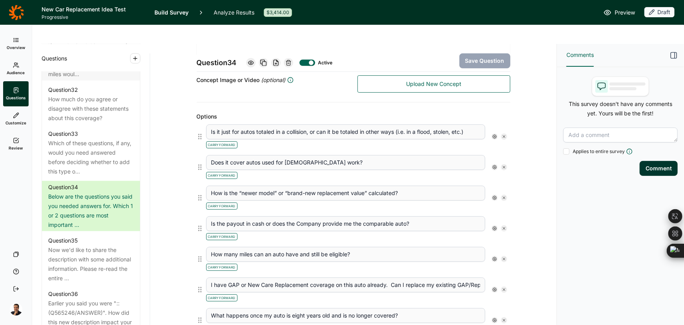
scroll to position [249, 0]
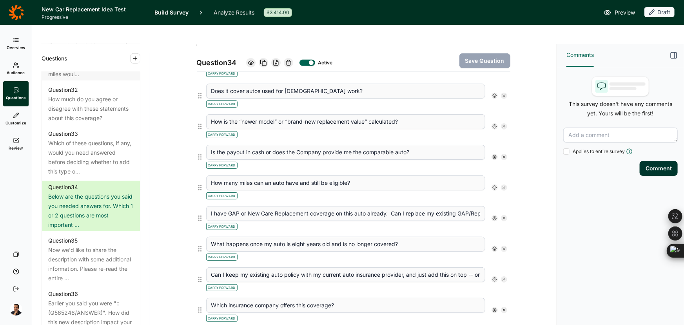
click at [502, 216] on icon at bounding box center [504, 218] width 5 height 5
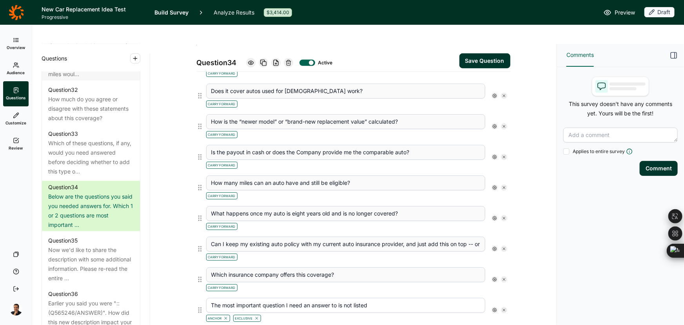
click at [482, 53] on button "Save Question" at bounding box center [485, 60] width 51 height 15
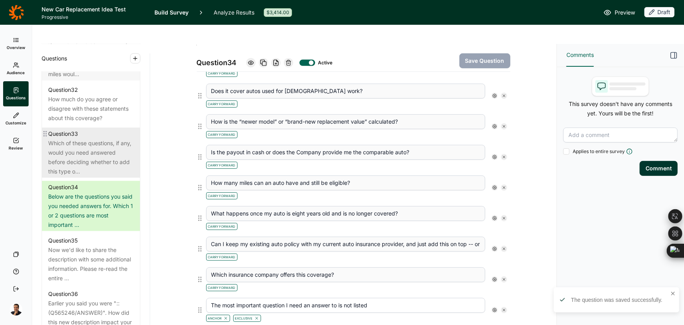
click at [83, 176] on div "Which of these questions, if any, would you need answered before deciding wheth…" at bounding box center [91, 157] width 86 height 38
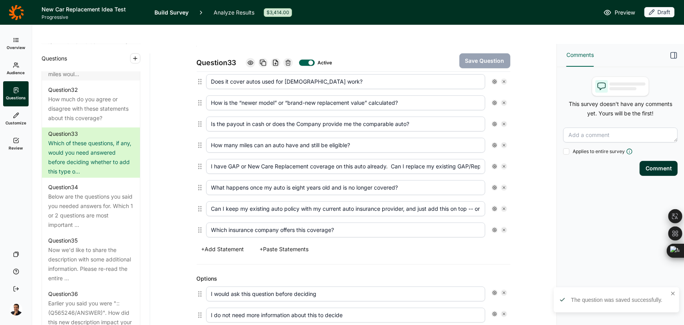
click at [503, 165] on use at bounding box center [504, 166] width 2 height 2
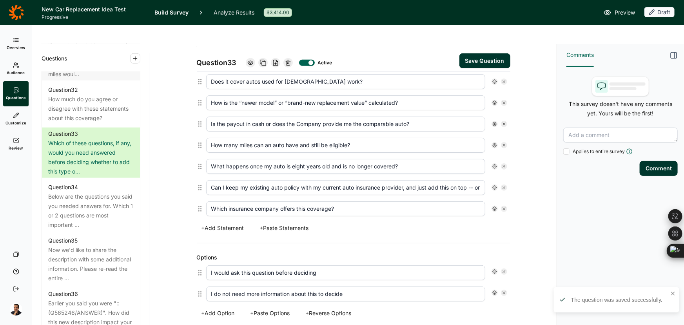
click at [476, 53] on button "Save Question" at bounding box center [485, 60] width 51 height 15
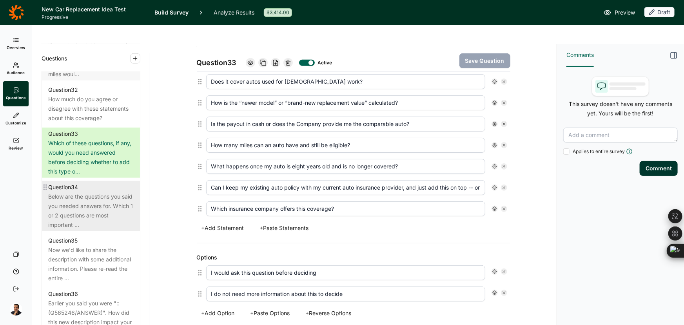
click at [54, 220] on div "Below are the questions you said you needed answers for. Which 1 or 2 questions…" at bounding box center [91, 211] width 86 height 38
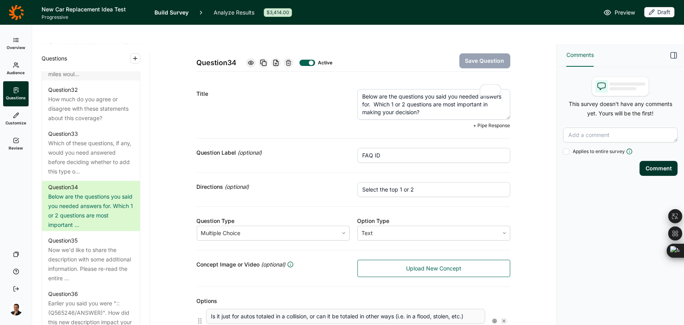
drag, startPoint x: 443, startPoint y: 95, endPoint x: 340, endPoint y: 55, distance: 110.9
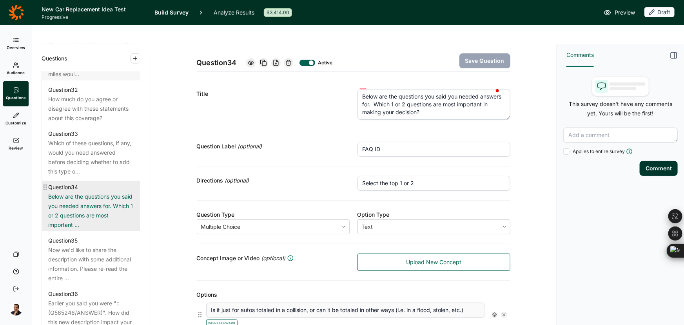
click at [81, 192] on div "Question 34" at bounding box center [91, 186] width 86 height 9
click at [83, 220] on div "Below are the questions you said you needed answers for. Which 1 or 2 questions…" at bounding box center [91, 211] width 86 height 38
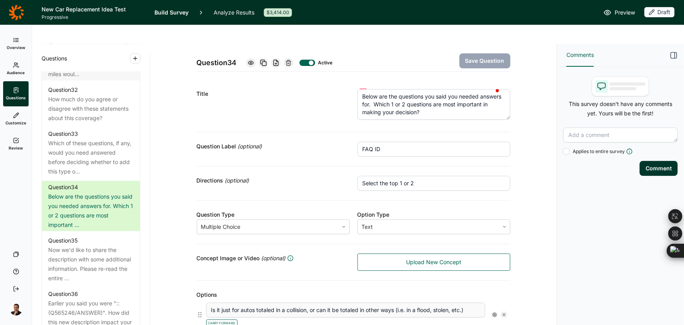
click at [289, 60] on use at bounding box center [288, 62] width 5 height 5
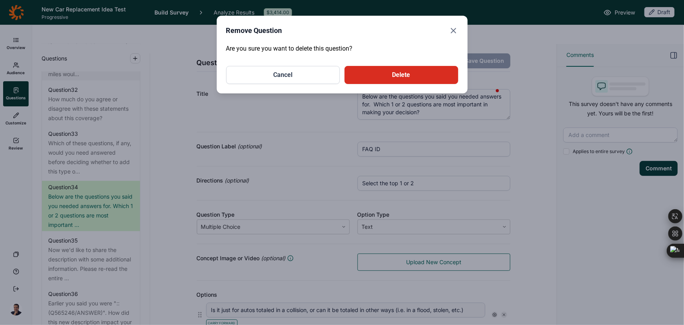
click at [406, 78] on button "Delete" at bounding box center [402, 75] width 114 height 18
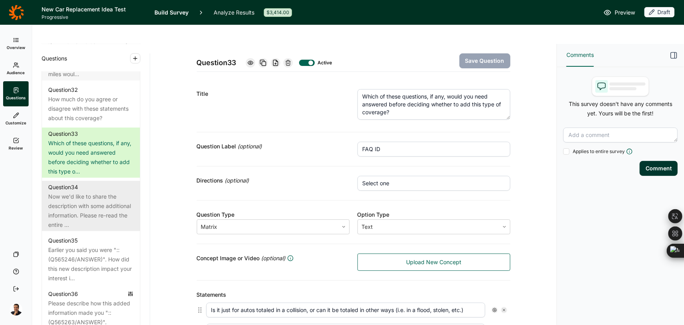
click at [94, 229] on div "Now we'd like to share the description with some additional information. Please…" at bounding box center [91, 211] width 86 height 38
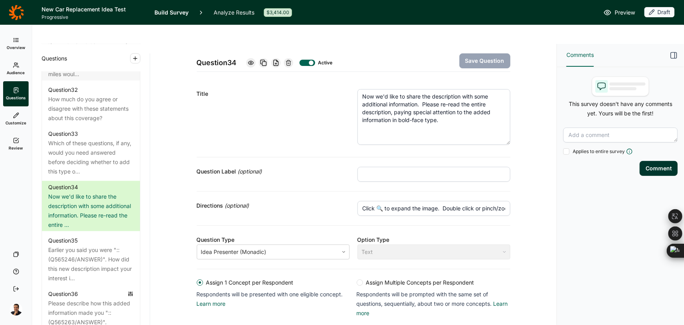
drag, startPoint x: 506, startPoint y: 98, endPoint x: 503, endPoint y: 124, distance: 25.7
click at [503, 124] on textarea "Now we'd like to share the description with some additional information. Please…" at bounding box center [434, 117] width 153 height 56
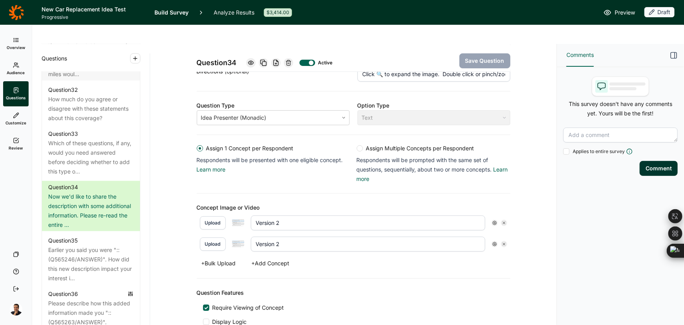
scroll to position [142, 0]
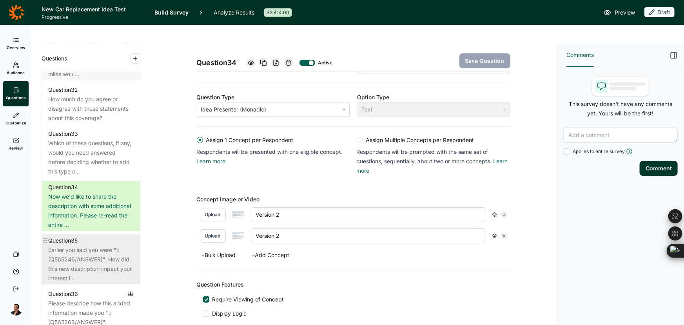
click at [78, 283] on div "Earlier you said you were "::(Q565246/ANSWER)". How did this new description im…" at bounding box center [91, 264] width 86 height 38
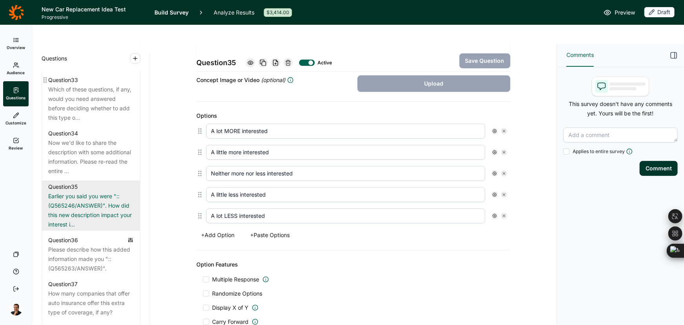
scroll to position [1921, 0]
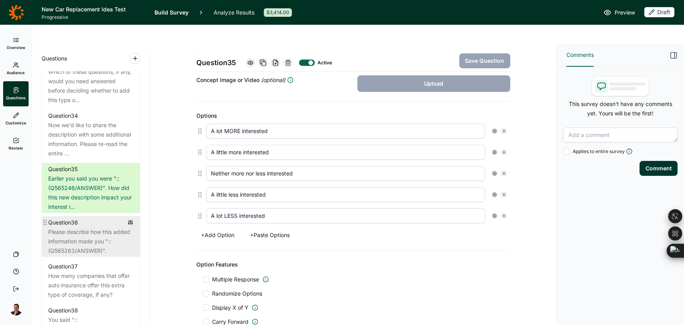
click at [91, 255] on div "Please describe how this added information made you "::(Q565263/ANSWER)"." at bounding box center [91, 241] width 86 height 28
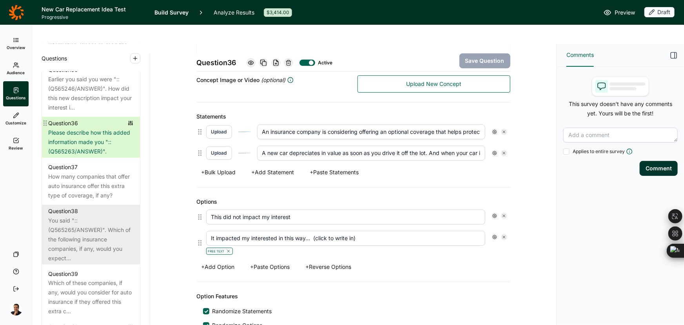
scroll to position [2028, 0]
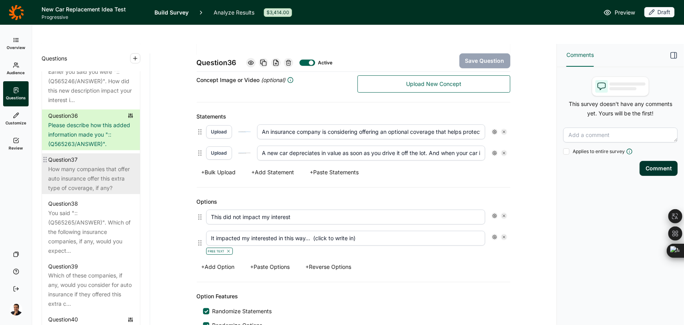
click at [71, 193] on div "How many companies that offer auto insurance offer this extra type of coverage,…" at bounding box center [91, 178] width 86 height 28
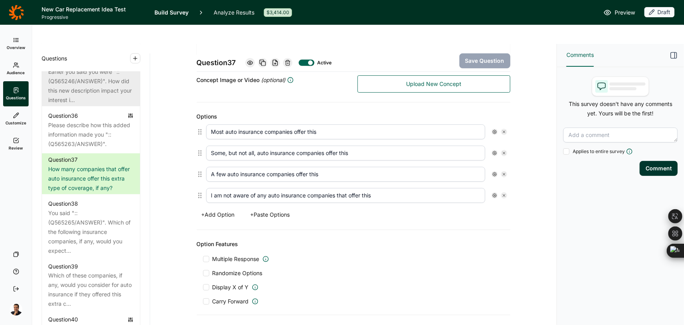
drag, startPoint x: 330, startPoint y: 110, endPoint x: 119, endPoint y: 102, distance: 211.2
click at [119, 102] on div "Questions Demographics Demographic 1 How do you identify? Demographic 2 What is…" at bounding box center [294, 194] width 525 height 300
paste input "All"
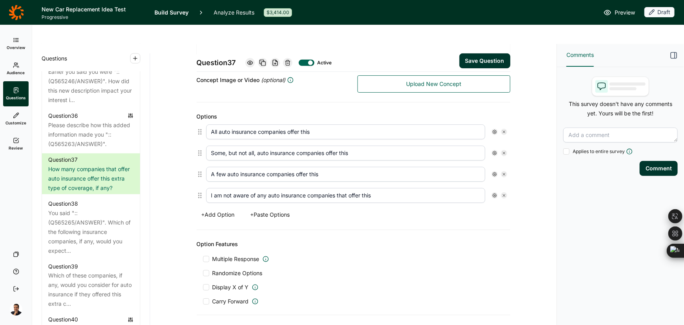
type input "All auto insurance companies offer this"
click at [475, 53] on button "Save Question" at bounding box center [485, 60] width 51 height 15
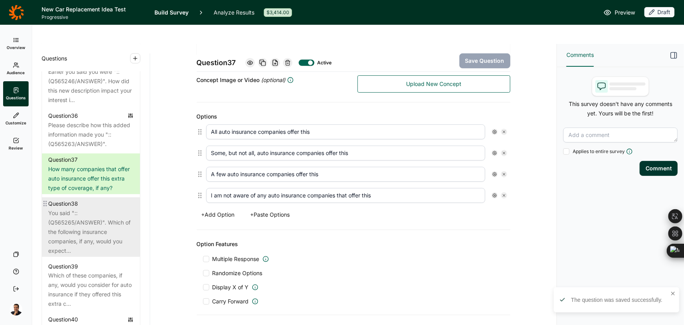
click at [57, 255] on div "You said "::(Q565265/ANSWER)". Which of the following insurance companies, if a…" at bounding box center [91, 231] width 86 height 47
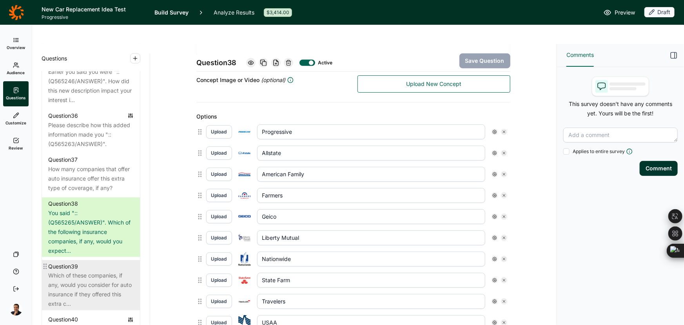
click at [61, 271] on div "Question 39" at bounding box center [63, 266] width 30 height 9
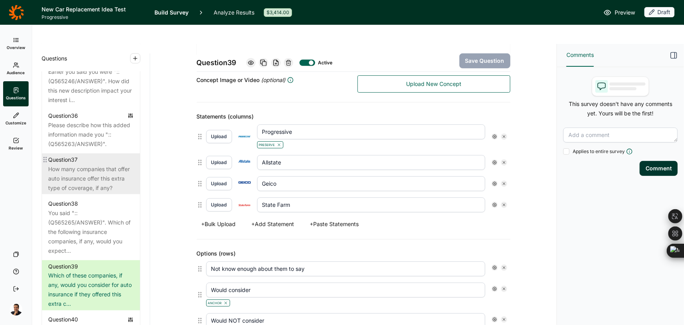
click at [71, 193] on div "How many companies that offer auto insurance offer this extra type of coverage,…" at bounding box center [91, 178] width 86 height 28
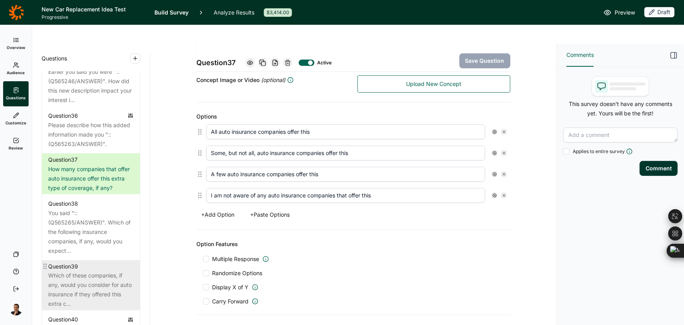
click at [57, 271] on div "Question 39" at bounding box center [63, 266] width 30 height 9
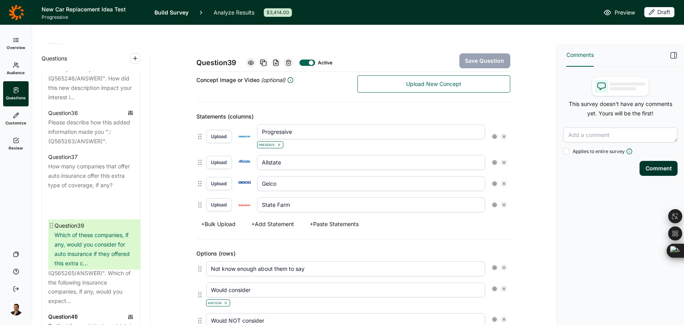
scroll to position [2032, 0]
drag, startPoint x: 45, startPoint y: 292, endPoint x: 51, endPoint y: 222, distance: 70.9
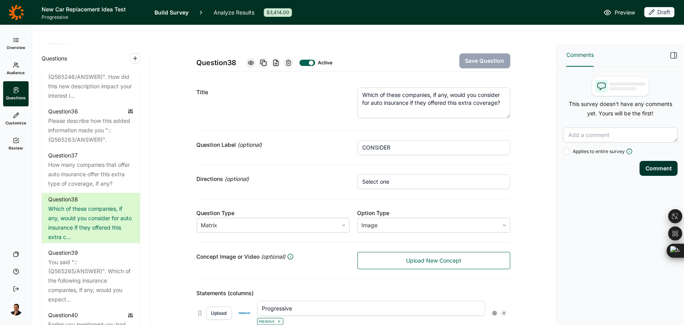
scroll to position [0, 0]
drag, startPoint x: 394, startPoint y: 129, endPoint x: 247, endPoint y: 130, distance: 146.7
click at [257, 132] on div "Question Label (optional) CONSIDER" at bounding box center [354, 149] width 314 height 34
paste input "INSURERS EXPECT"
type input "INSURERS EXPECT"
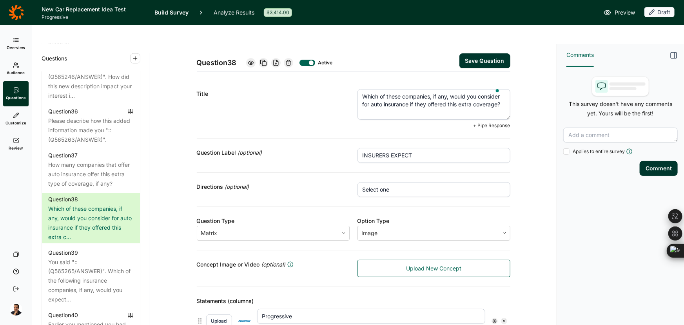
drag, startPoint x: 500, startPoint y: 86, endPoint x: 320, endPoint y: 62, distance: 180.9
click at [321, 80] on div "Title Which of these companies, if any, would you consider for auto insurance i…" at bounding box center [354, 109] width 314 height 59
paste textarea ", if any, of the following insurance companies would you expect to offer the co…"
type textarea "Which, if any, of the following insurance companies would you expect to offer t…"
click at [484, 53] on button "Save Question" at bounding box center [485, 60] width 51 height 15
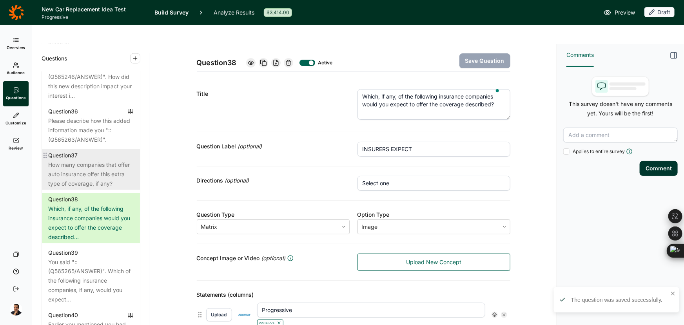
click at [80, 188] on div "How many companies that offer auto insurance offer this extra type of coverage,…" at bounding box center [91, 174] width 86 height 28
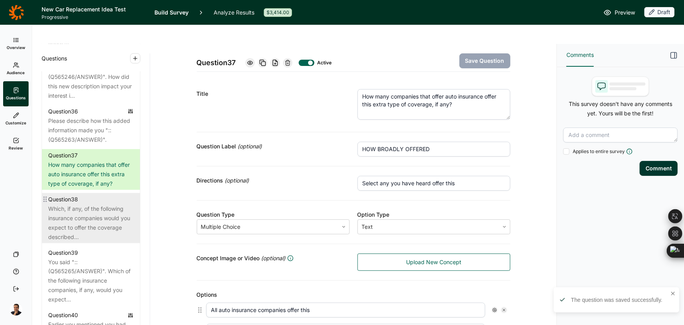
click at [79, 239] on div "Which, if any, of the following insurance companies would you expect to offer t…" at bounding box center [91, 223] width 86 height 38
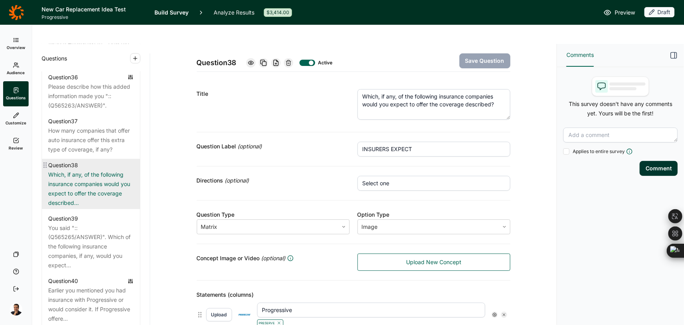
scroll to position [2068, 0]
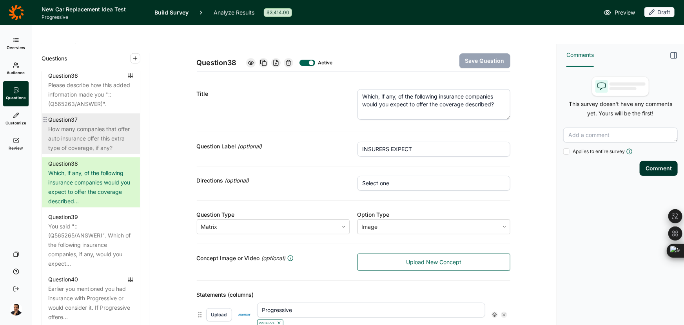
click at [90, 153] on div "How many companies that offer auto insurance offer this extra type of coverage,…" at bounding box center [91, 138] width 86 height 28
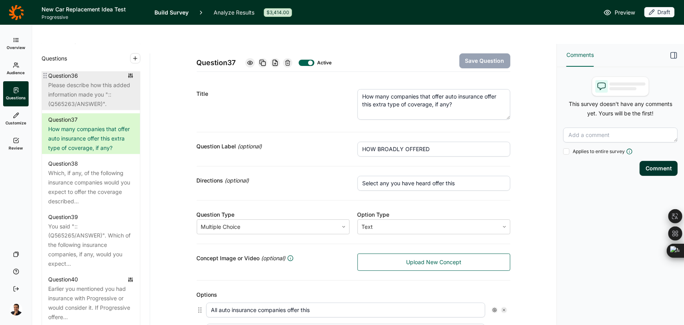
click at [96, 109] on div "Please describe how this added information made you "::(Q565263/ANSWER)"." at bounding box center [91, 94] width 86 height 28
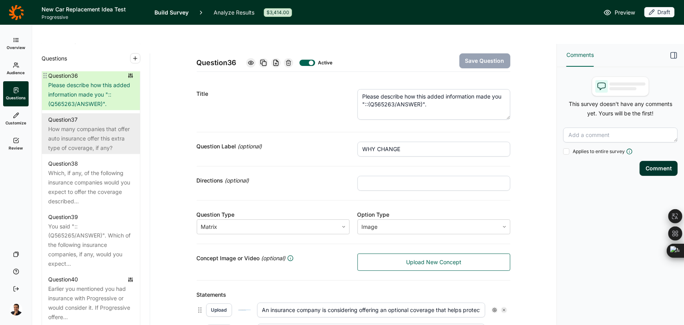
click at [97, 153] on div "How many companies that offer auto insurance offer this extra type of coverage,…" at bounding box center [91, 138] width 86 height 28
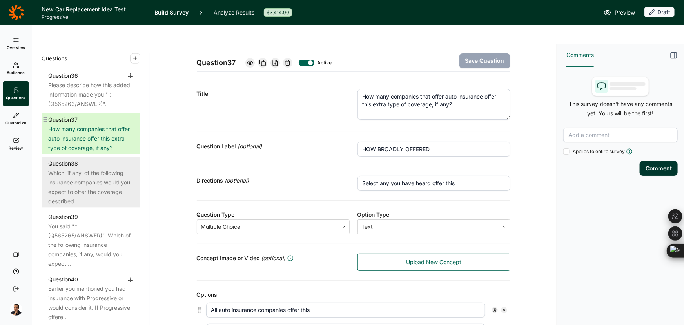
click at [94, 200] on div "Which, if any, of the following insurance companies would you expect to offer t…" at bounding box center [91, 187] width 86 height 38
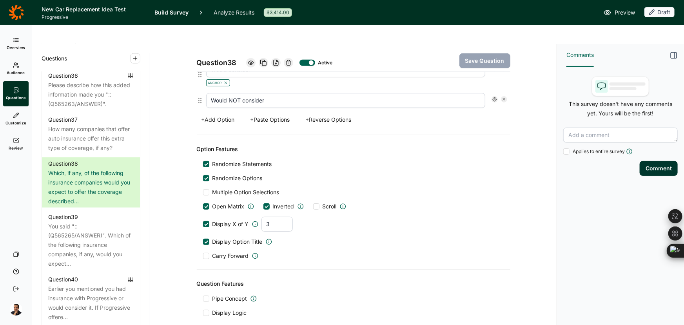
scroll to position [417, 0]
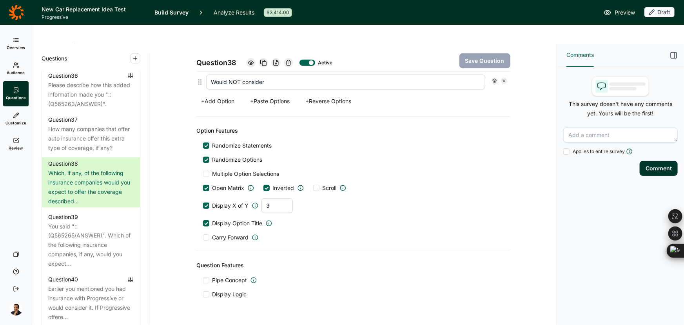
click at [224, 233] on span "Carry Forward" at bounding box center [231, 237] width 36 height 8
click at [203, 237] on input "Carry Forward" at bounding box center [203, 237] width 0 height 0
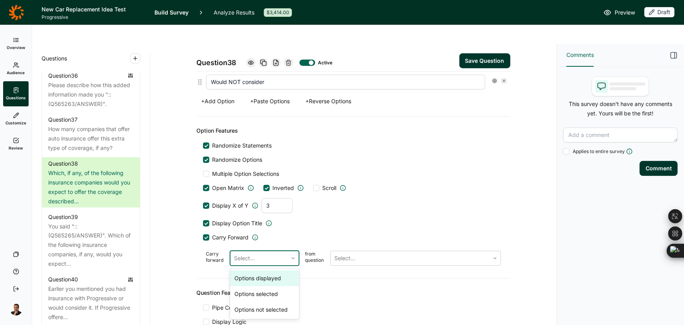
click at [282, 251] on div "Select..." at bounding box center [259, 258] width 57 height 14
click at [281, 270] on div "Options displayed" at bounding box center [264, 278] width 69 height 16
click at [339, 253] on div at bounding box center [410, 258] width 151 height 11
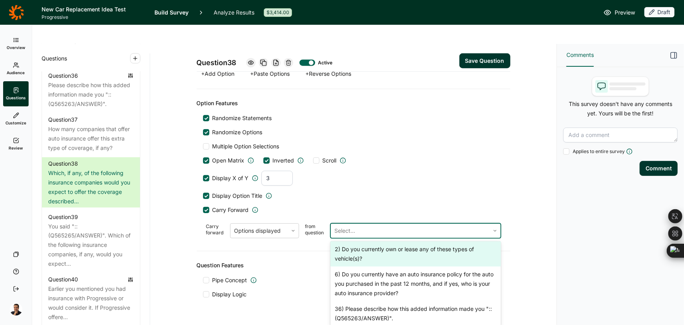
scroll to position [15, 0]
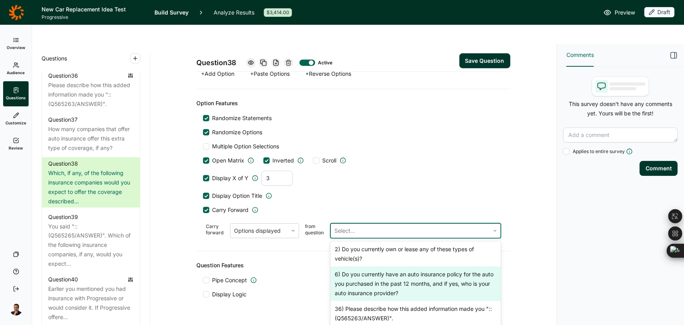
click at [399, 266] on div "6) Do you currently have an auto insurance policy for the auto you purchased in…" at bounding box center [416, 283] width 171 height 35
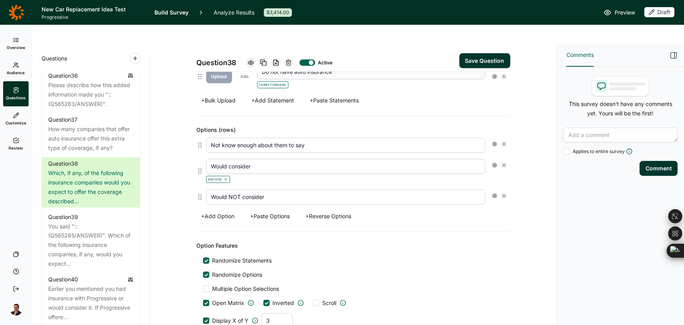
scroll to position [645, 0]
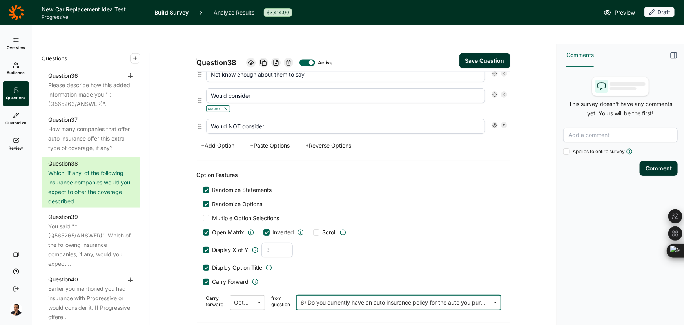
click at [226, 278] on span "Carry Forward" at bounding box center [231, 282] width 36 height 8
click at [203, 282] on input "Carry Forward" at bounding box center [203, 282] width 0 height 0
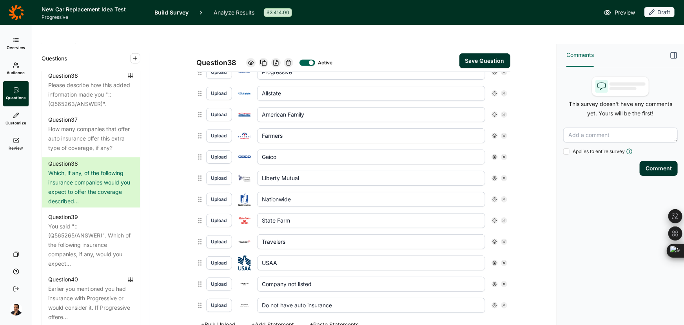
scroll to position [247, 0]
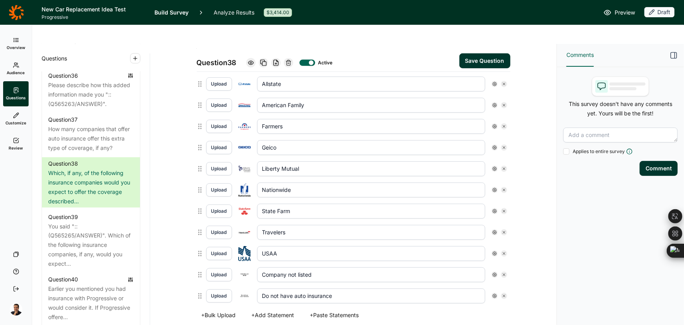
drag, startPoint x: 321, startPoint y: 255, endPoint x: 252, endPoint y: 255, distance: 68.6
click at [252, 267] on div "Upload Company not listed" at bounding box center [356, 274] width 301 height 15
paste input "Would not expect any of these to offer it"
type input "Would not expect any of these to offer it"
click at [502, 293] on icon at bounding box center [504, 295] width 5 height 5
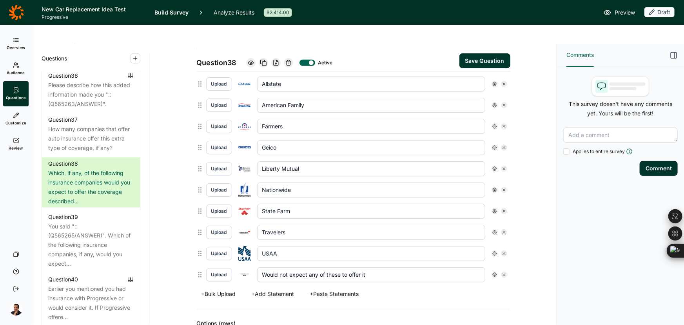
click at [476, 53] on button "Save Question" at bounding box center [485, 60] width 51 height 15
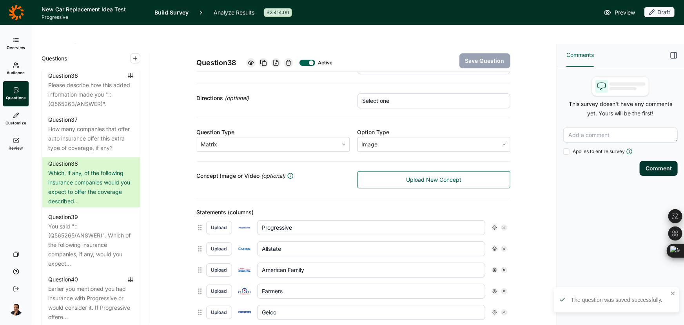
scroll to position [0, 0]
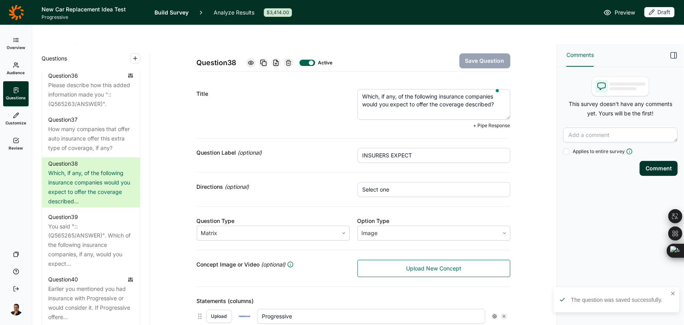
drag, startPoint x: 498, startPoint y: 88, endPoint x: 324, endPoint y: 71, distance: 175.0
click at [324, 80] on div "Title Which, if any, of the following insurance companies would you expect to o…" at bounding box center [354, 109] width 314 height 59
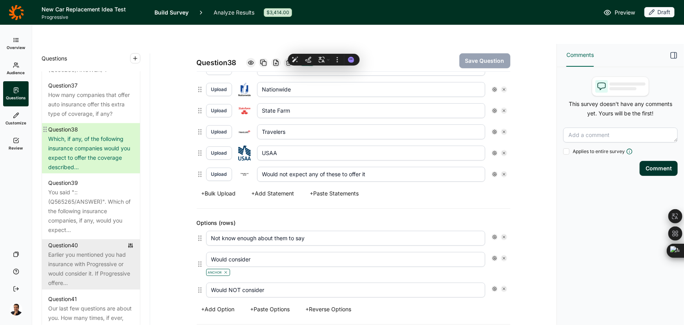
scroll to position [2103, 0]
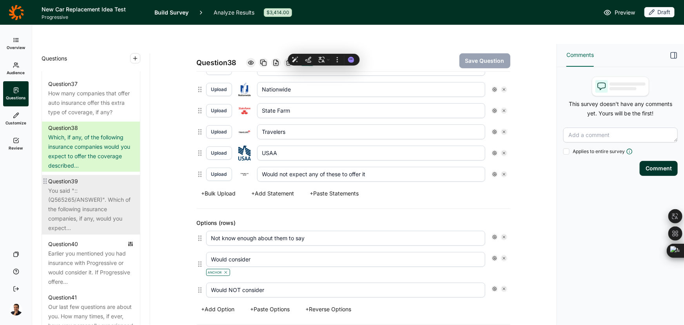
click at [87, 233] on div "You said "::(Q565265/ANSWER)". Which of the following insurance companies, if a…" at bounding box center [91, 209] width 86 height 47
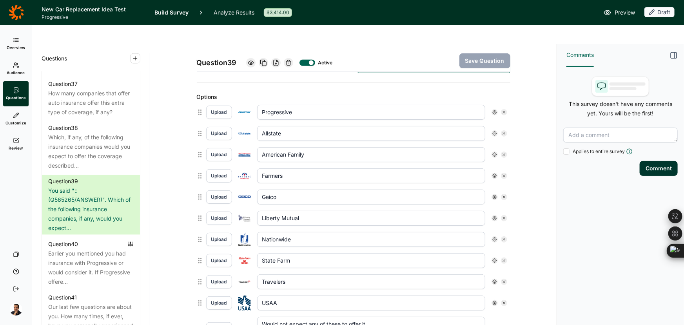
scroll to position [214, 0]
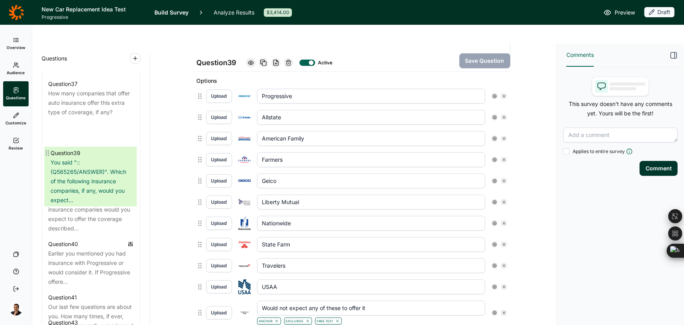
drag, startPoint x: 47, startPoint y: 212, endPoint x: 49, endPoint y: 154, distance: 58.1
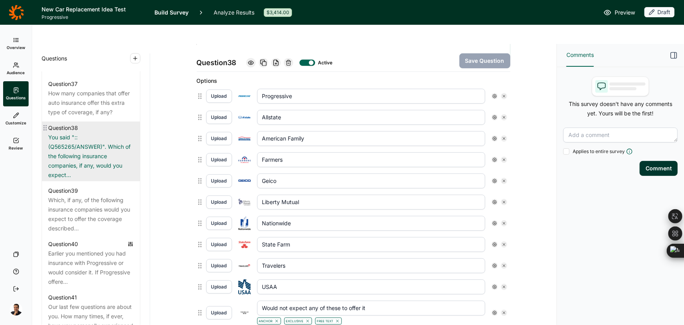
click at [107, 180] on div "You said "::(Q565265/ANSWER)". Which of the following insurance companies, if a…" at bounding box center [91, 156] width 86 height 47
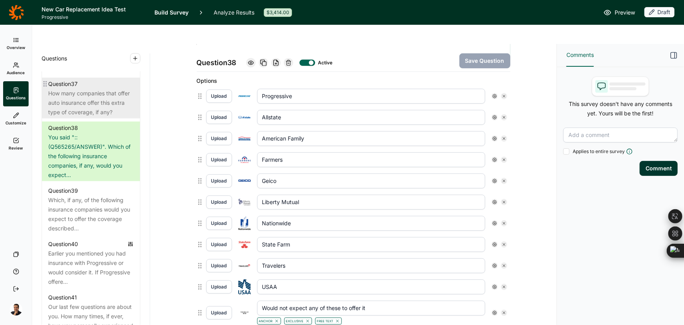
click at [103, 117] on div "How many companies that offer auto insurance offer this extra type of coverage,…" at bounding box center [91, 103] width 86 height 28
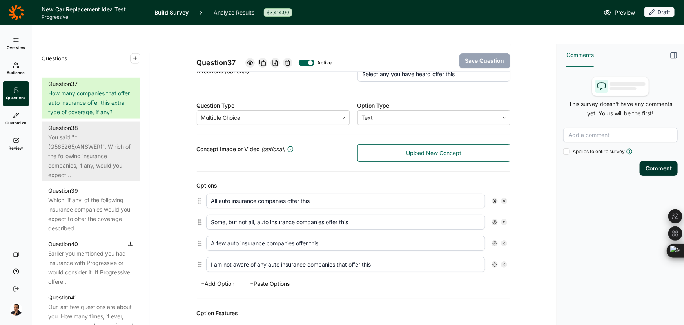
scroll to position [107, 0]
drag, startPoint x: 68, startPoint y: 168, endPoint x: 75, endPoint y: 180, distance: 13.5
click at [68, 168] on div "You said "::(Q565265/ANSWER)". Which of the following insurance companies, if a…" at bounding box center [91, 156] width 86 height 47
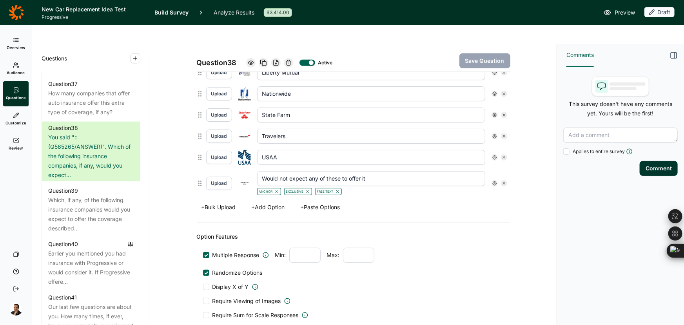
scroll to position [357, 0]
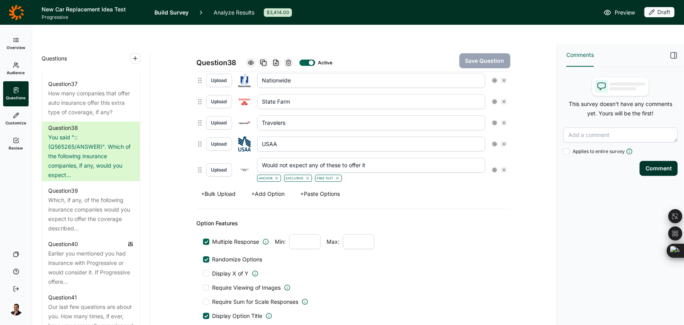
click at [166, 243] on div "Question 38 Active Save Question Title You said "::(Q565265/ANSWER)". Which of …" at bounding box center [354, 76] width 388 height 779
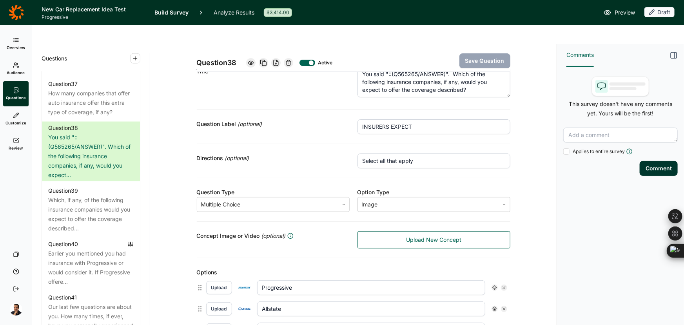
scroll to position [0, 0]
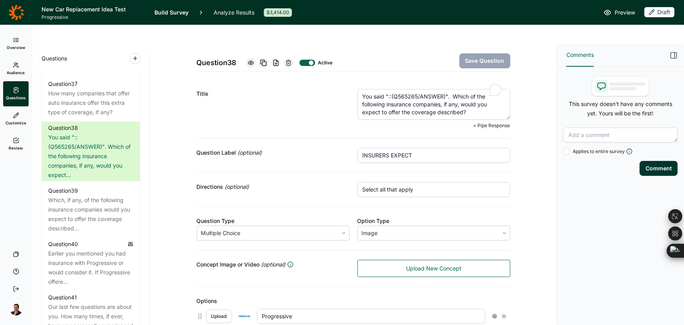
drag, startPoint x: 443, startPoint y: 90, endPoint x: 338, endPoint y: 67, distance: 107.7
click at [338, 80] on div "Title You said "::(Q565265/ANSWER)". Which of the following insurance companies…" at bounding box center [354, 109] width 314 height 59
paste textarea "Which, if any, of the following insurance companies"
type textarea "Which, if any, of the following insurance companies would you expect to offer t…"
click at [499, 53] on button "Save Question" at bounding box center [485, 60] width 51 height 15
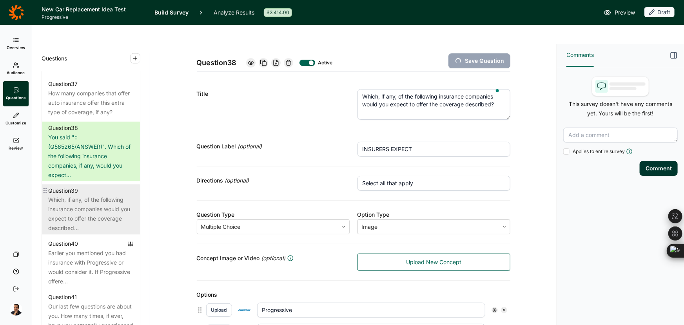
click at [79, 233] on div "Which, if any, of the following insurance companies would you expect to offer t…" at bounding box center [91, 214] width 86 height 38
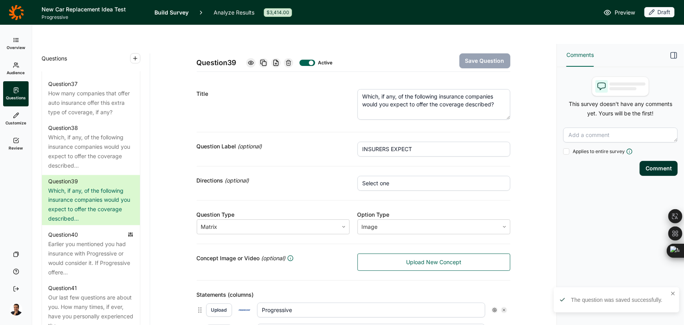
drag, startPoint x: 427, startPoint y: 127, endPoint x: 409, endPoint y: 127, distance: 17.7
click at [409, 142] on input "INSURERS EXPECT" at bounding box center [434, 149] width 153 height 15
drag, startPoint x: 416, startPoint y: 129, endPoint x: 266, endPoint y: 127, distance: 149.4
click at [268, 132] on div "Question Label (optional) INSURERS EXPECT" at bounding box center [354, 149] width 314 height 34
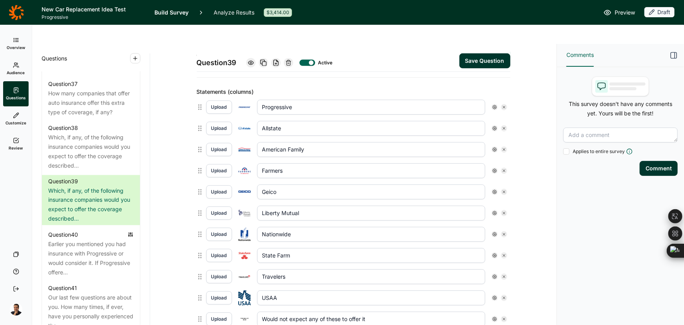
scroll to position [214, 0]
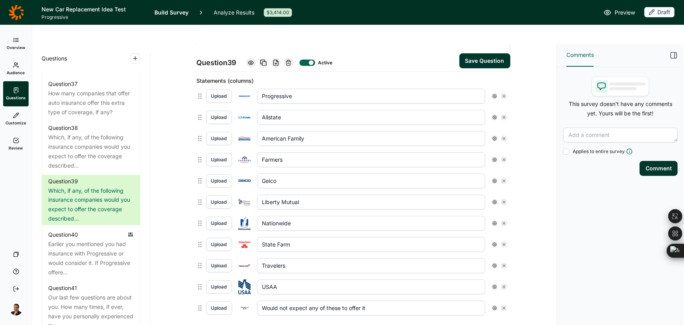
type input "CONSIDER"
click at [502, 136] on icon at bounding box center [504, 138] width 5 height 5
type input "Farmers"
type input "Geico"
type input "Liberty Mutual"
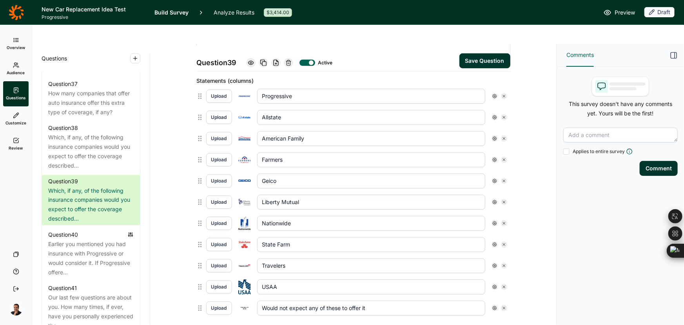
type input "Nationwide"
type input "State Farm"
type input "Travelers"
type input "USAA"
type input "Would not expect any of these to offer it"
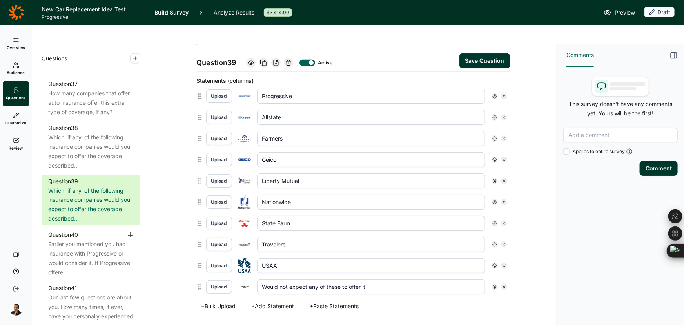
click at [502, 136] on icon at bounding box center [504, 138] width 5 height 5
type input "Geico"
type input "Liberty Mutual"
type input "Nationwide"
type input "State Farm"
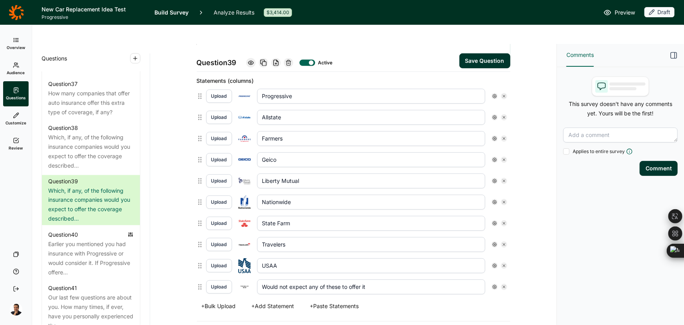
type input "Travelers"
type input "USAA"
type input "Would not expect any of these to offer it"
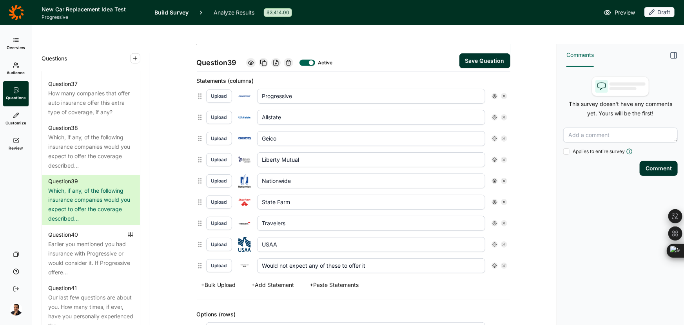
click at [502, 157] on icon at bounding box center [504, 159] width 5 height 5
type input "Nationwide"
type input "State Farm"
type input "Travelers"
type input "USAA"
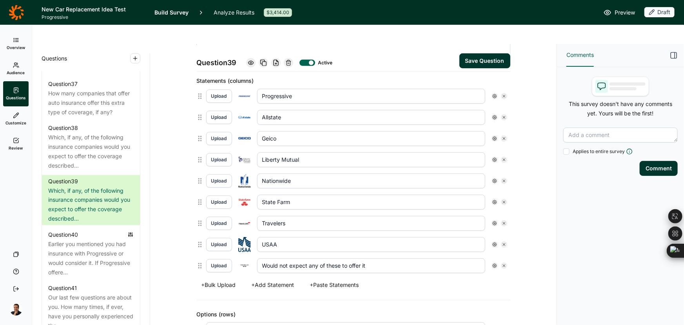
type input "Would not expect any of these to offer it"
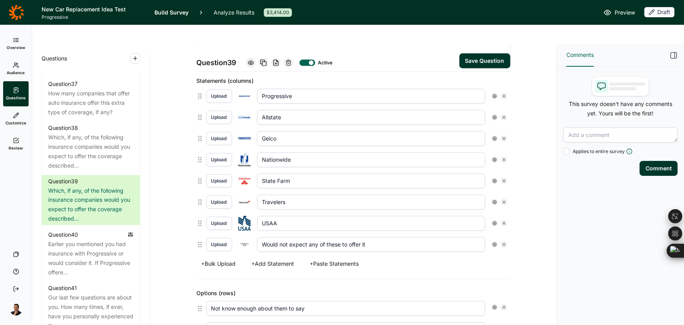
click at [502, 157] on icon at bounding box center [504, 159] width 5 height 5
type input "State Farm"
type input "Travelers"
type input "USAA"
type input "Would not expect any of these to offer it"
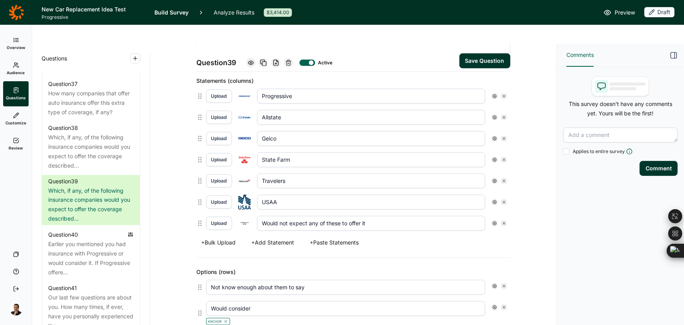
click at [503, 180] on use at bounding box center [504, 181] width 2 height 2
type input "USAA"
type input "Would not expect any of these to offer it"
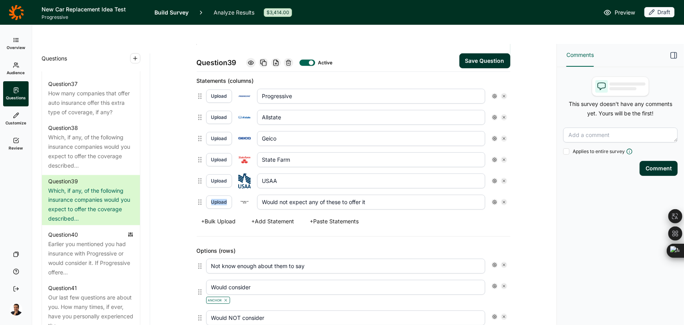
click at [503, 180] on use at bounding box center [504, 181] width 2 height 2
type input "Would not expect any of these to offer it"
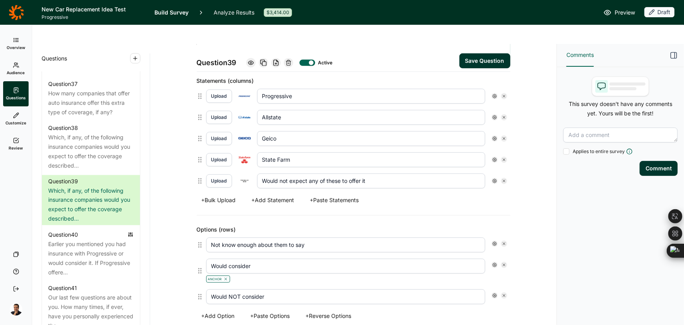
click at [503, 180] on use at bounding box center [504, 181] width 2 height 2
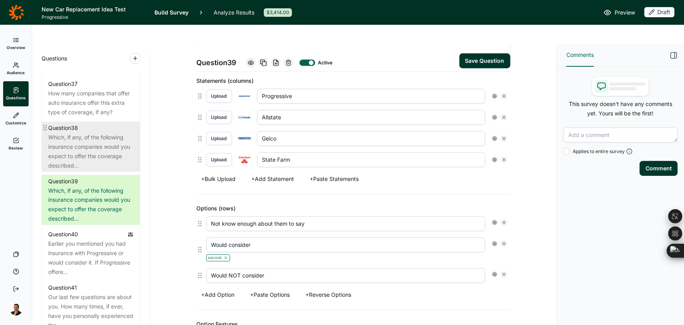
drag, startPoint x: 315, startPoint y: 200, endPoint x: 66, endPoint y: 199, distance: 248.7
click at [66, 199] on div "Questions Demographics Demographic 1 How do you identify? Demographic 2 What is…" at bounding box center [294, 194] width 525 height 300
paste input "heard of them / not"
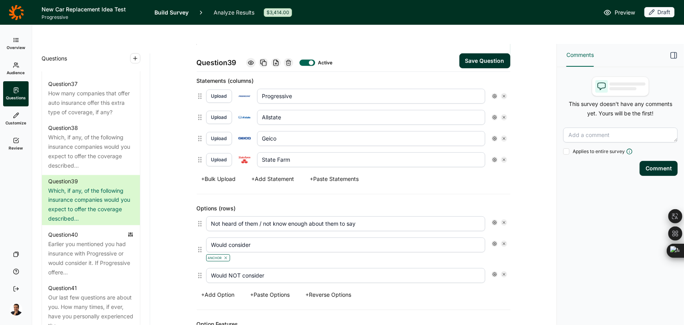
type input "Not heard of them / not know enough about them to say"
click at [497, 53] on button "Save Question" at bounding box center [485, 60] width 51 height 15
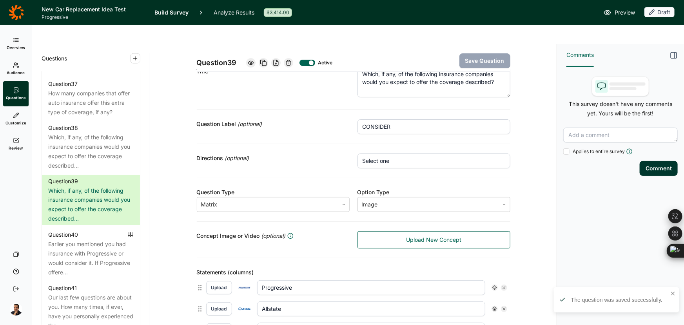
scroll to position [0, 0]
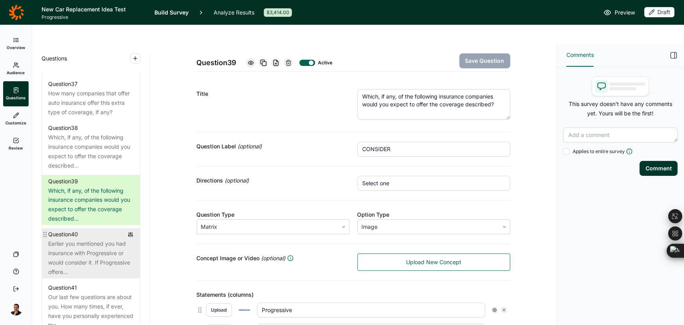
click at [90, 270] on div "Earlier you mentioned you had insurance with Progressive or would consider it. …" at bounding box center [91, 258] width 86 height 38
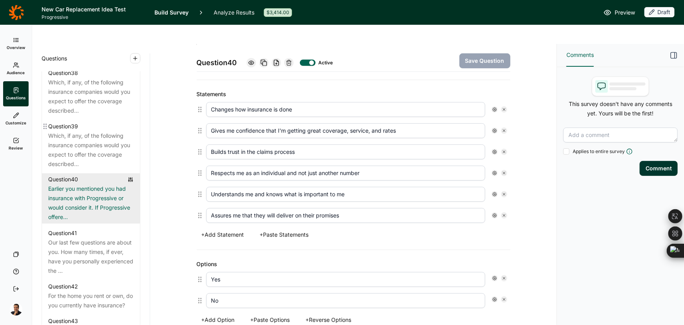
scroll to position [2175, 0]
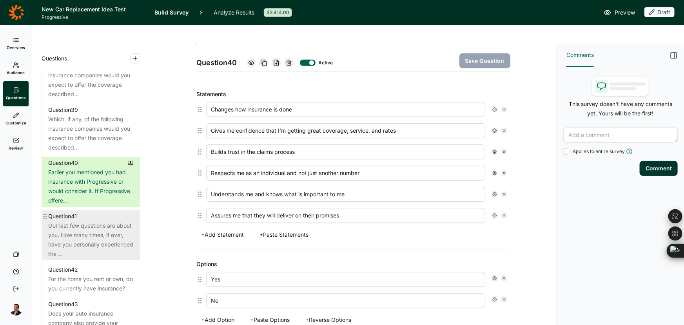
click at [105, 252] on div "Our last few questions are about you. How many times, if ever, have you persona…" at bounding box center [91, 240] width 86 height 38
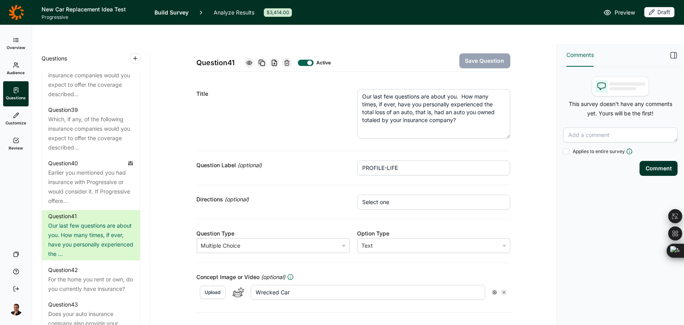
drag, startPoint x: 504, startPoint y: 100, endPoint x: 505, endPoint y: 118, distance: 18.8
click at [505, 118] on textarea "Our last few questions are about you. How many times, if ever, have you persona…" at bounding box center [434, 113] width 153 height 49
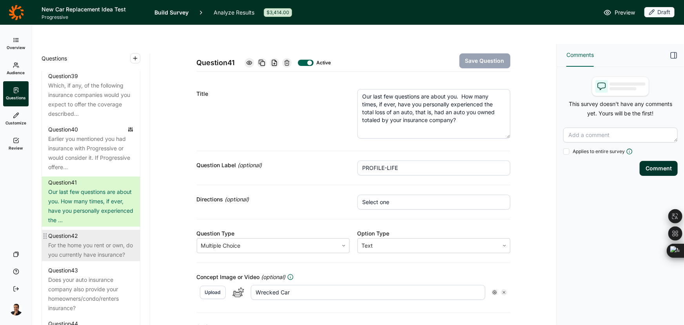
scroll to position [2211, 0]
click at [87, 258] on div "For the home you rent or own, do you currently have insurance?" at bounding box center [91, 248] width 86 height 19
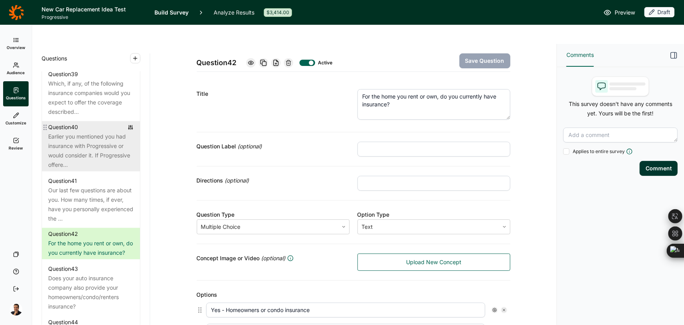
click at [82, 170] on div "Earlier you mentioned you had insurance with Progressive or would consider it. …" at bounding box center [91, 151] width 86 height 38
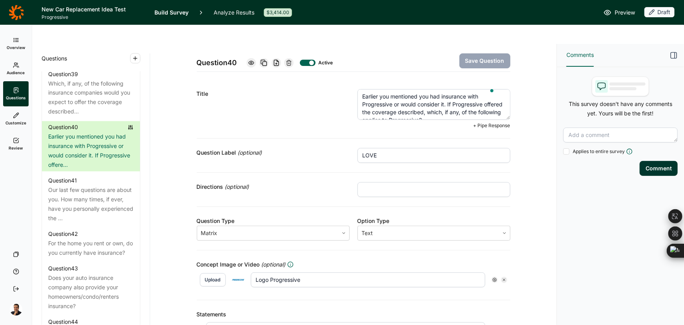
click at [451, 98] on textarea "Earlier you mentioned you had insurance with Progressive or would consider it. …" at bounding box center [434, 104] width 153 height 31
drag, startPoint x: 451, startPoint y: 98, endPoint x: 343, endPoint y: 66, distance: 112.6
click at [343, 80] on div "Title Earlier you mentioned you had insurance with Progressive or would conside…" at bounding box center [354, 109] width 314 height 59
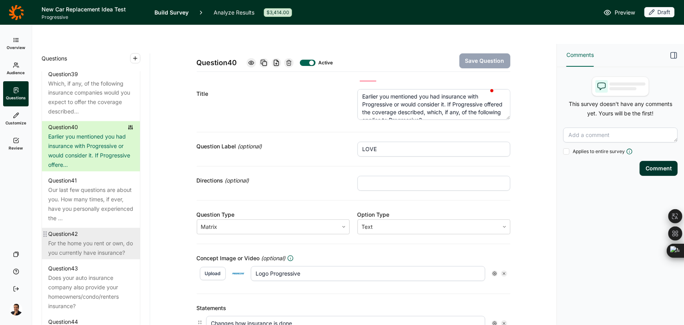
click at [88, 258] on div "For the home you rent or own, do you currently have insurance?" at bounding box center [91, 248] width 86 height 19
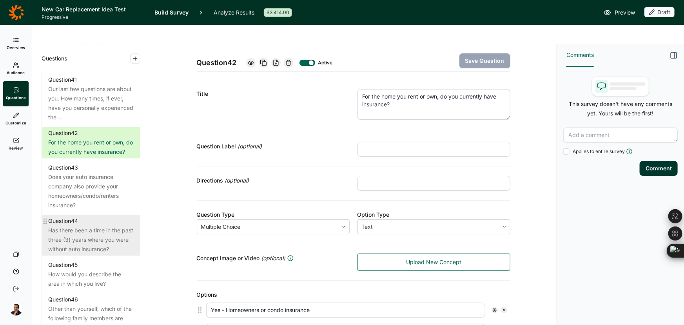
scroll to position [2318, 0]
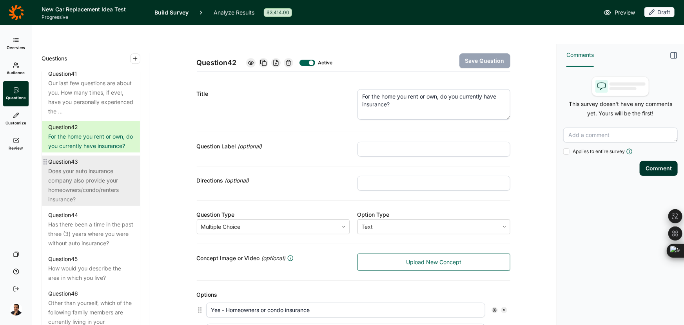
click at [86, 204] on div "Does your auto insurance company also provide your homeowners/condo/renters ins…" at bounding box center [91, 185] width 86 height 38
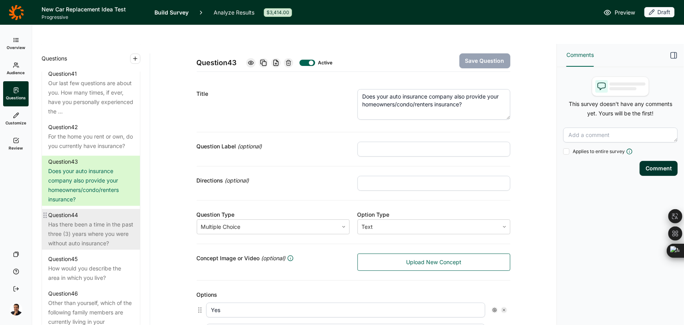
click at [86, 248] on div "Has there been a time in the past three (3) years where you were without auto i…" at bounding box center [91, 234] width 86 height 28
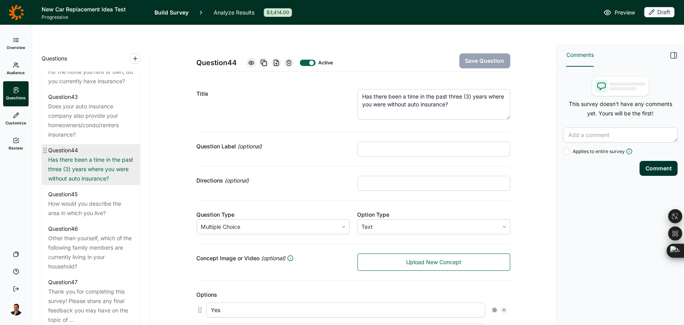
scroll to position [2389, 0]
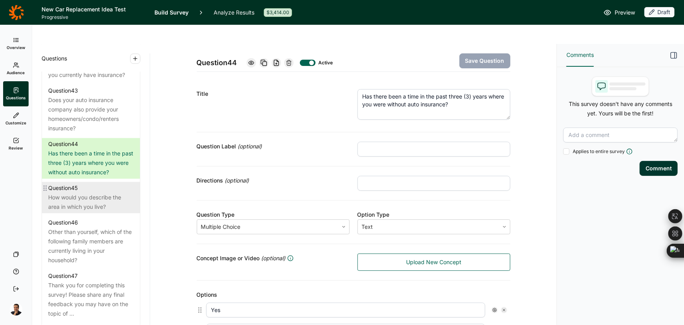
click at [100, 193] on div "Question 45" at bounding box center [91, 187] width 86 height 9
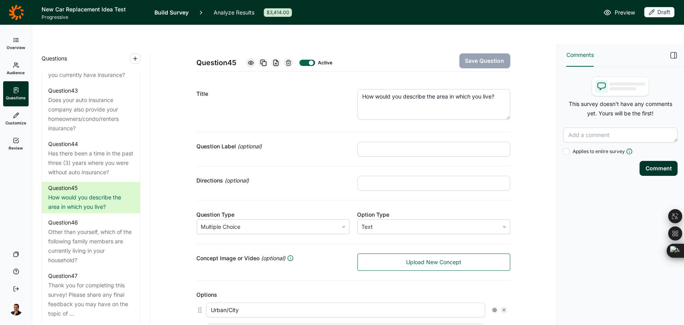
scroll to position [142, 0]
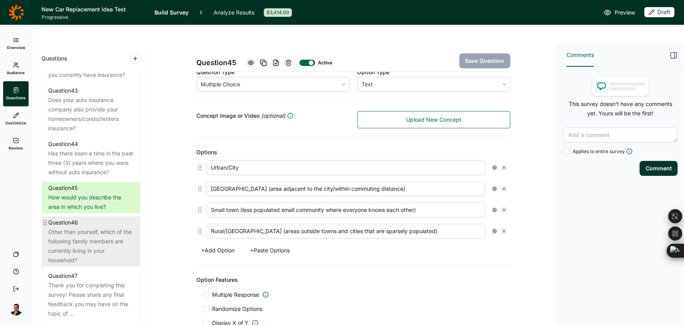
click at [85, 265] on div "Other than yourself, which of the following family members are currently living…" at bounding box center [91, 246] width 86 height 38
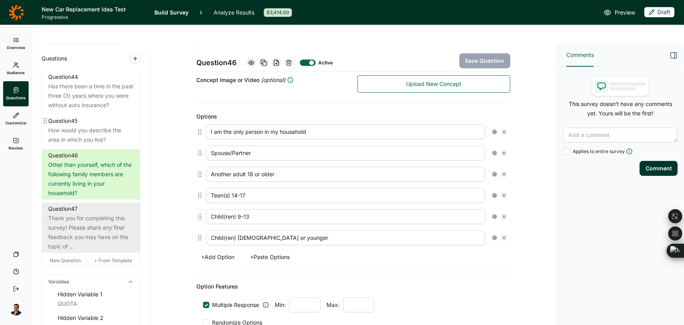
scroll to position [2460, 0]
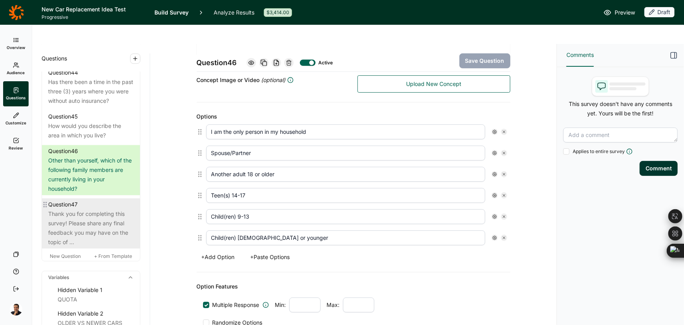
click at [107, 247] on div "Thank you for completing this survey! Please share any final feedback you may h…" at bounding box center [91, 228] width 86 height 38
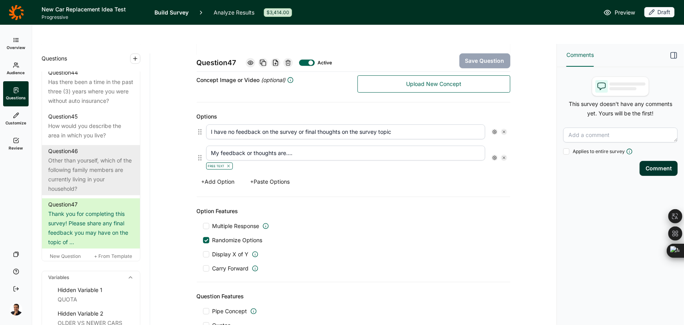
click at [100, 193] on div "Other than yourself, which of the following family members are currently living…" at bounding box center [91, 175] width 86 height 38
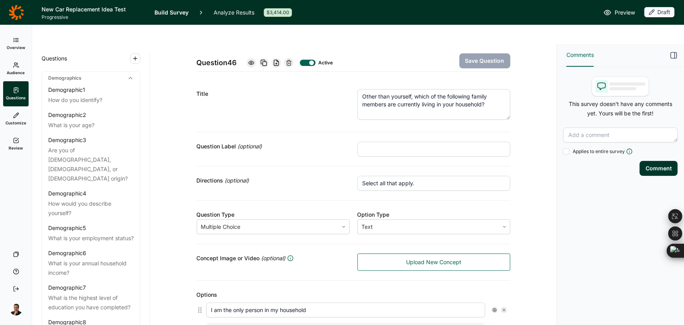
click at [14, 42] on use at bounding box center [16, 40] width 5 height 4
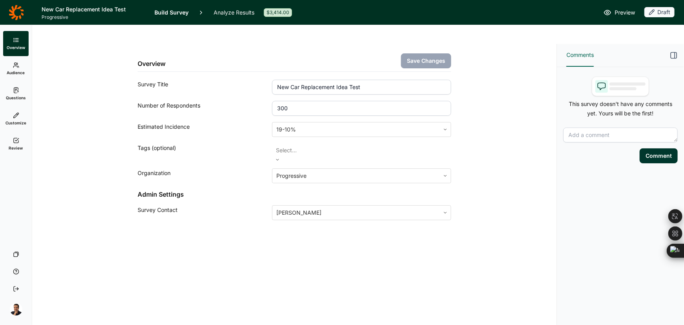
drag, startPoint x: 364, startPoint y: 72, endPoint x: 270, endPoint y: 64, distance: 94.4
click at [271, 80] on div "Survey Title New Car Replacement Idea Test" at bounding box center [295, 87] width 314 height 15
drag, startPoint x: 511, startPoint y: 119, endPoint x: 501, endPoint y: 118, distance: 10.7
click at [511, 119] on div "Overview Save Changes Survey Title New Car Replacement Idea Test Number of Resp…" at bounding box center [295, 151] width 506 height 214
click at [16, 96] on span "Questions" at bounding box center [16, 97] width 20 height 5
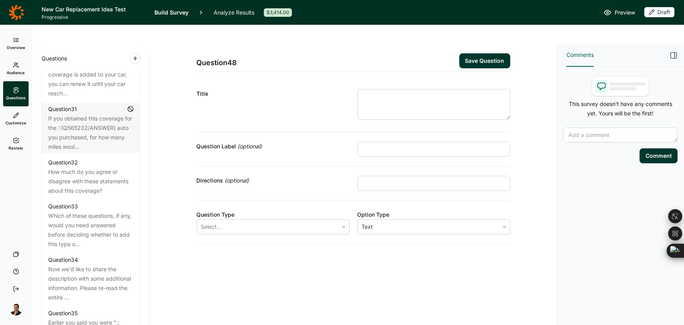
scroll to position [1783, 0]
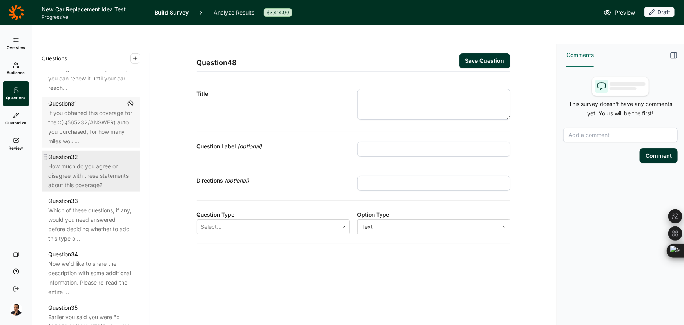
click at [90, 162] on div "Question 32" at bounding box center [91, 156] width 86 height 9
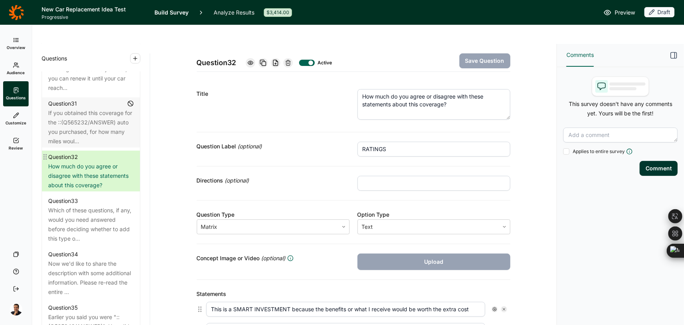
scroll to position [107, 0]
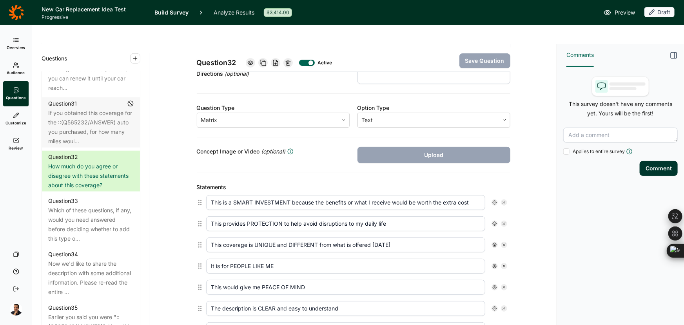
drag, startPoint x: 463, startPoint y: 99, endPoint x: 452, endPoint y: 92, distance: 12.8
click at [464, 115] on div at bounding box center [428, 120] width 133 height 11
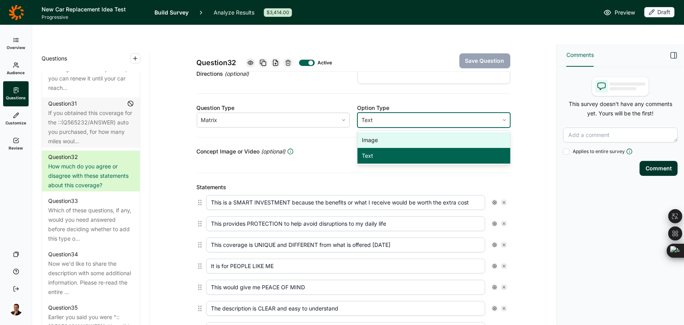
click at [9, 15] on icon at bounding box center [16, 13] width 15 height 16
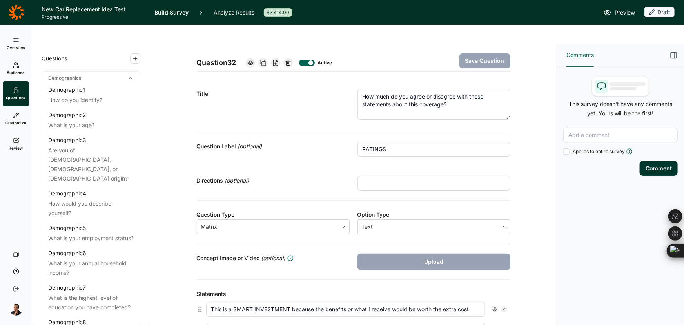
click at [168, 12] on link "Build Survey" at bounding box center [172, 12] width 34 height 25
